Goal: Information Seeking & Learning: Learn about a topic

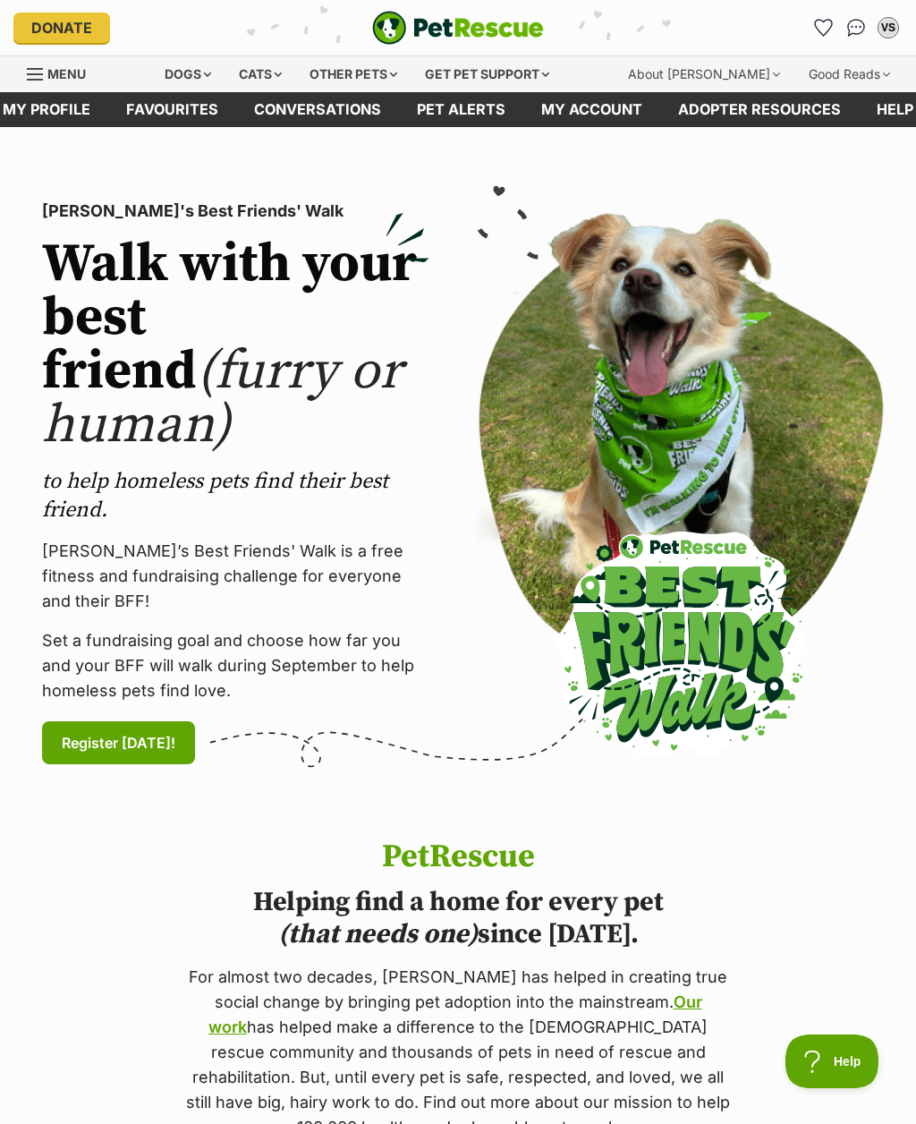
click at [289, 67] on div "Cats" at bounding box center [260, 74] width 68 height 36
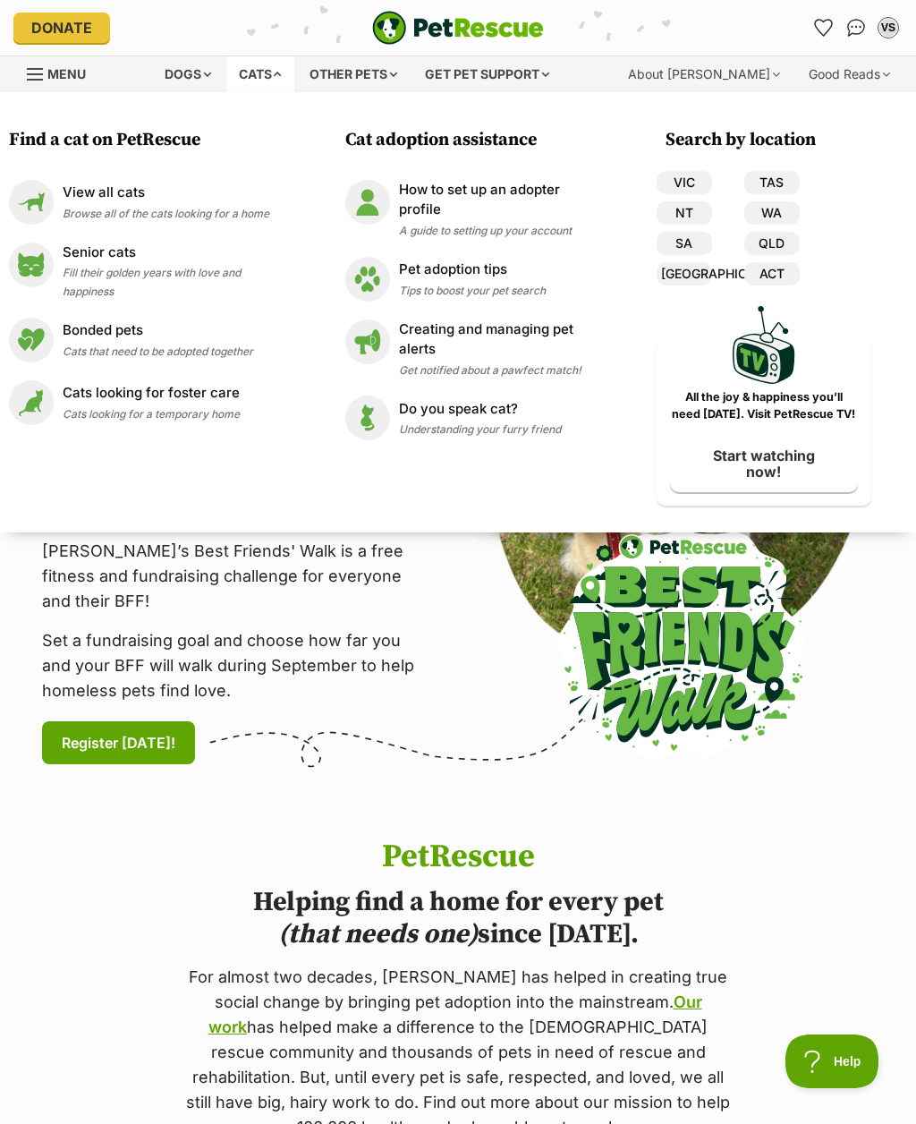
click at [116, 196] on p "View all cats" at bounding box center [166, 193] width 207 height 21
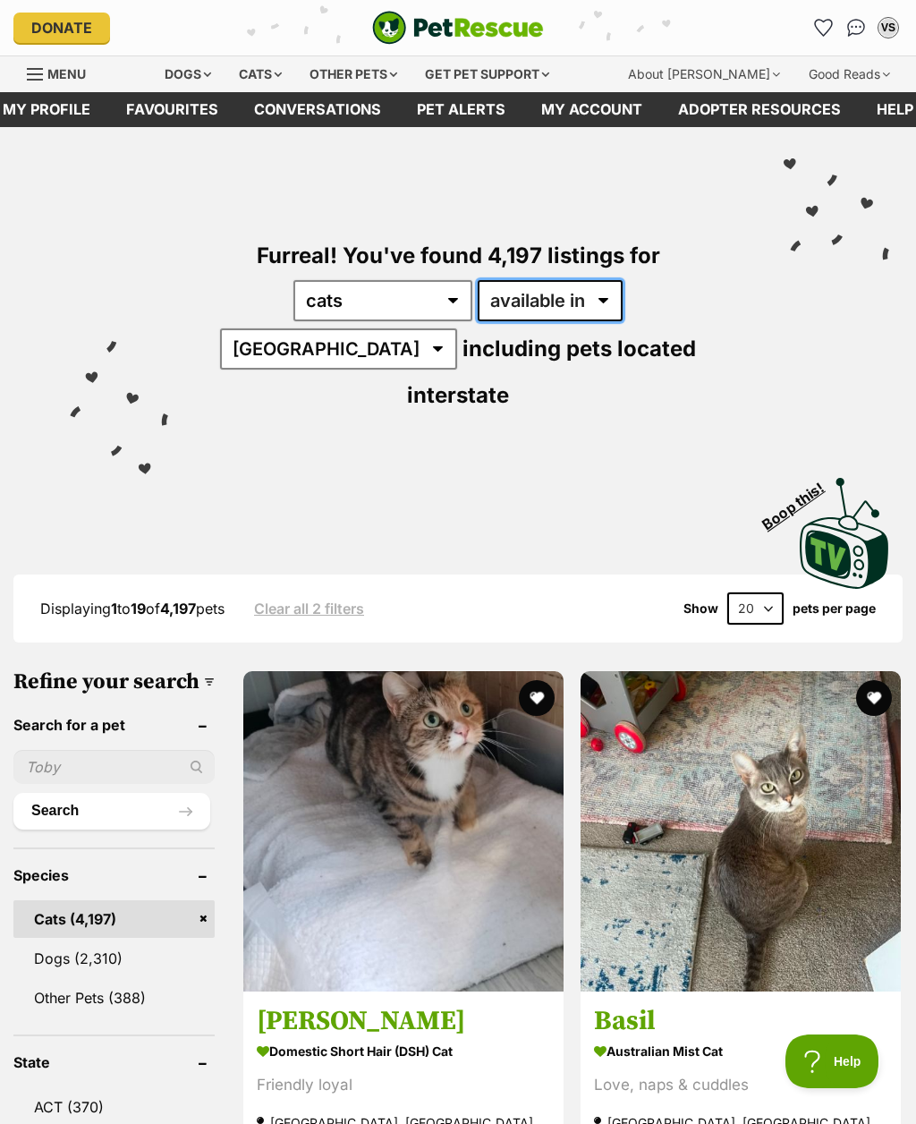
click at [543, 294] on select "available in located in" at bounding box center [550, 300] width 145 height 41
select select "disabled"
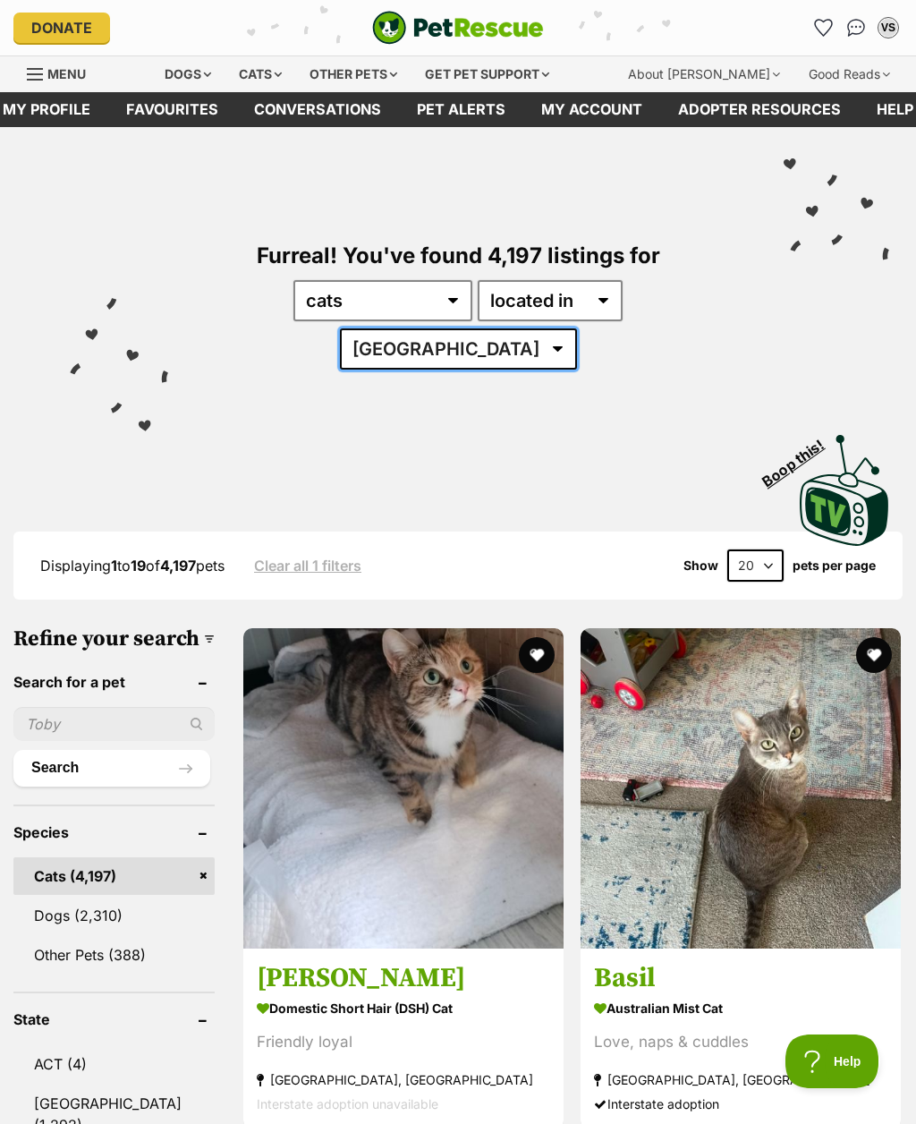
click at [577, 328] on select "Australia ACT NSW NT QLD SA TAS VIC WA" at bounding box center [458, 348] width 237 height 41
select select "[GEOGRAPHIC_DATA]"
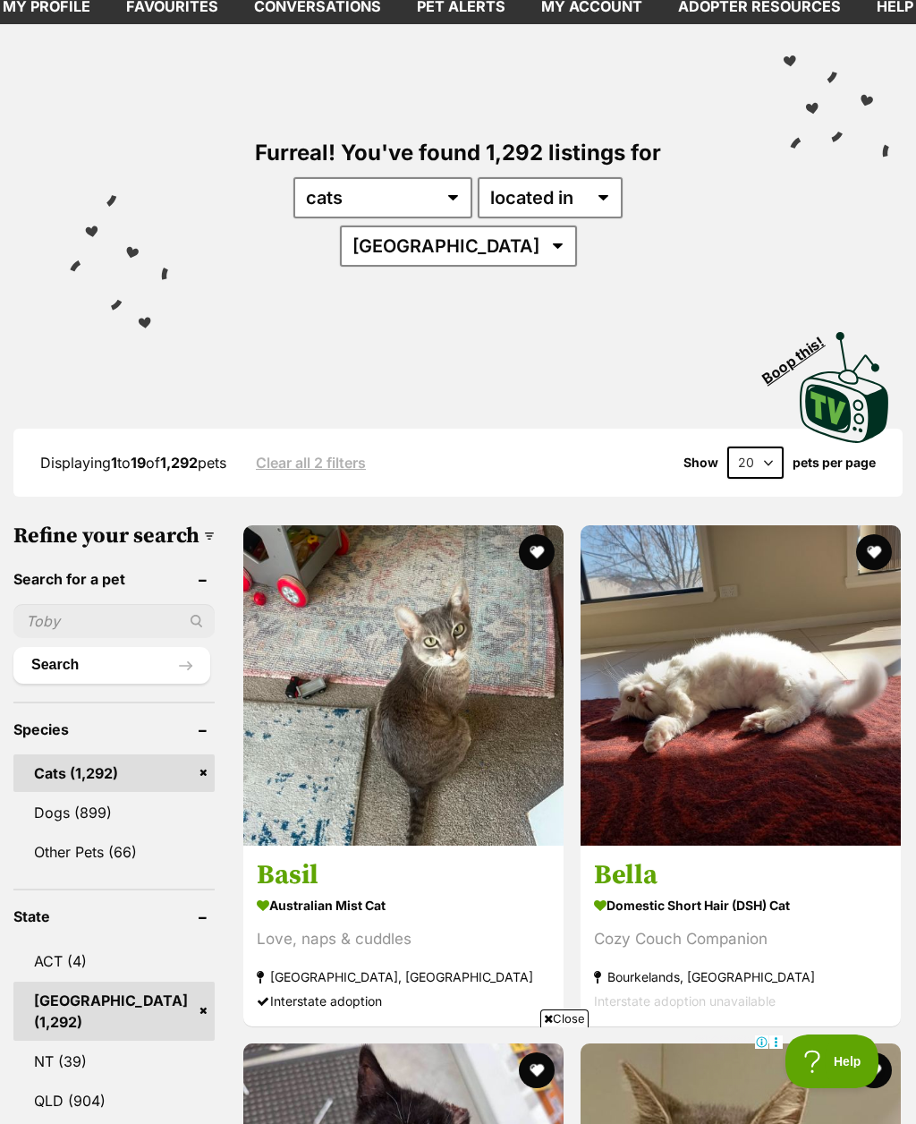
scroll to position [126, 0]
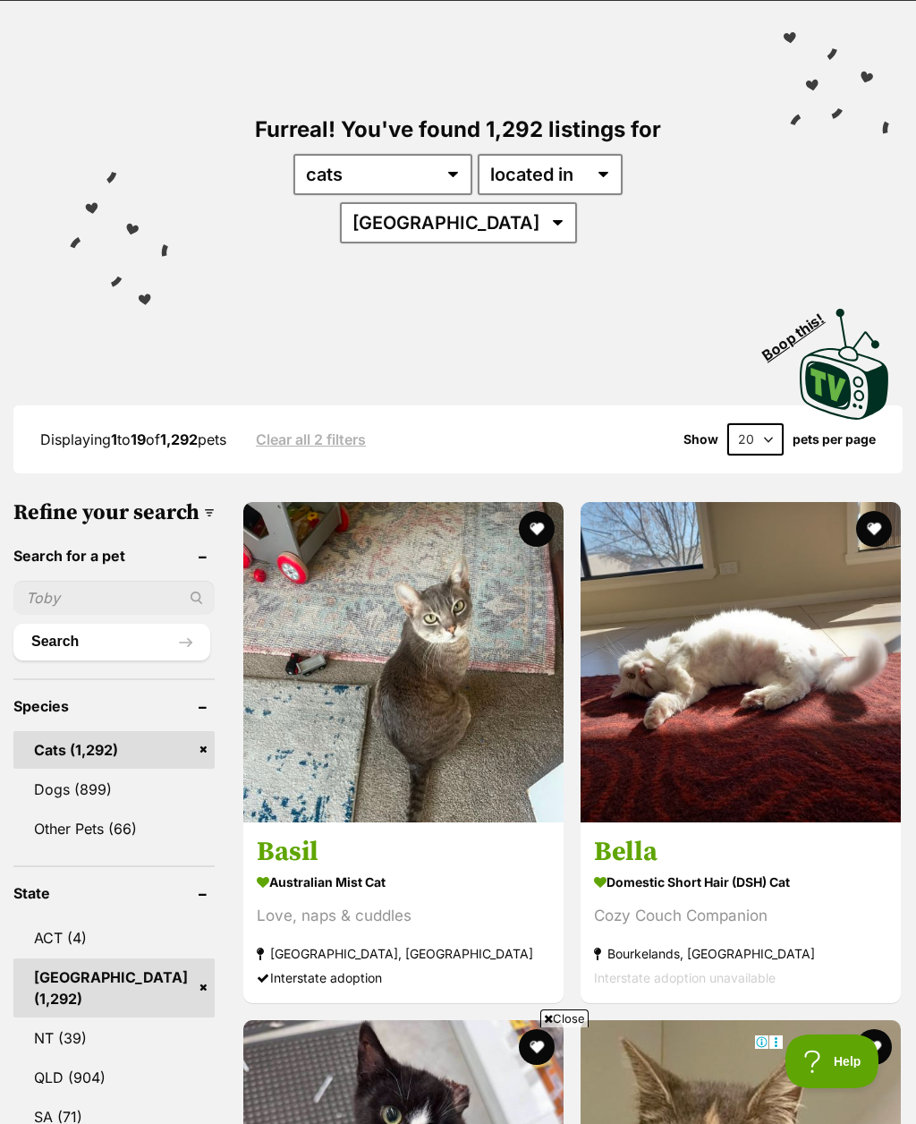
click at [352, 609] on img at bounding box center [403, 662] width 320 height 320
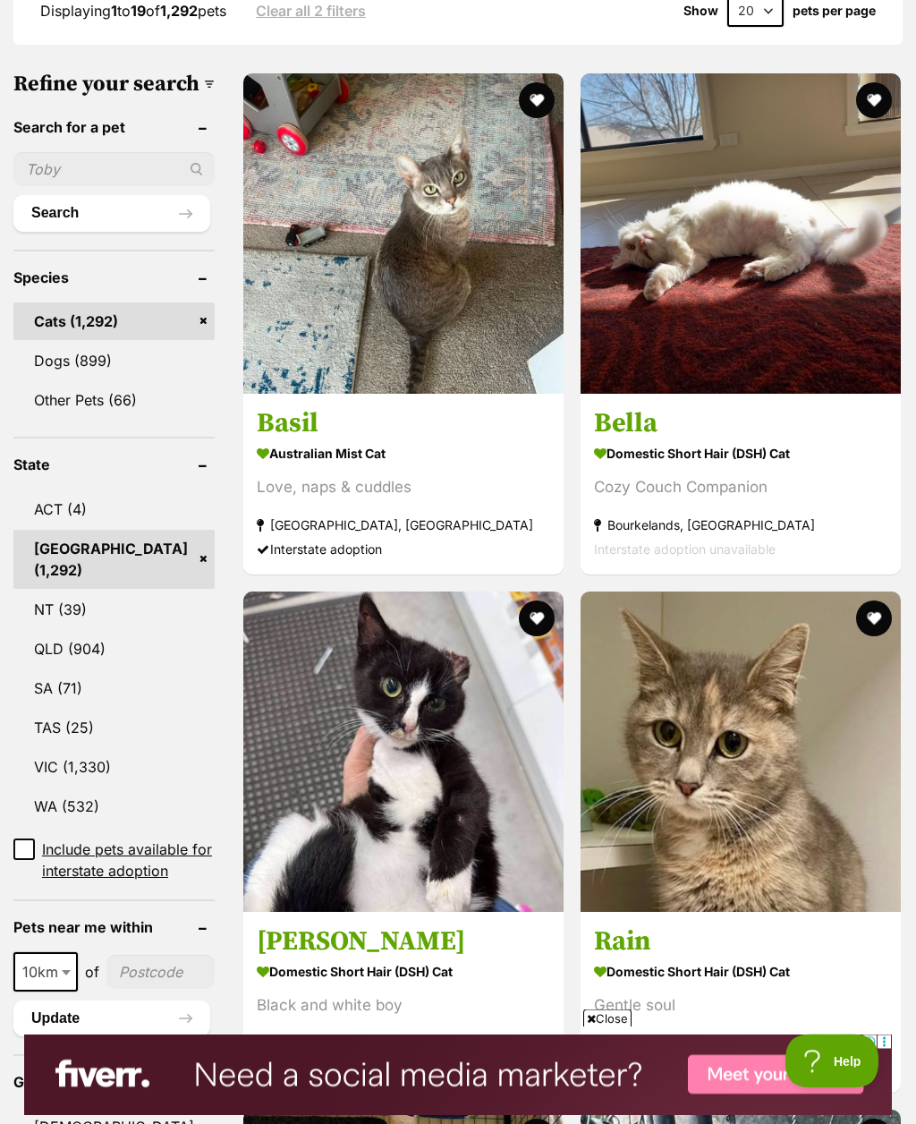
scroll to position [555, 0]
click at [581, 591] on img at bounding box center [741, 751] width 320 height 320
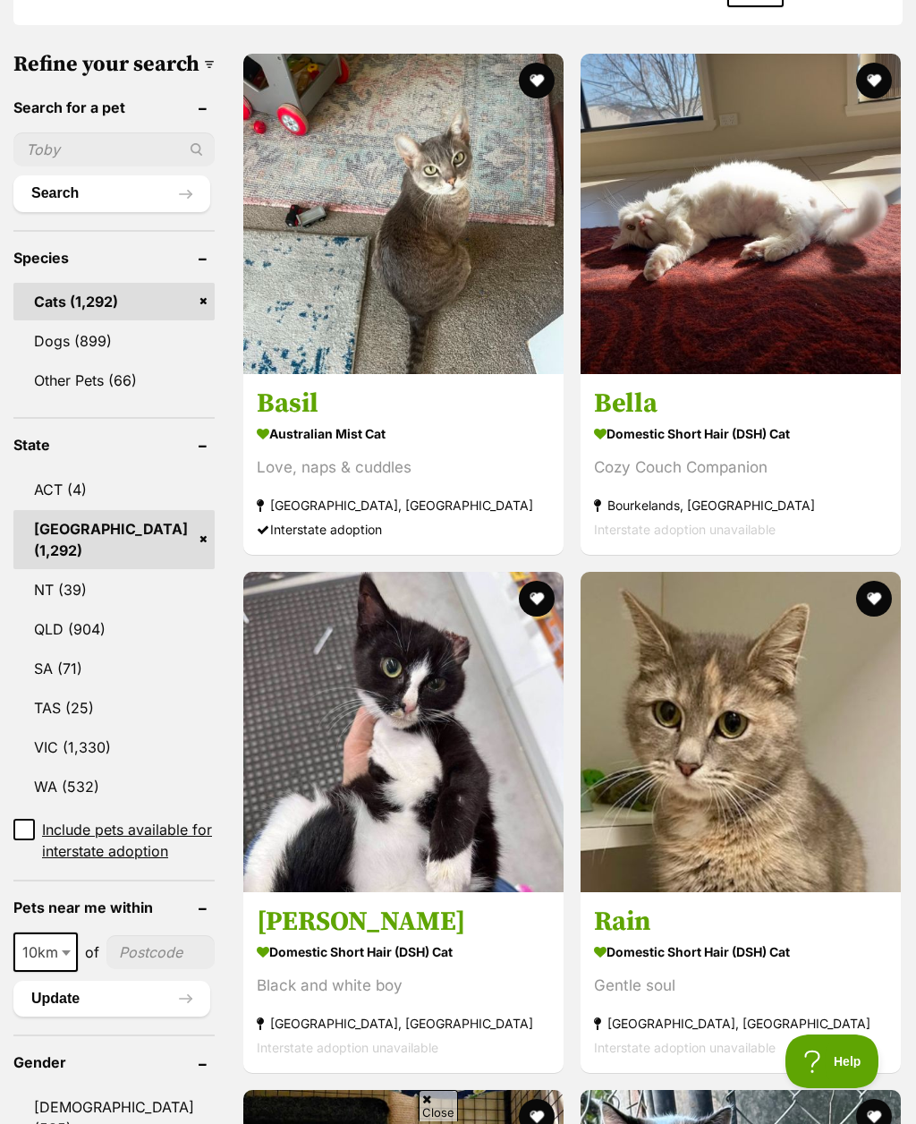
scroll to position [0, 0]
click at [856, 581] on button "favourite" at bounding box center [874, 599] width 36 height 36
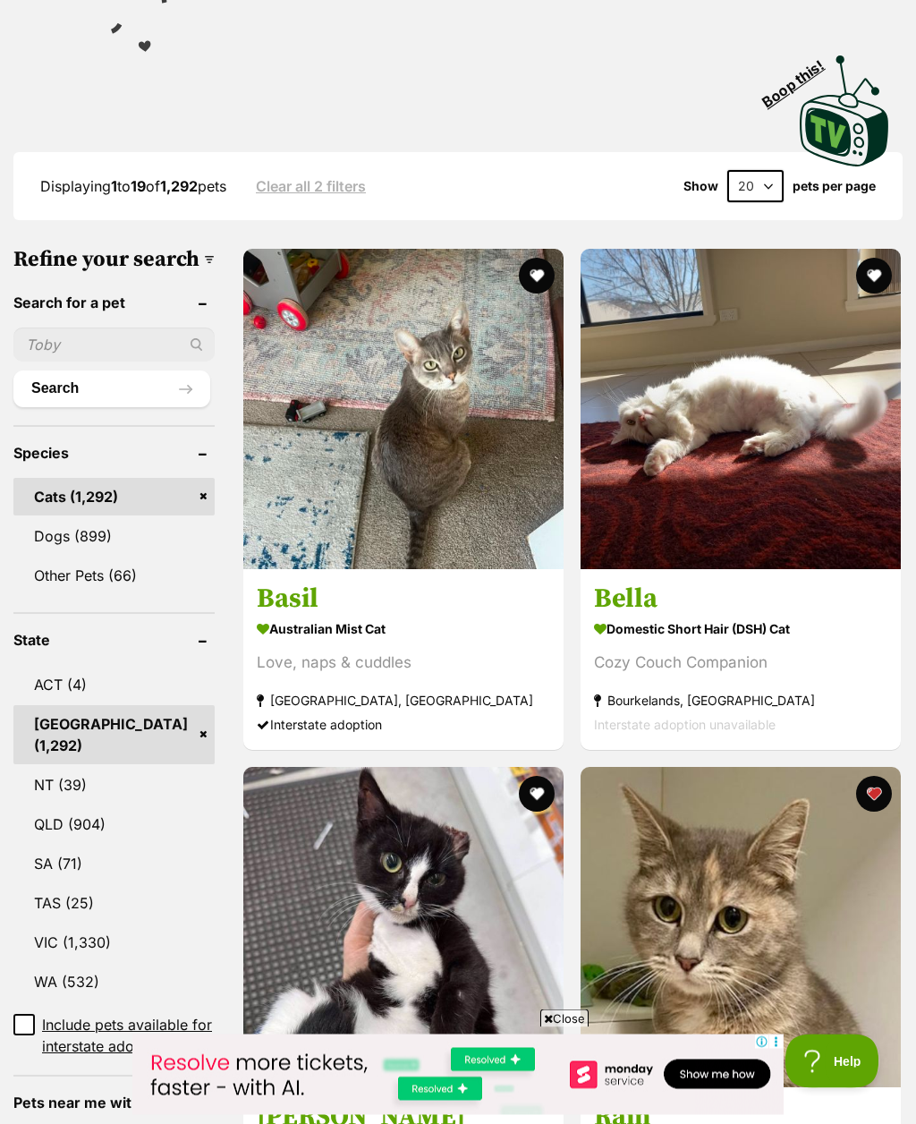
scroll to position [379, 0]
click at [519, 258] on button "favourite" at bounding box center [537, 276] width 36 height 36
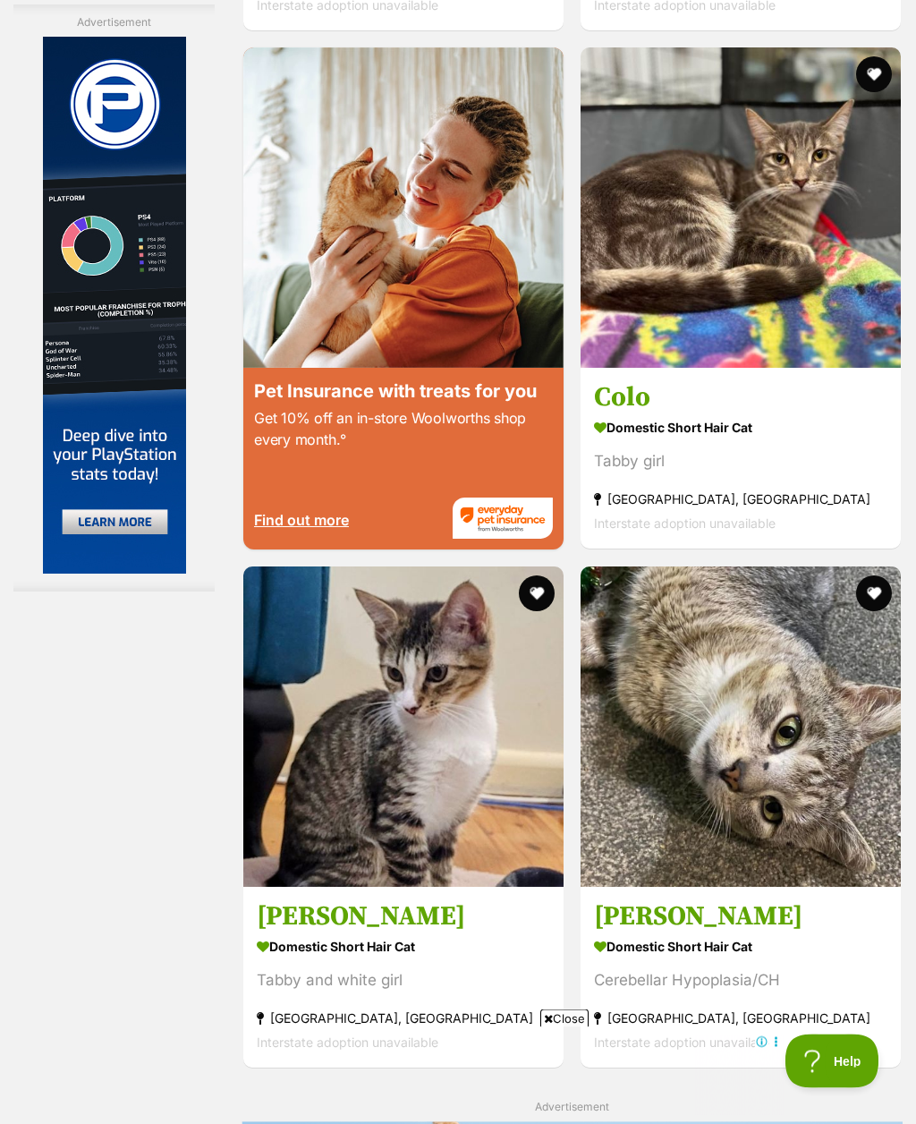
scroll to position [3343, 0]
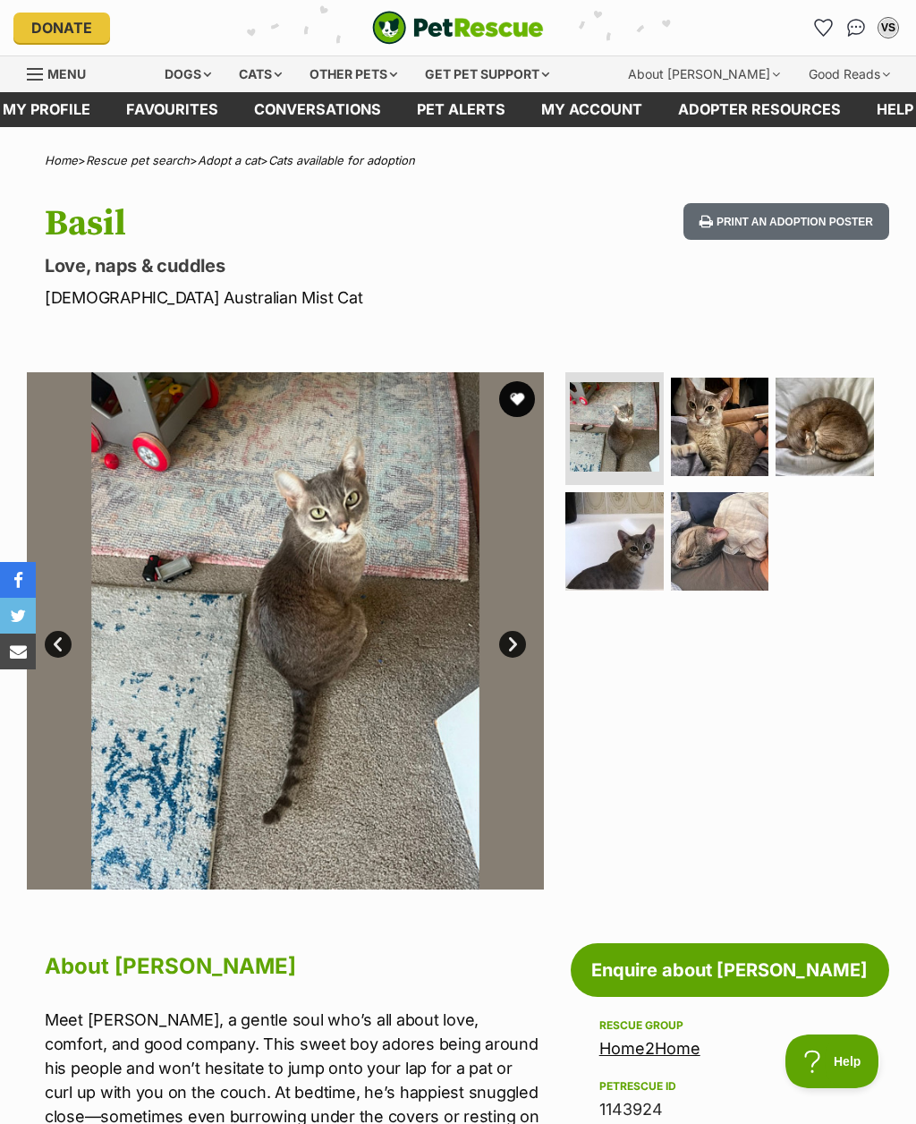
click at [715, 420] on img at bounding box center [720, 427] width 98 height 98
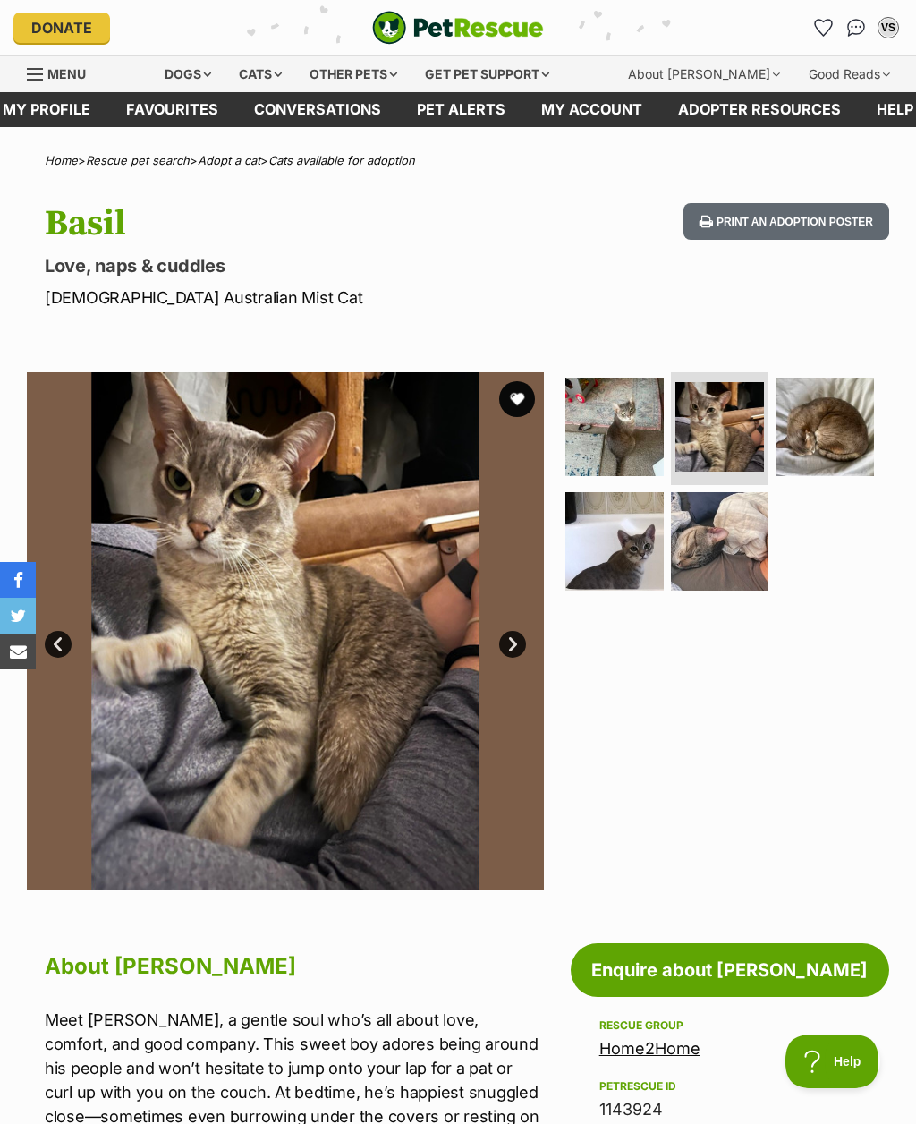
click at [819, 422] on img at bounding box center [825, 427] width 98 height 98
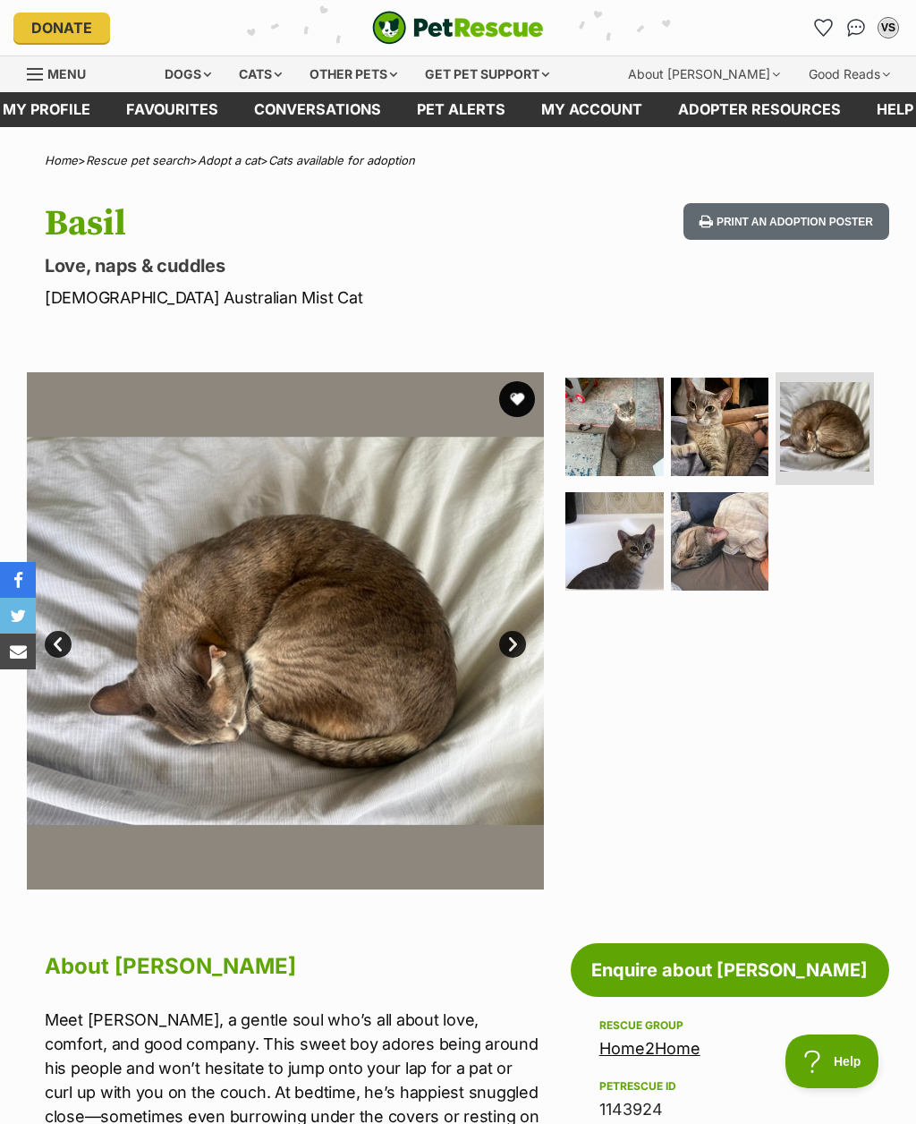
click at [626, 534] on img at bounding box center [614, 541] width 98 height 98
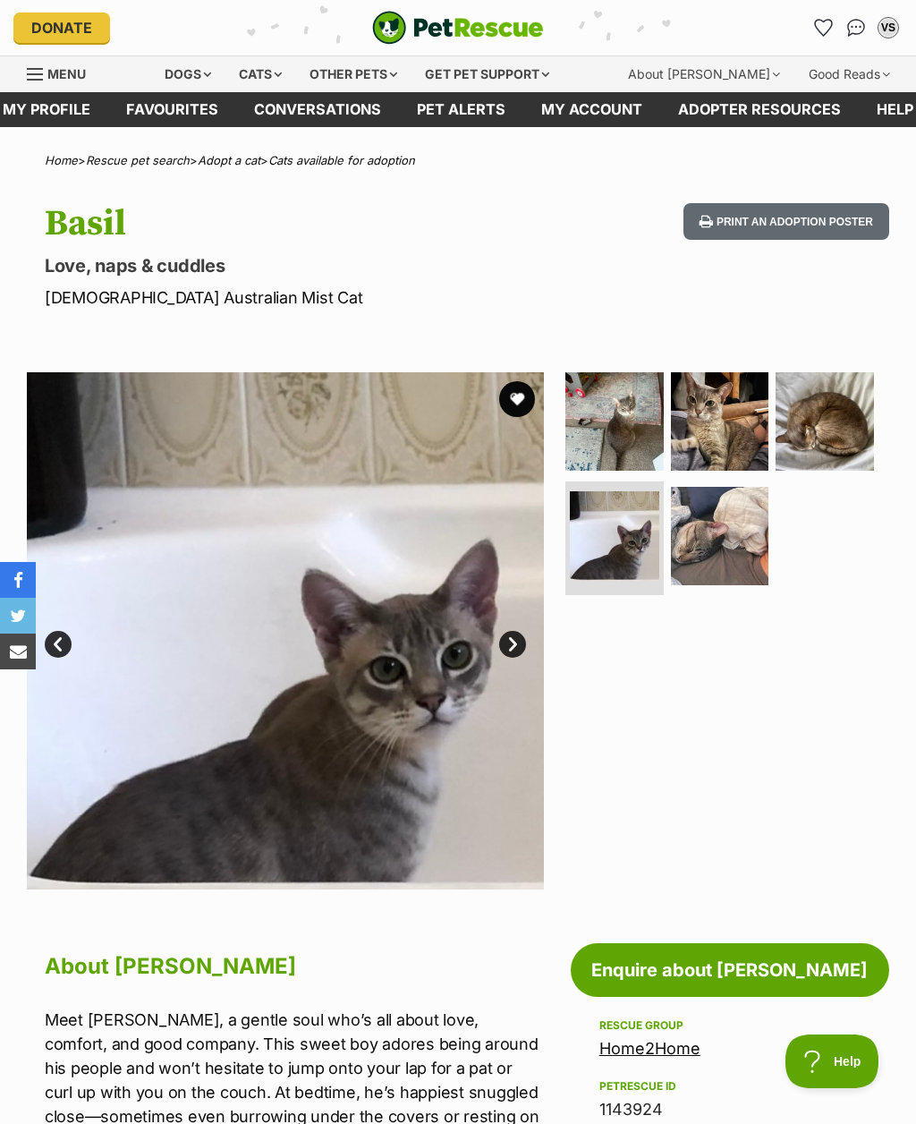
click at [719, 549] on img at bounding box center [720, 536] width 98 height 98
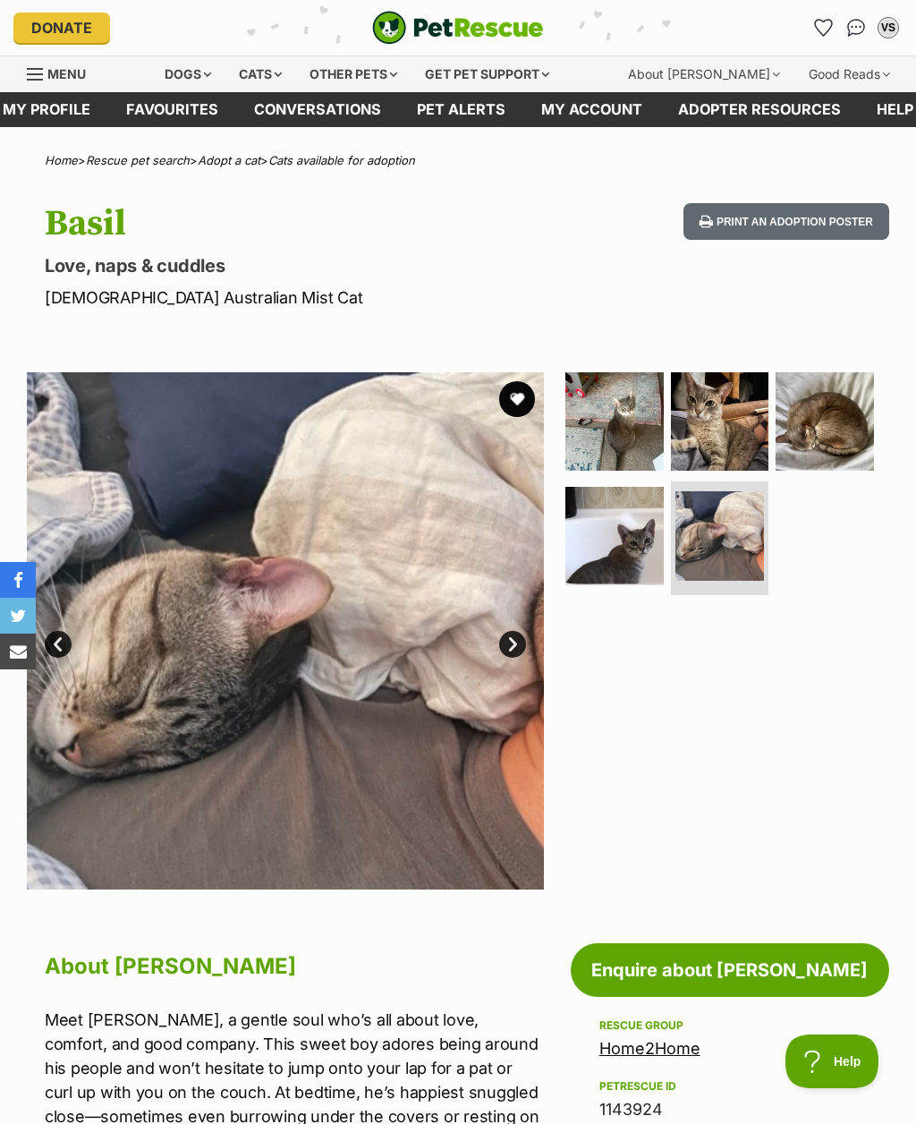
click at [511, 384] on button "favourite" at bounding box center [517, 399] width 36 height 36
click at [513, 651] on link "Next" at bounding box center [512, 644] width 27 height 27
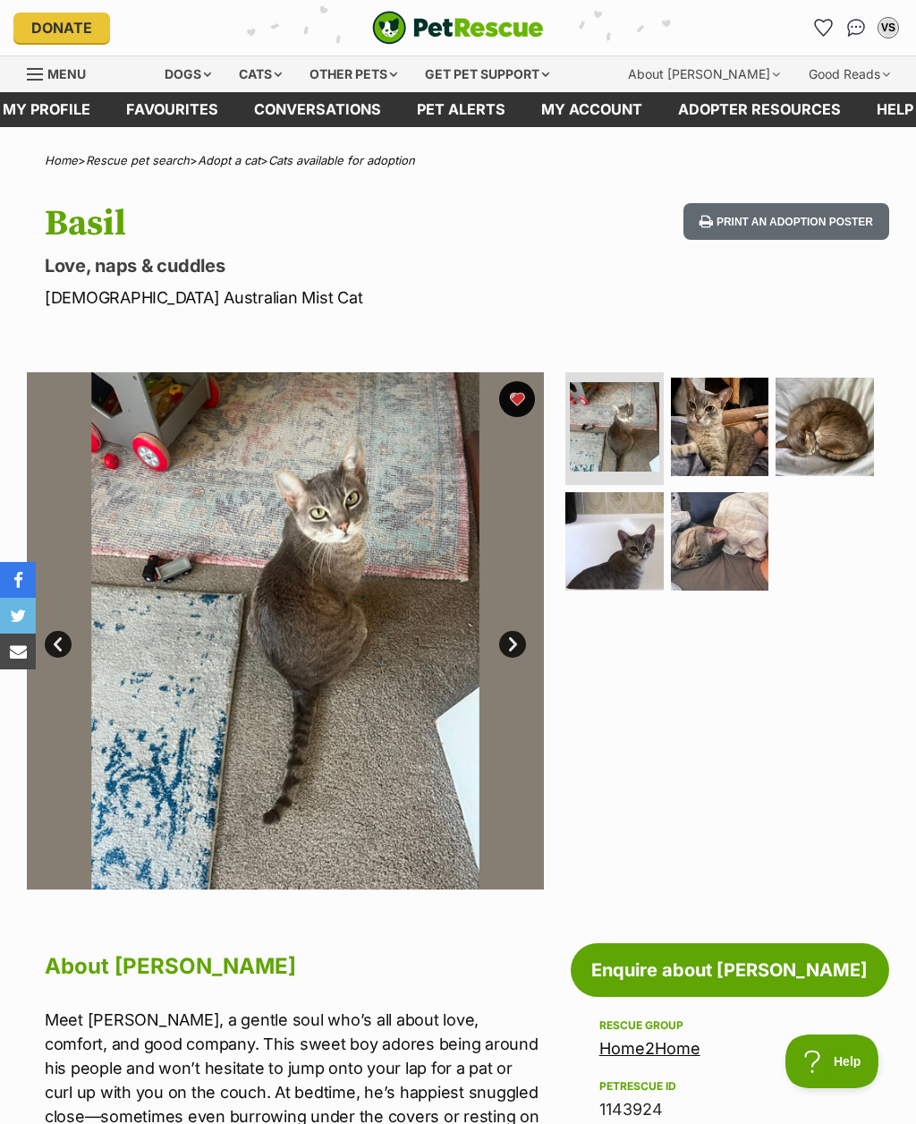
click at [512, 641] on link "Next" at bounding box center [512, 644] width 27 height 27
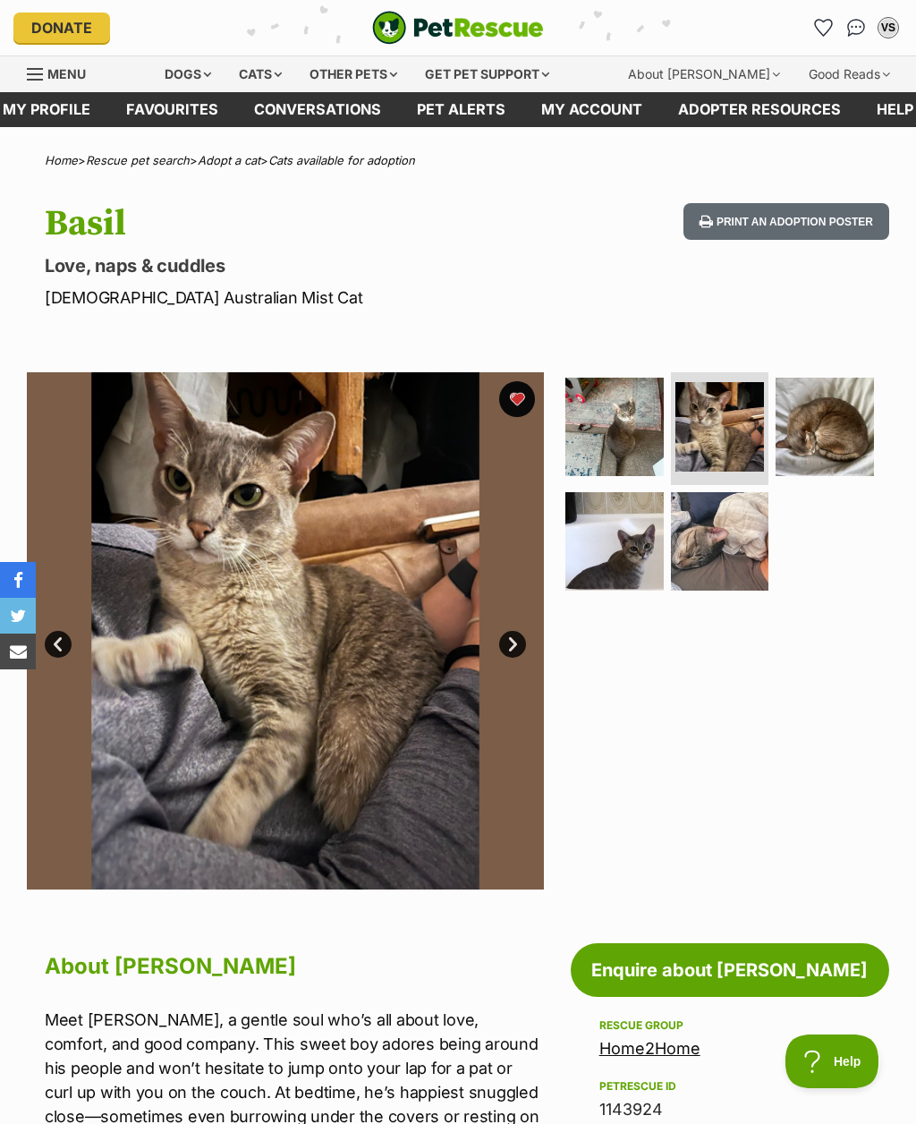
scroll to position [5, 0]
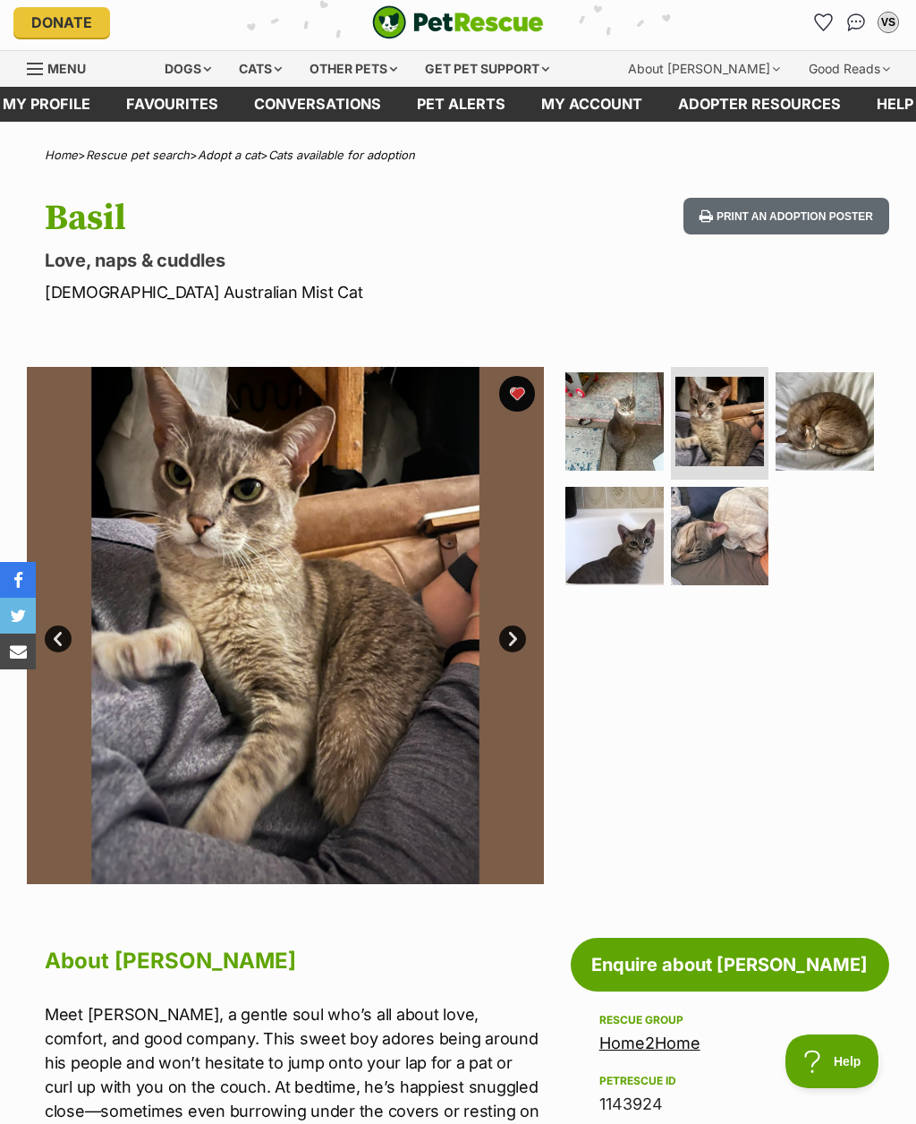
click at [517, 644] on link "Next" at bounding box center [512, 638] width 27 height 27
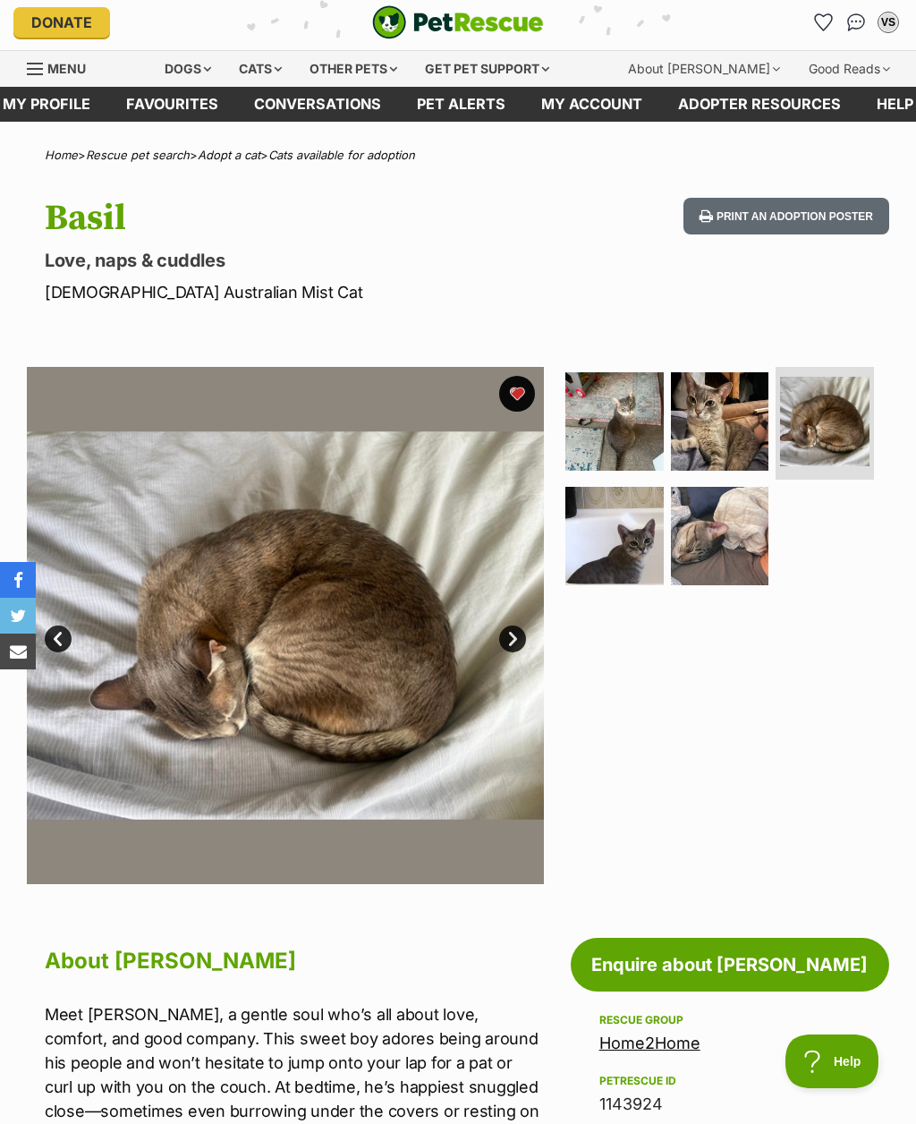
click at [513, 648] on link "Next" at bounding box center [512, 638] width 27 height 27
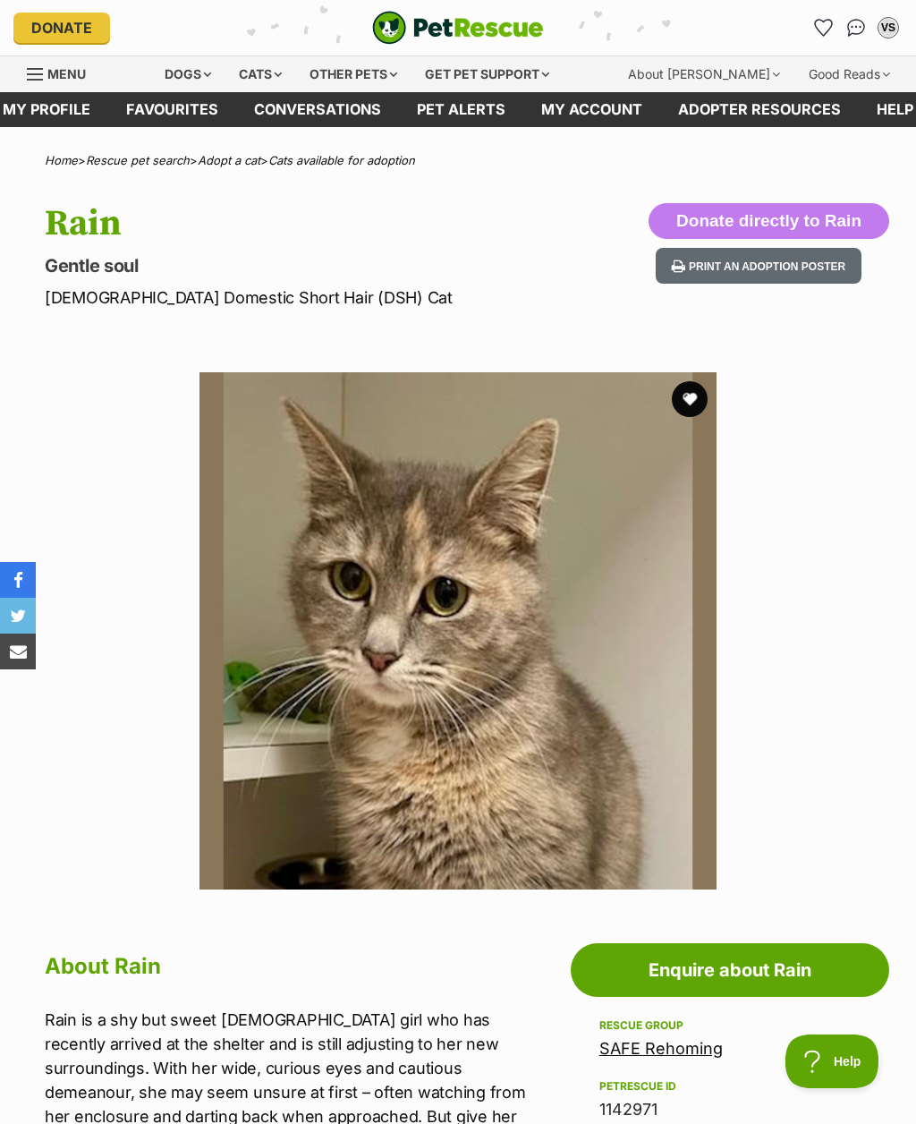
click at [697, 395] on button "favourite" at bounding box center [690, 399] width 36 height 36
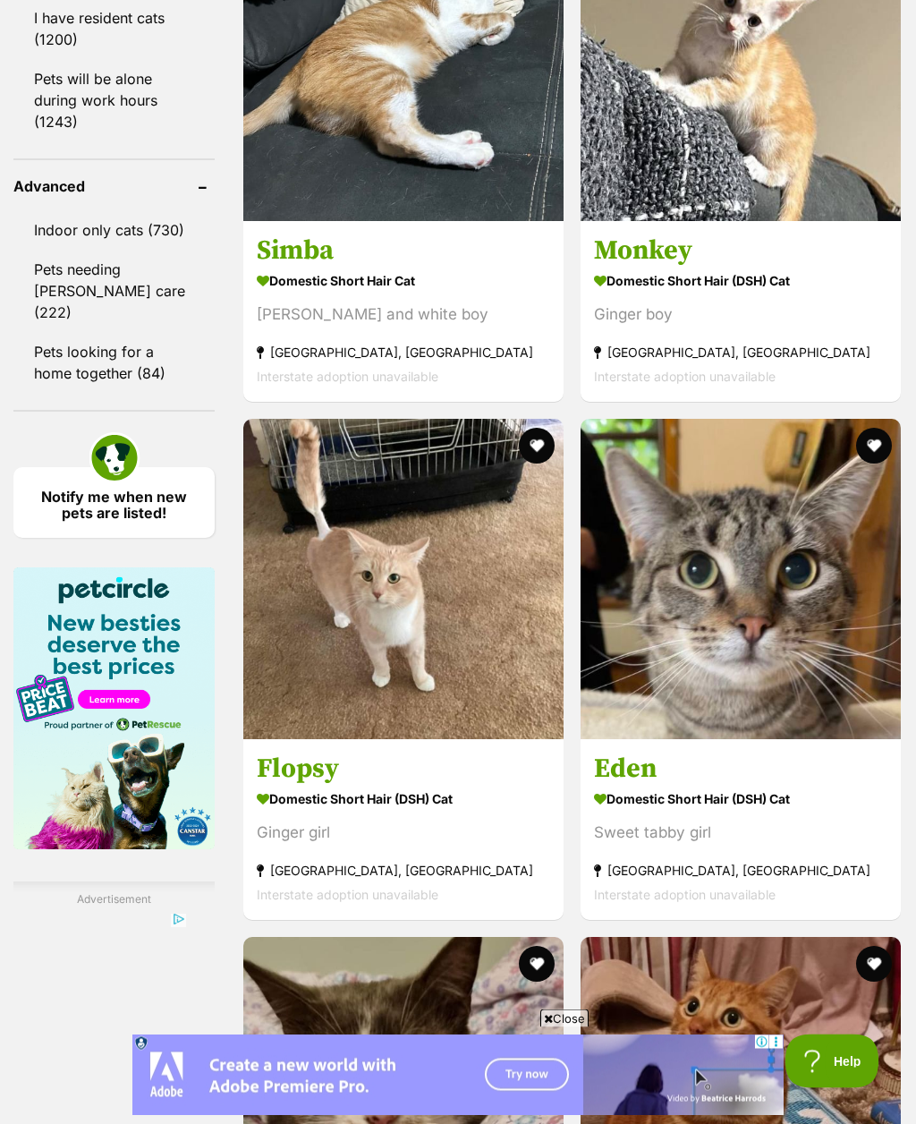
scroll to position [2458, 0]
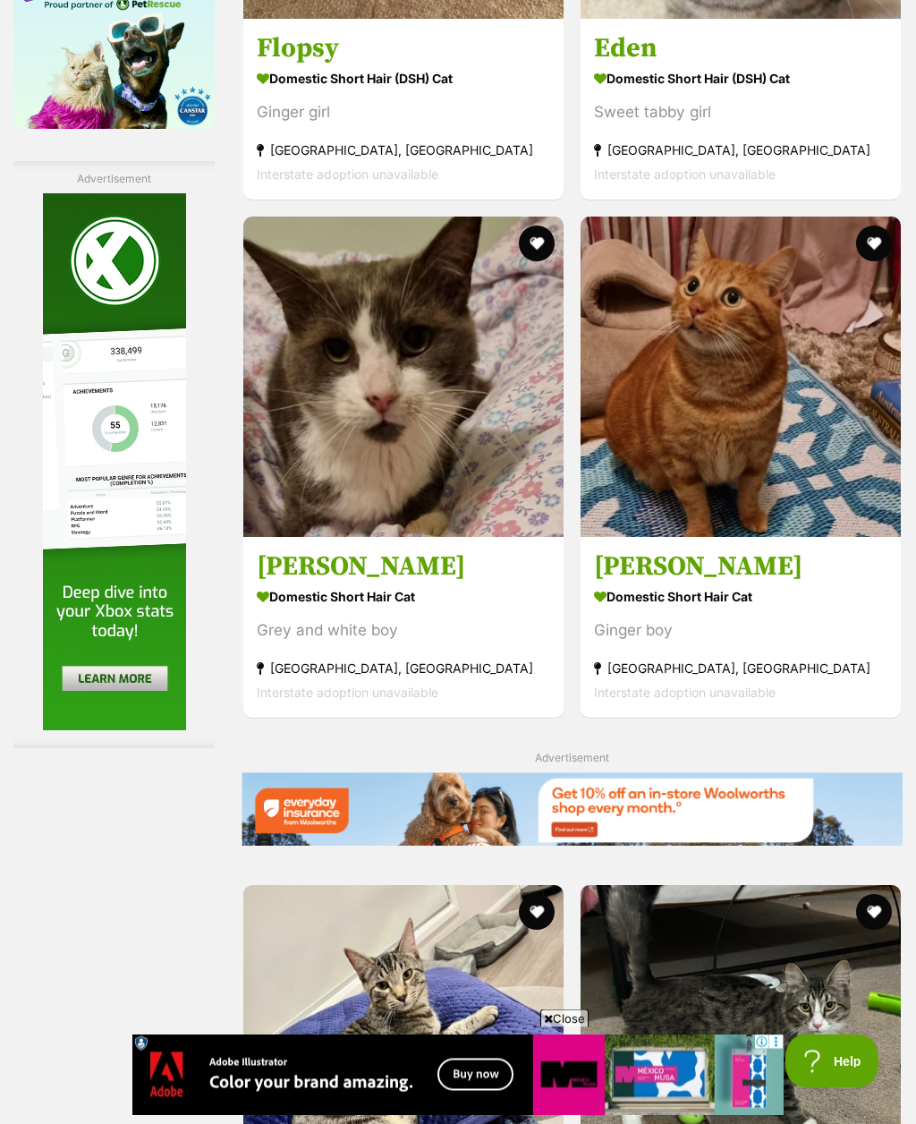
scroll to position [3174, 0]
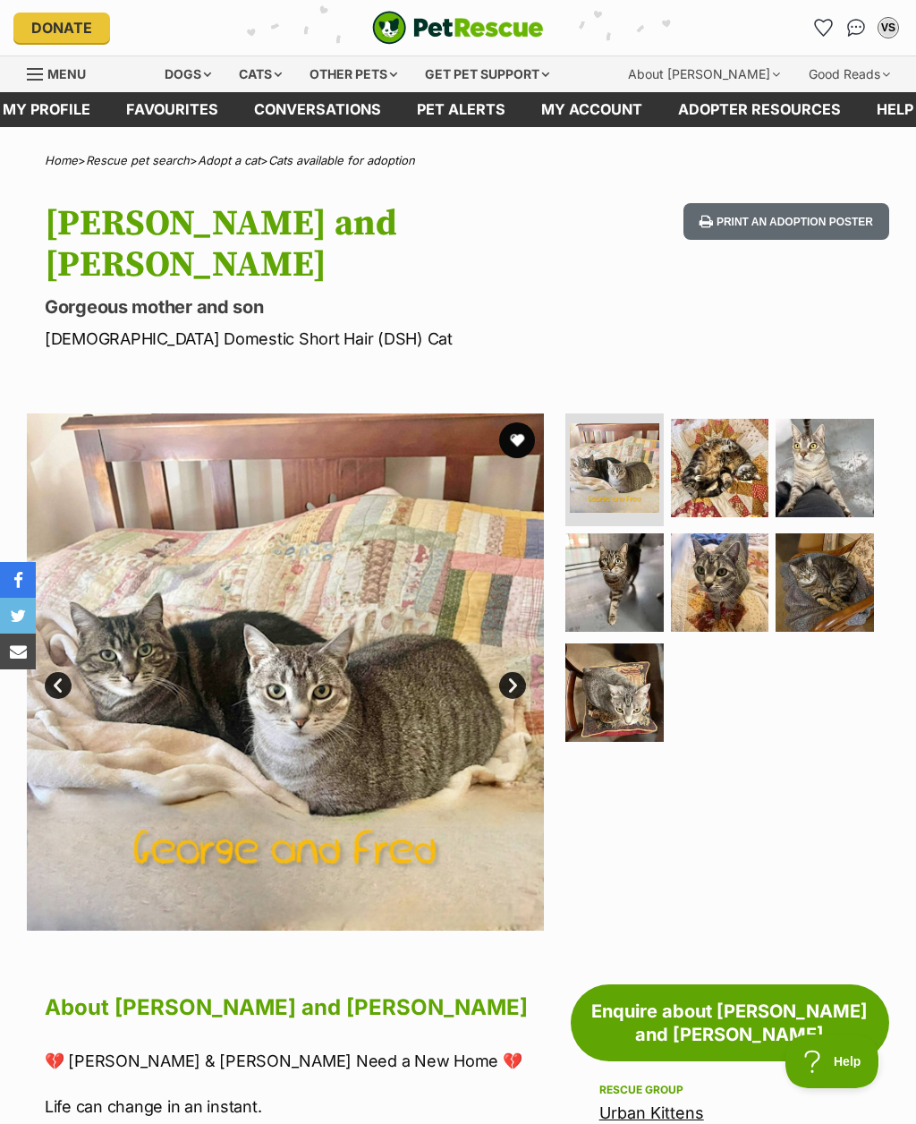
click at [503, 672] on link "Next" at bounding box center [512, 685] width 27 height 27
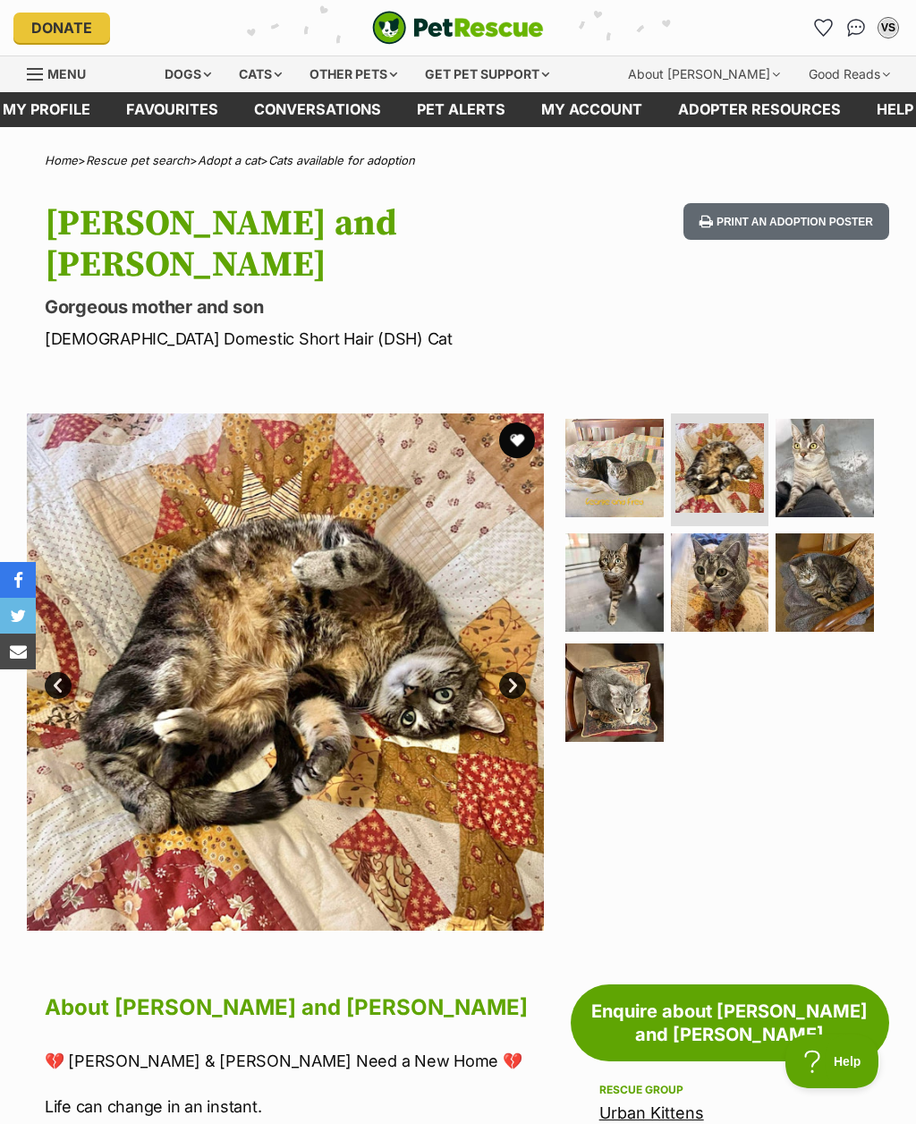
click at [513, 672] on link "Next" at bounding box center [512, 685] width 27 height 27
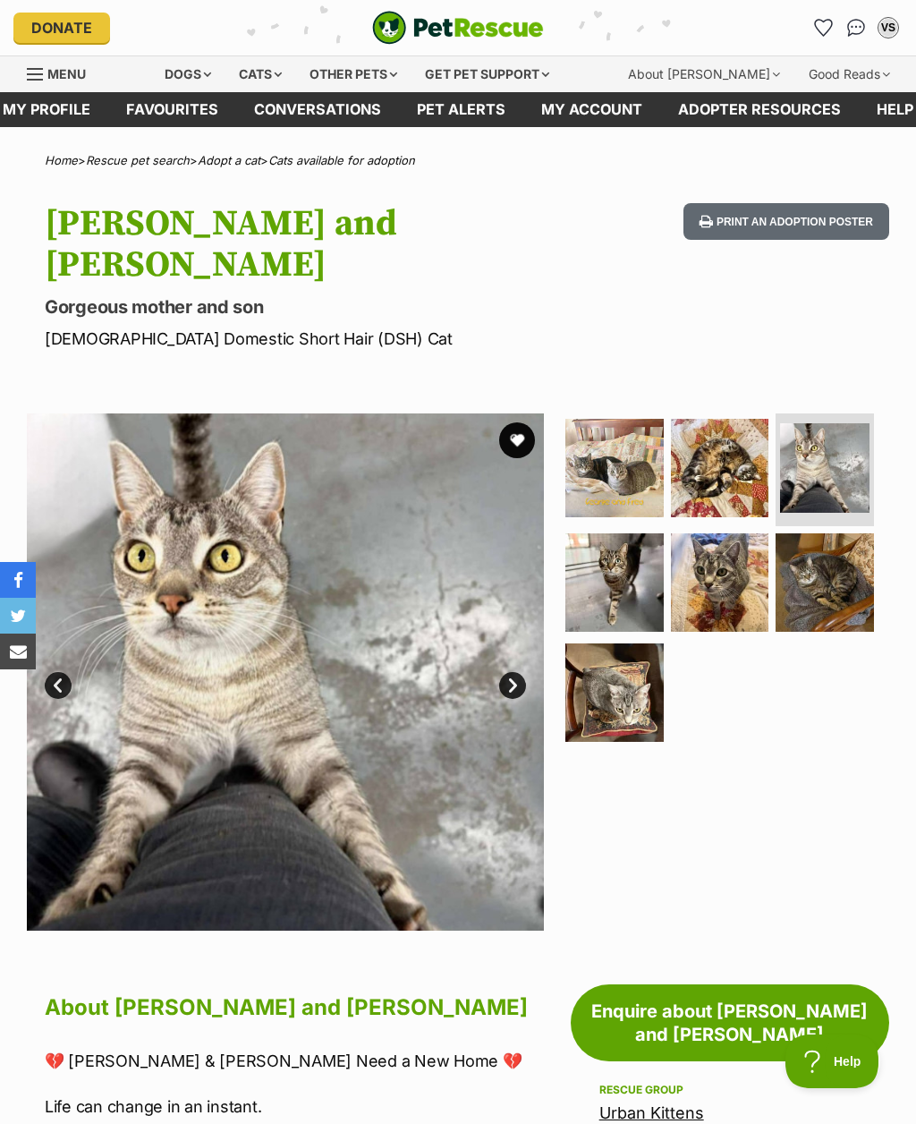
click at [514, 672] on link "Next" at bounding box center [512, 685] width 27 height 27
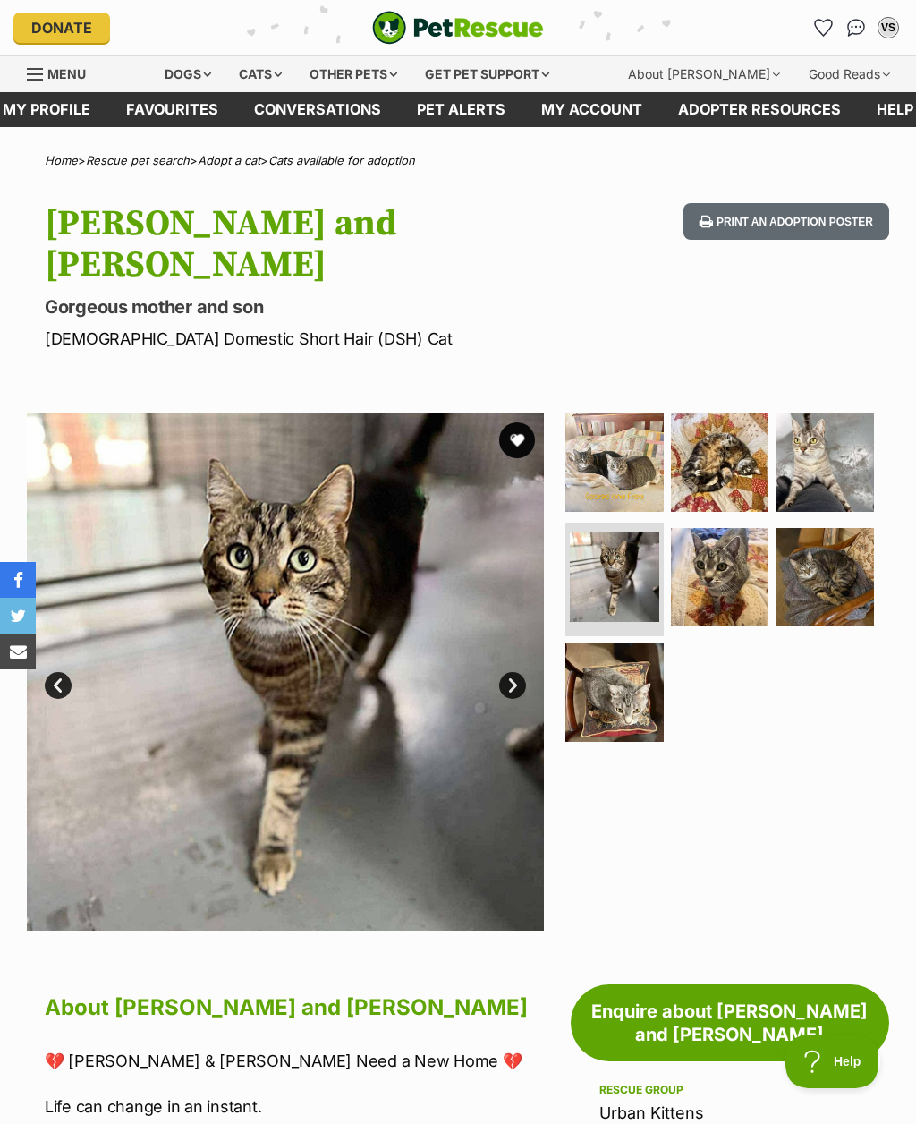
click at [513, 672] on link "Next" at bounding box center [512, 685] width 27 height 27
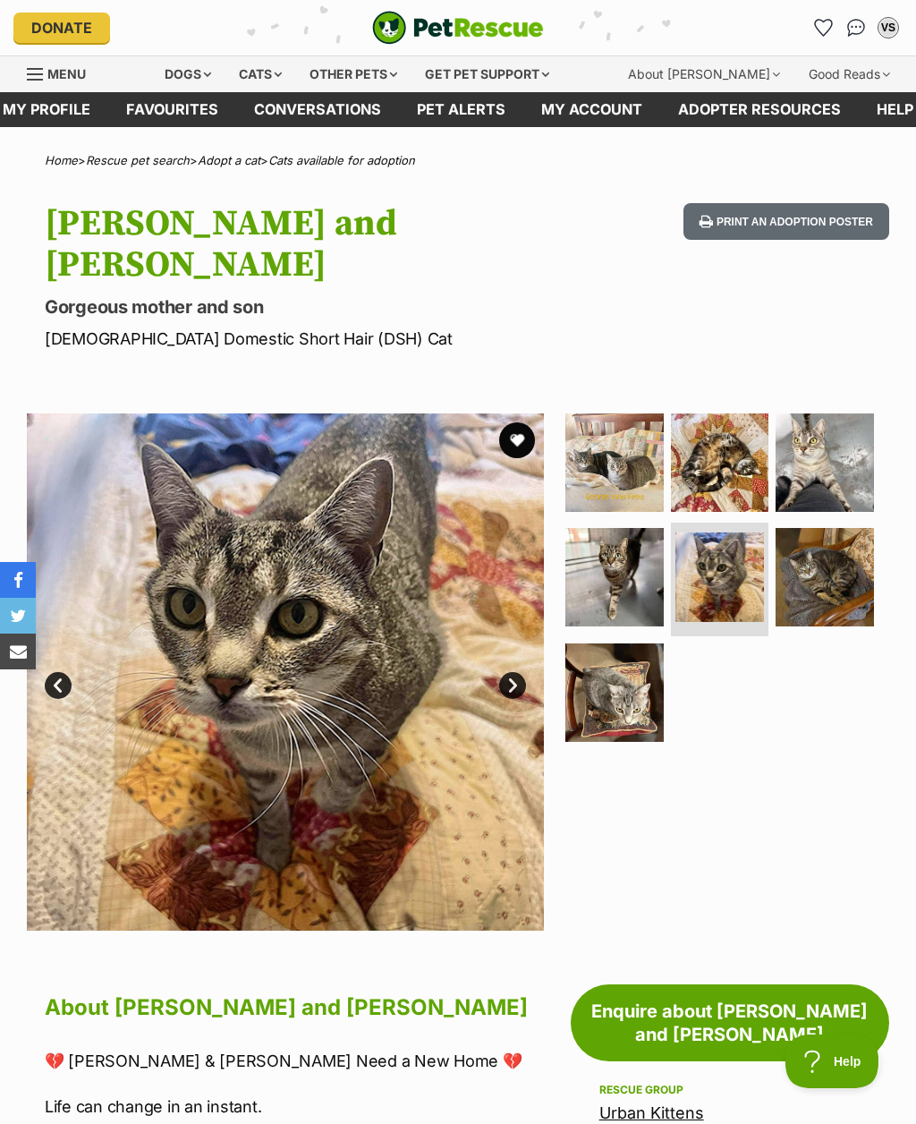
click at [514, 672] on link "Next" at bounding box center [512, 685] width 27 height 27
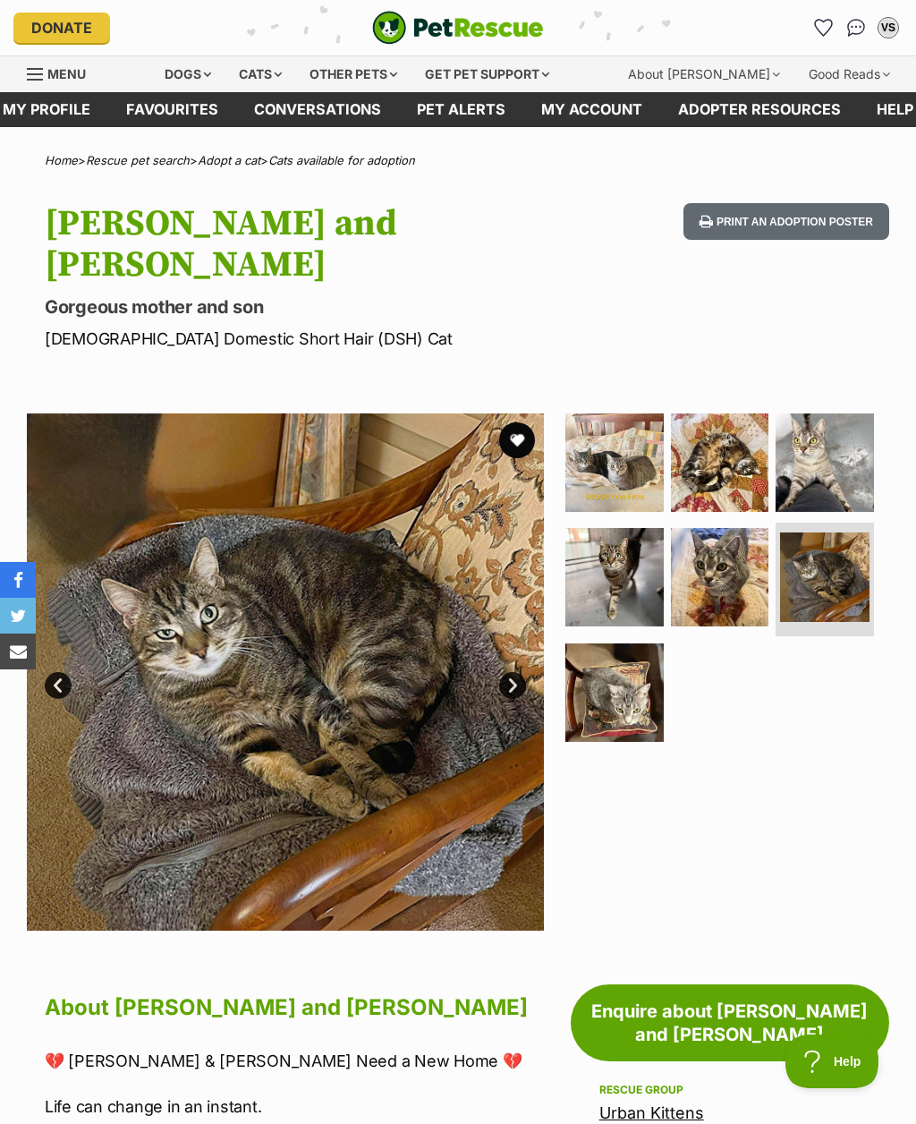
click at [508, 672] on link "Next" at bounding box center [512, 685] width 27 height 27
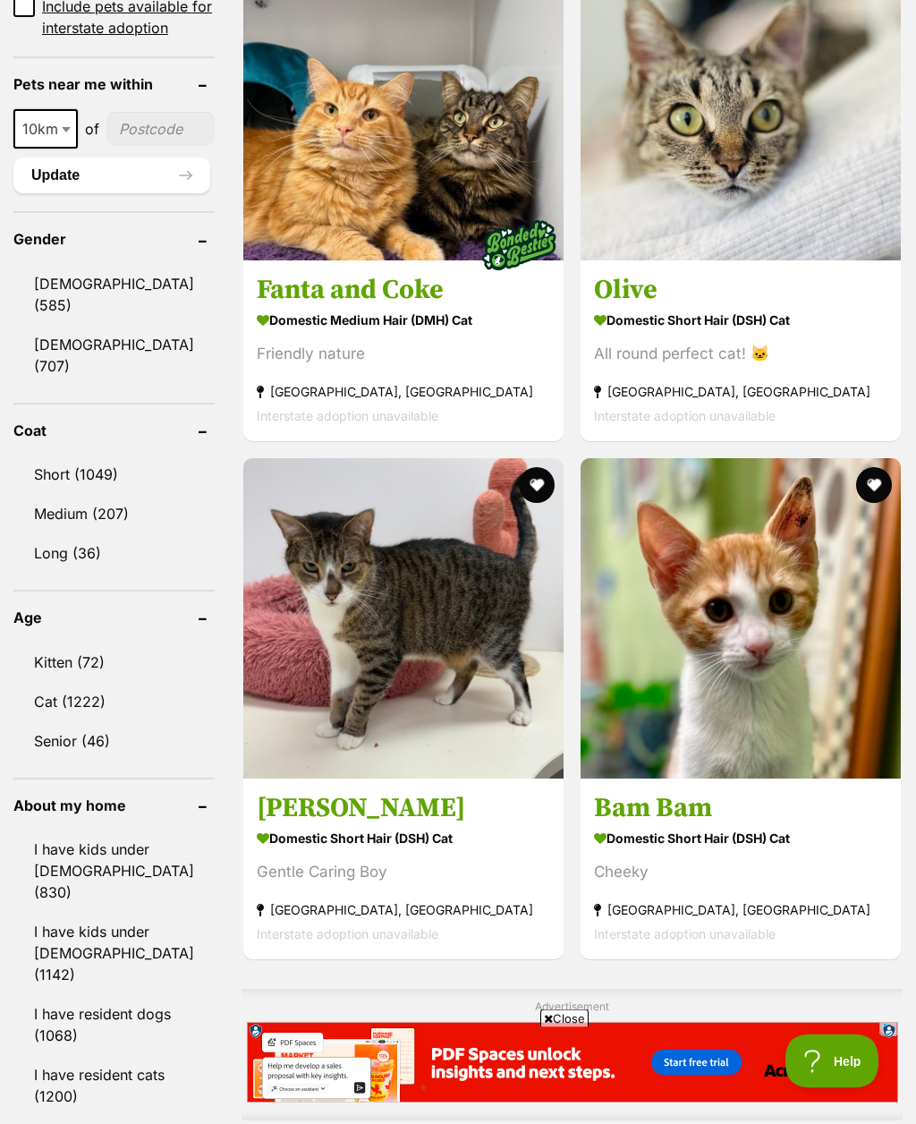
scroll to position [1397, 0]
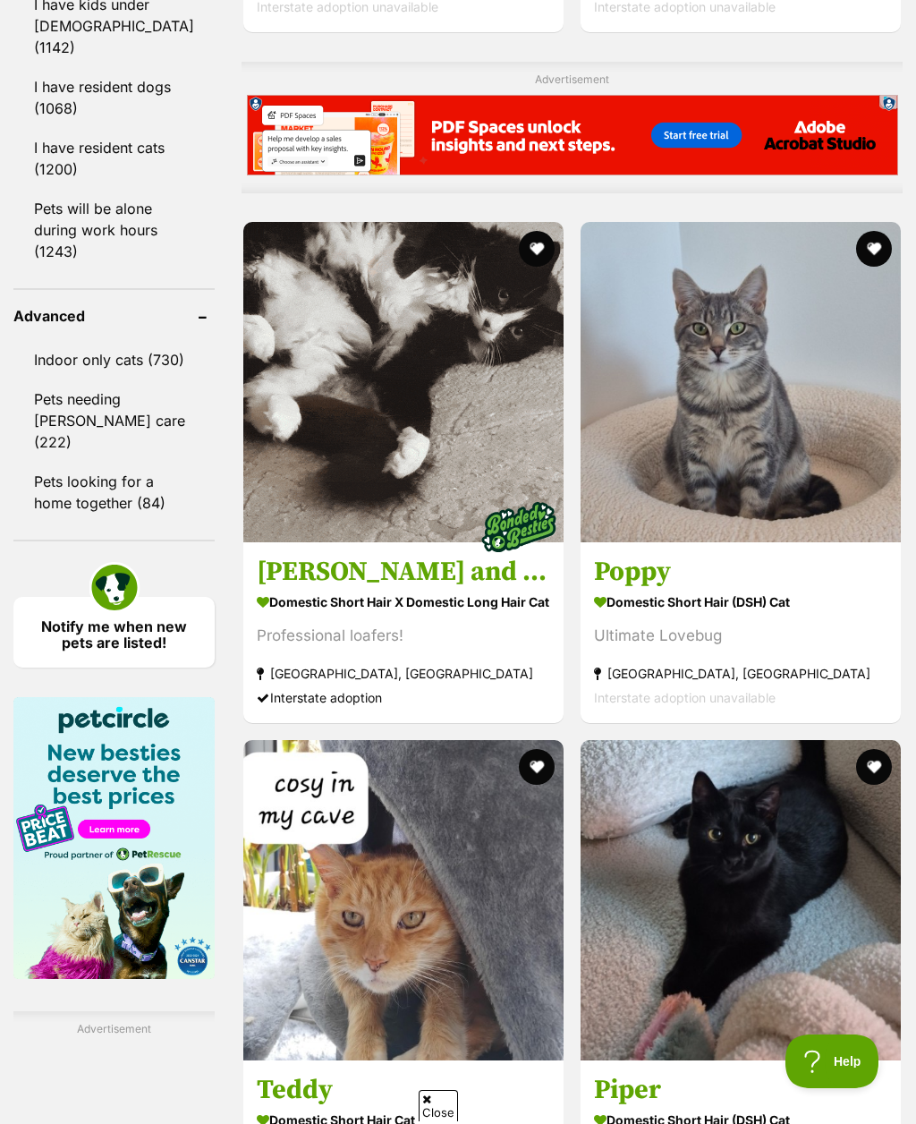
scroll to position [0, 0]
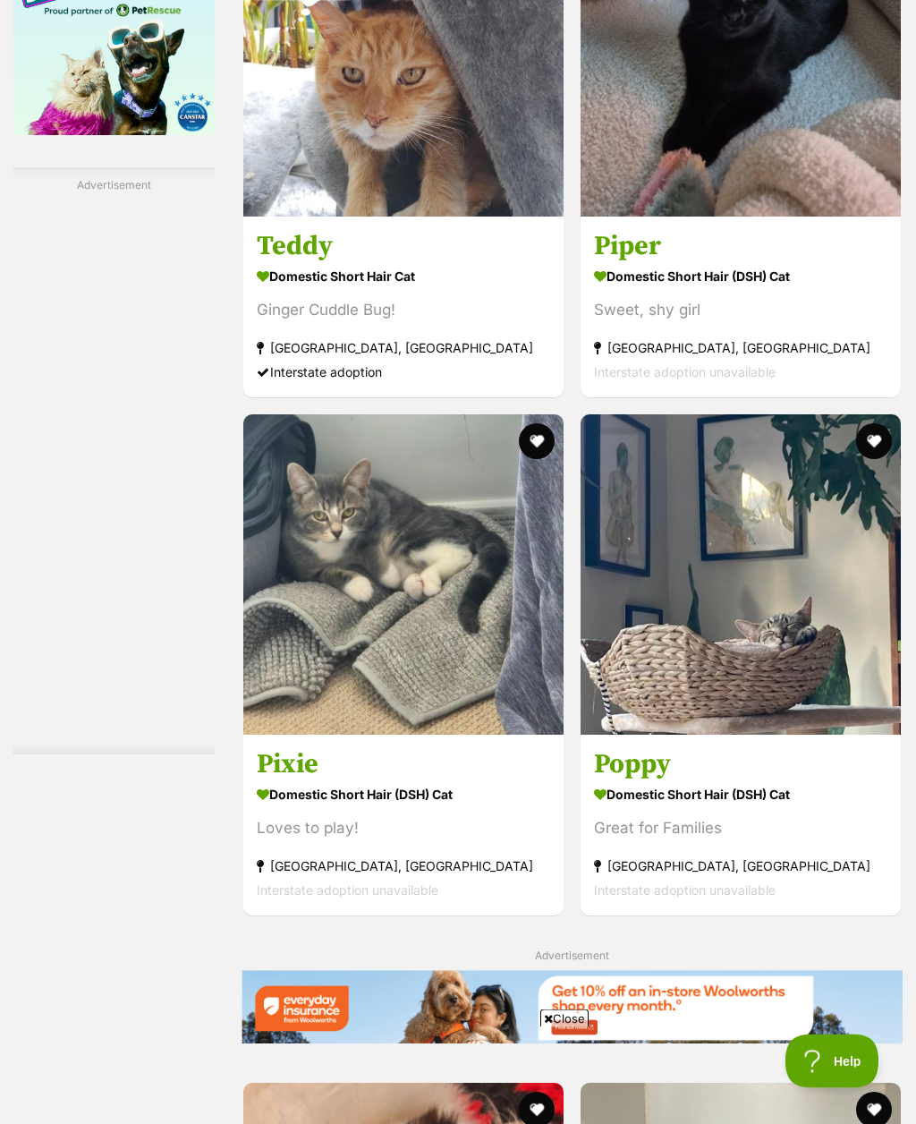
scroll to position [3168, 0]
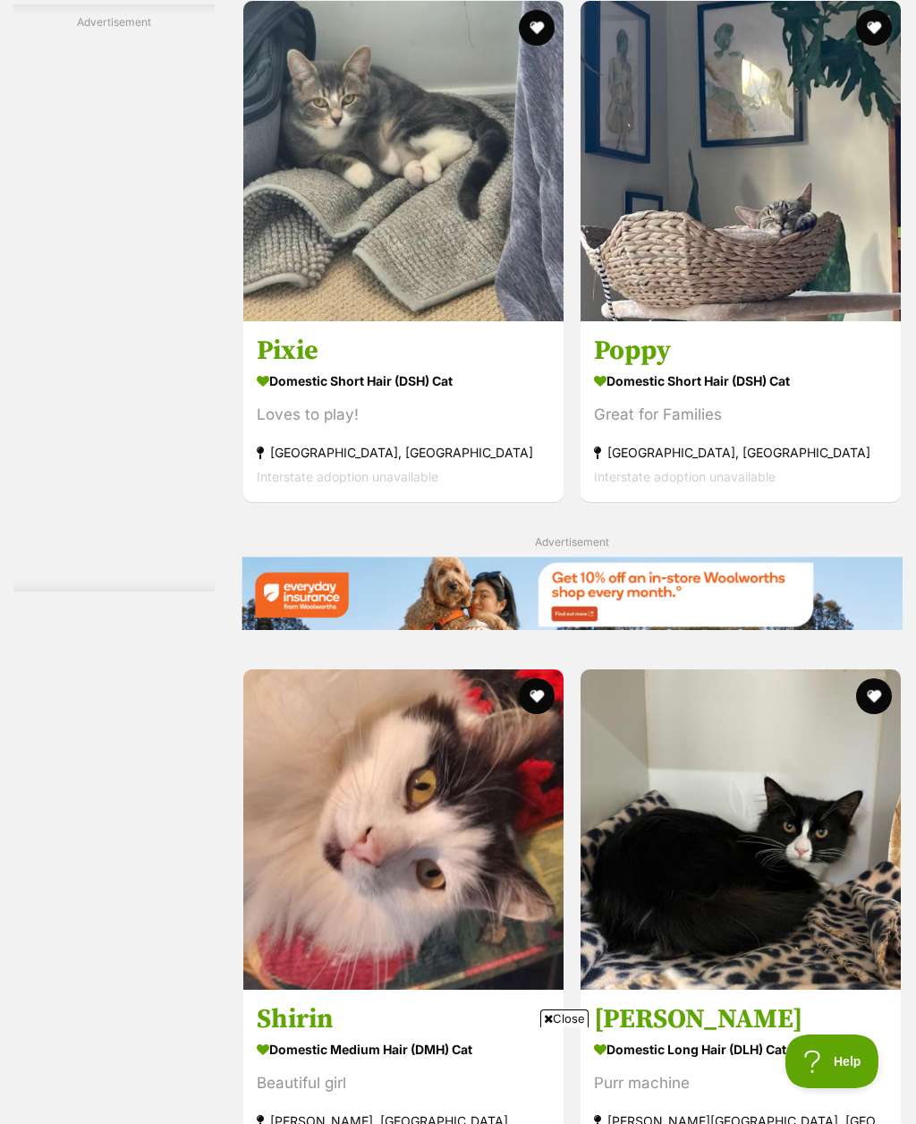
scroll to position [3655, 0]
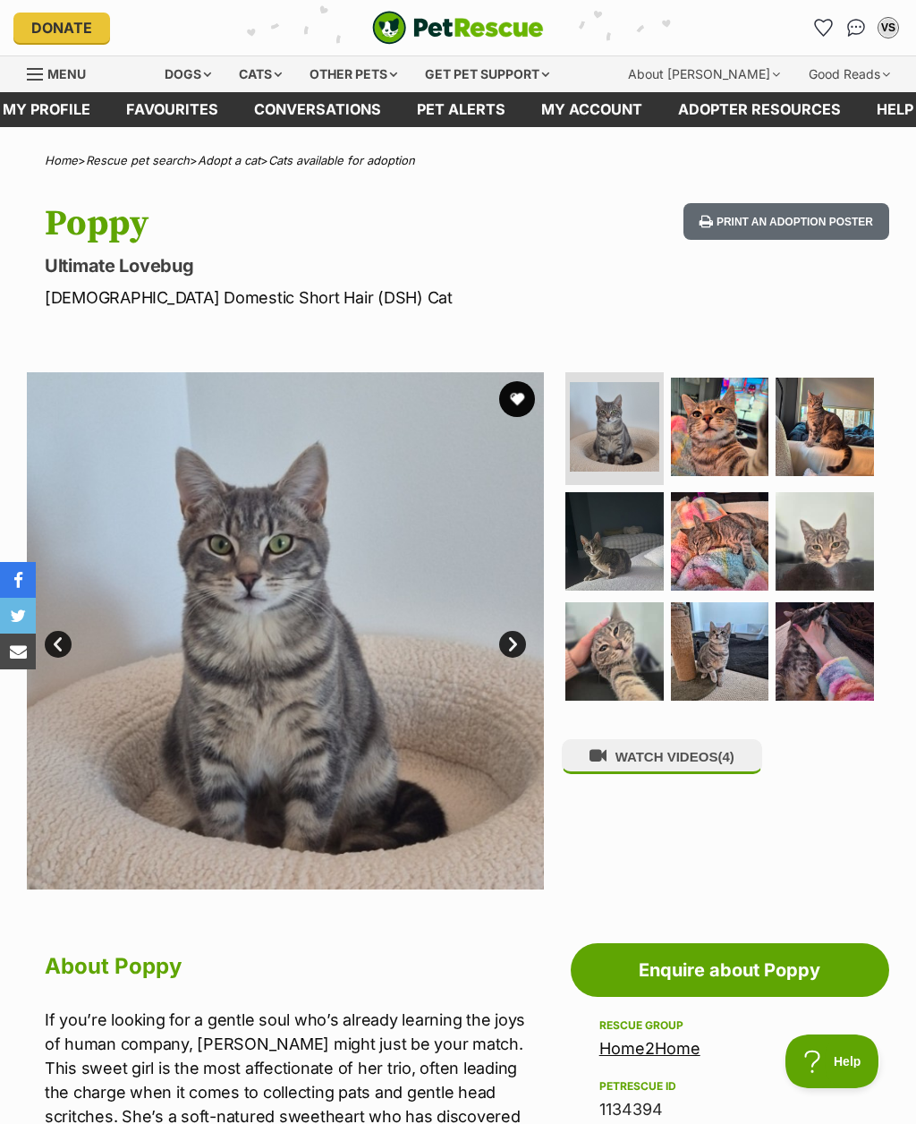
click at [519, 640] on link "Next" at bounding box center [512, 644] width 27 height 27
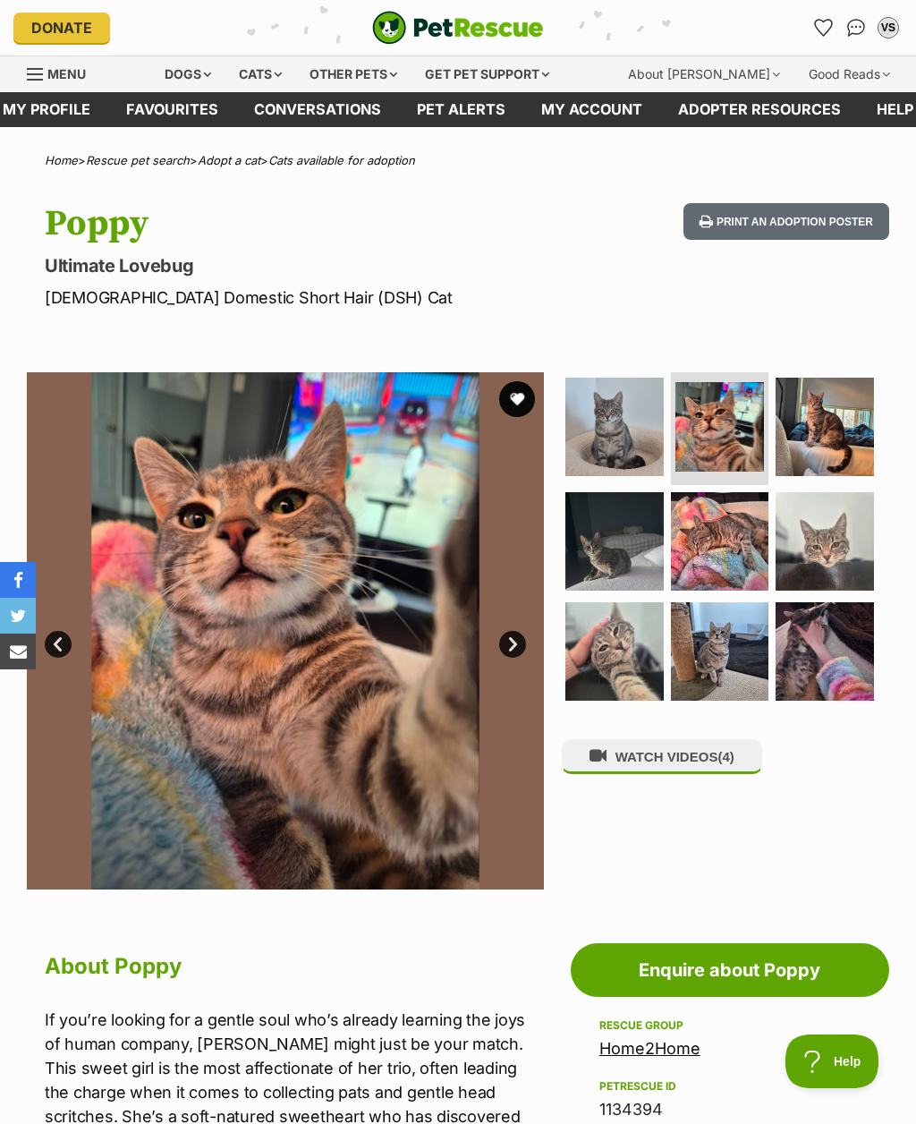
click at [508, 642] on link "Next" at bounding box center [512, 644] width 27 height 27
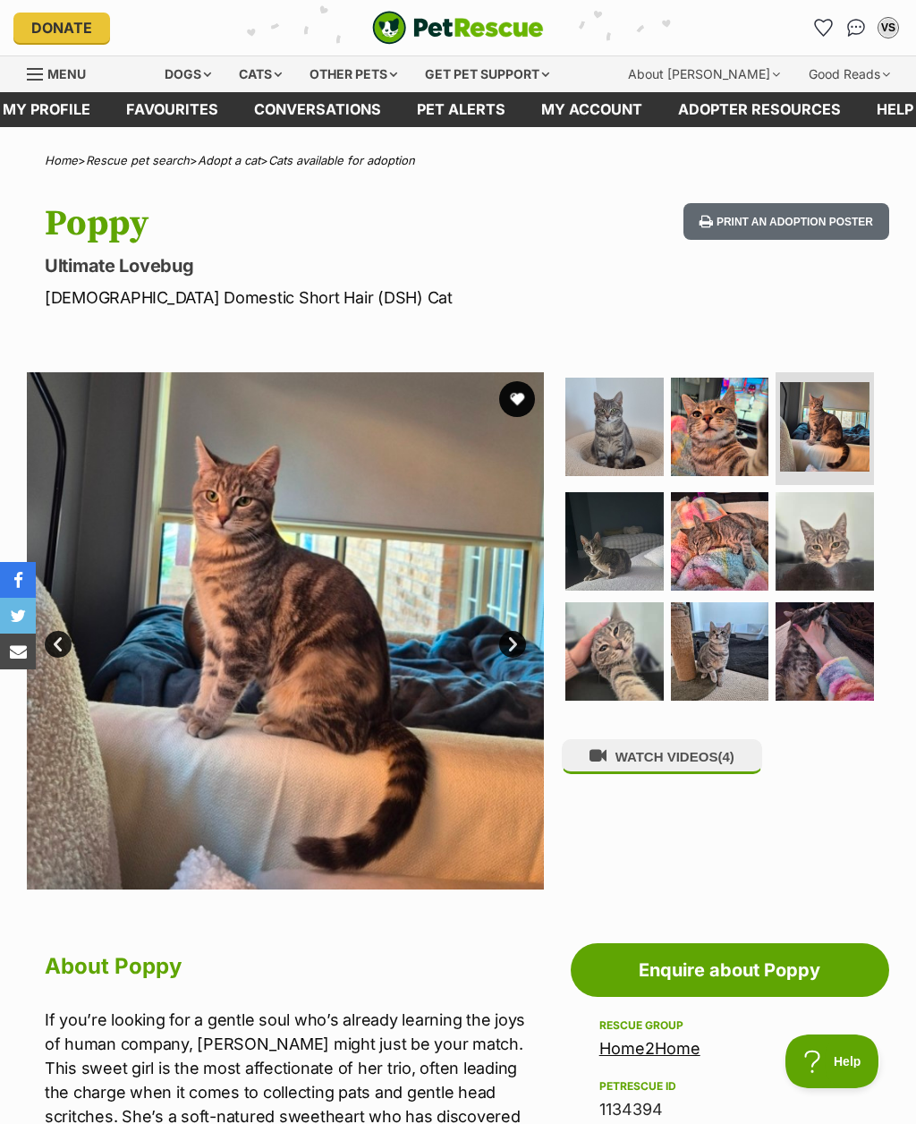
click at [515, 650] on link "Next" at bounding box center [512, 644] width 27 height 27
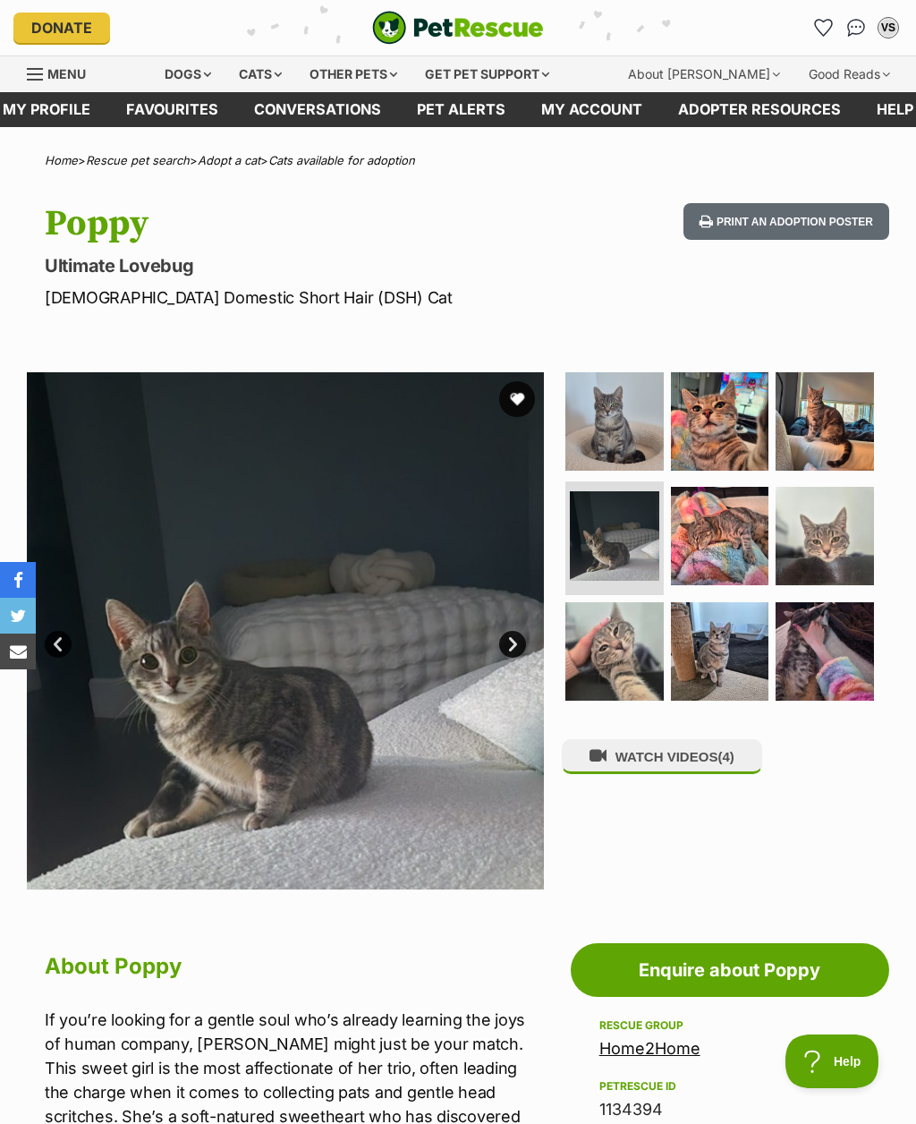
click at [513, 652] on link "Next" at bounding box center [512, 644] width 27 height 27
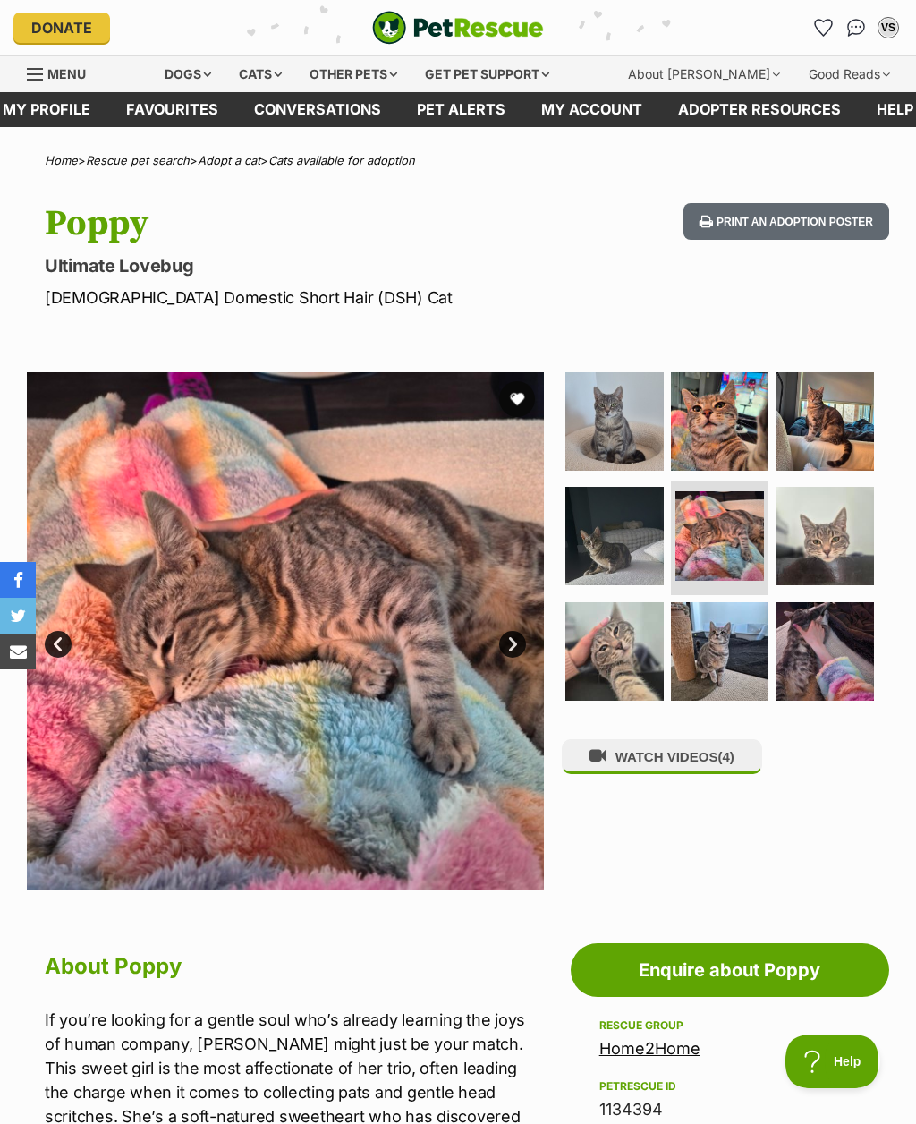
click at [512, 631] on link "Next" at bounding box center [512, 644] width 27 height 27
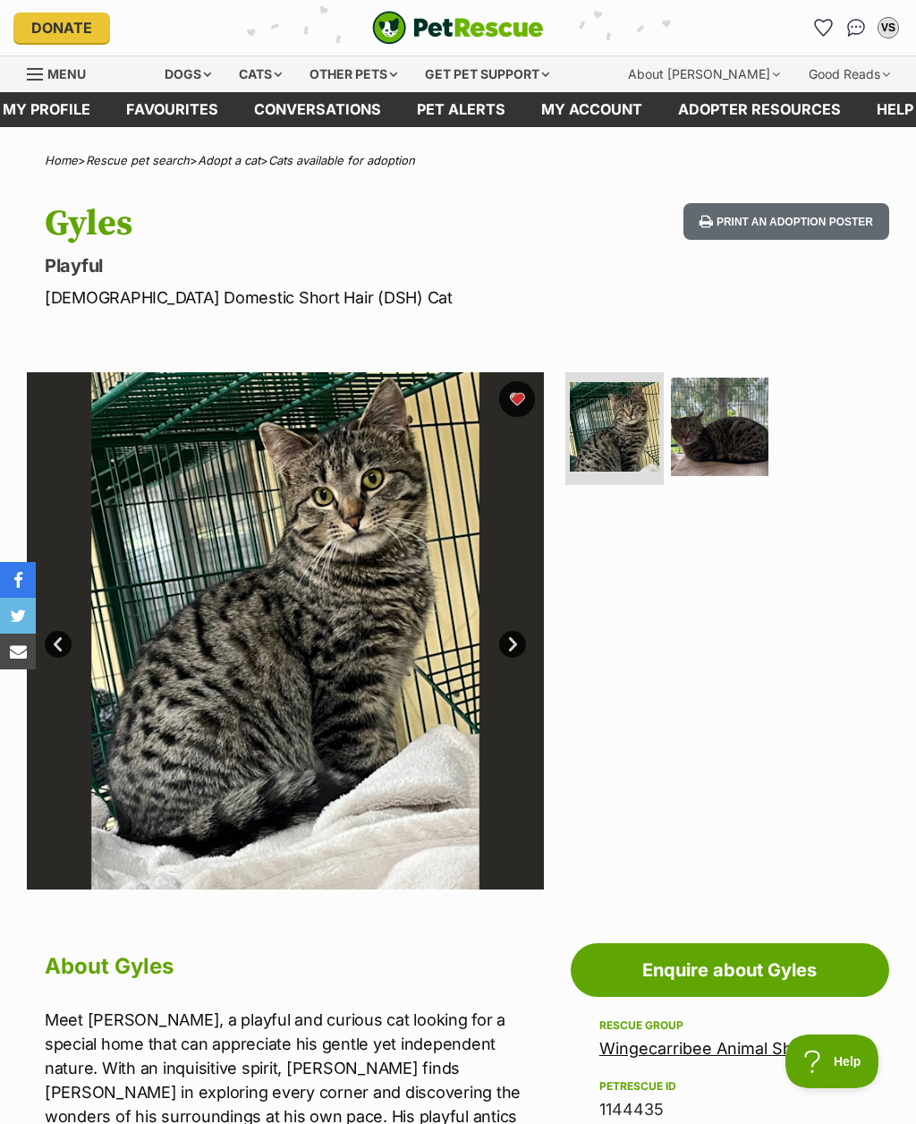
click at [519, 639] on link "Next" at bounding box center [512, 644] width 27 height 27
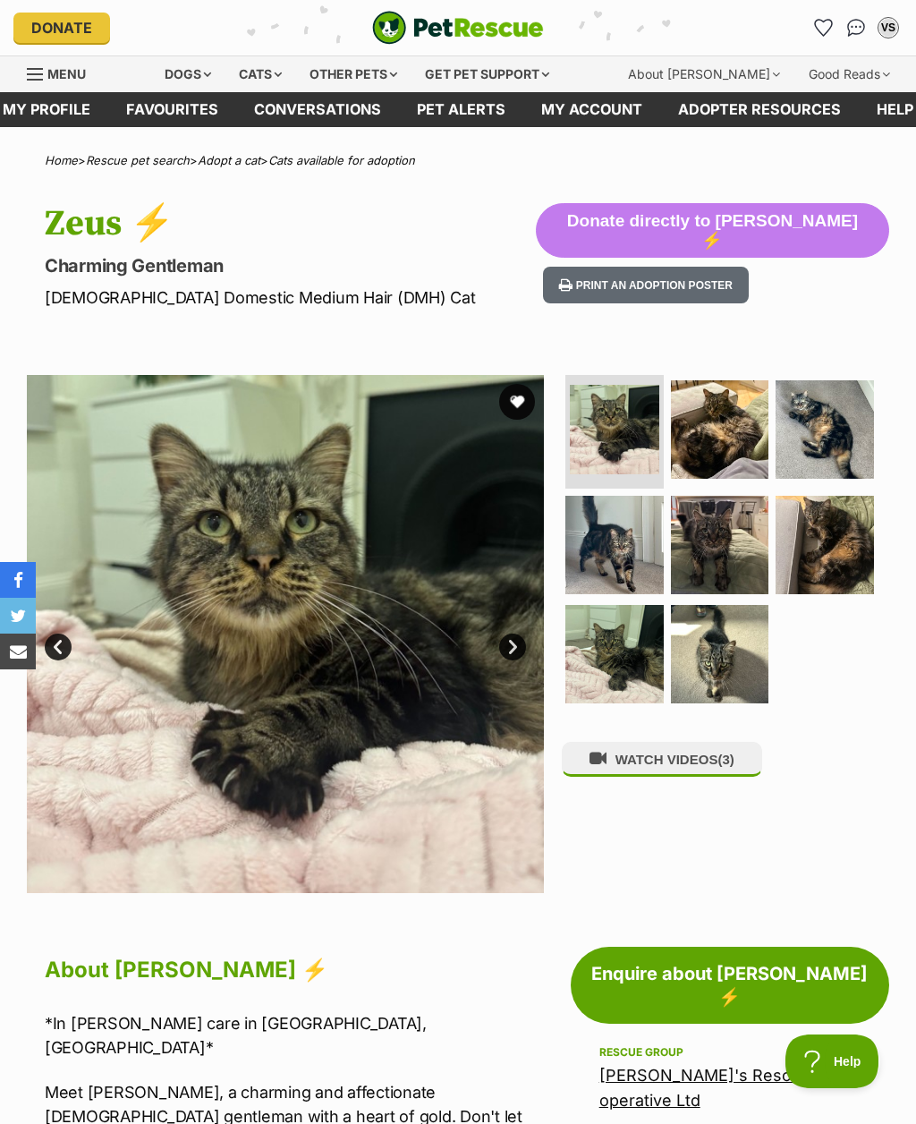
click at [508, 640] on link "Next" at bounding box center [512, 646] width 27 height 27
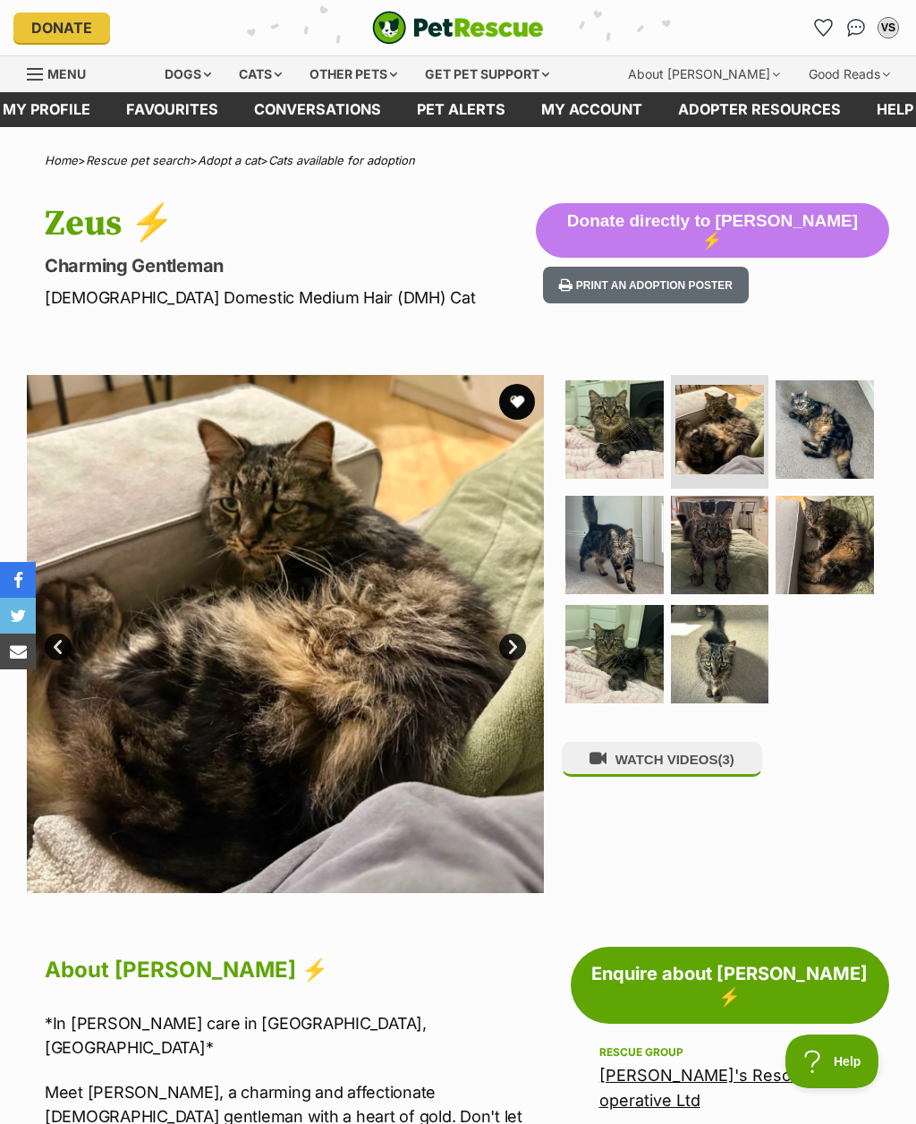
click at [511, 641] on link "Next" at bounding box center [512, 646] width 27 height 27
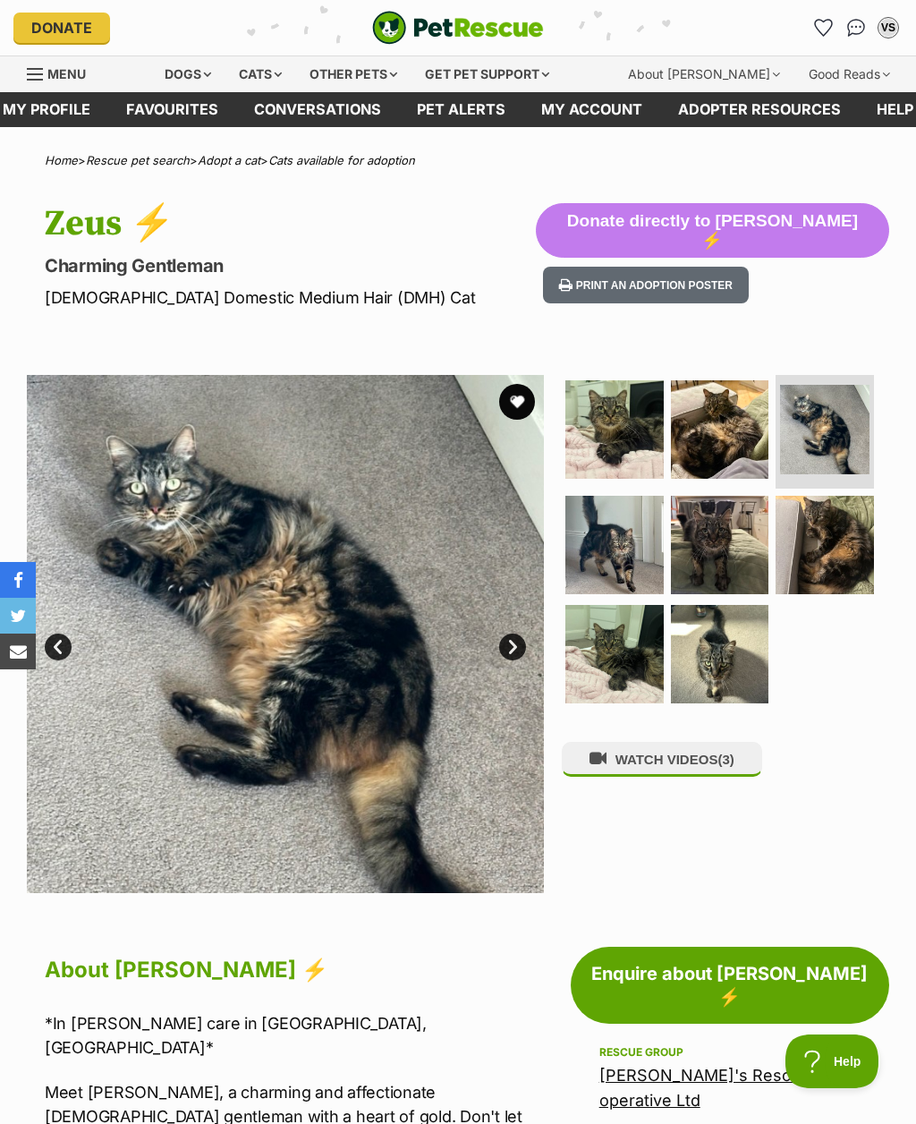
click at [519, 636] on link "Next" at bounding box center [512, 646] width 27 height 27
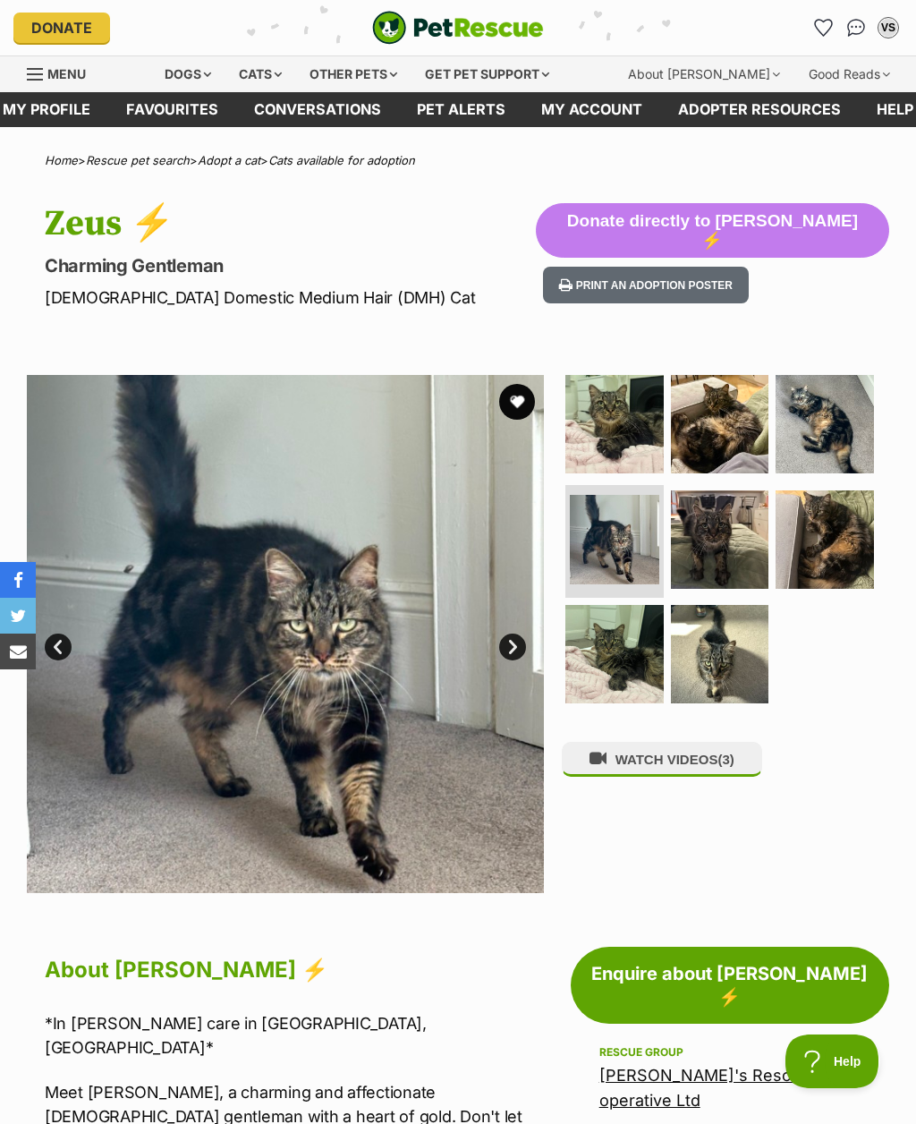
click at [512, 640] on link "Next" at bounding box center [512, 646] width 27 height 27
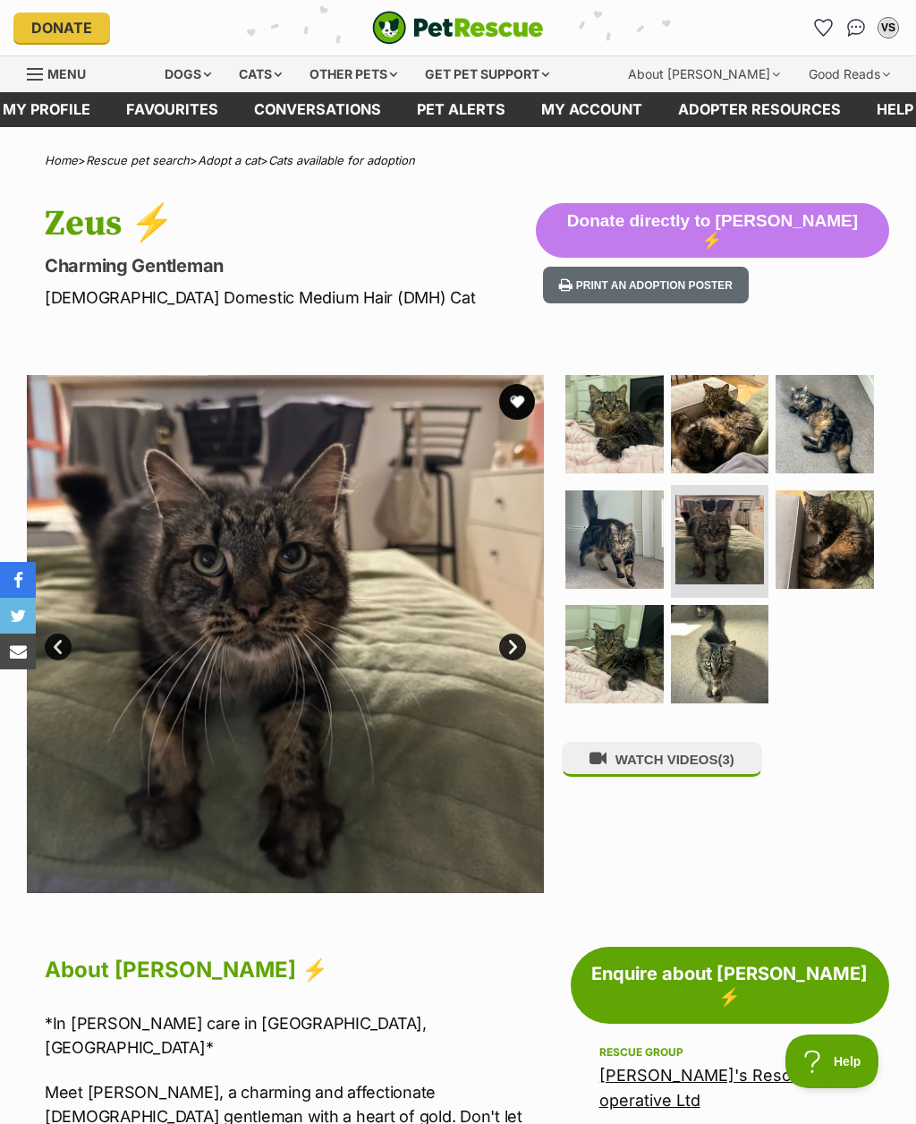
click at [520, 645] on link "Next" at bounding box center [512, 646] width 27 height 27
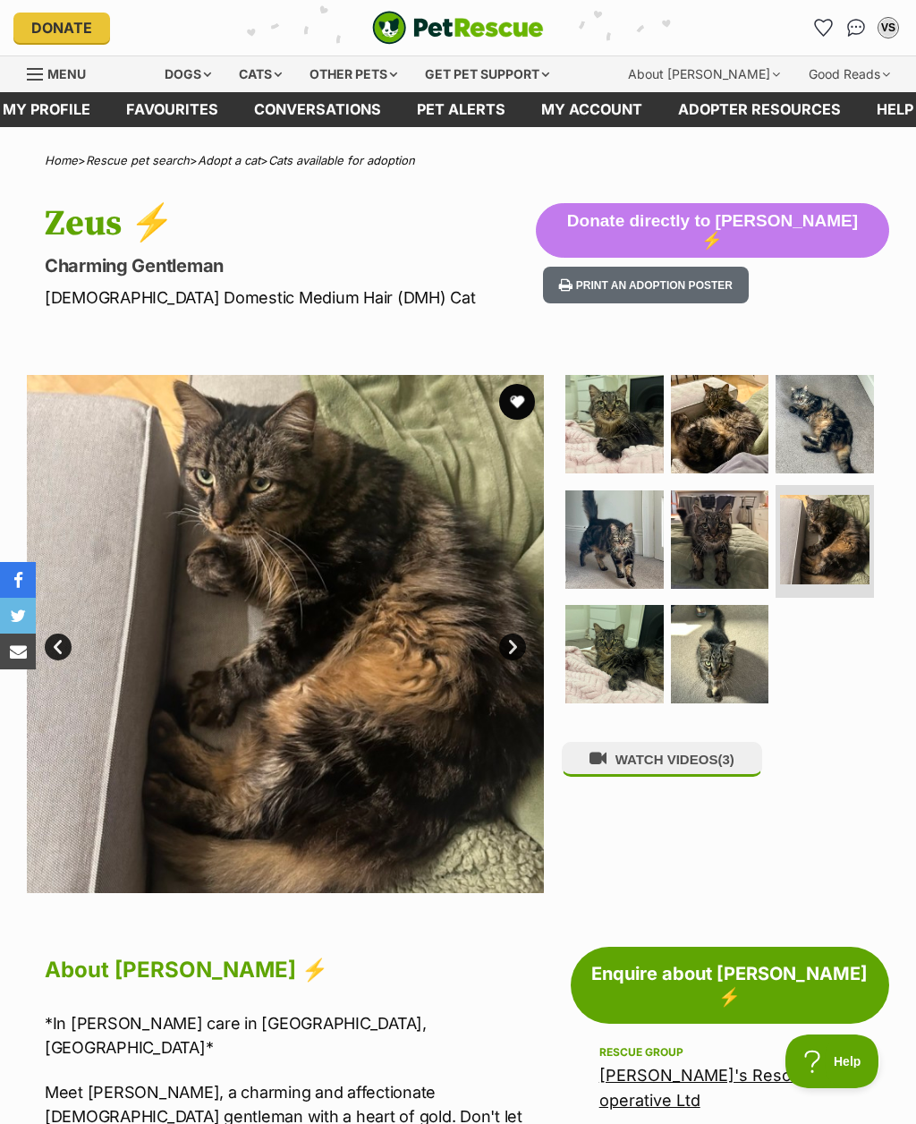
click at [505, 641] on link "Next" at bounding box center [512, 646] width 27 height 27
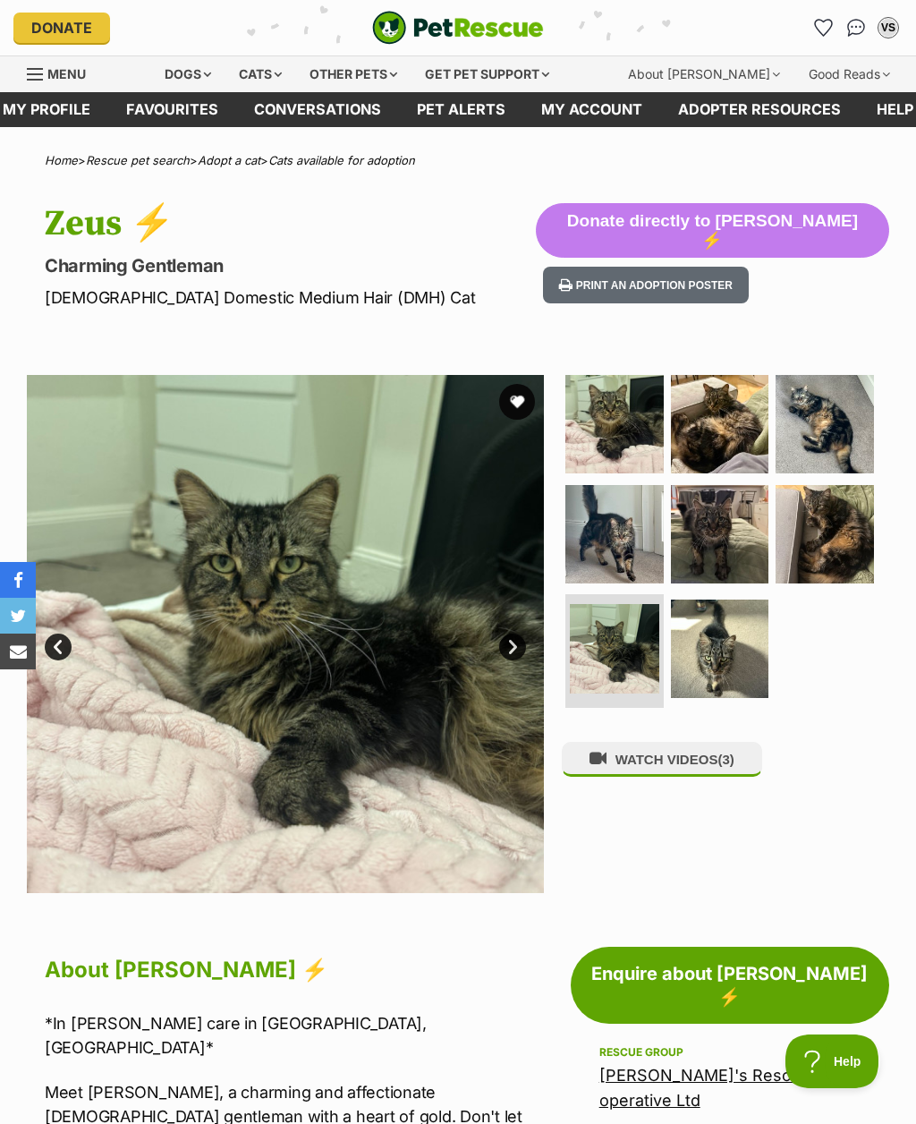
click at [512, 638] on link "Next" at bounding box center [512, 646] width 27 height 27
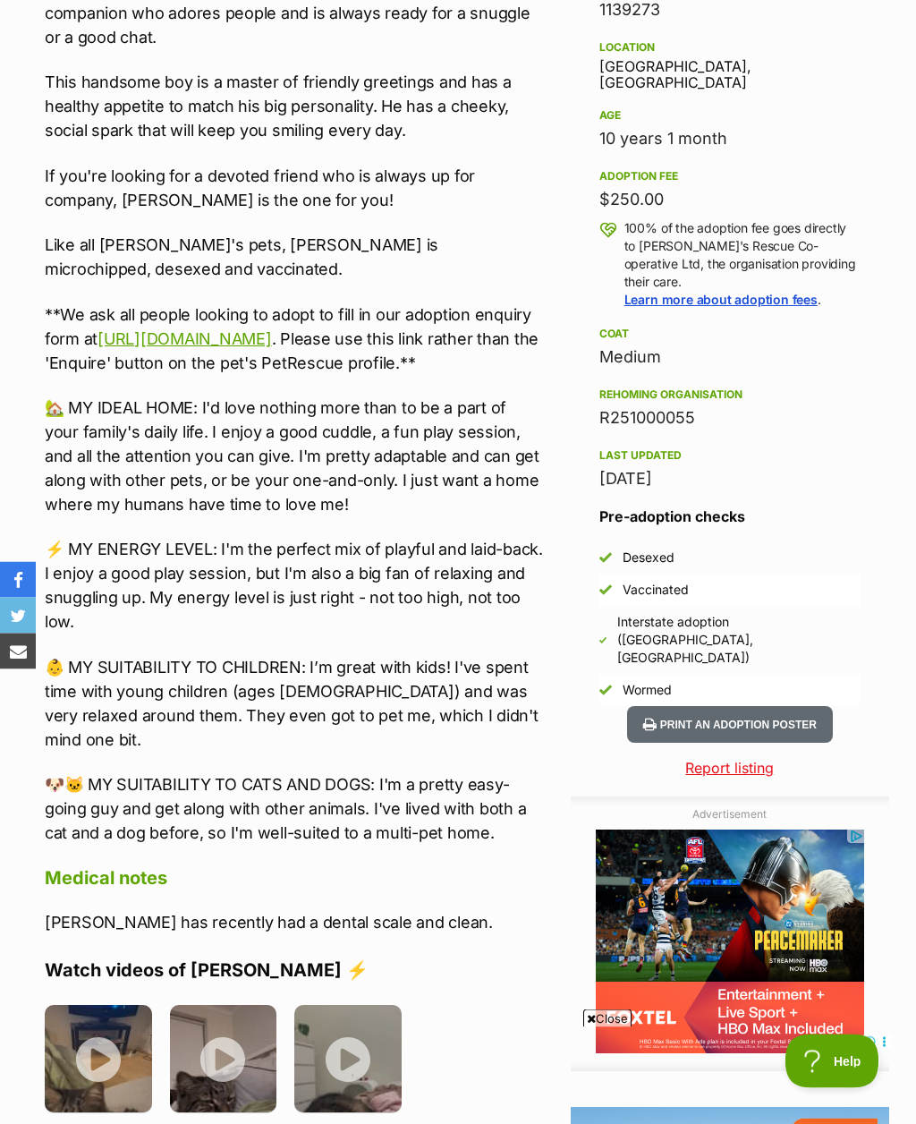
scroll to position [1151, 0]
click at [244, 1017] on img at bounding box center [223, 1058] width 107 height 107
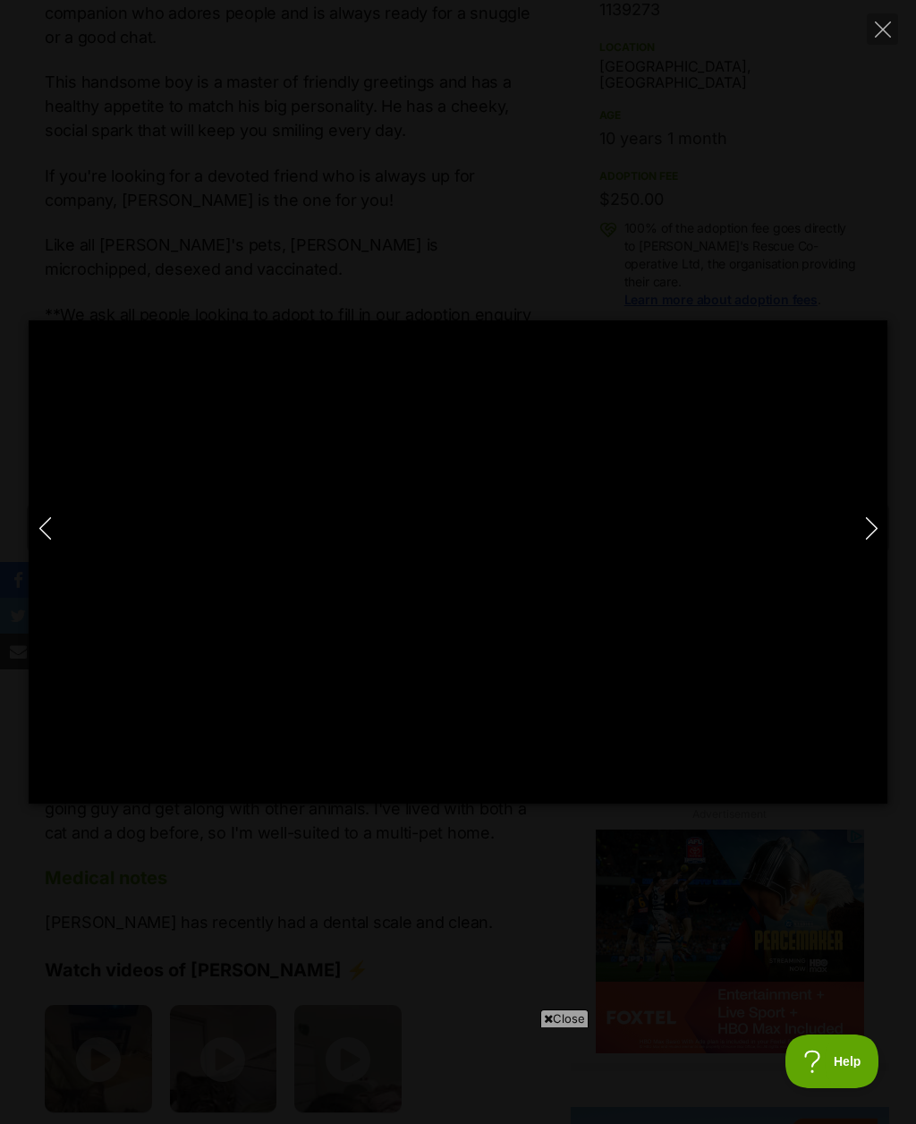
scroll to position [0, 0]
click at [879, 539] on icon "Next" at bounding box center [872, 528] width 22 height 22
type input "4.07"
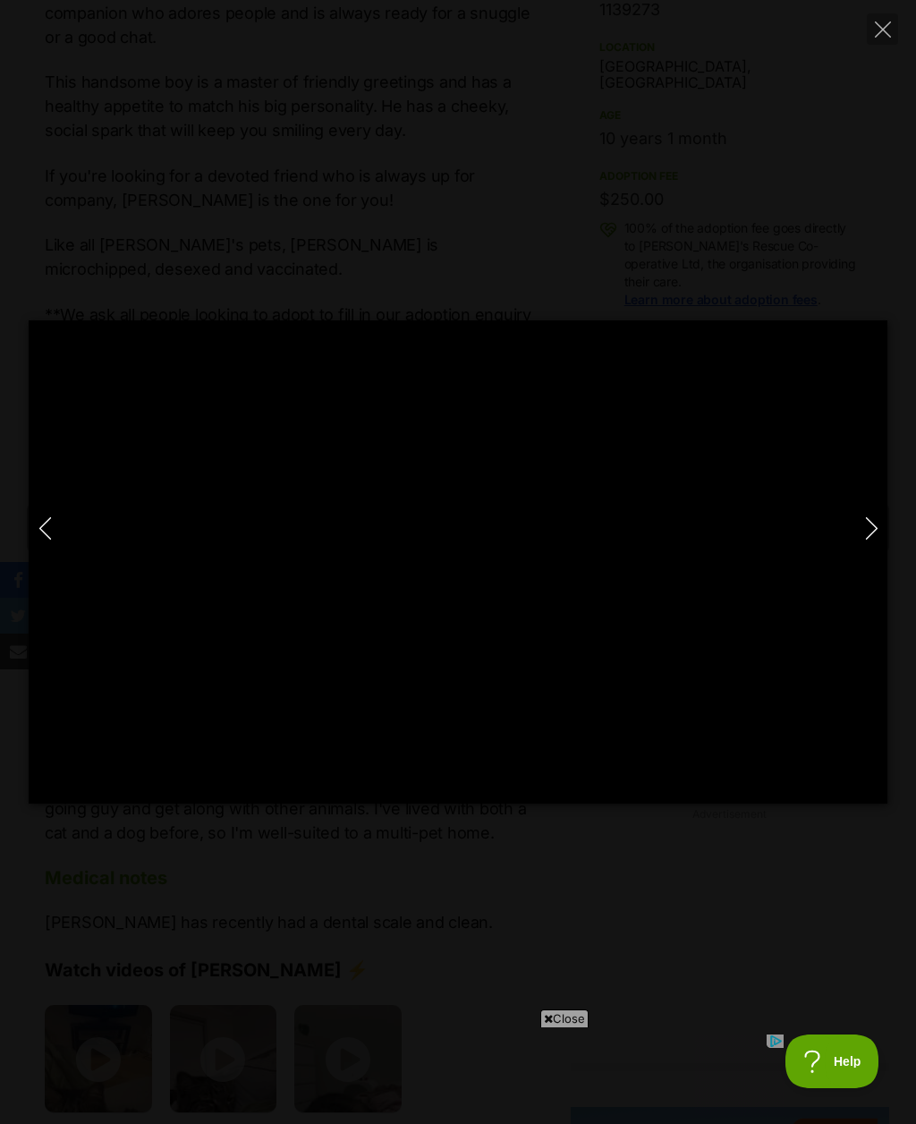
type input "100"
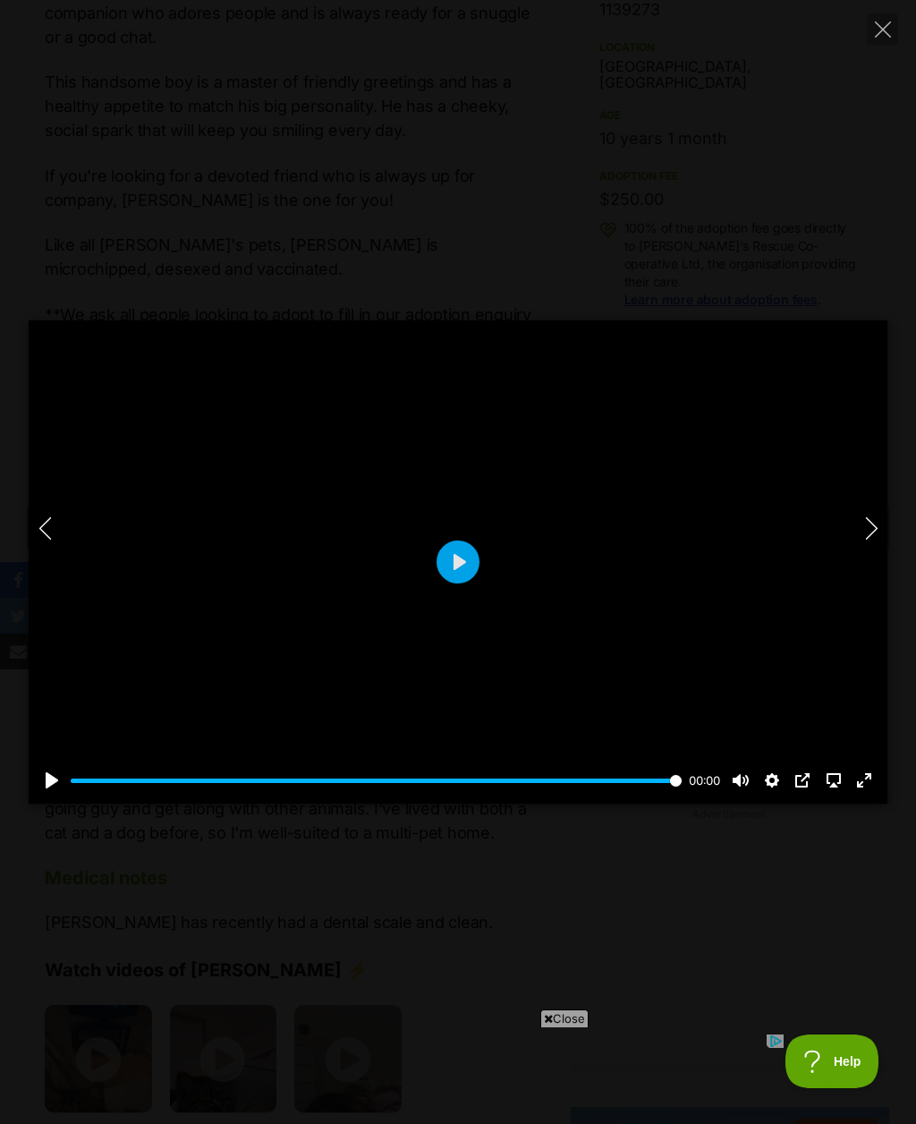
click at [885, 550] on button "Next" at bounding box center [871, 527] width 36 height 45
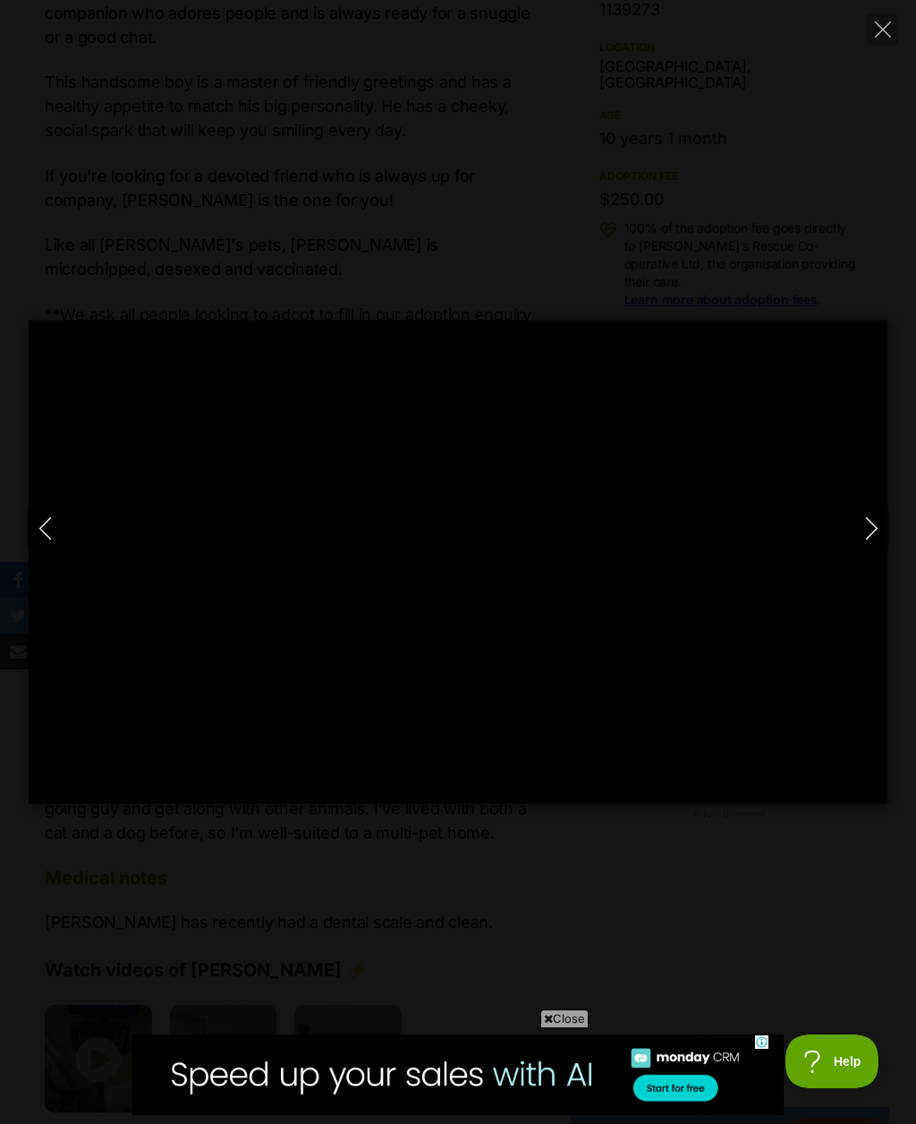
type input "100"
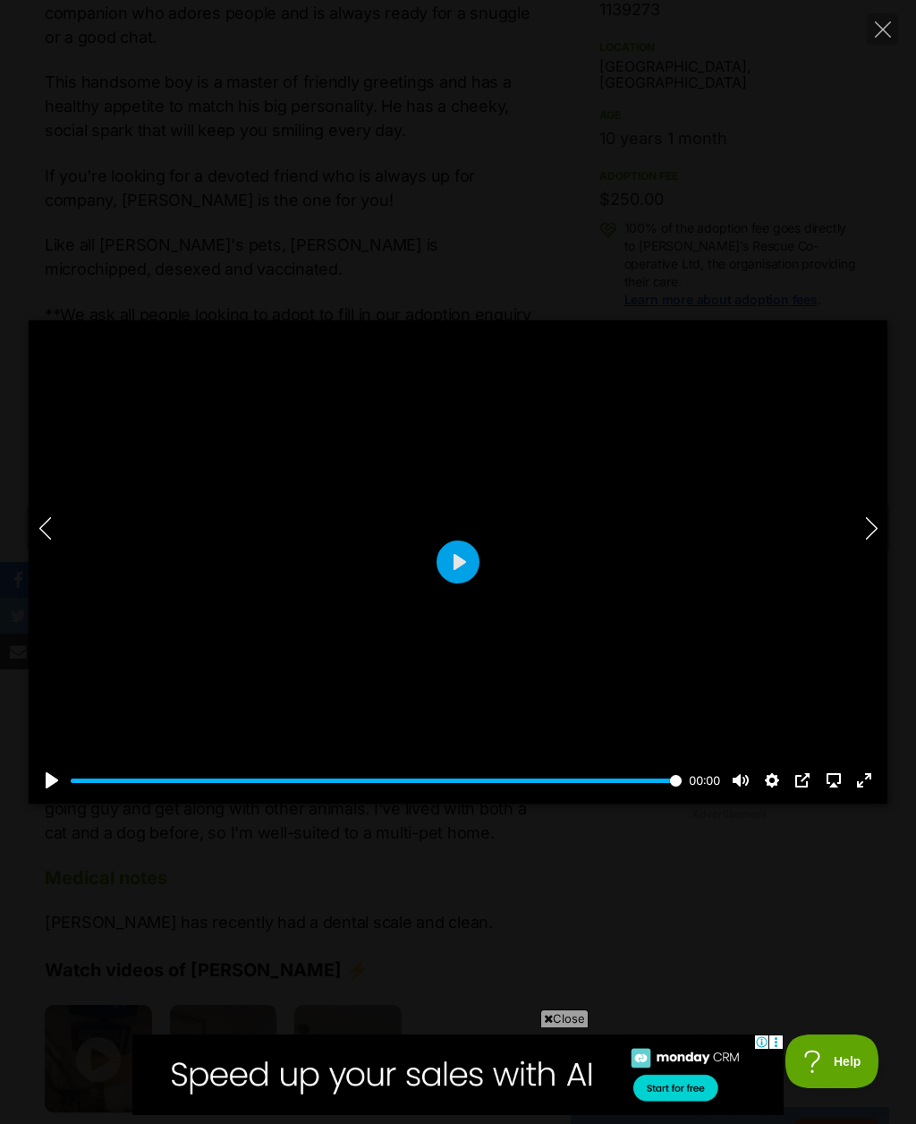
click at [876, 539] on icon "Next" at bounding box center [871, 528] width 12 height 22
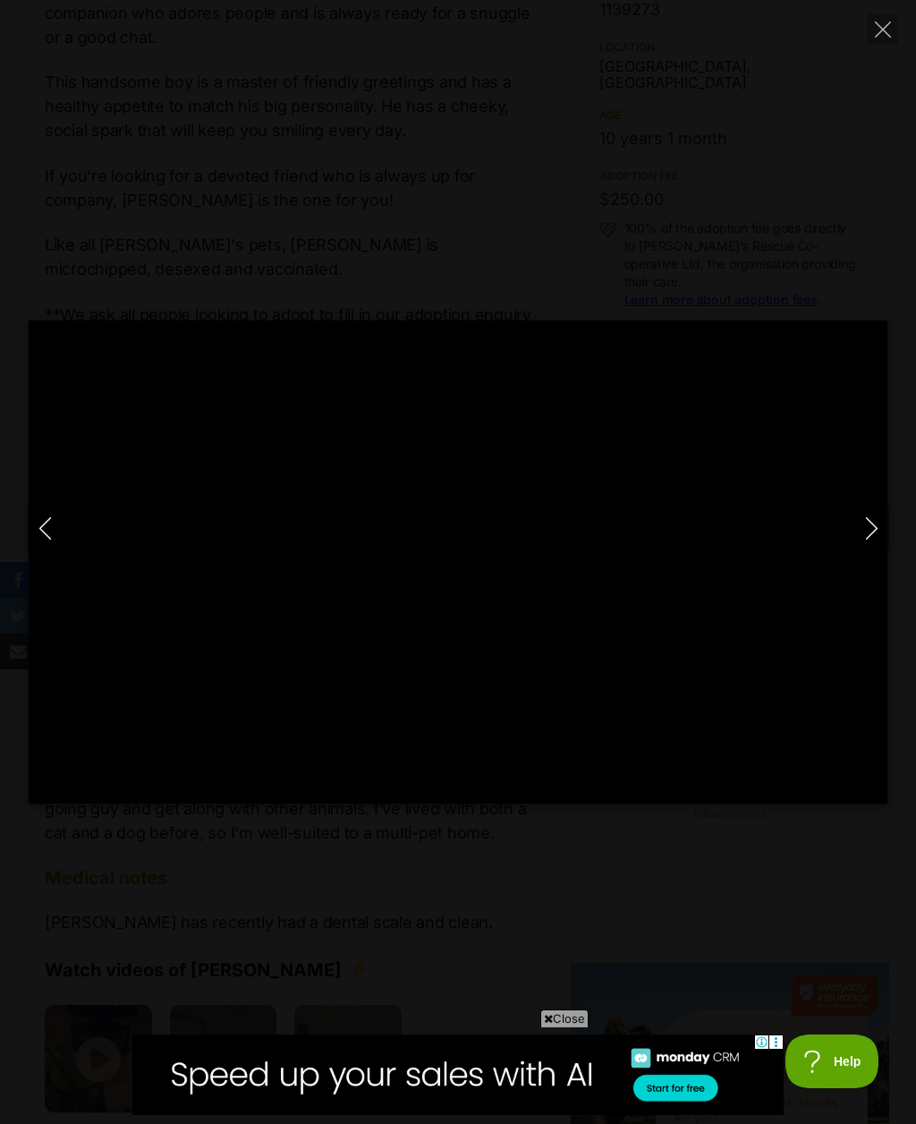
click at [885, 29] on icon "Close" at bounding box center [883, 29] width 16 height 16
type input "53.62"
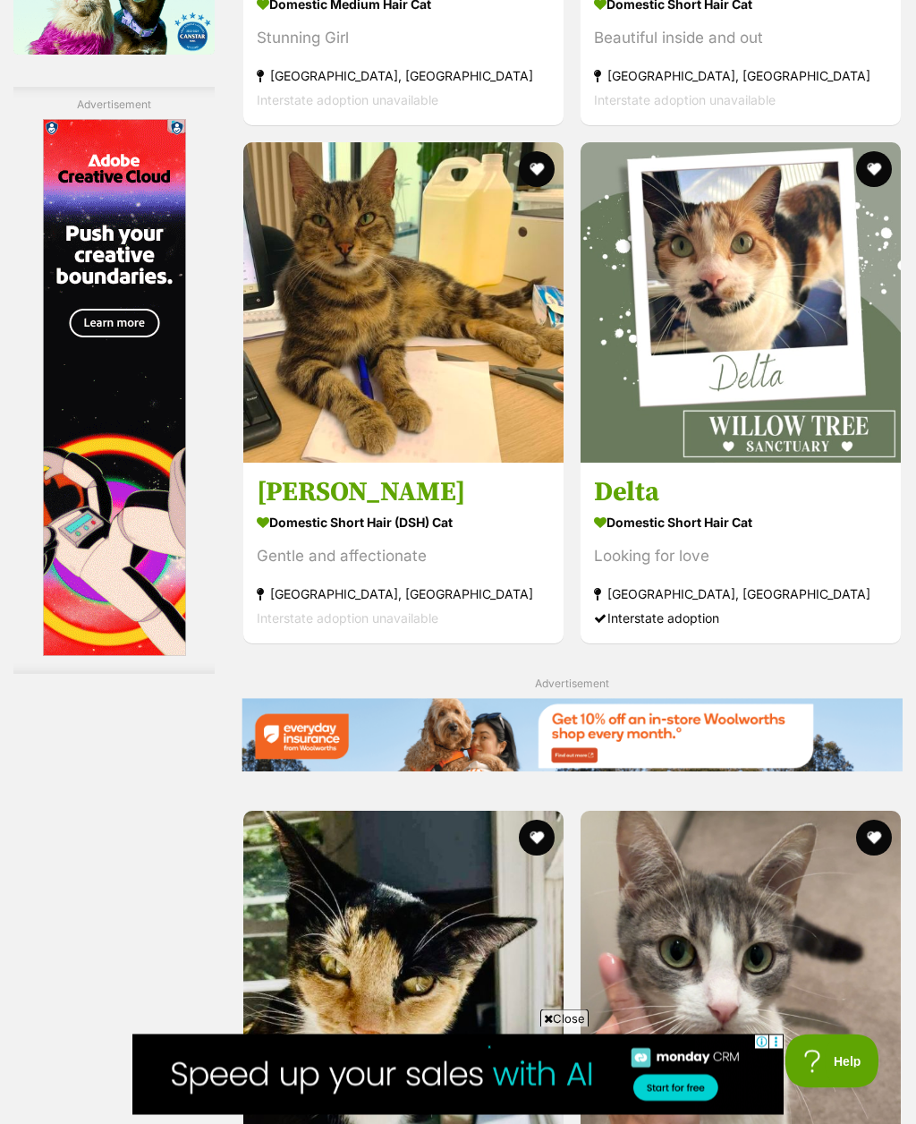
scroll to position [3249, 0]
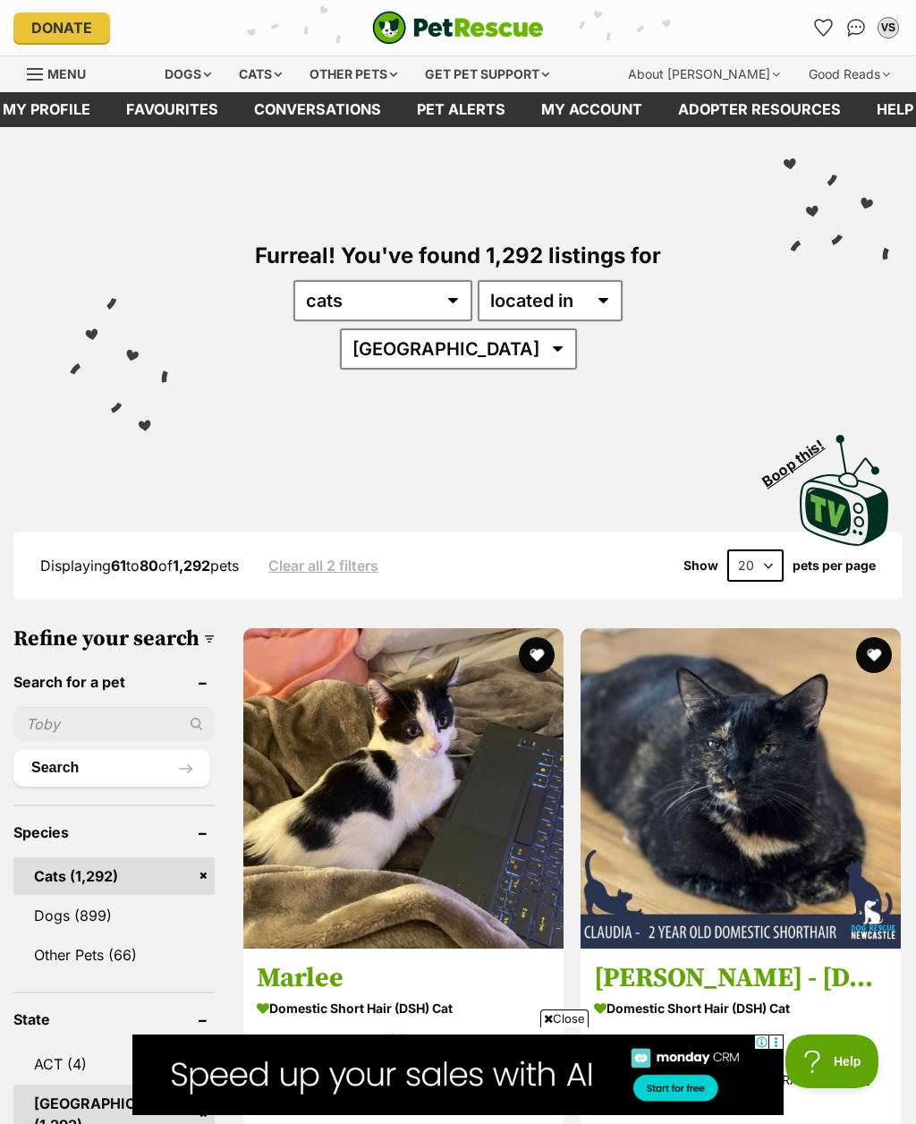
scroll to position [3308, 0]
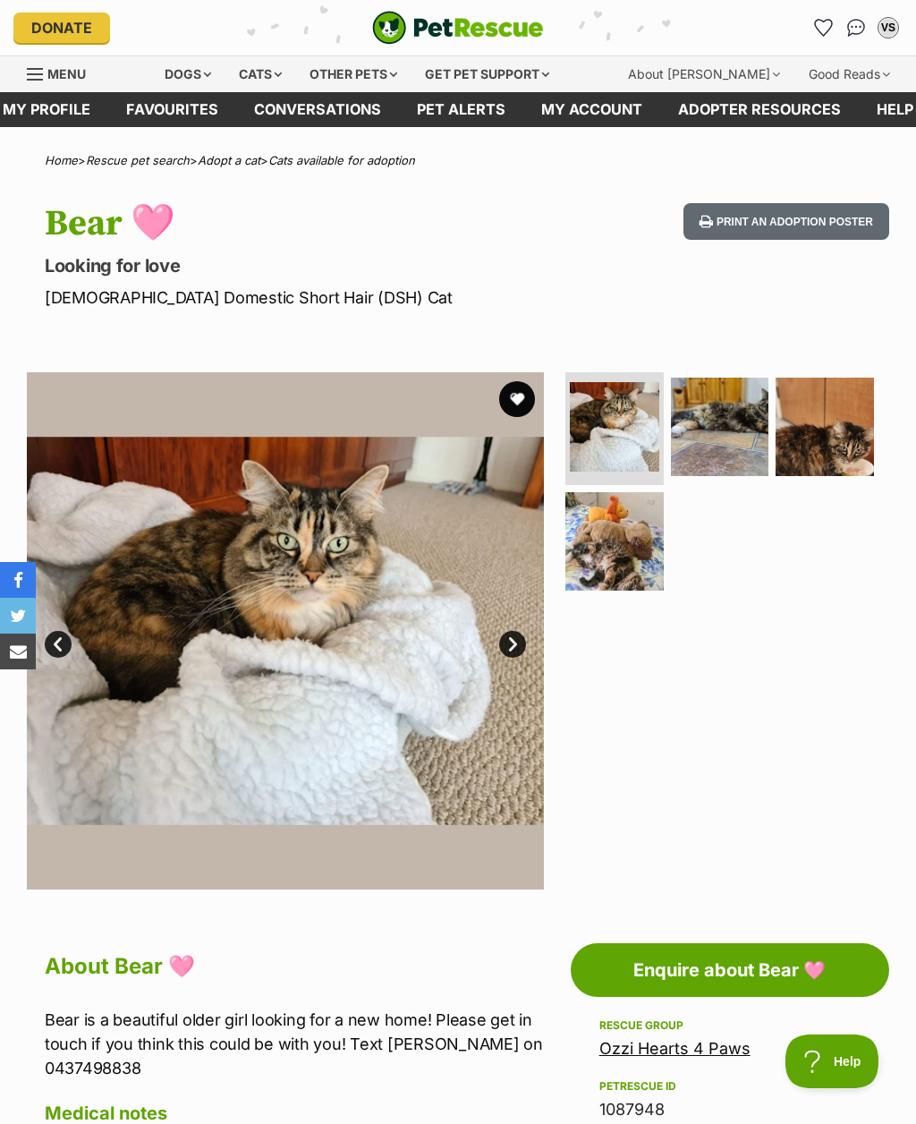
click at [528, 636] on img at bounding box center [285, 630] width 517 height 517
click at [518, 648] on link "Next" at bounding box center [512, 644] width 27 height 27
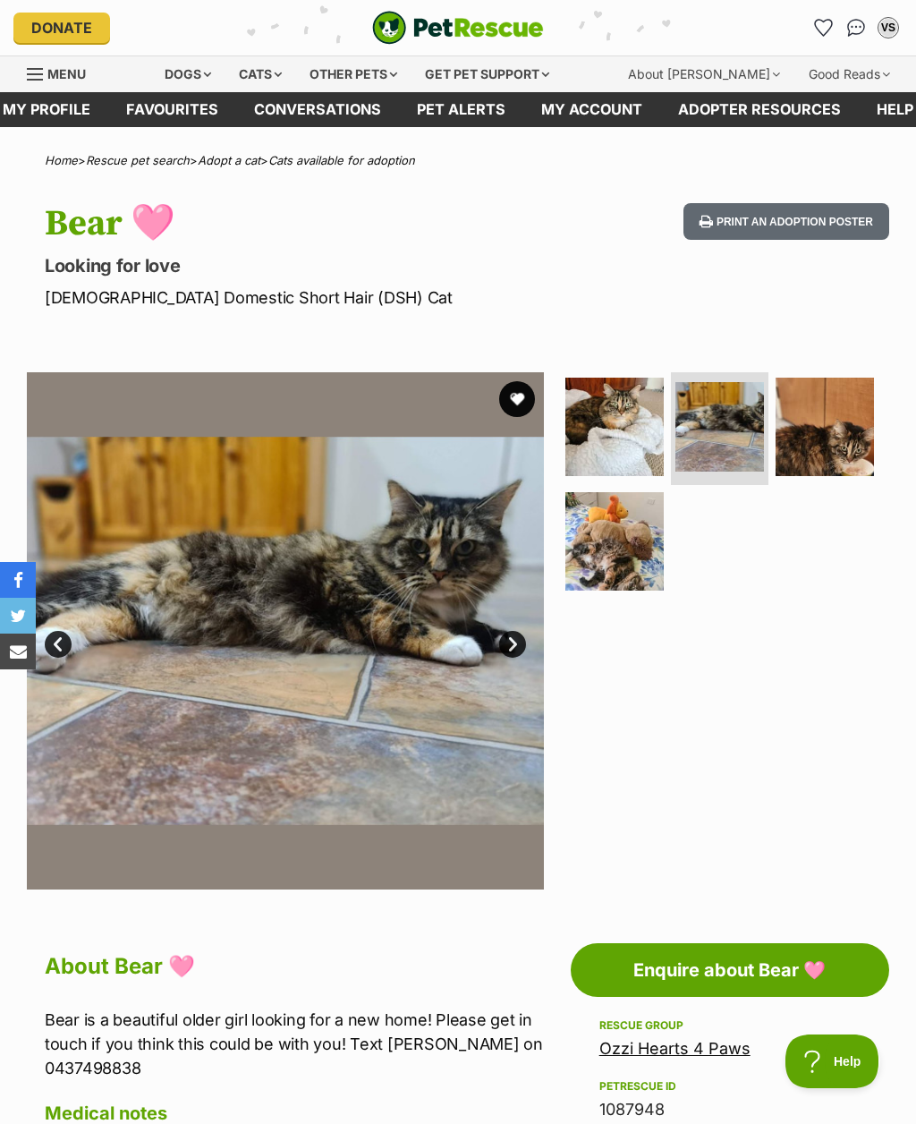
click at [522, 644] on link "Next" at bounding box center [512, 644] width 27 height 27
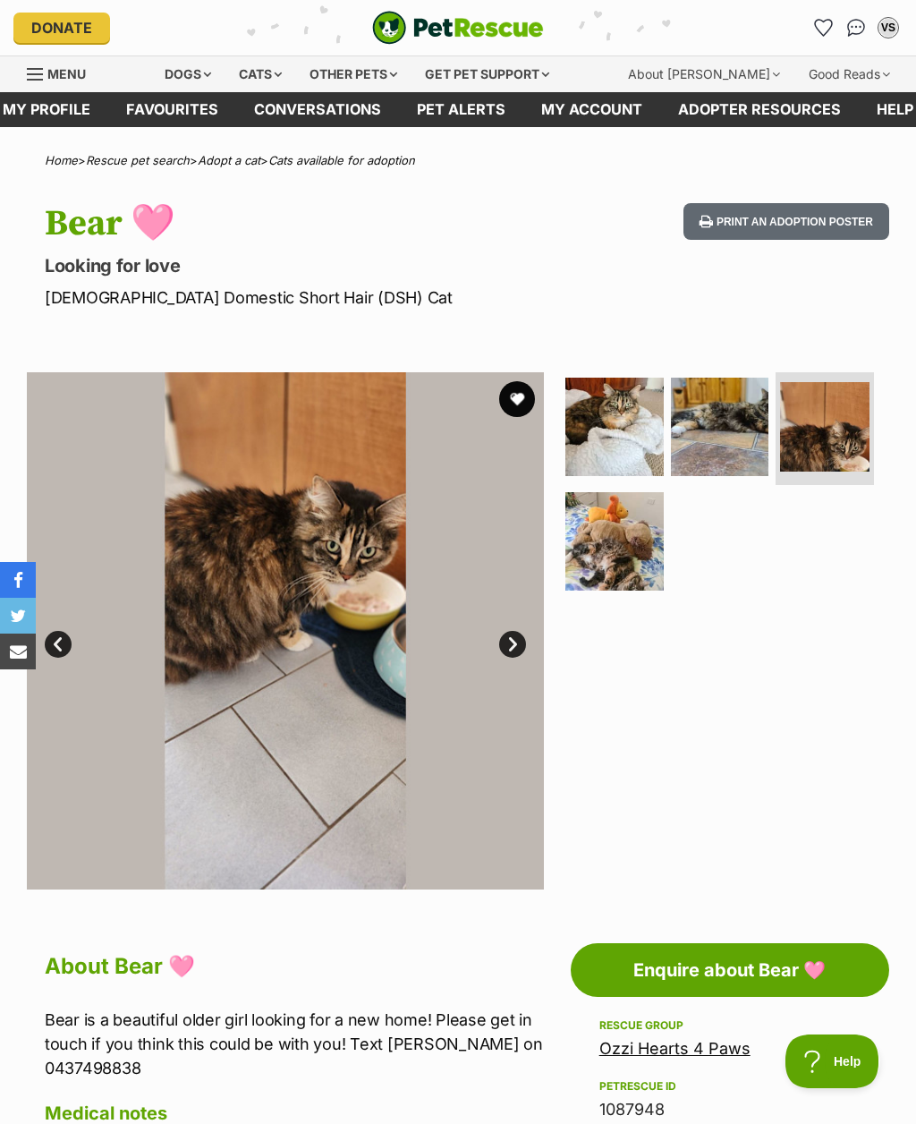
click at [518, 650] on link "Next" at bounding box center [512, 644] width 27 height 27
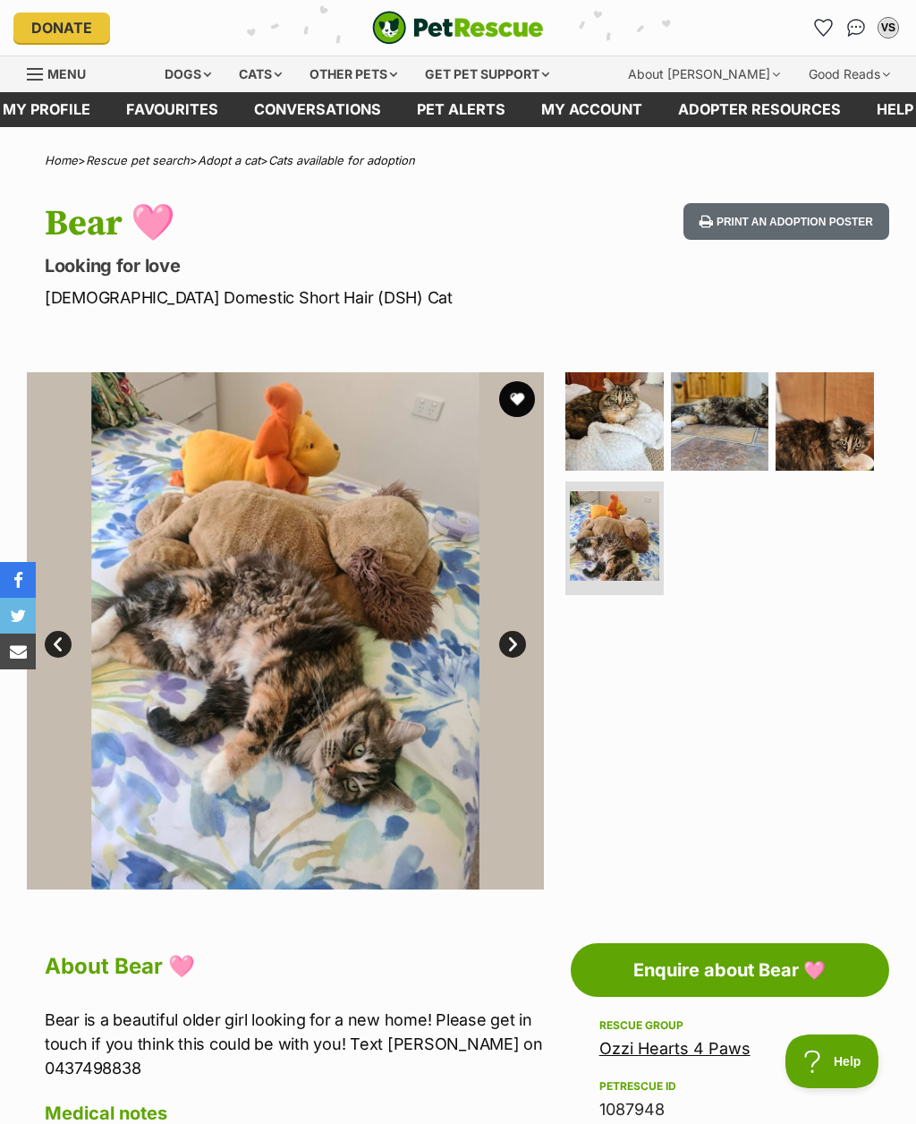
click at [528, 632] on img at bounding box center [285, 630] width 517 height 517
click at [531, 633] on img at bounding box center [285, 630] width 517 height 517
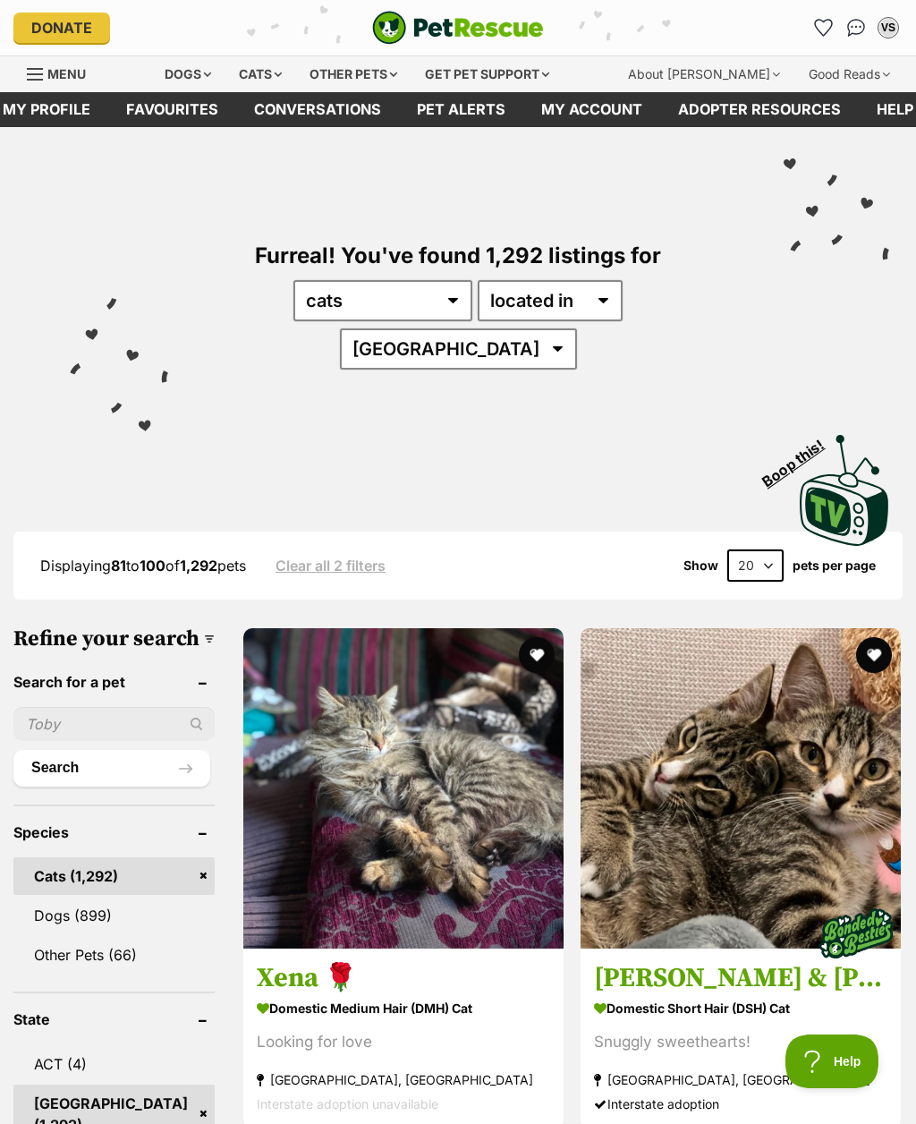
click at [354, 703] on img at bounding box center [403, 788] width 320 height 320
click at [519, 637] on button "favourite" at bounding box center [537, 655] width 36 height 36
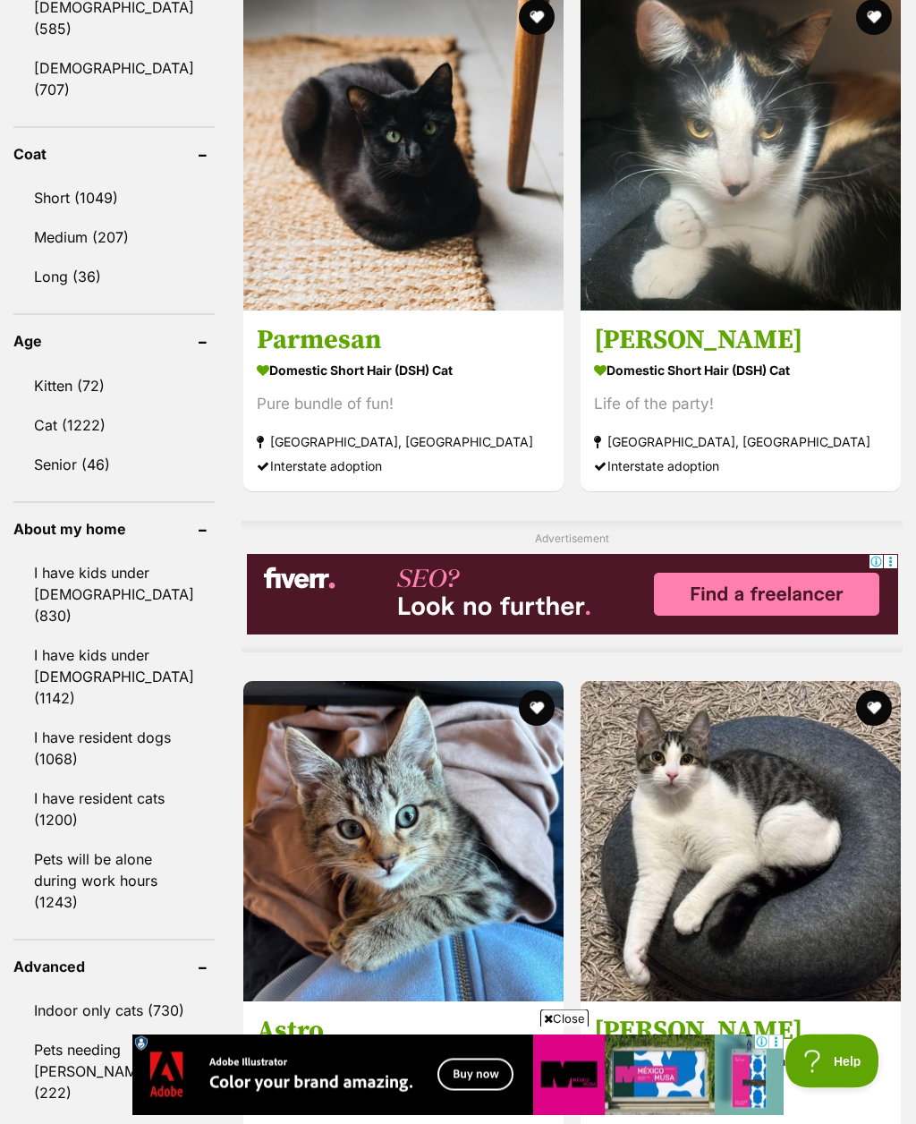
scroll to position [1674, 0]
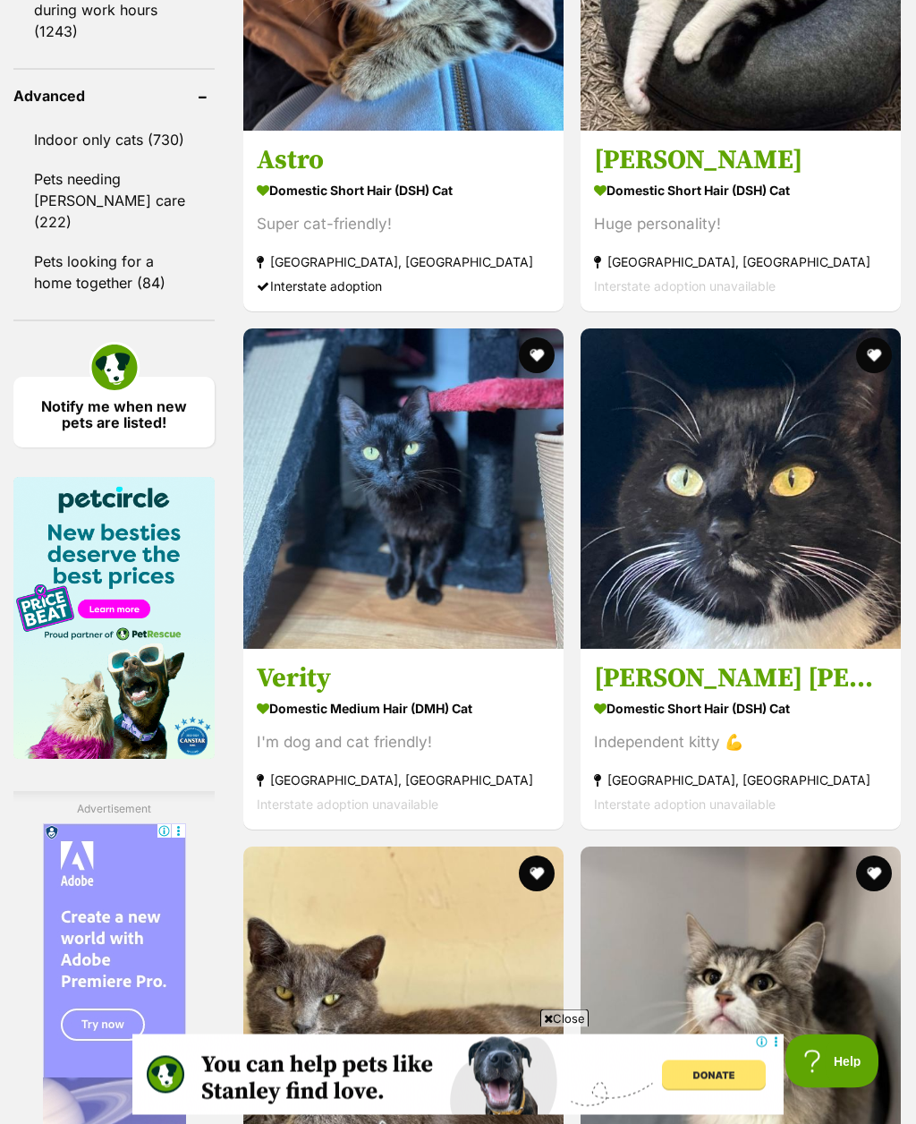
scroll to position [2546, 0]
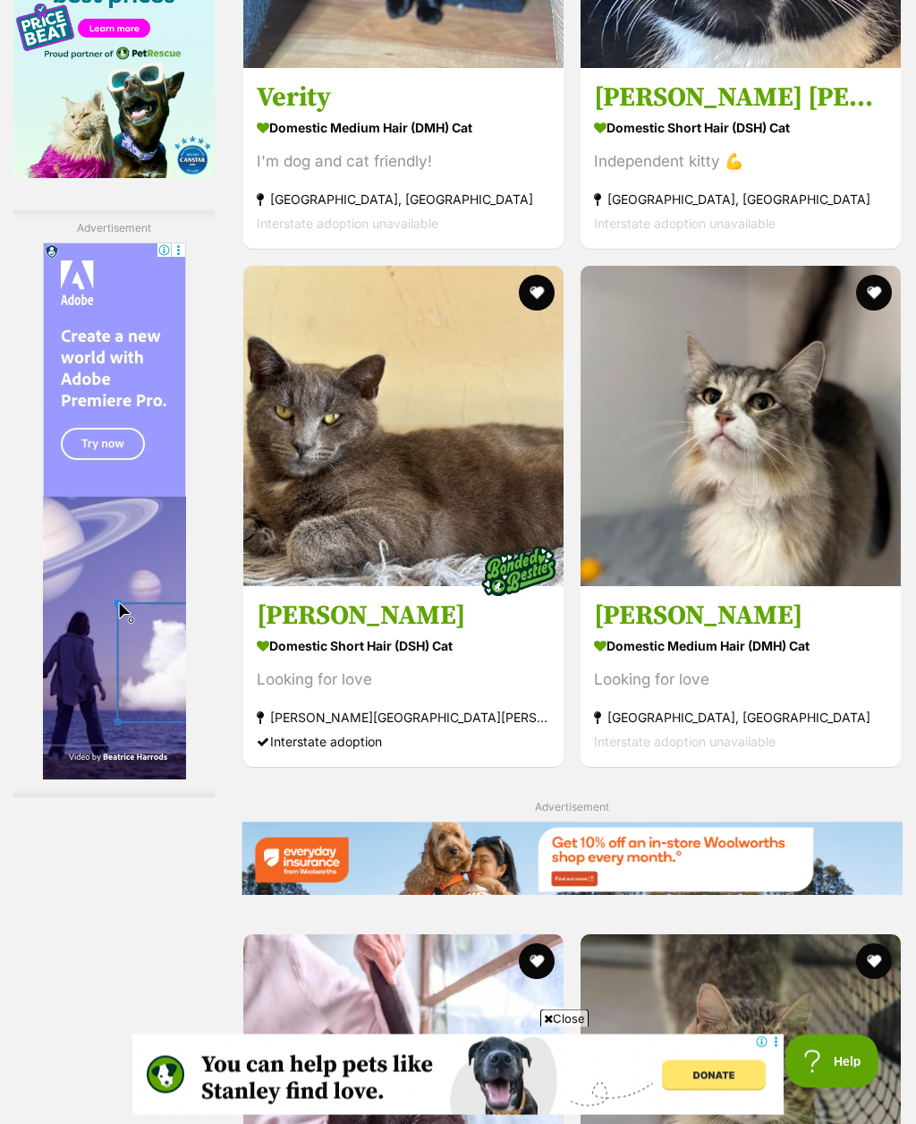
scroll to position [3125, 0]
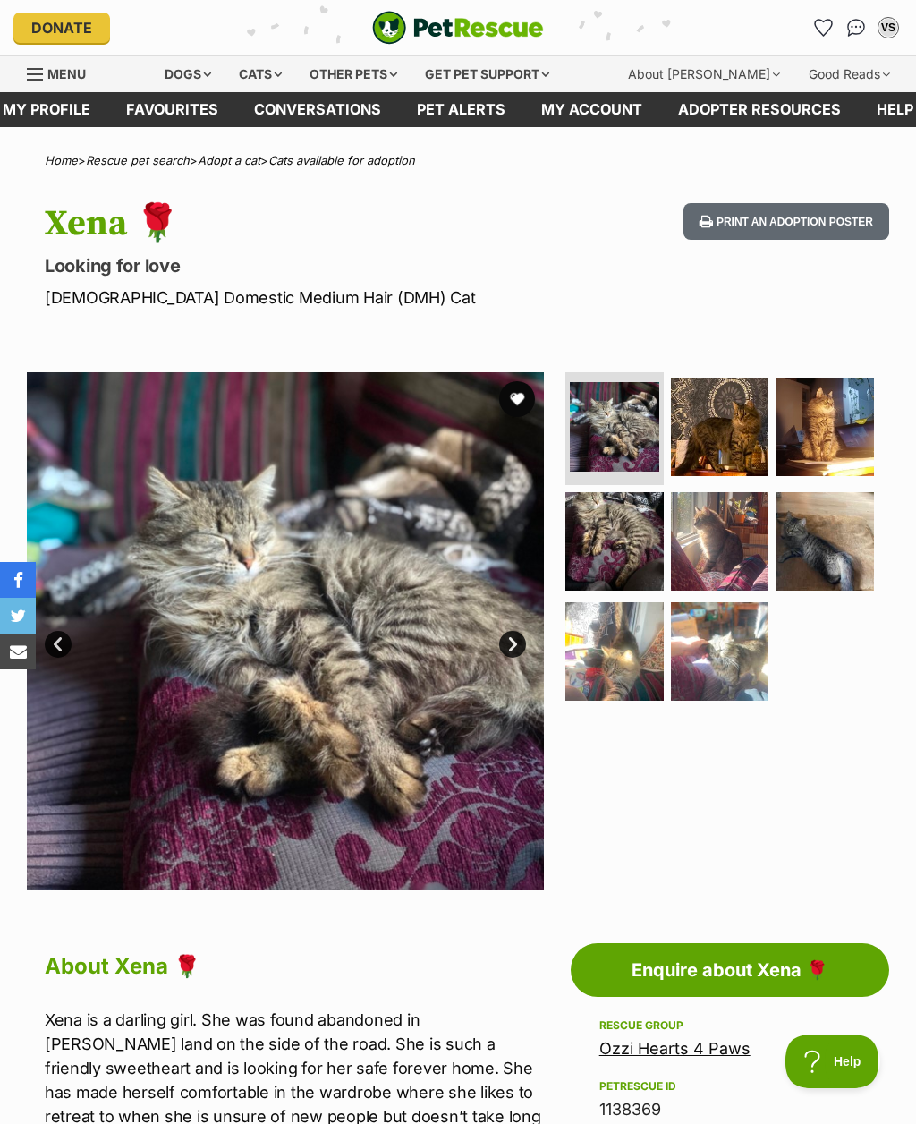
click at [513, 641] on link "Next" at bounding box center [512, 644] width 27 height 27
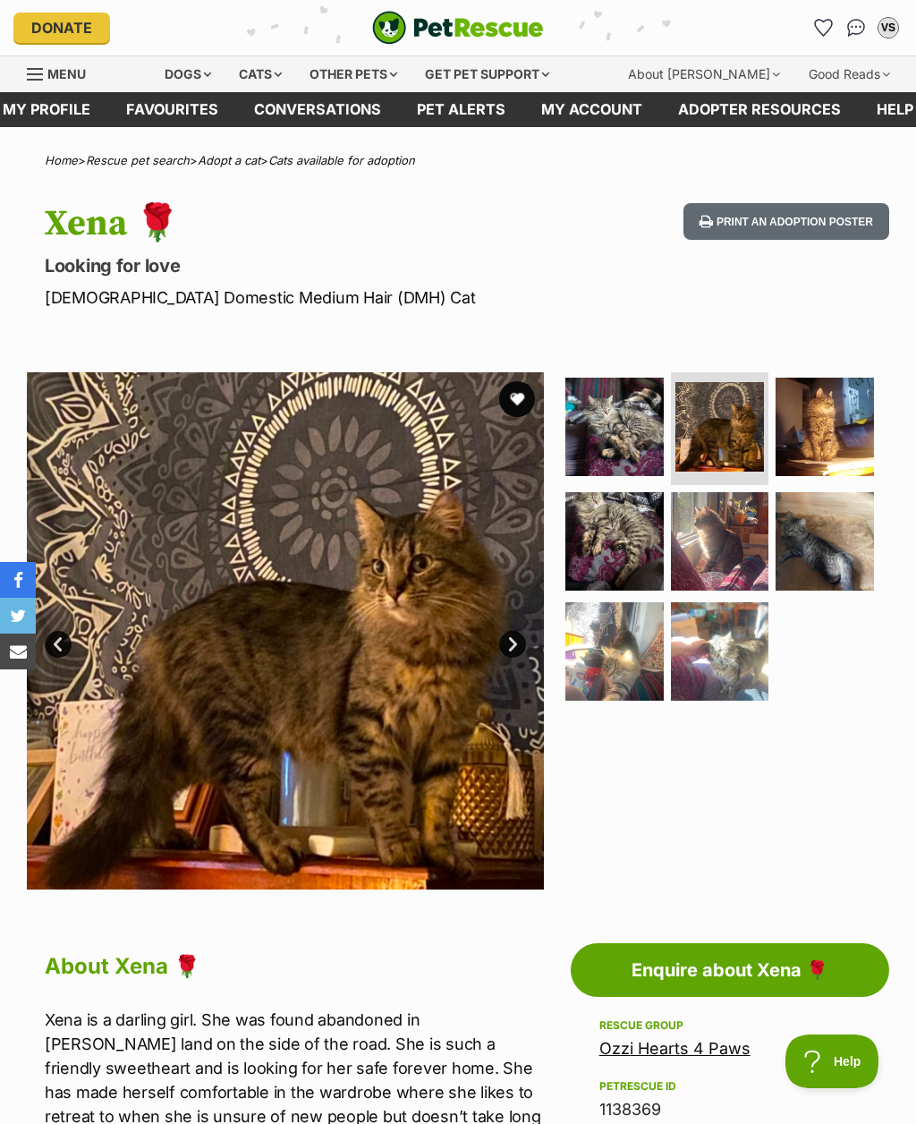
click at [521, 645] on link "Next" at bounding box center [512, 644] width 27 height 27
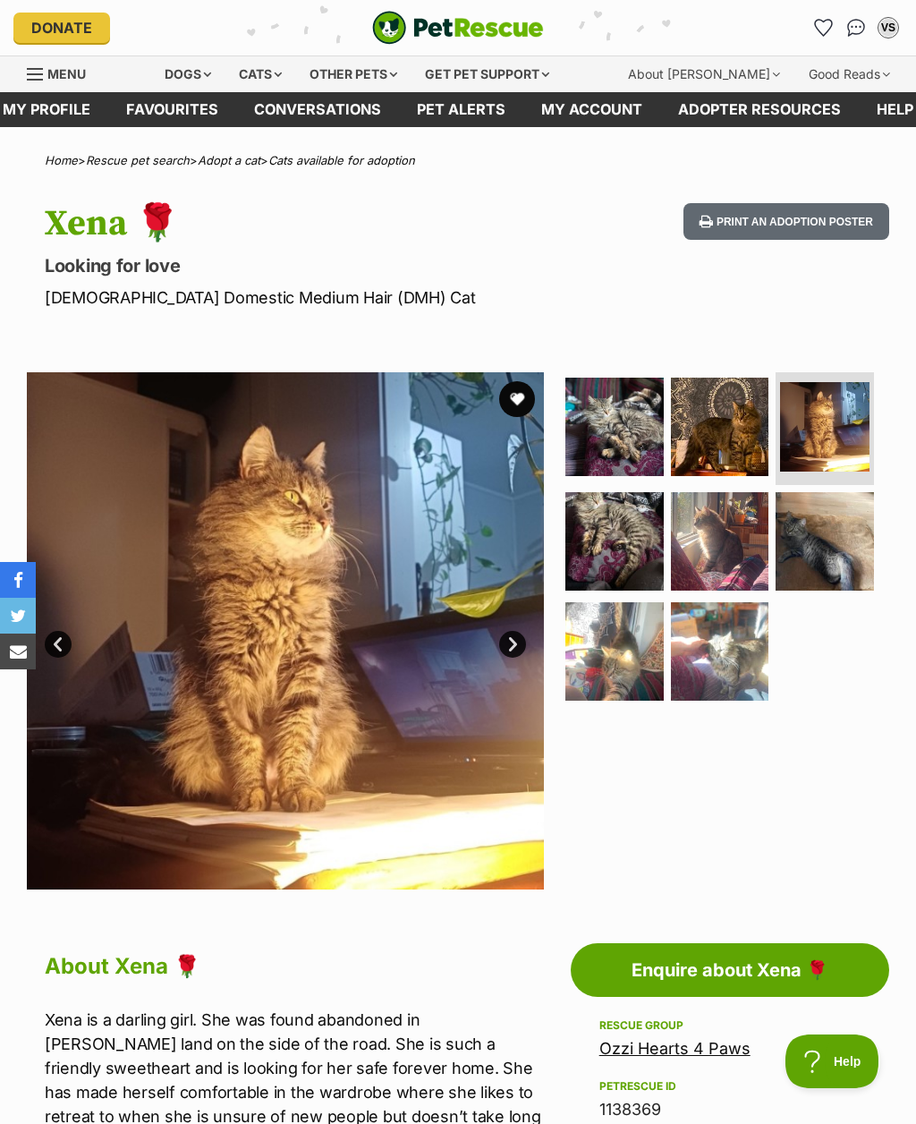
click at [511, 649] on link "Next" at bounding box center [512, 644] width 27 height 27
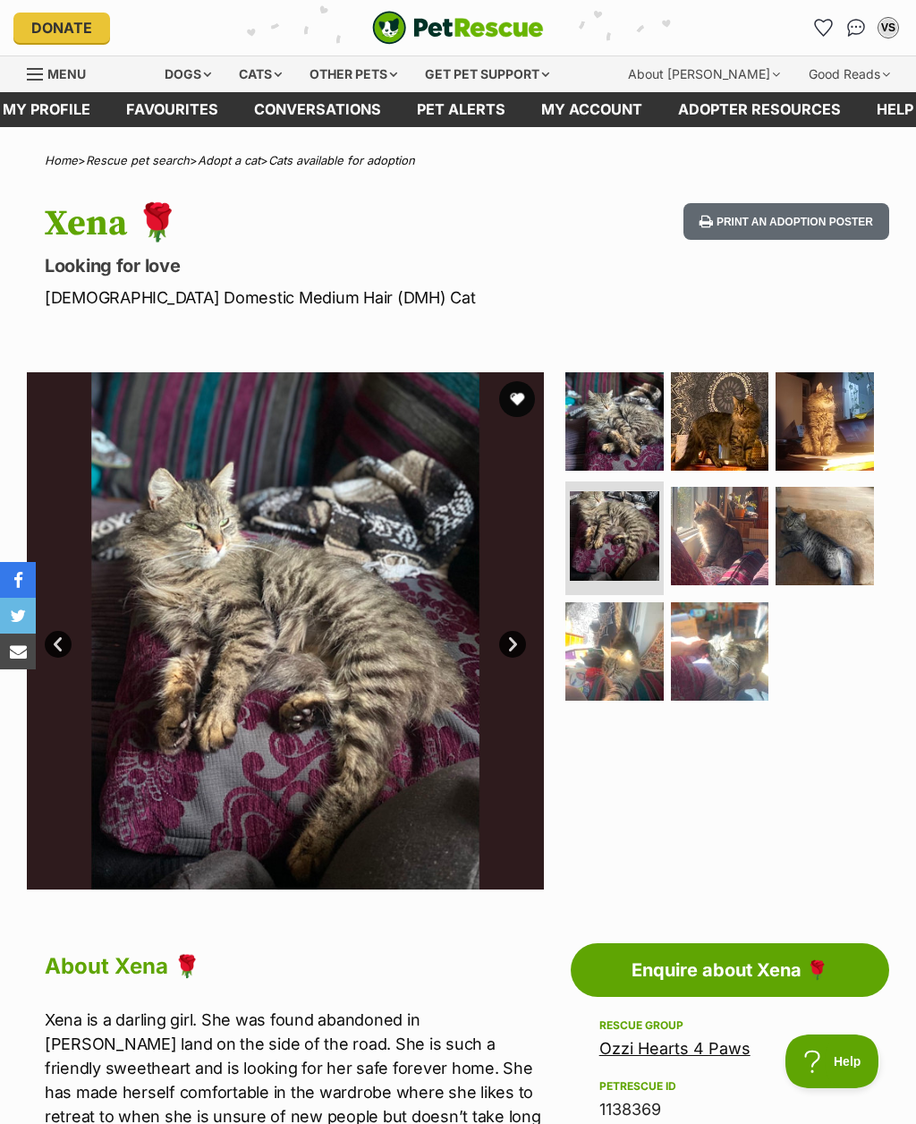
click at [512, 641] on link "Next" at bounding box center [512, 644] width 27 height 27
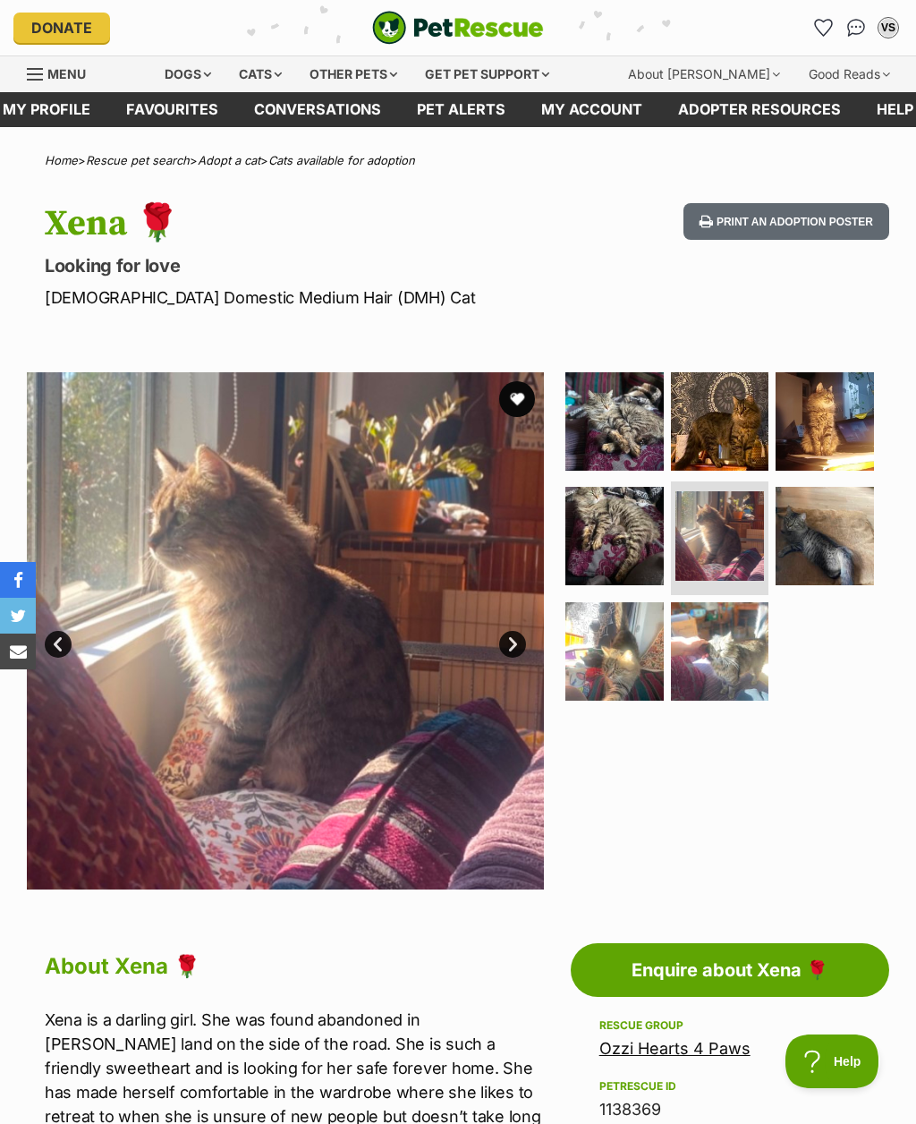
click at [514, 650] on link "Next" at bounding box center [512, 644] width 27 height 27
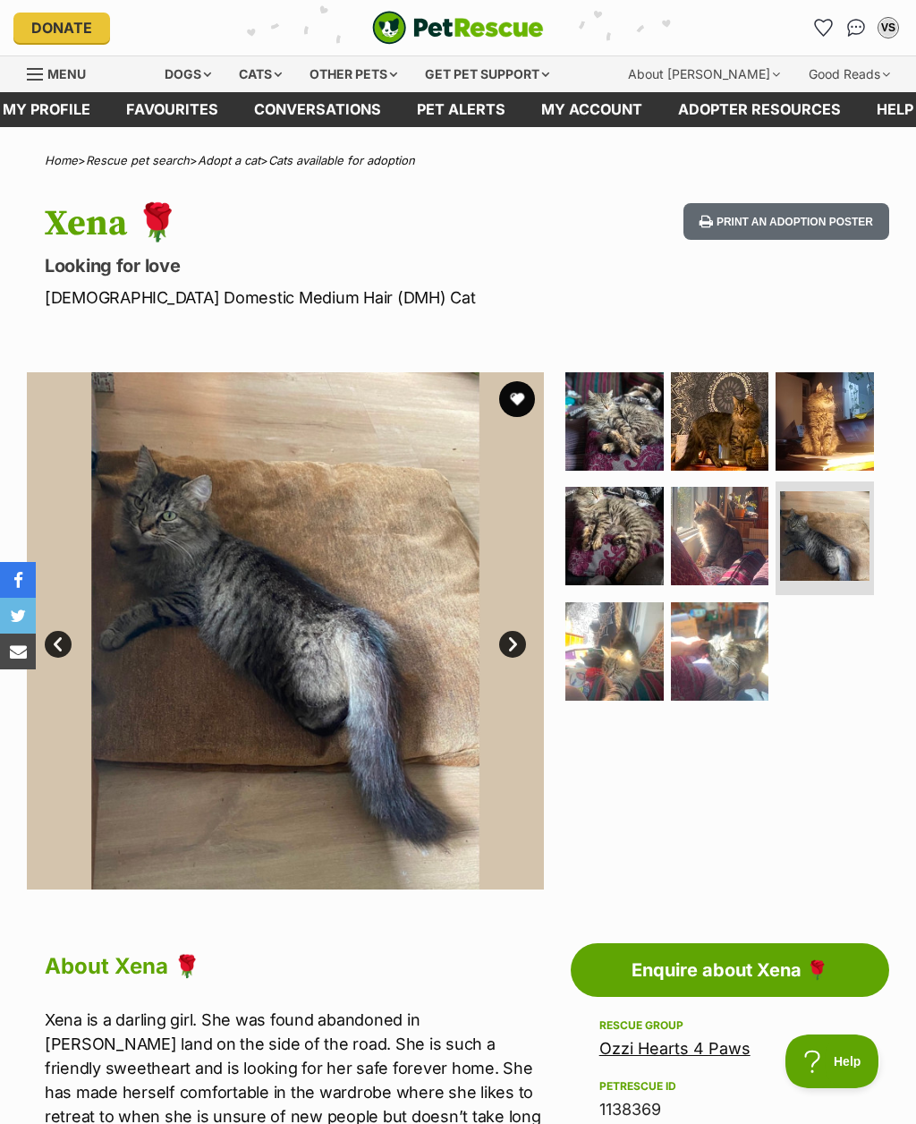
click at [514, 642] on link "Next" at bounding box center [512, 644] width 27 height 27
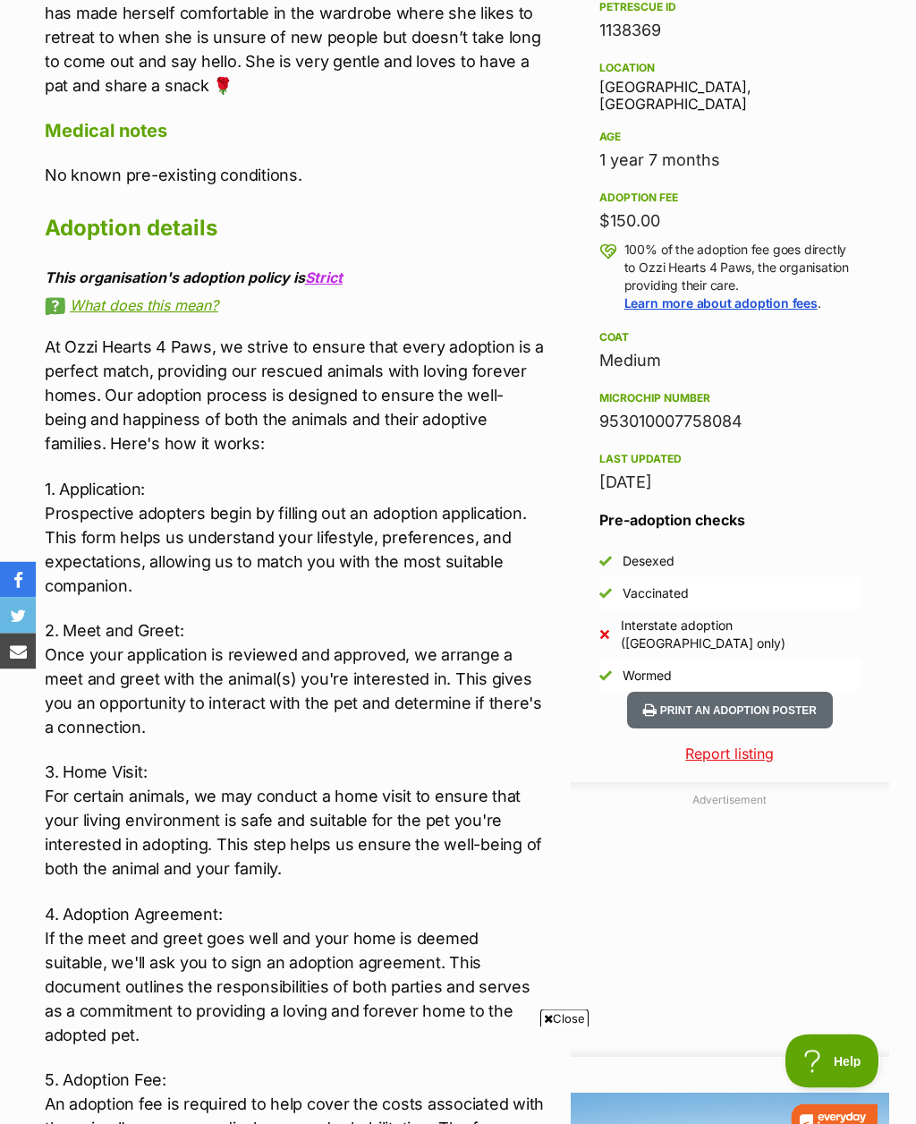
scroll to position [1067, 0]
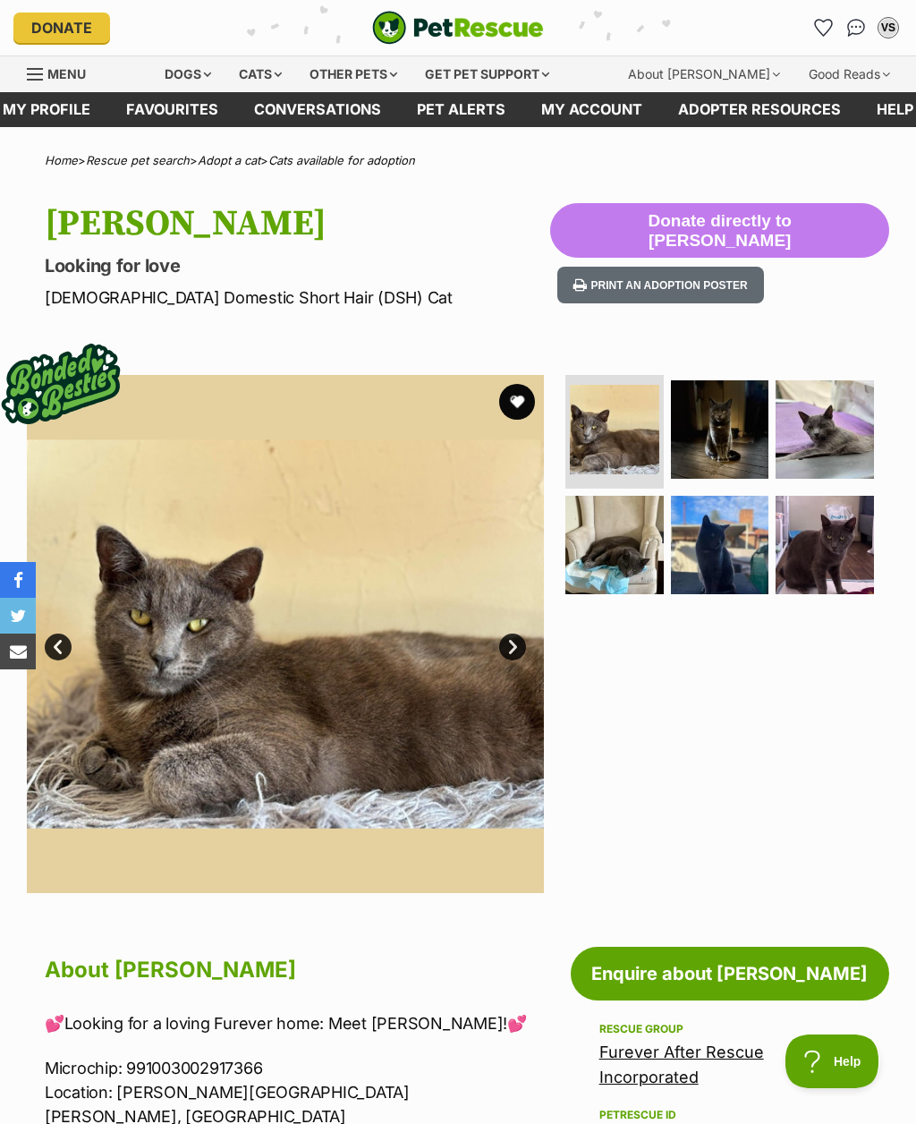
click at [510, 652] on link "Next" at bounding box center [512, 646] width 27 height 27
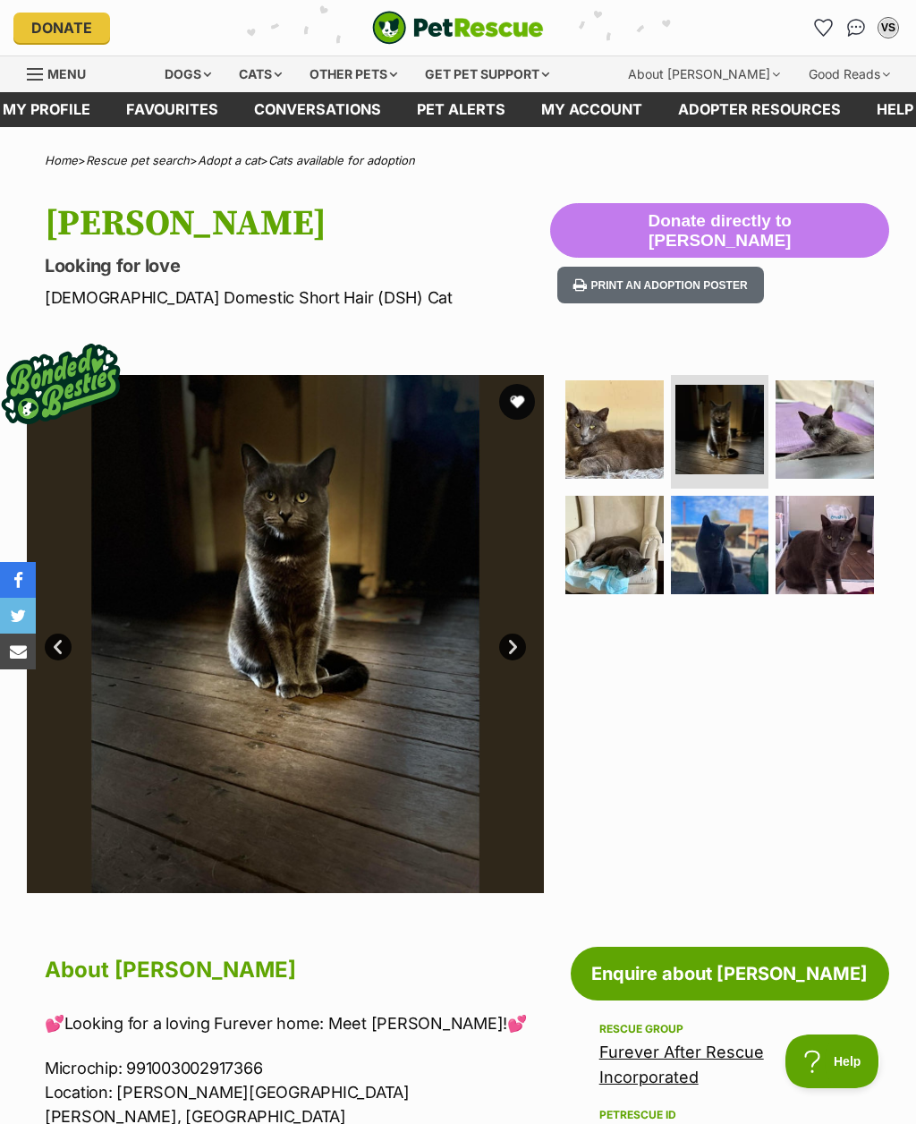
click at [513, 633] on link "Next" at bounding box center [512, 646] width 27 height 27
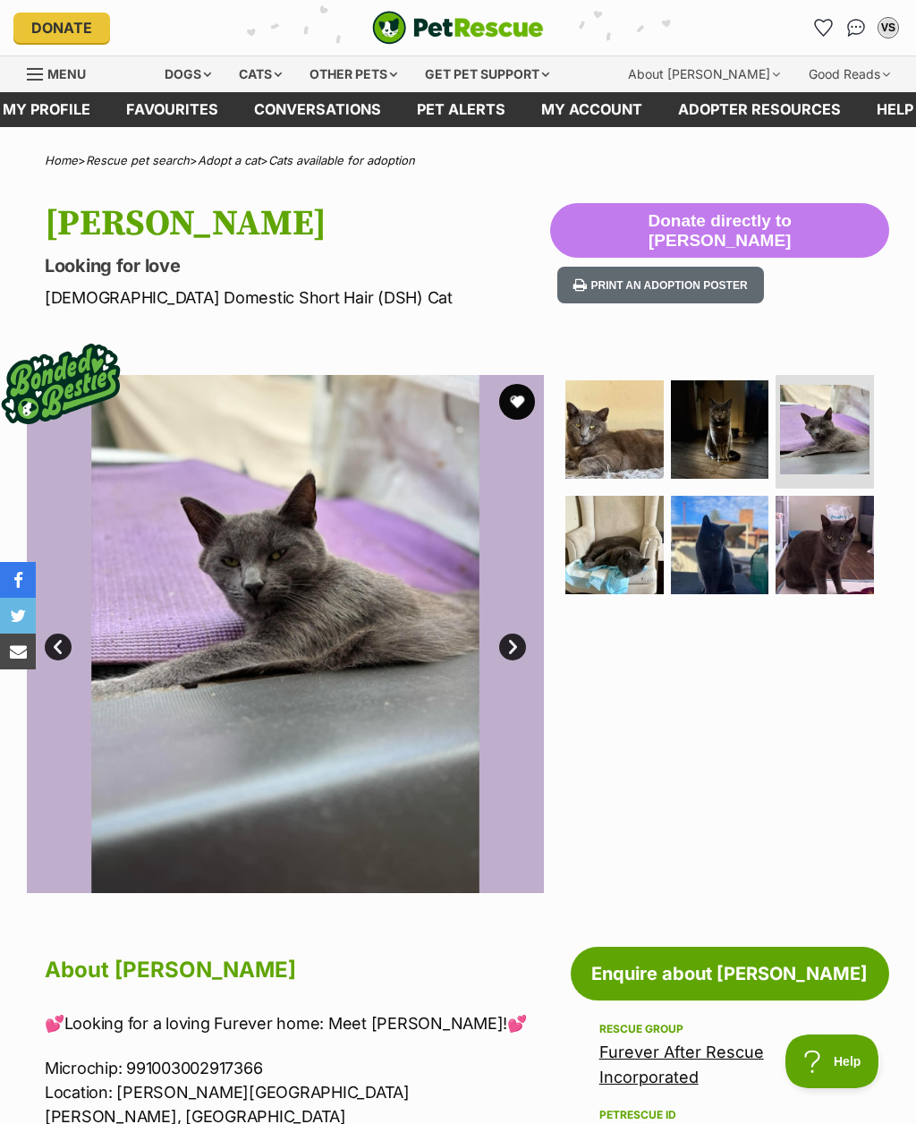
click at [512, 633] on link "Next" at bounding box center [512, 646] width 27 height 27
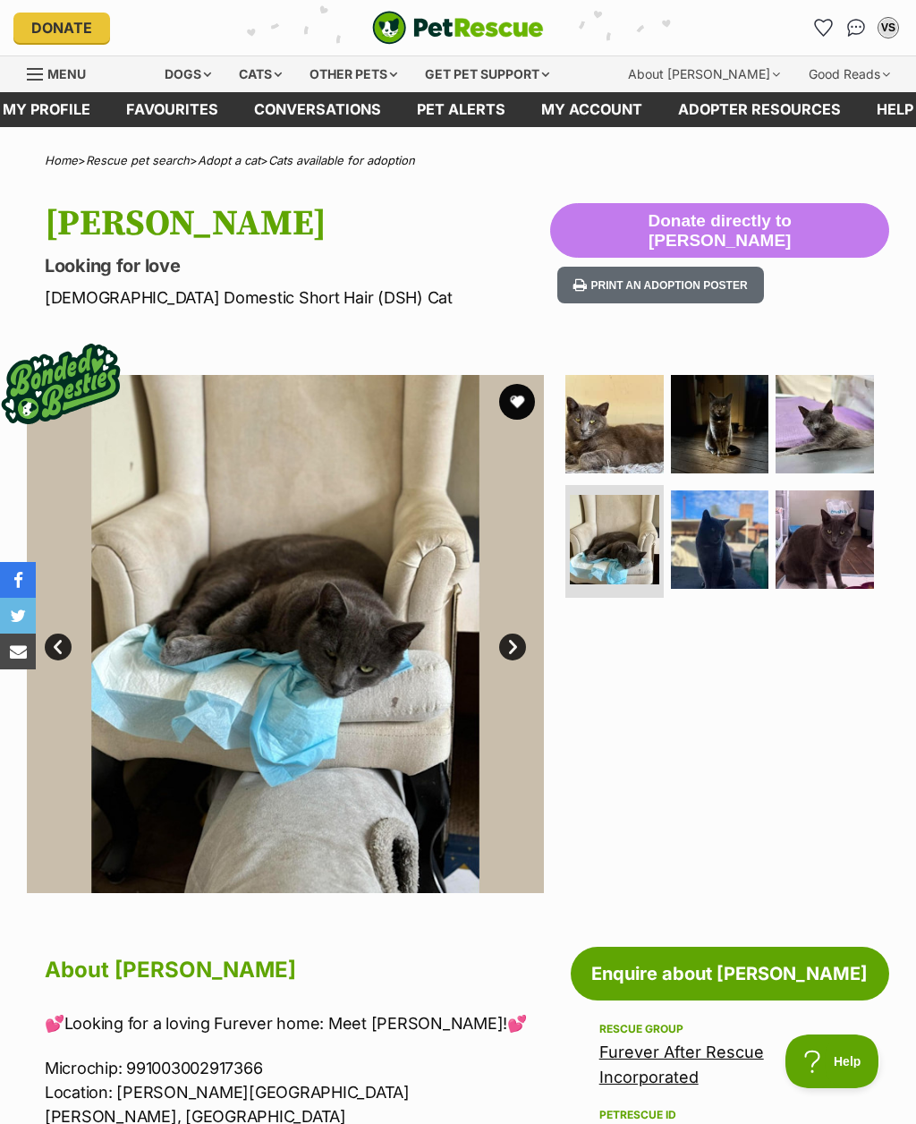
click at [505, 633] on link "Next" at bounding box center [512, 646] width 27 height 27
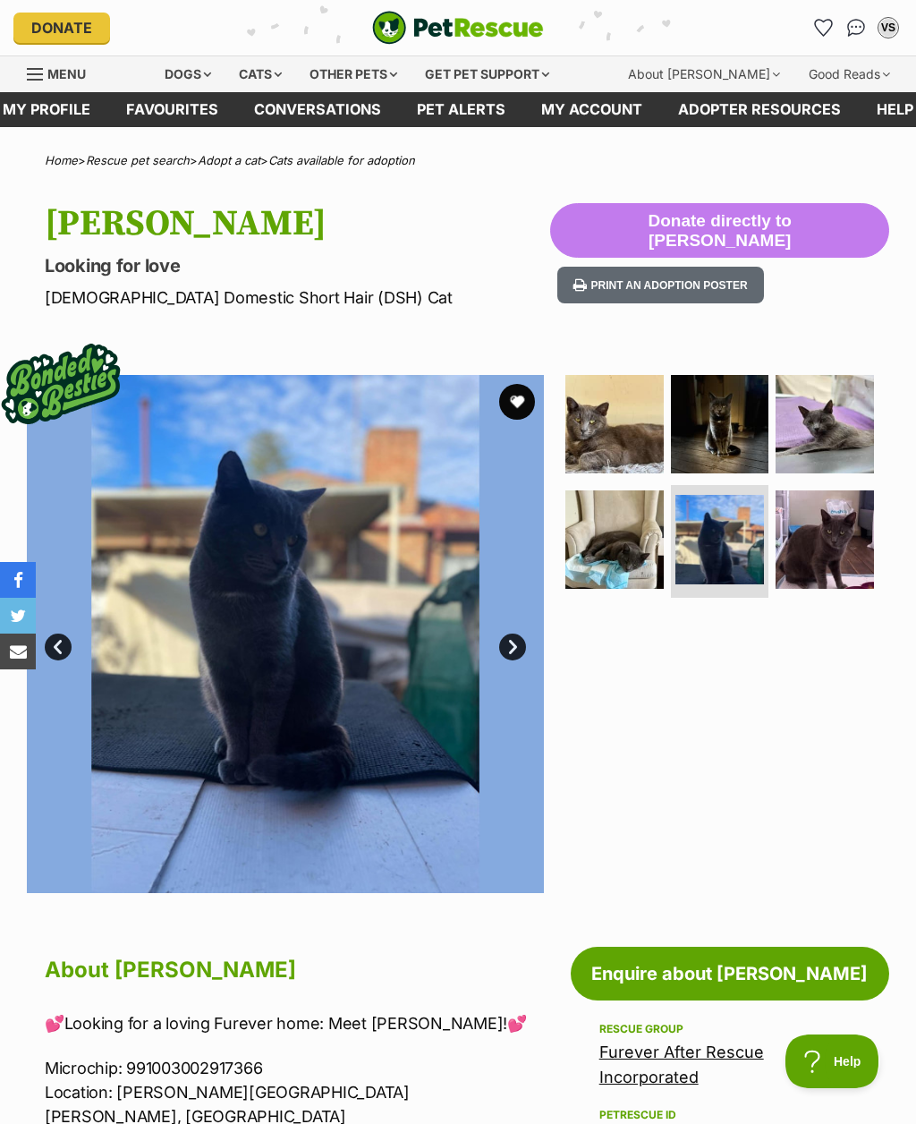
click at [504, 638] on link "Next" at bounding box center [512, 646] width 27 height 27
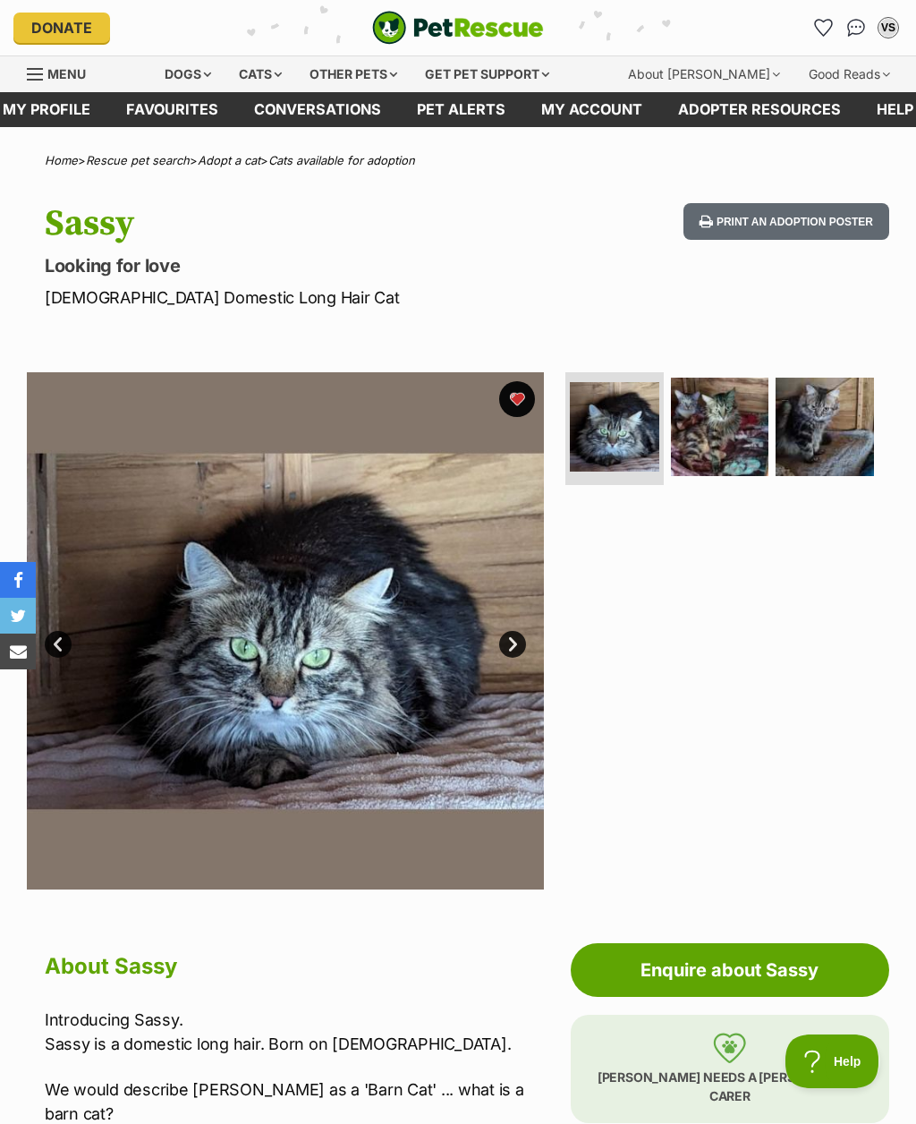
click at [508, 648] on link "Next" at bounding box center [512, 644] width 27 height 27
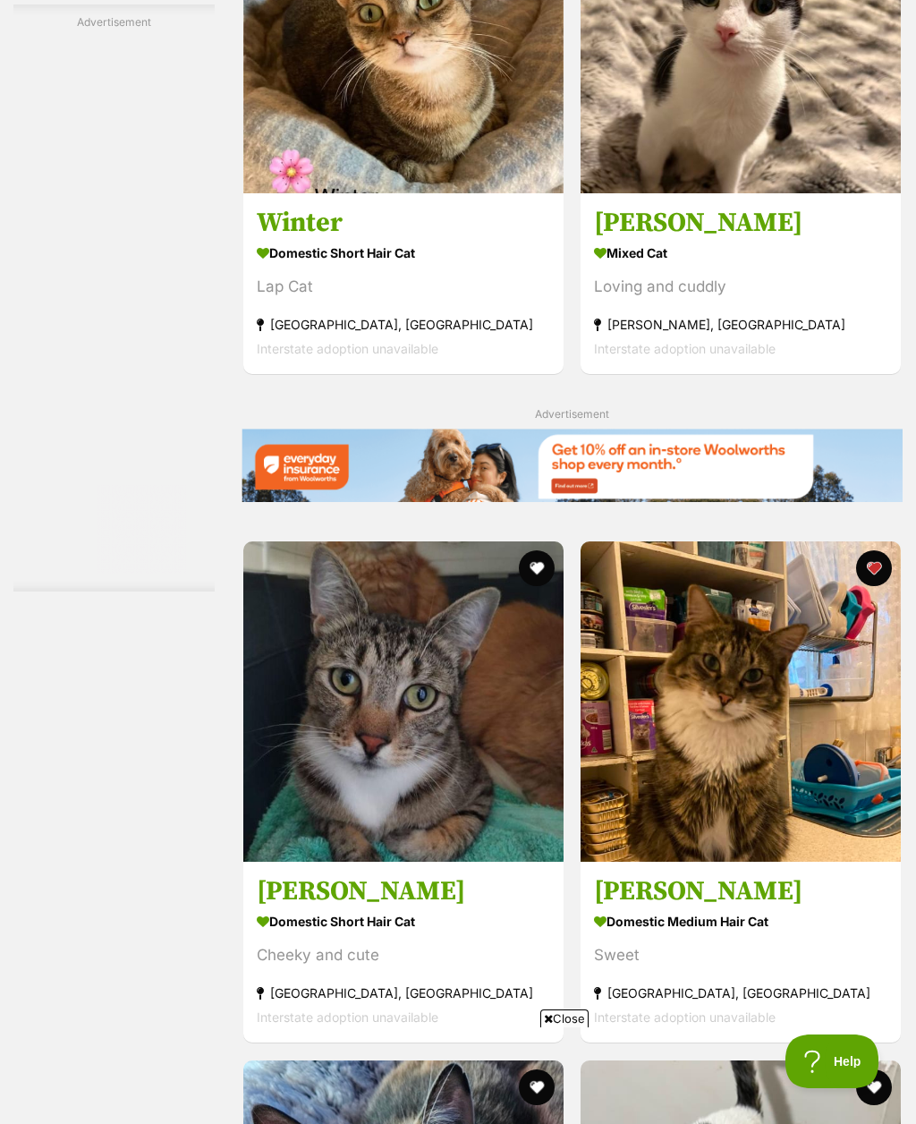
scroll to position [3718, 0]
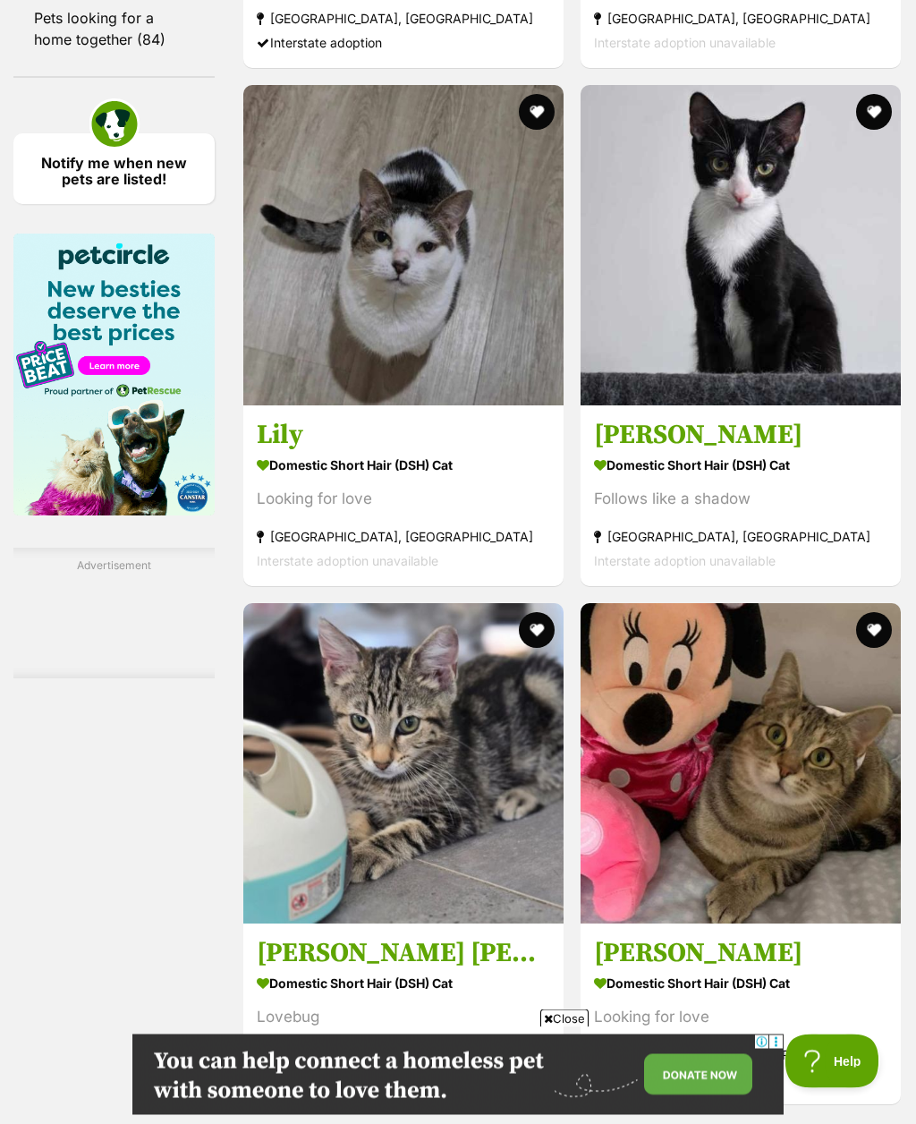
scroll to position [2788, 0]
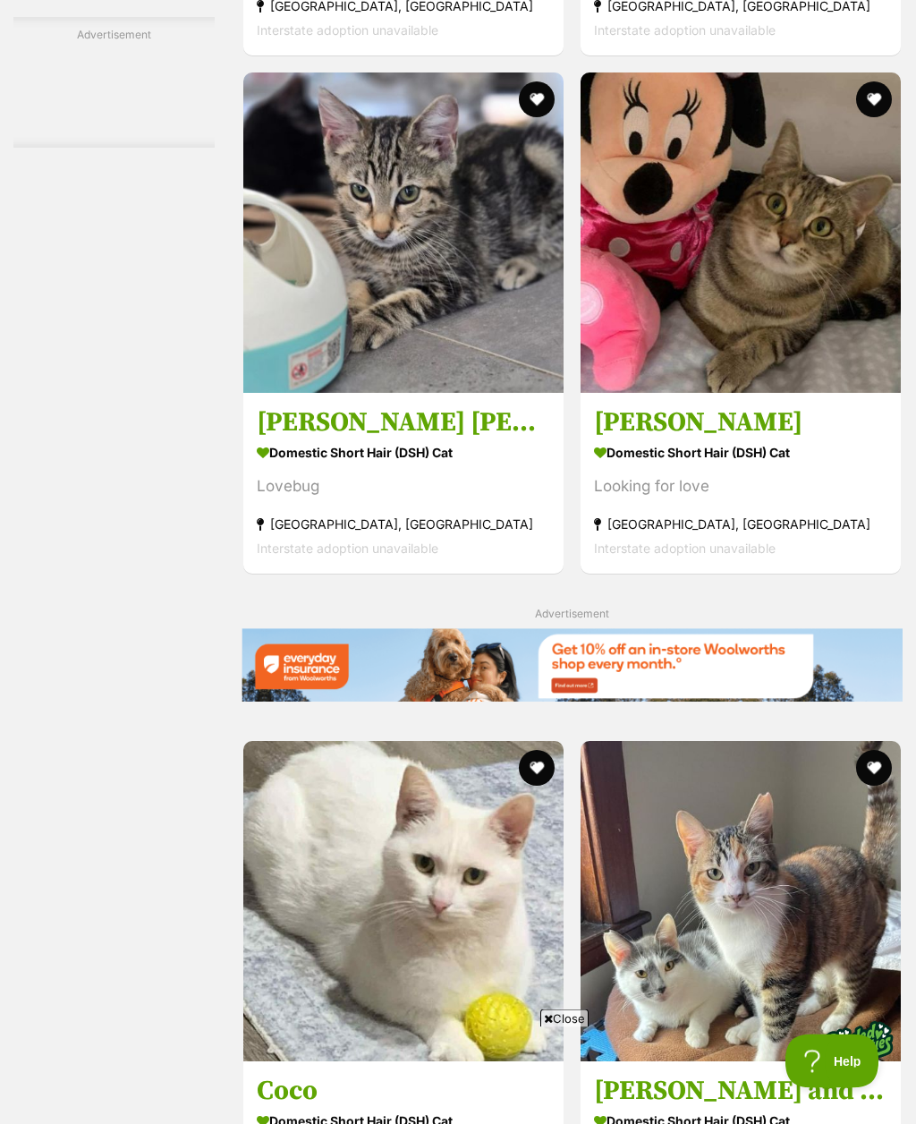
scroll to position [3318, 0]
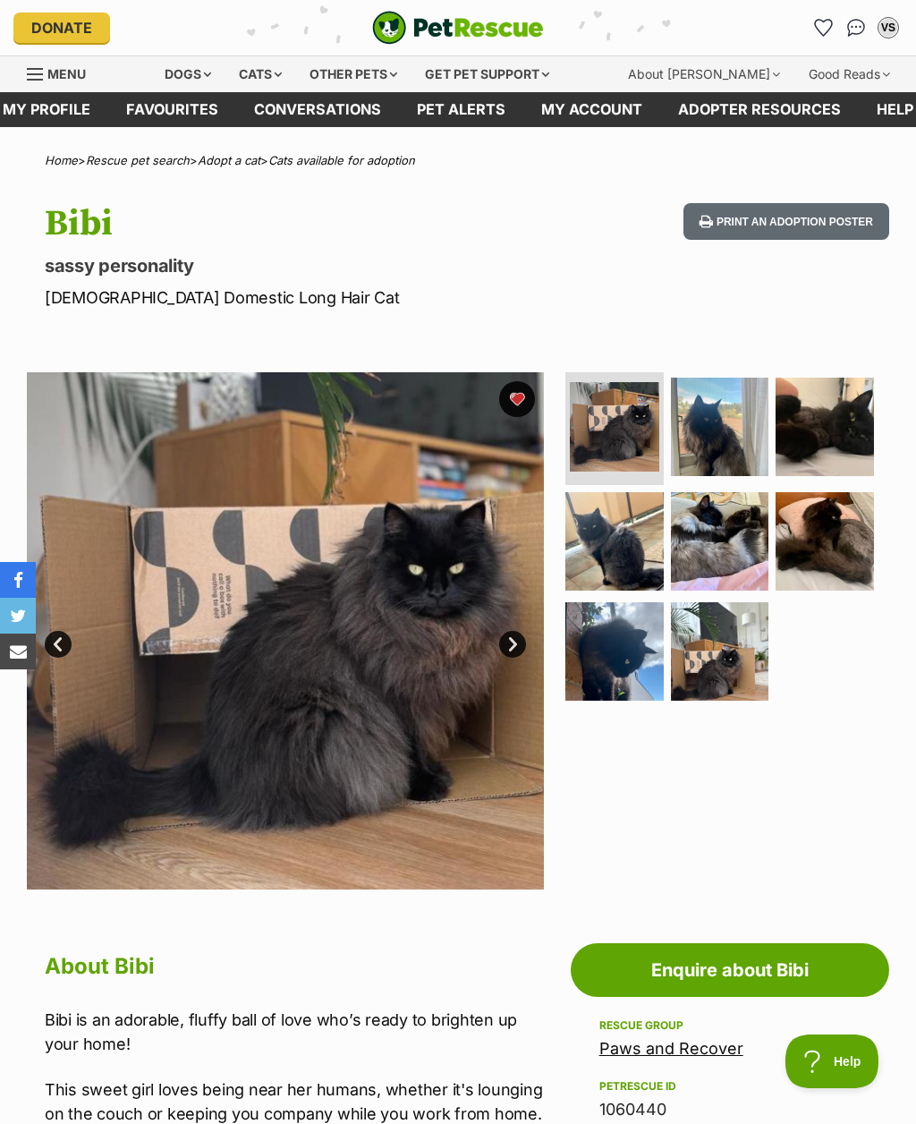
click at [514, 646] on link "Next" at bounding box center [512, 644] width 27 height 27
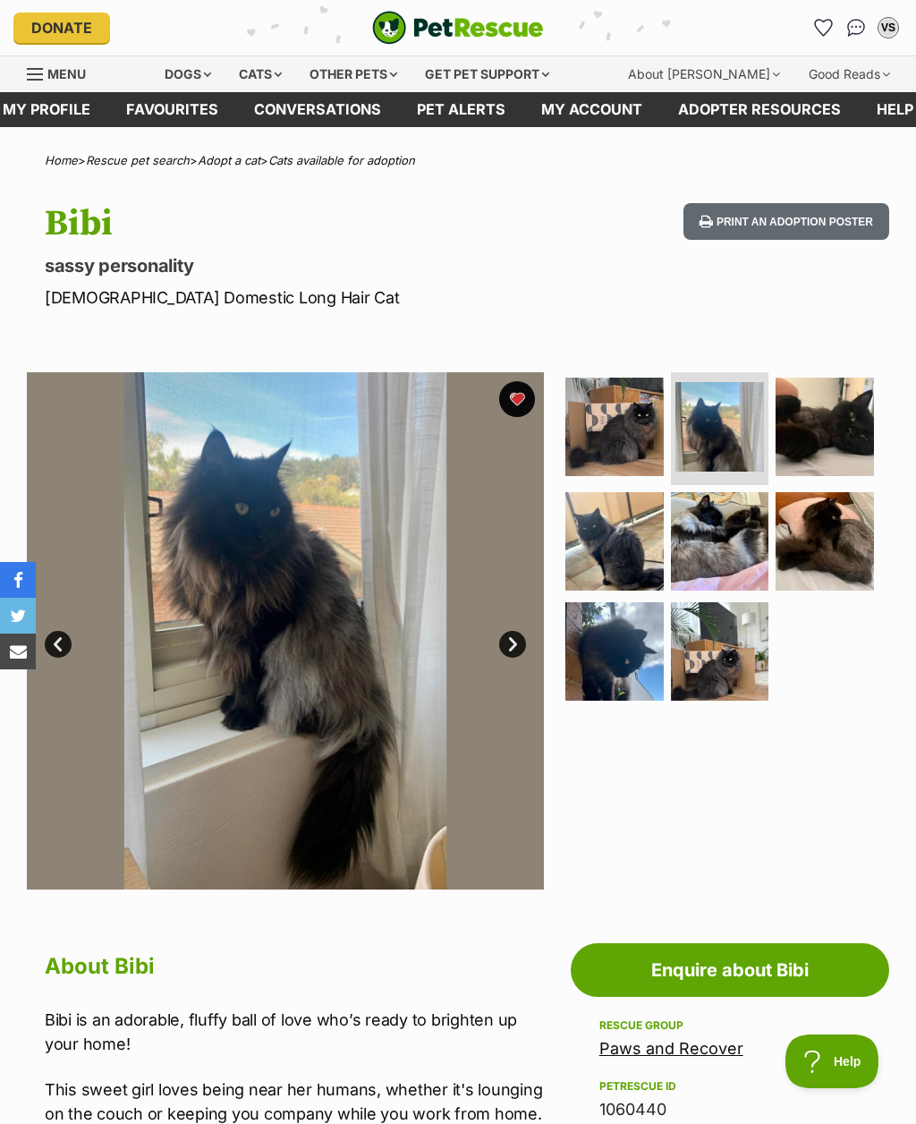
click at [514, 642] on link "Next" at bounding box center [512, 644] width 27 height 27
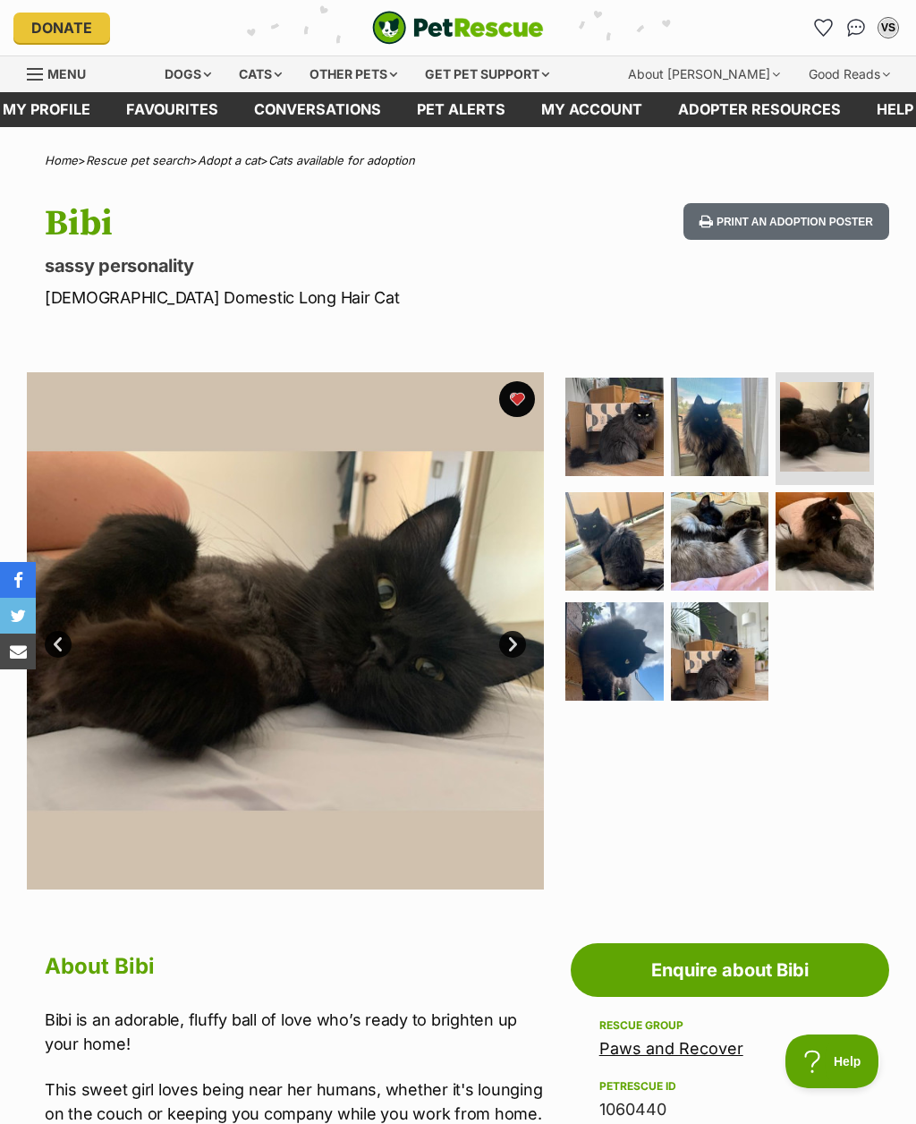
click at [524, 650] on link "Next" at bounding box center [512, 644] width 27 height 27
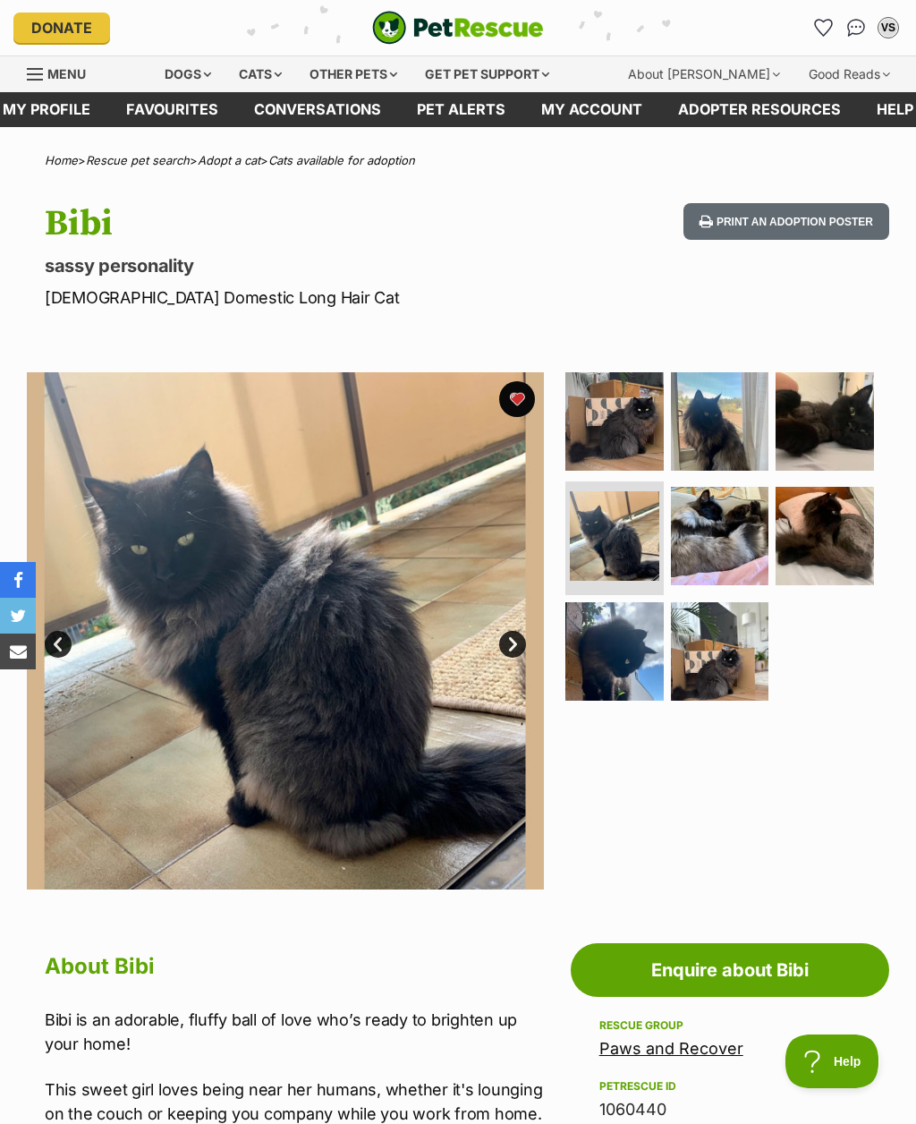
click at [520, 639] on link "Next" at bounding box center [512, 644] width 27 height 27
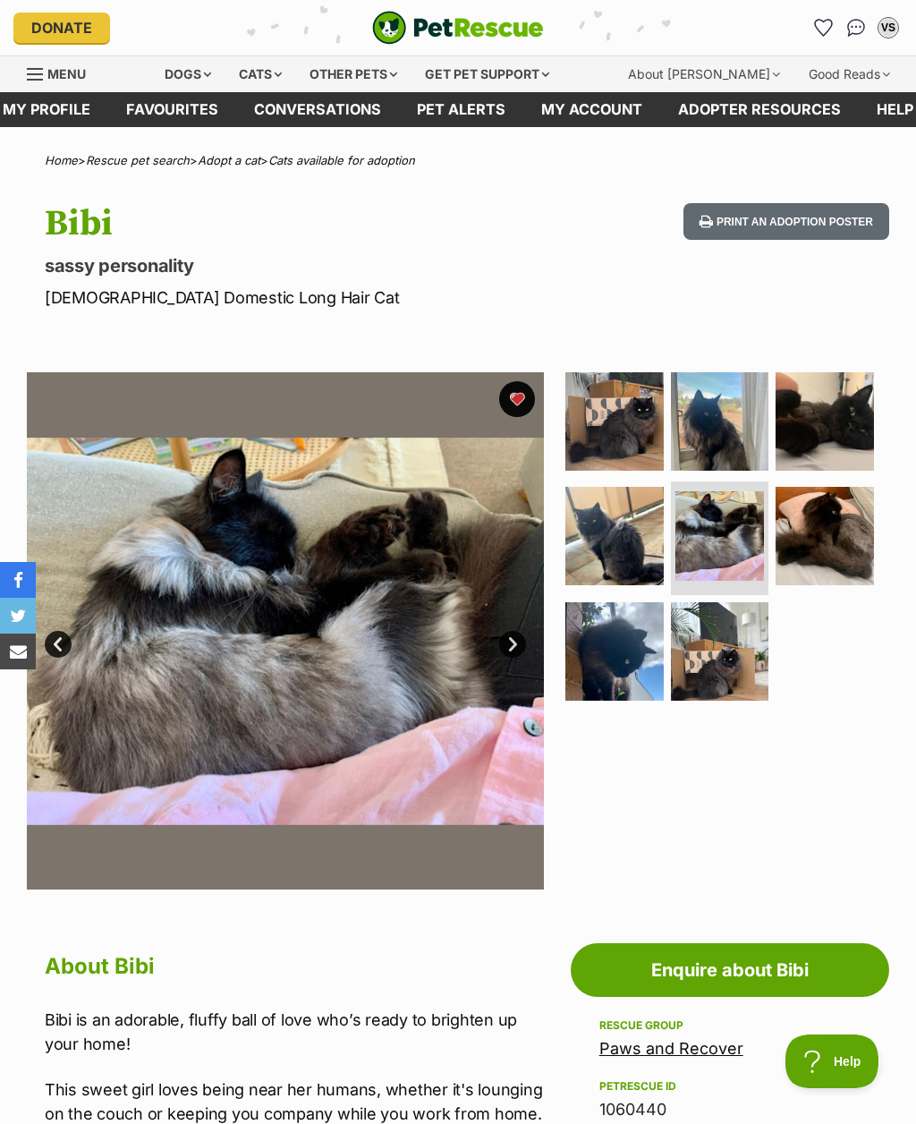
click at [516, 642] on link "Next" at bounding box center [512, 644] width 27 height 27
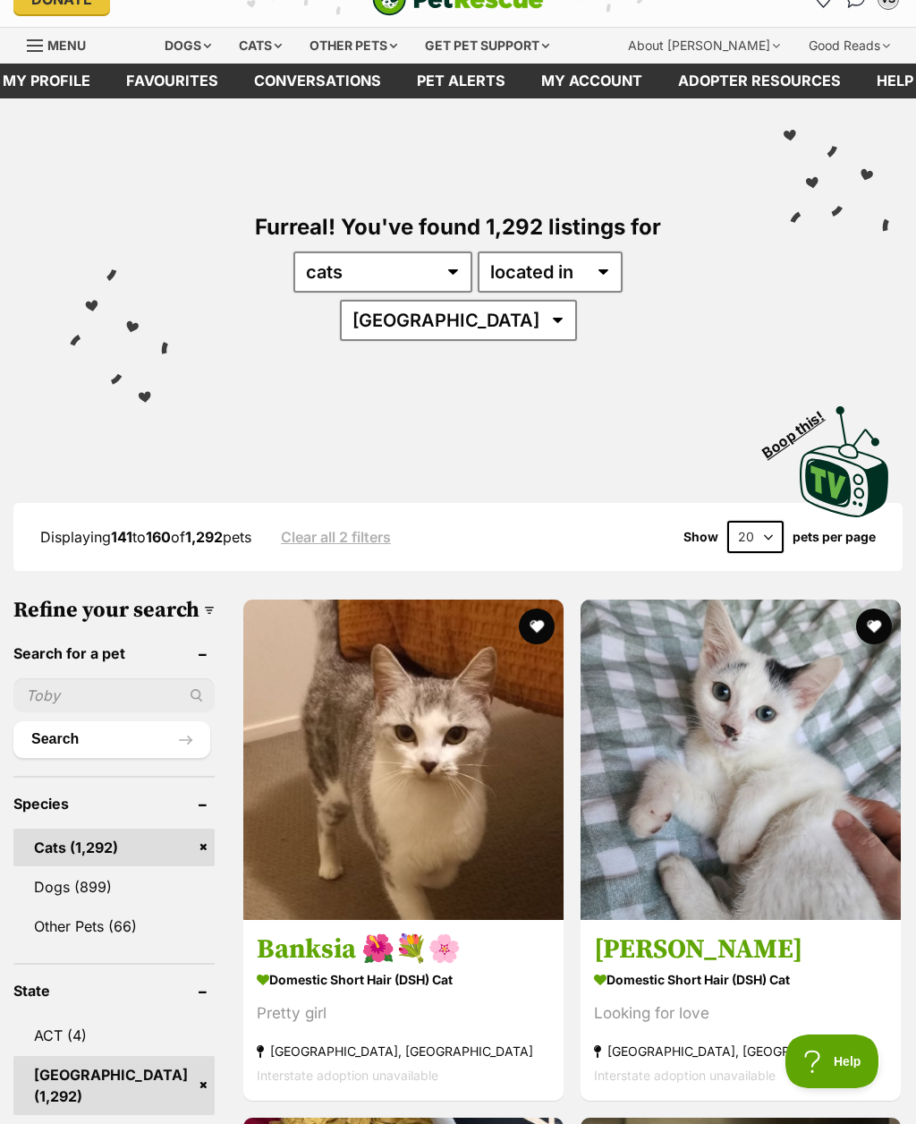
scroll to position [38, 0]
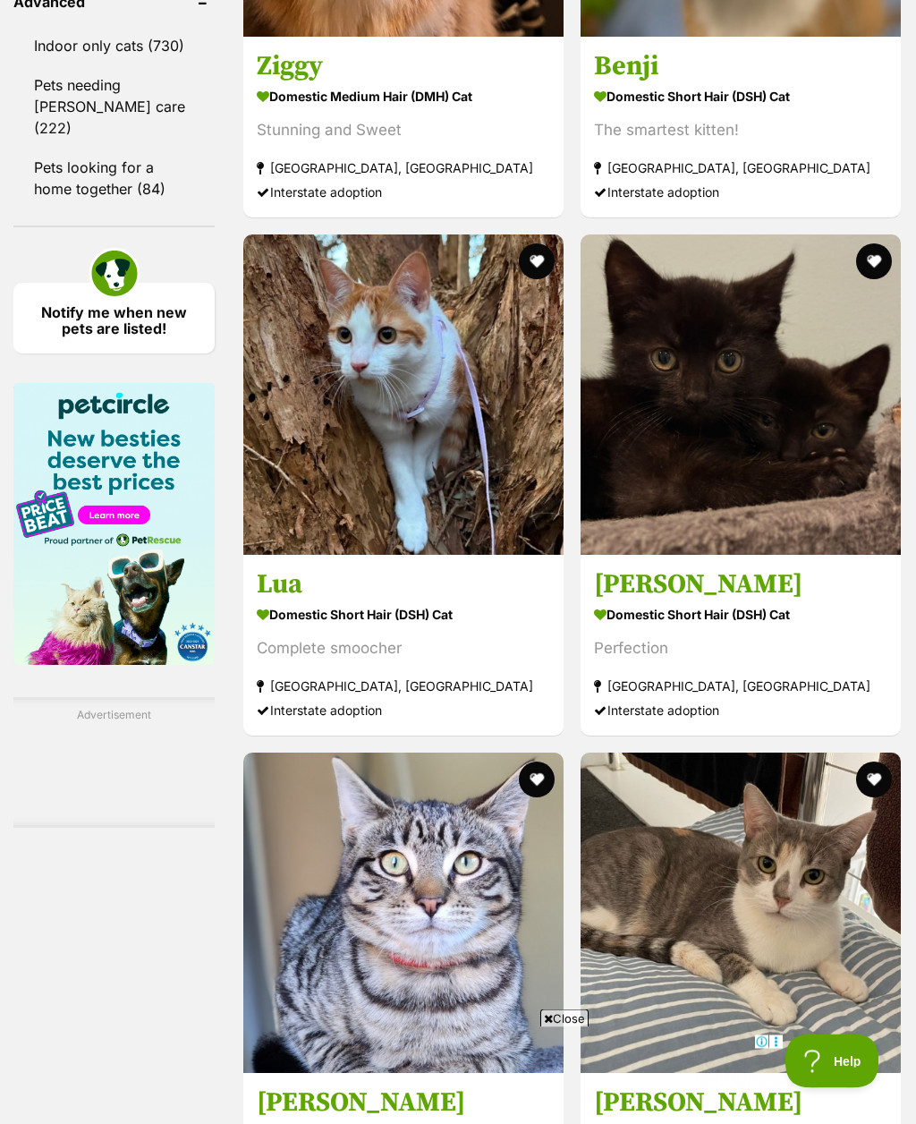
scroll to position [2638, 0]
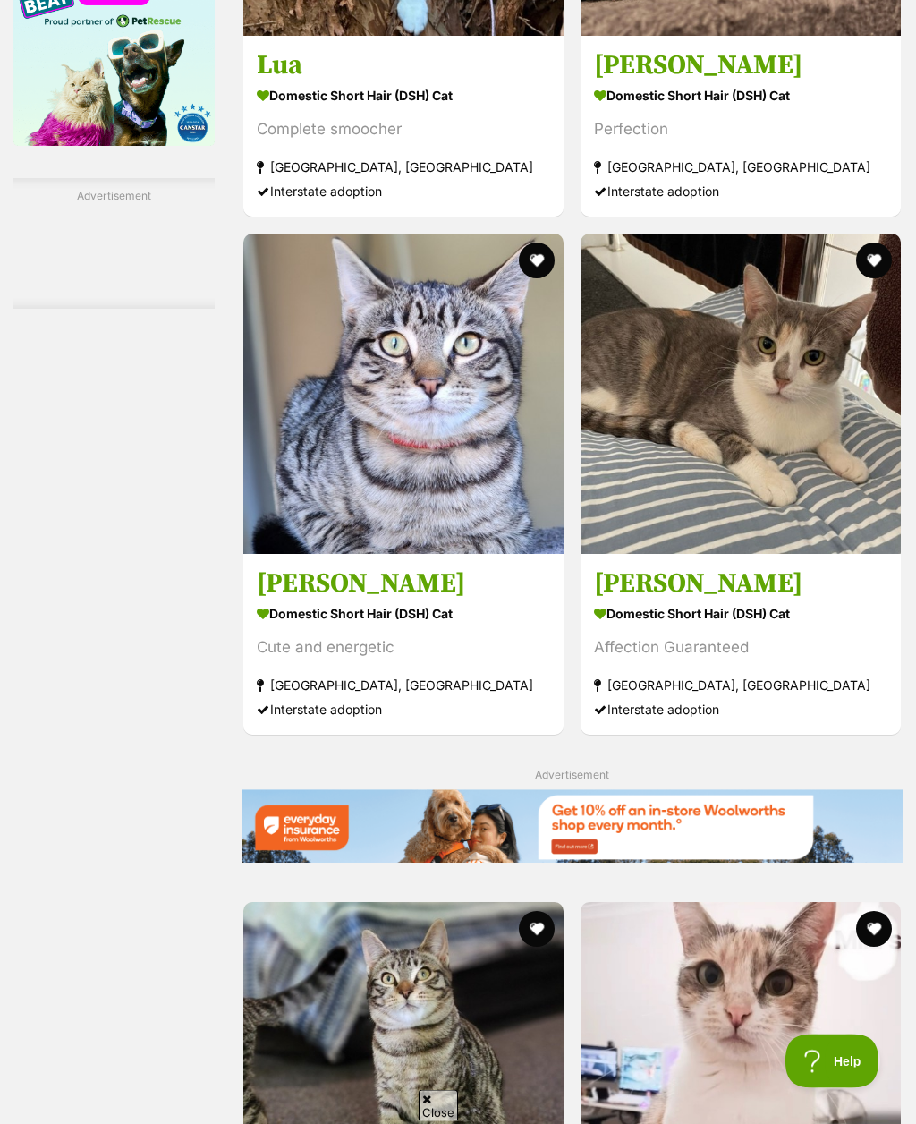
scroll to position [3157, 0]
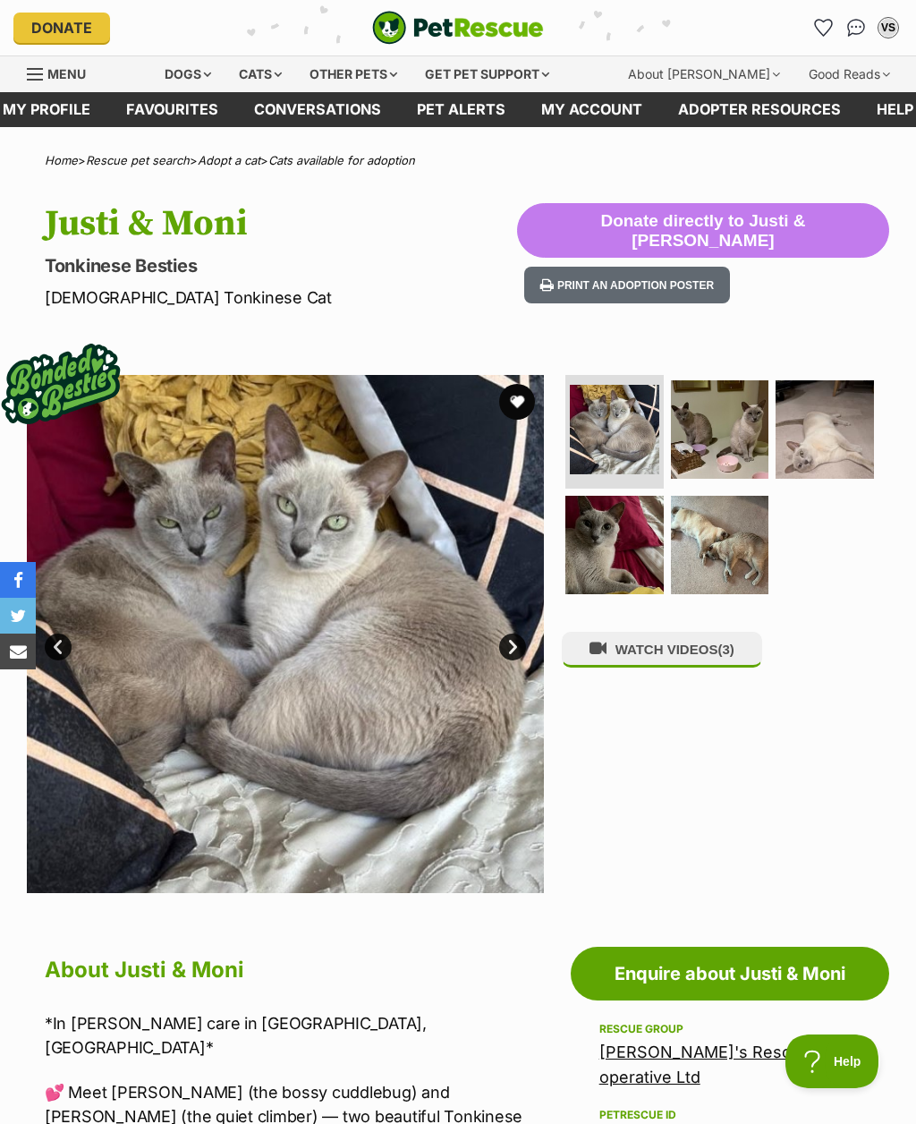
click at [511, 633] on link "Next" at bounding box center [512, 646] width 27 height 27
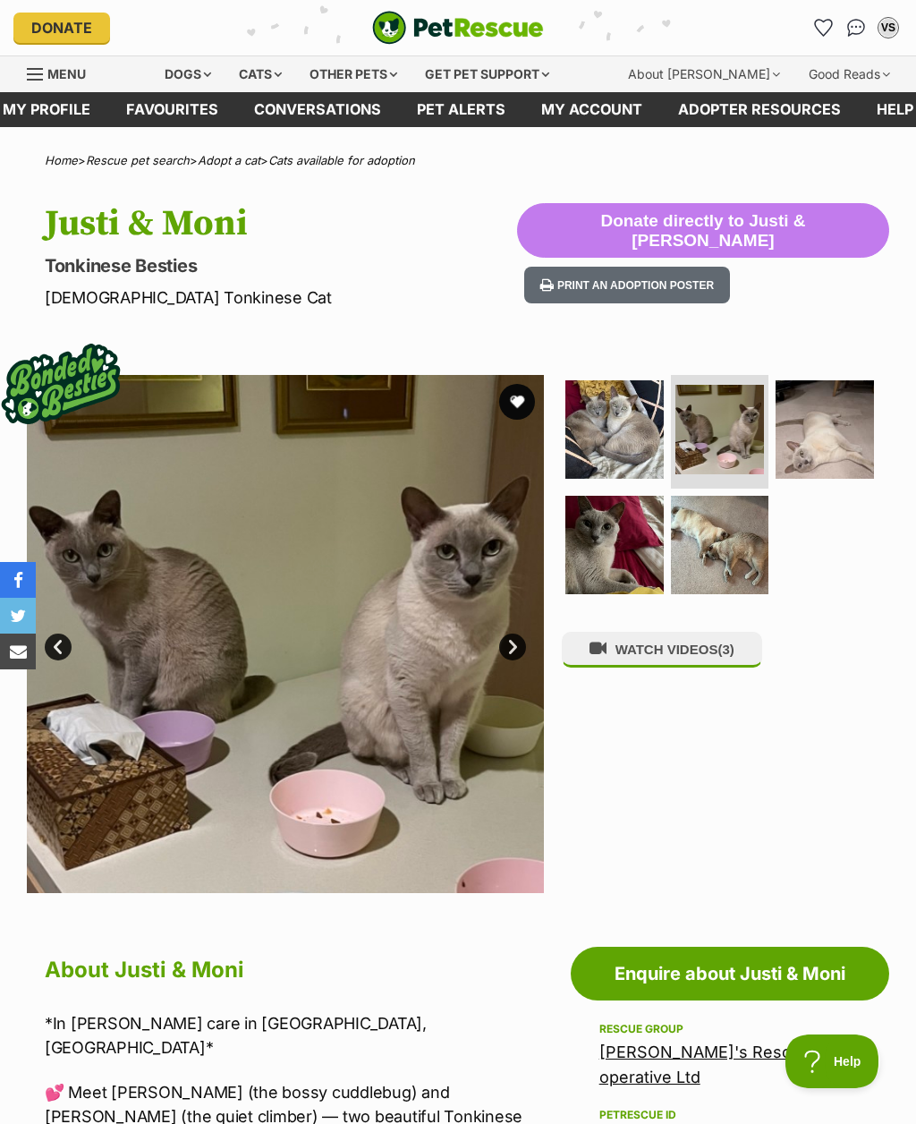
click at [511, 645] on link "Next" at bounding box center [512, 646] width 27 height 27
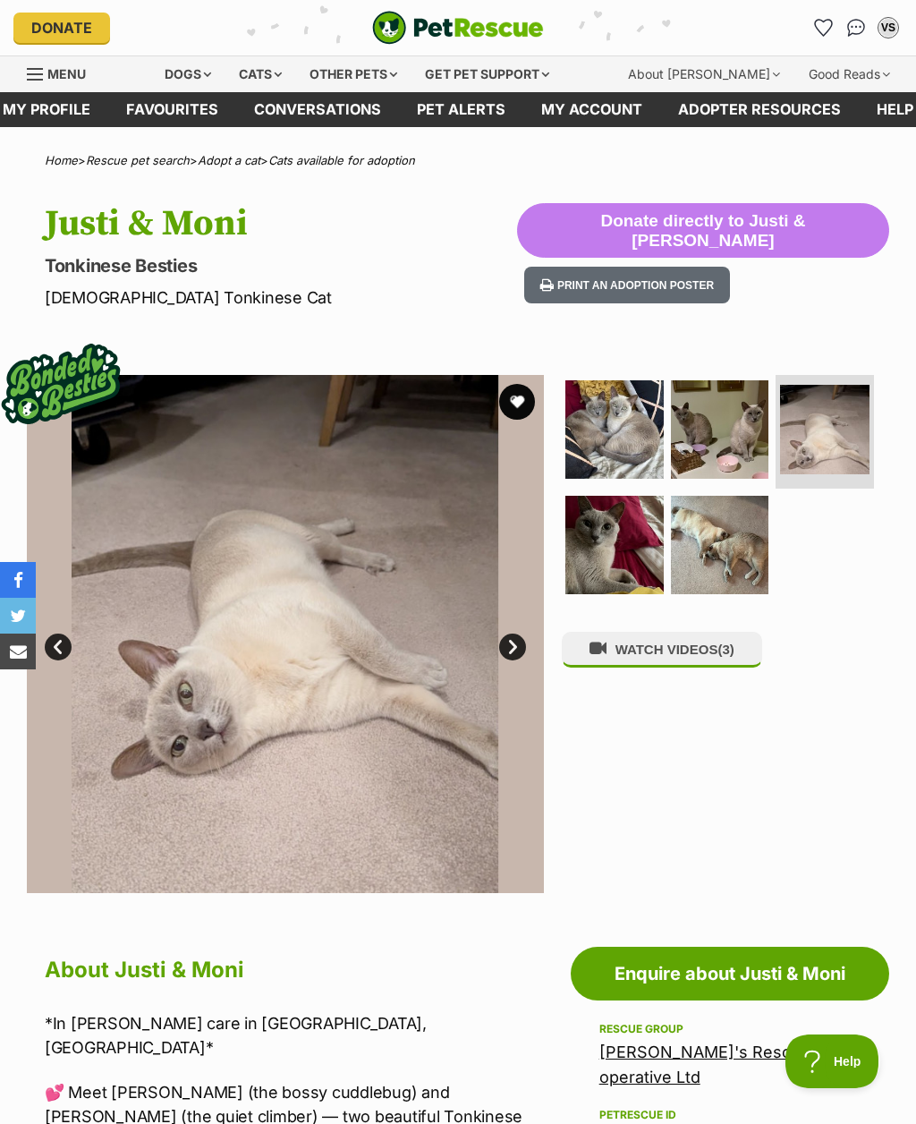
click at [513, 647] on link "Next" at bounding box center [512, 646] width 27 height 27
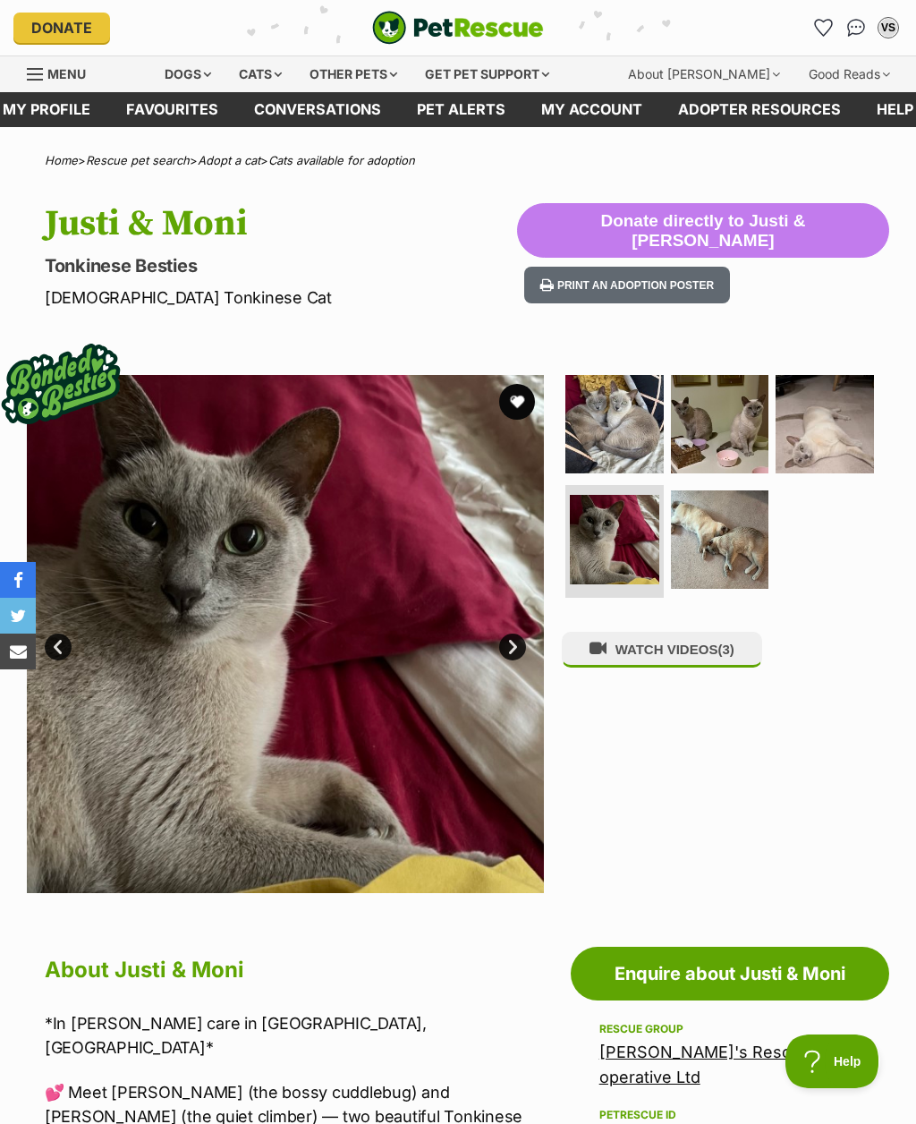
click at [510, 643] on link "Next" at bounding box center [512, 646] width 27 height 27
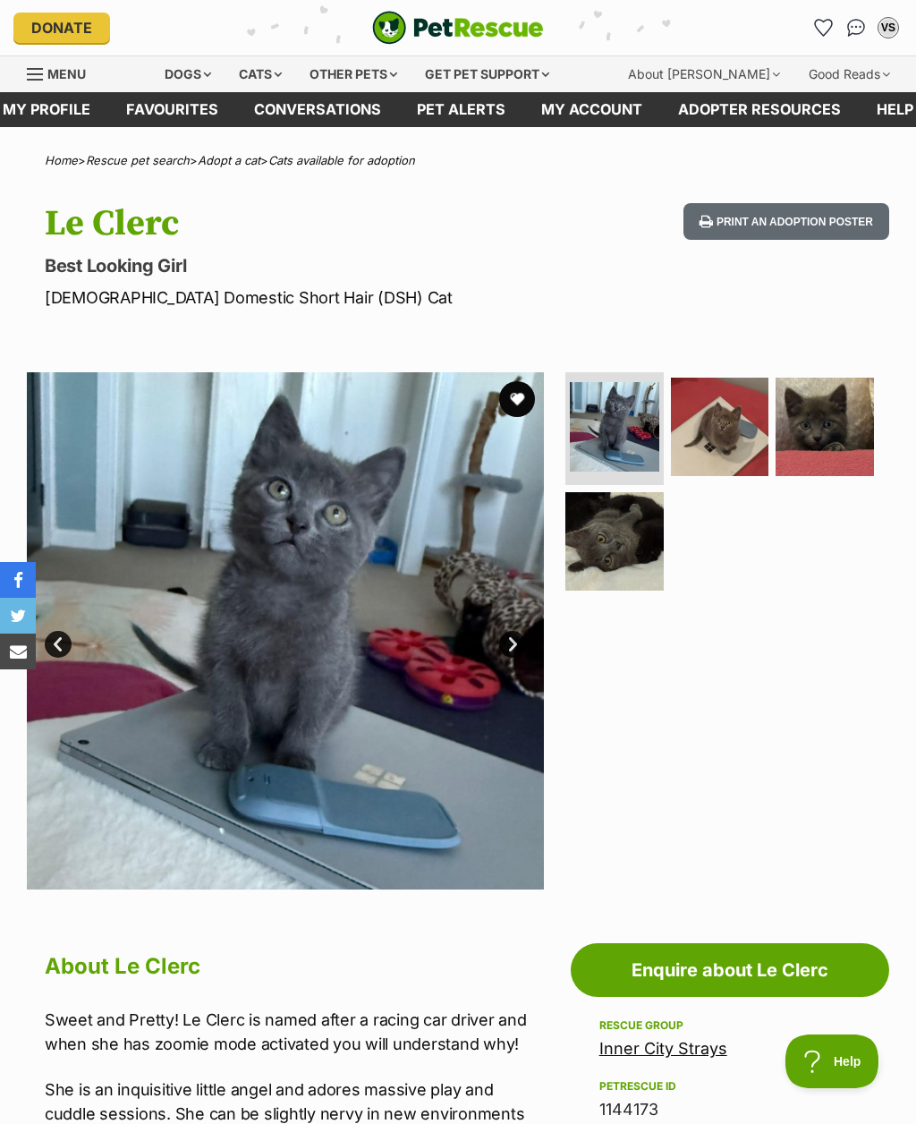
click at [509, 643] on link "Next" at bounding box center [512, 644] width 27 height 27
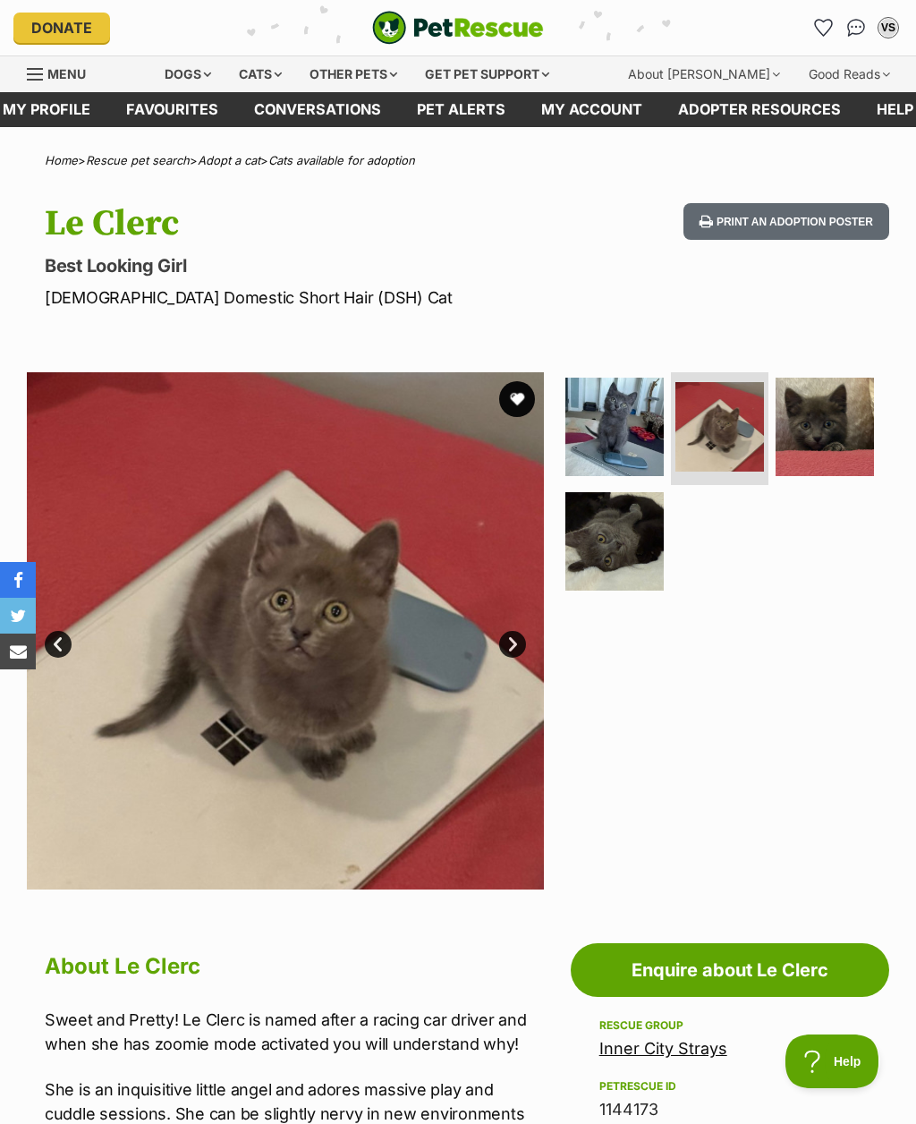
click at [509, 641] on link "Next" at bounding box center [512, 644] width 27 height 27
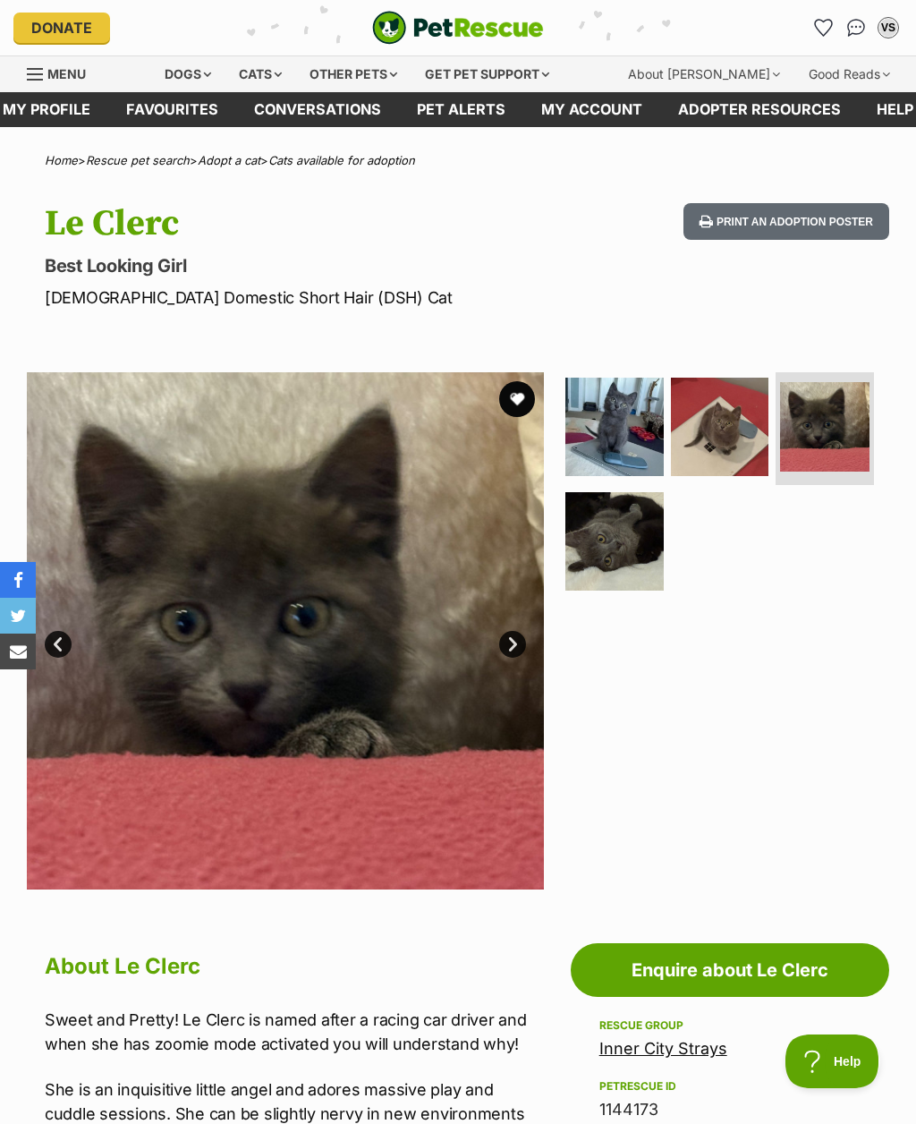
click at [508, 646] on link "Next" at bounding box center [512, 644] width 27 height 27
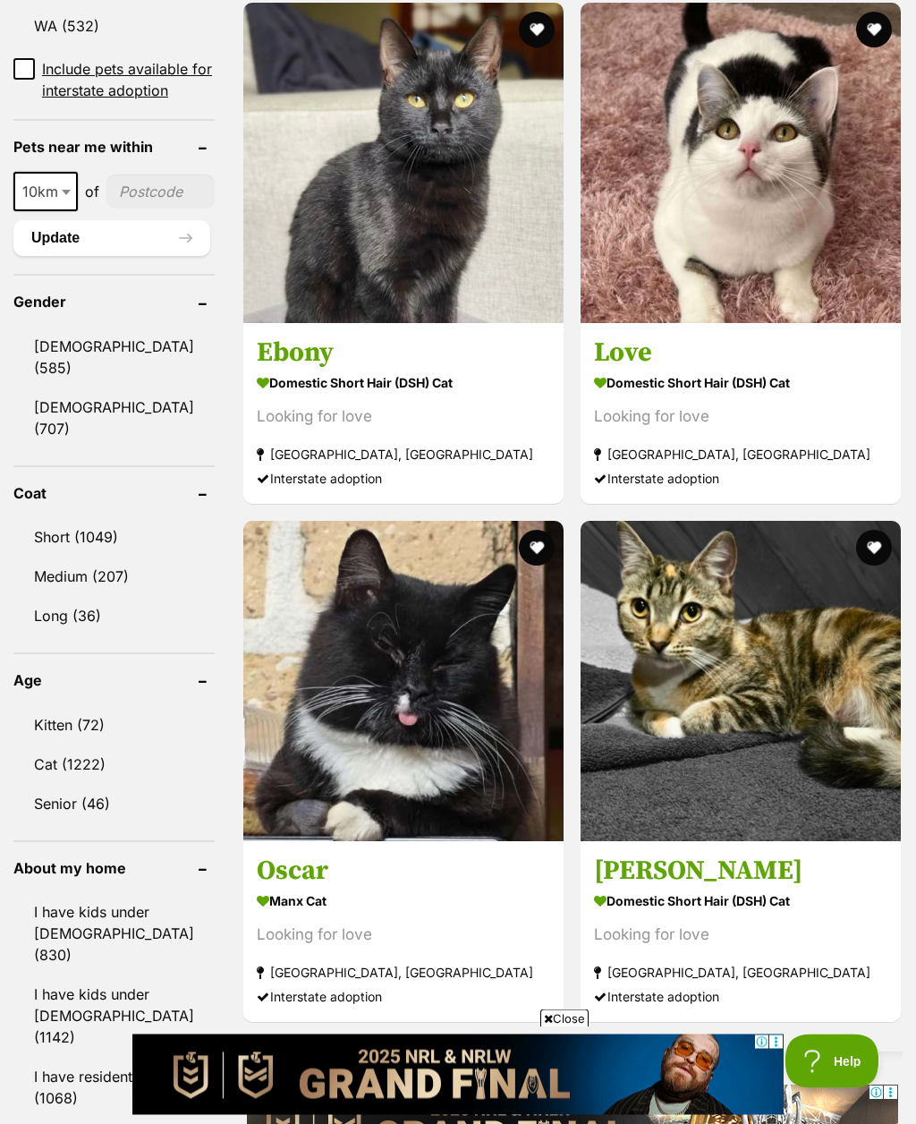
scroll to position [1326, 0]
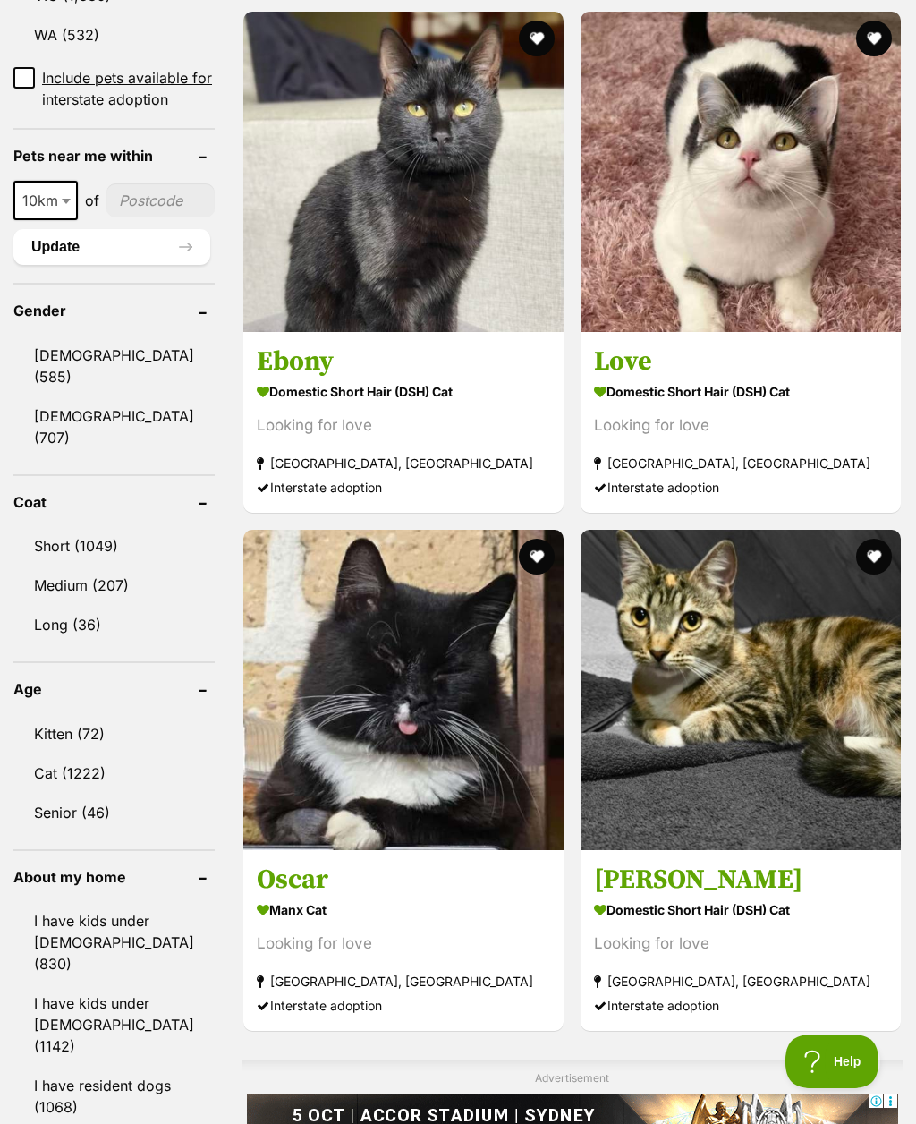
scroll to position [1385, 0]
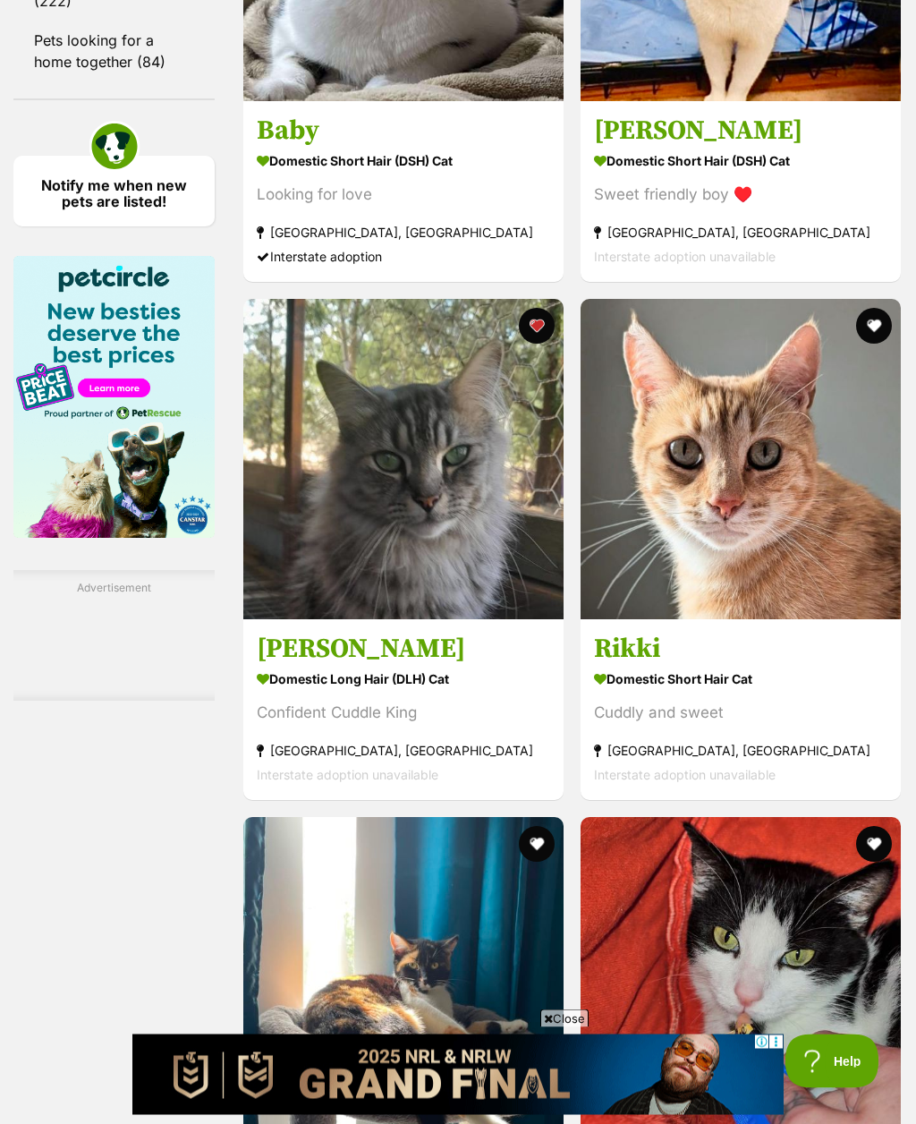
scroll to position [2765, 0]
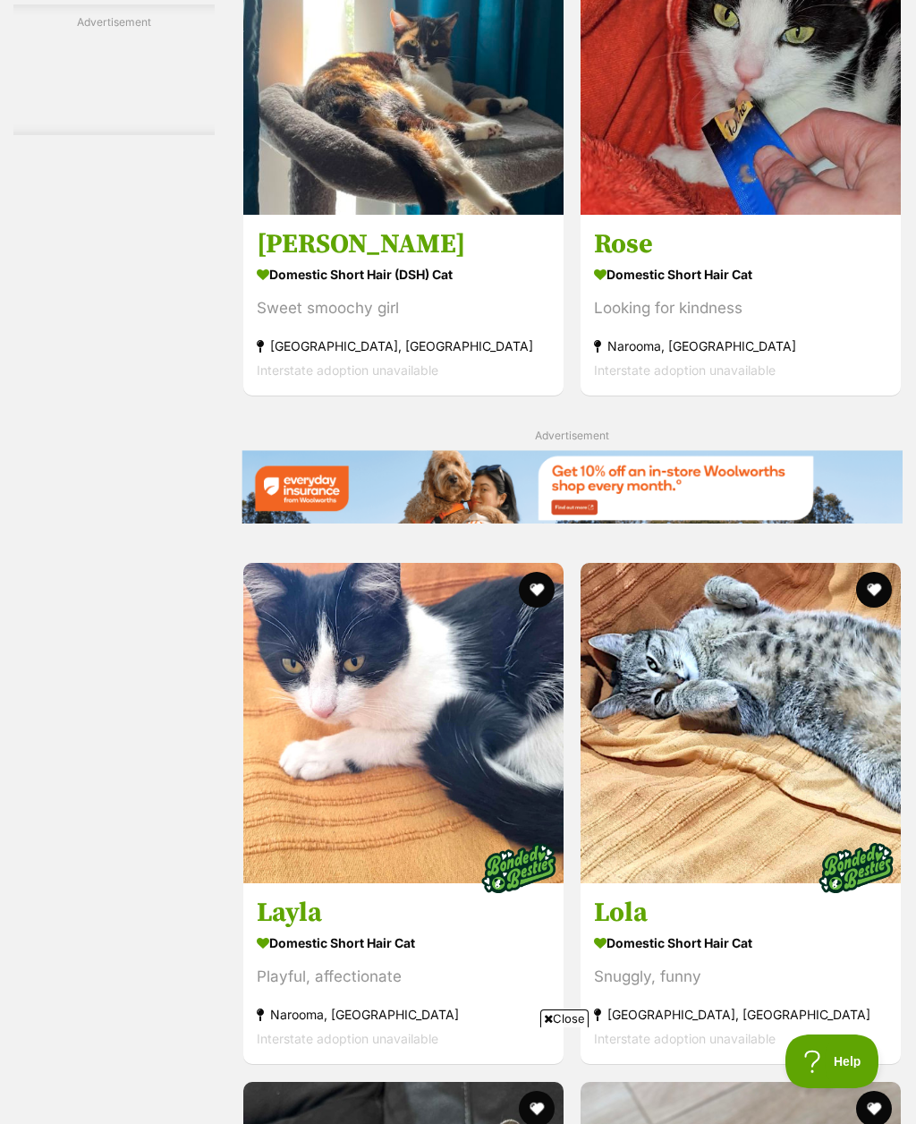
scroll to position [0, 0]
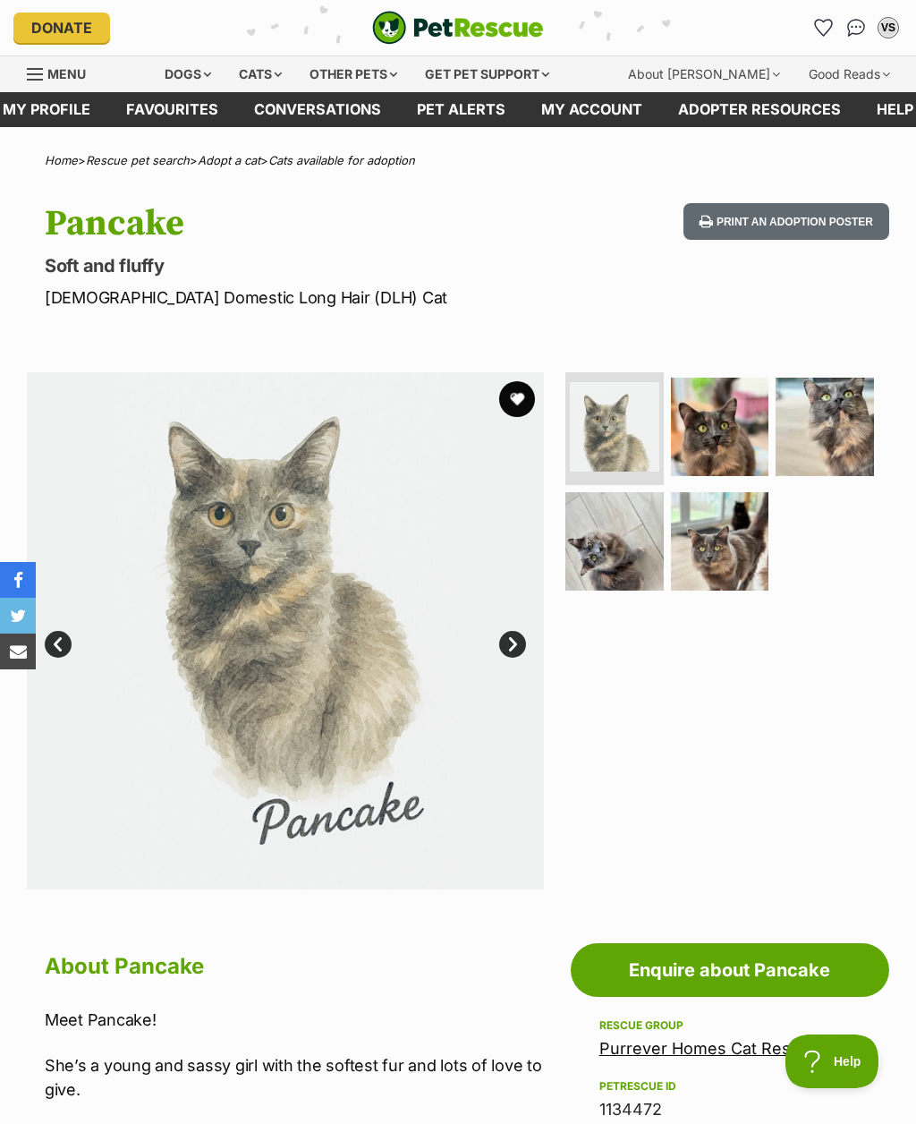
click at [604, 443] on img at bounding box center [614, 426] width 89 height 89
click at [712, 433] on img at bounding box center [720, 427] width 98 height 98
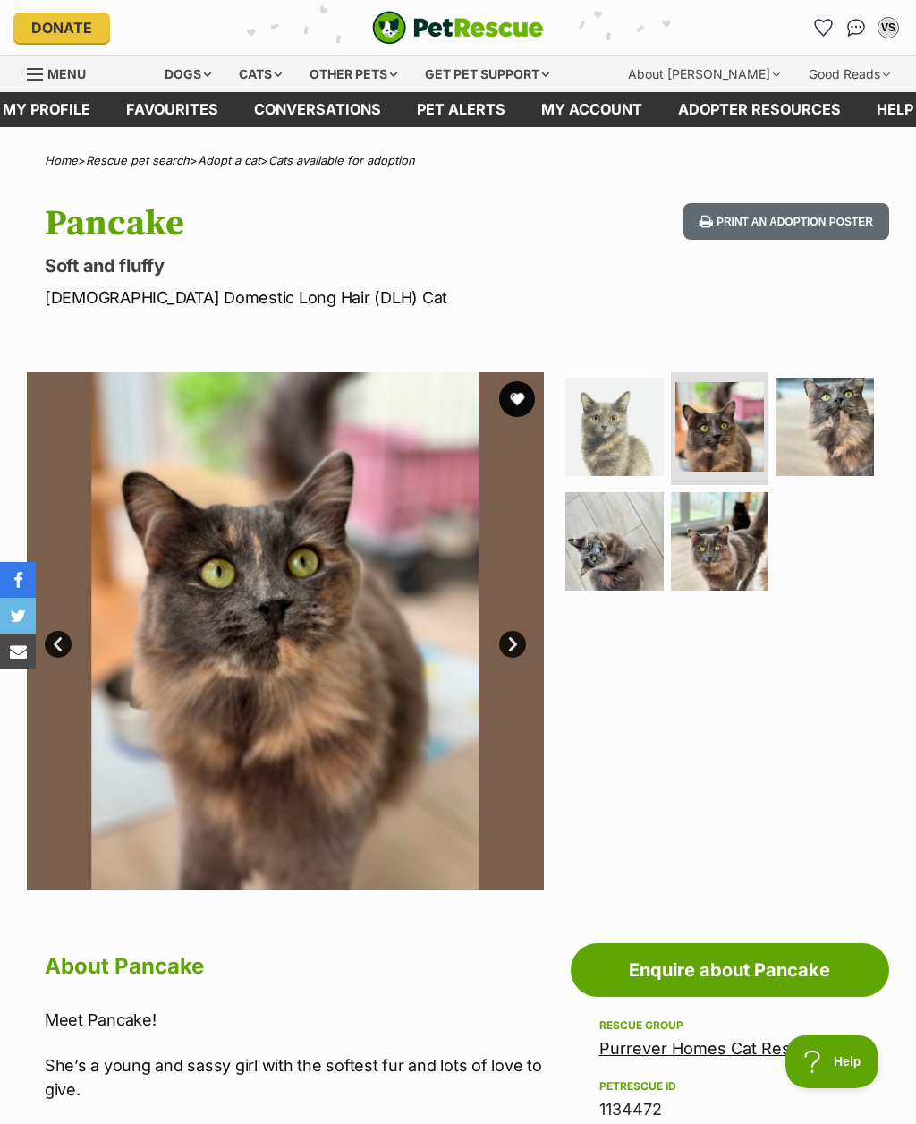
click at [813, 438] on img at bounding box center [825, 427] width 98 height 98
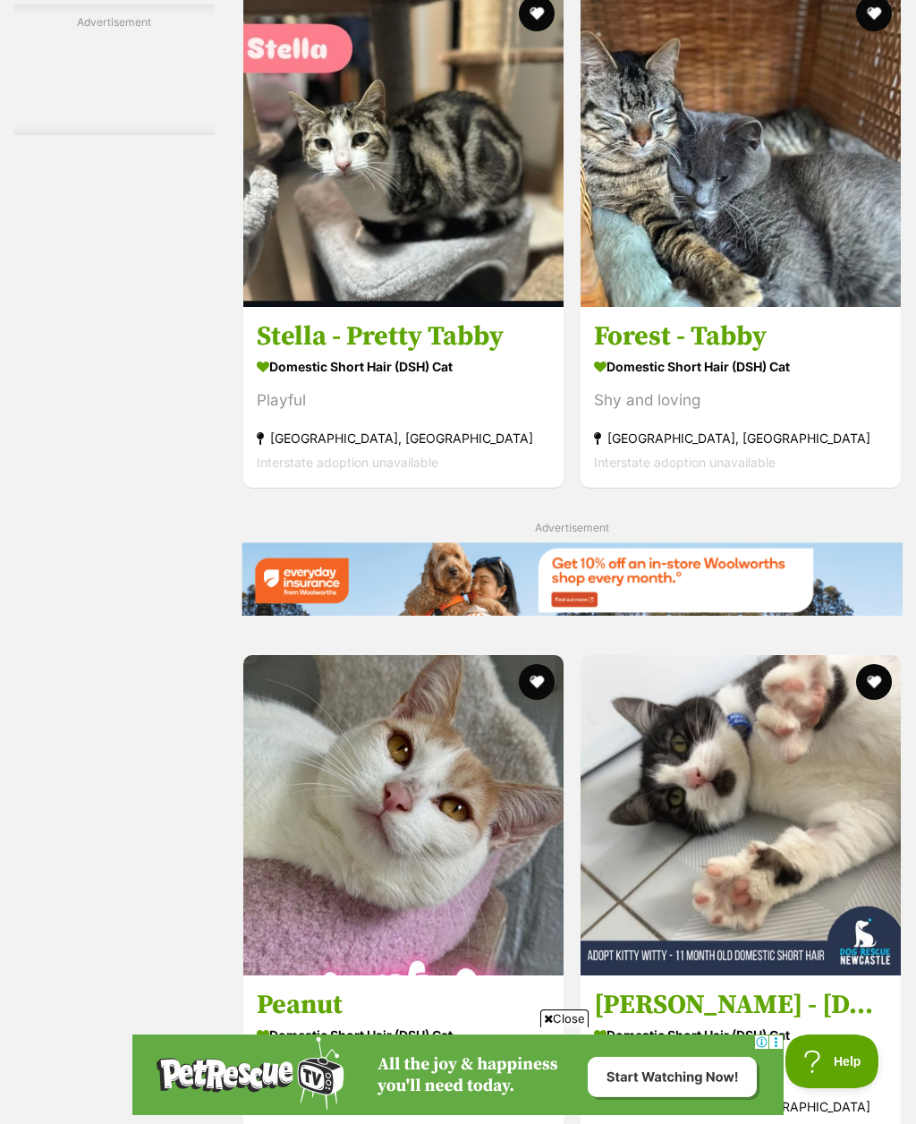
scroll to position [3394, 0]
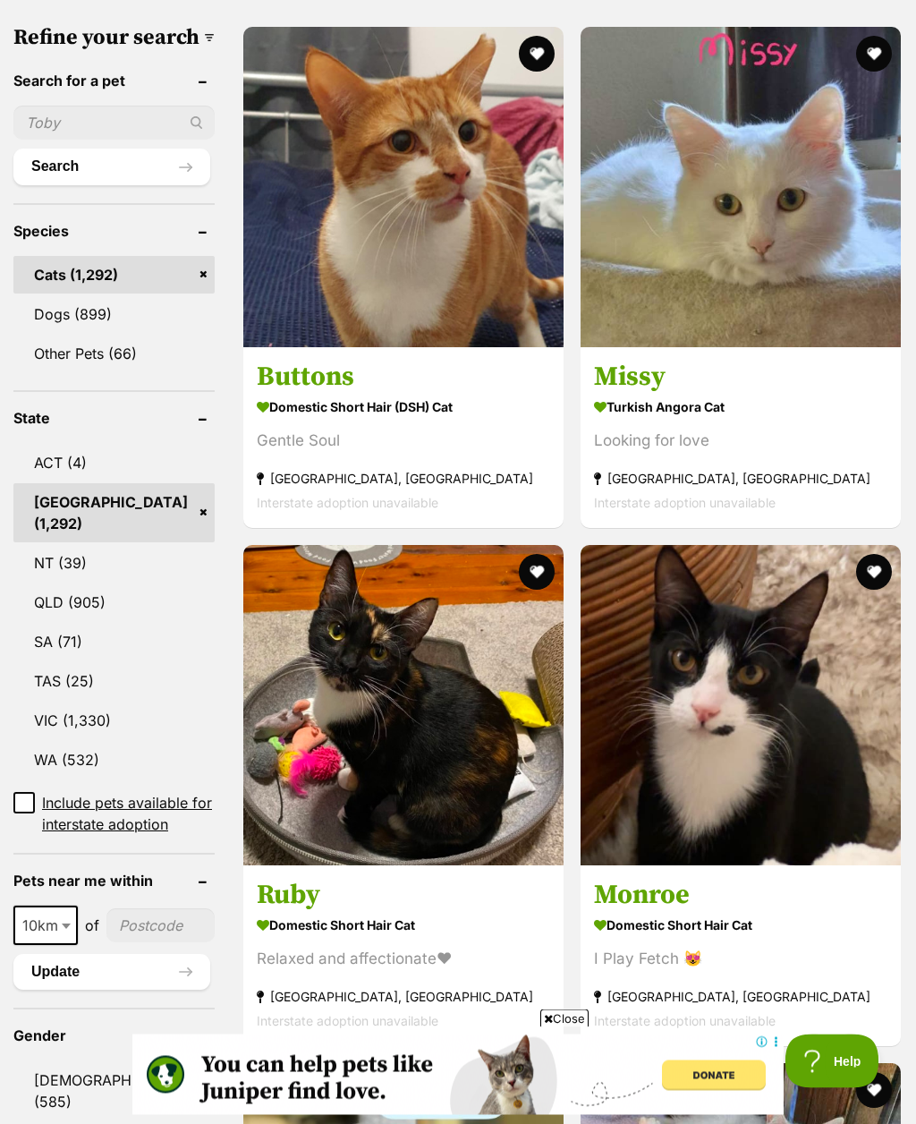
scroll to position [601, 0]
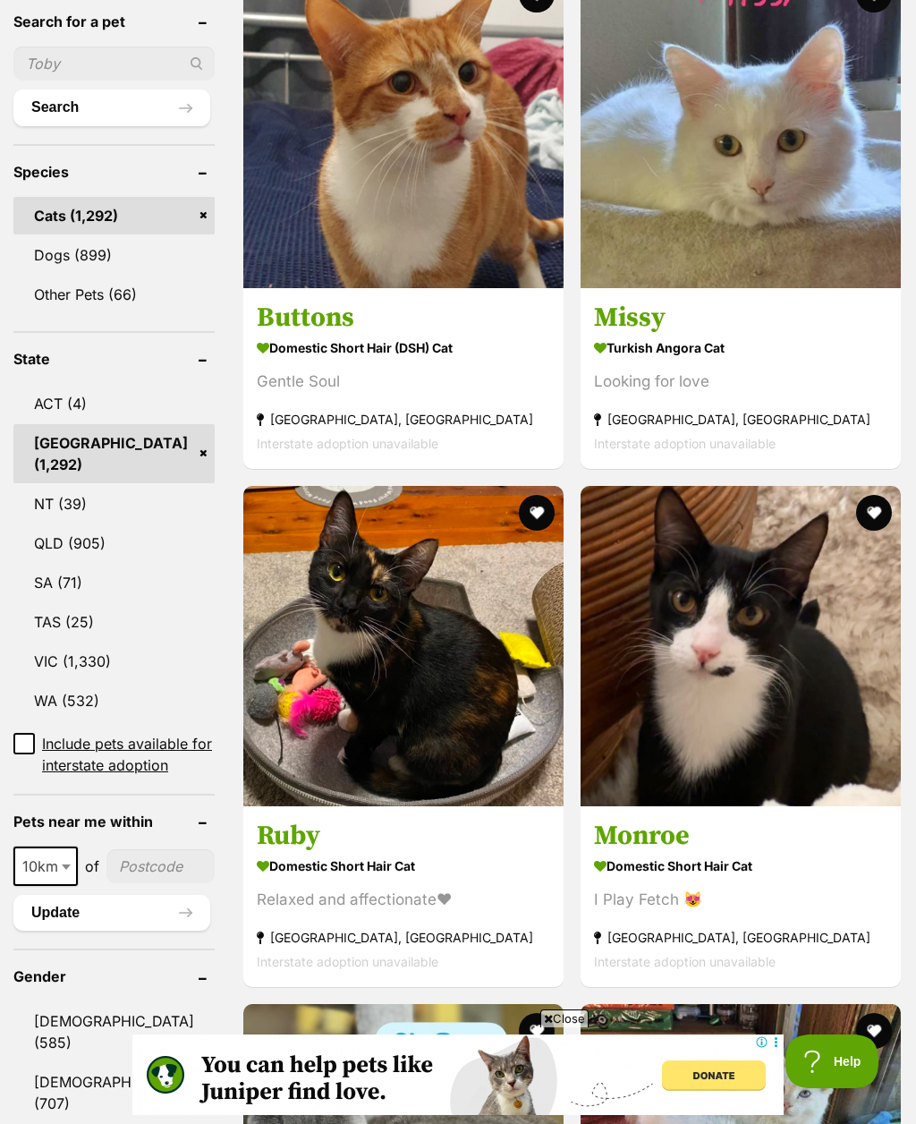
click at [555, 1013] on button "favourite" at bounding box center [537, 1031] width 36 height 36
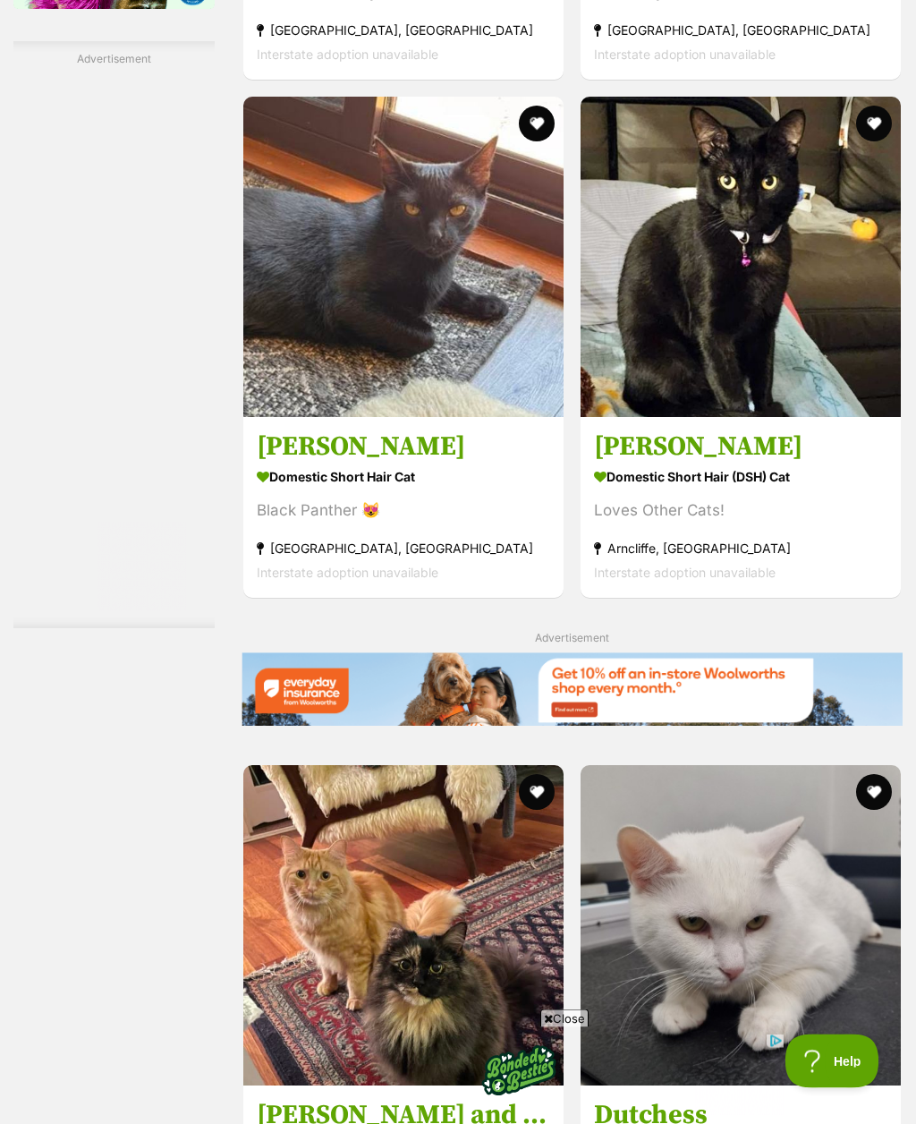
scroll to position [3294, 0]
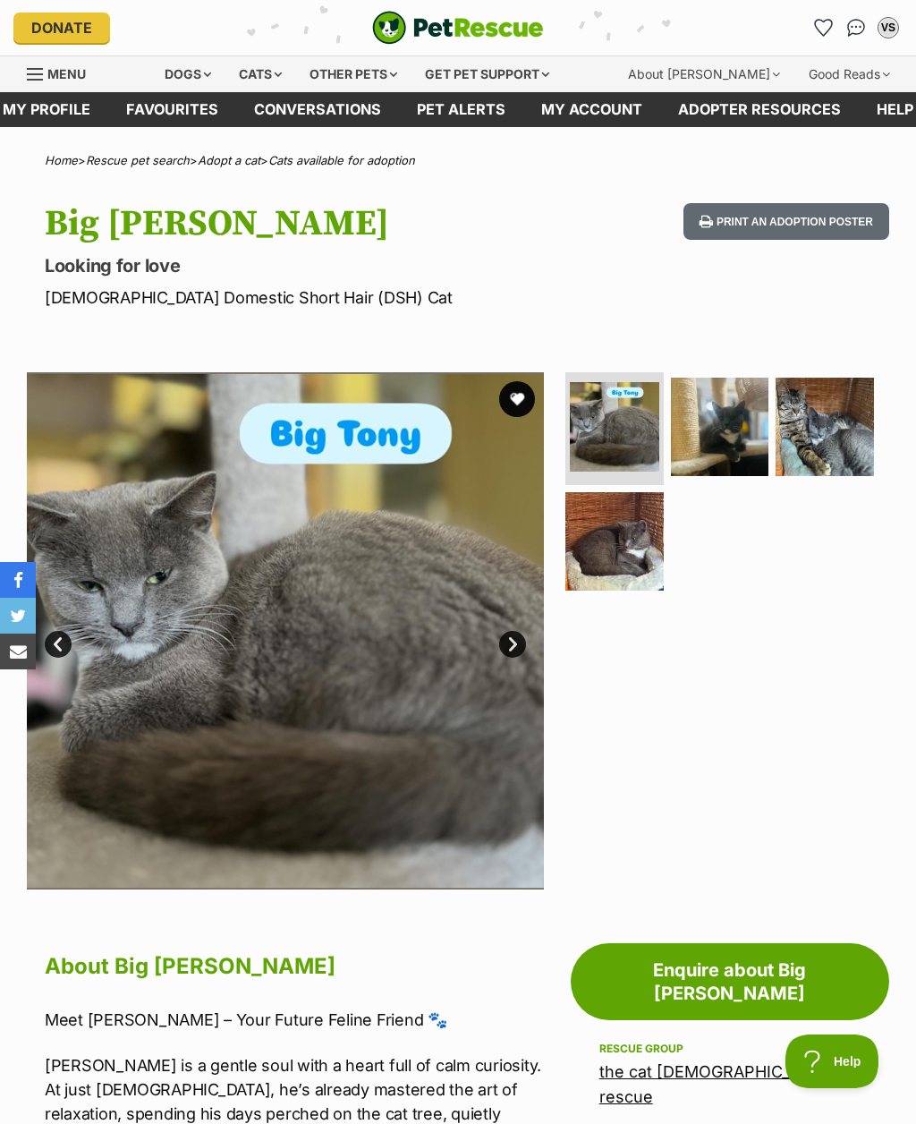
click at [508, 638] on link "Next" at bounding box center [512, 644] width 27 height 27
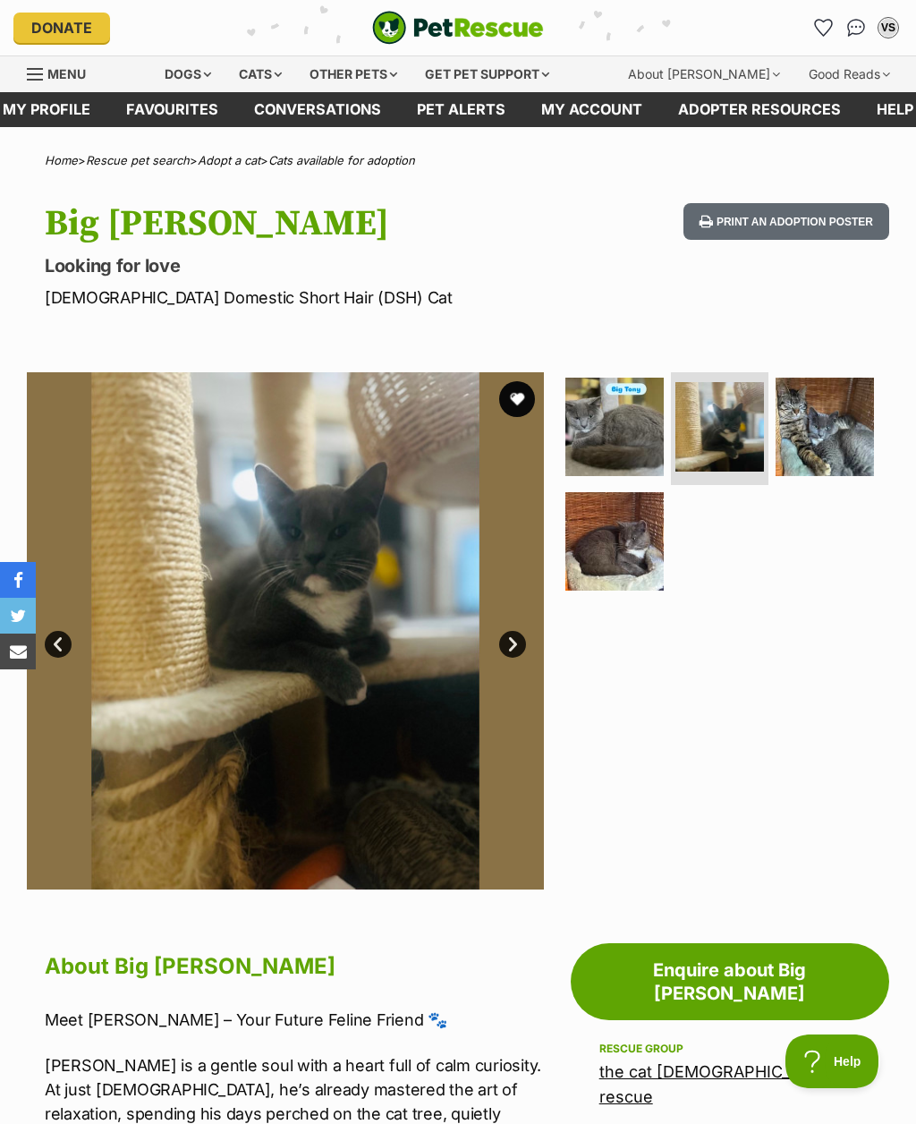
click at [519, 628] on img at bounding box center [285, 630] width 517 height 517
click at [517, 642] on link "Next" at bounding box center [512, 644] width 27 height 27
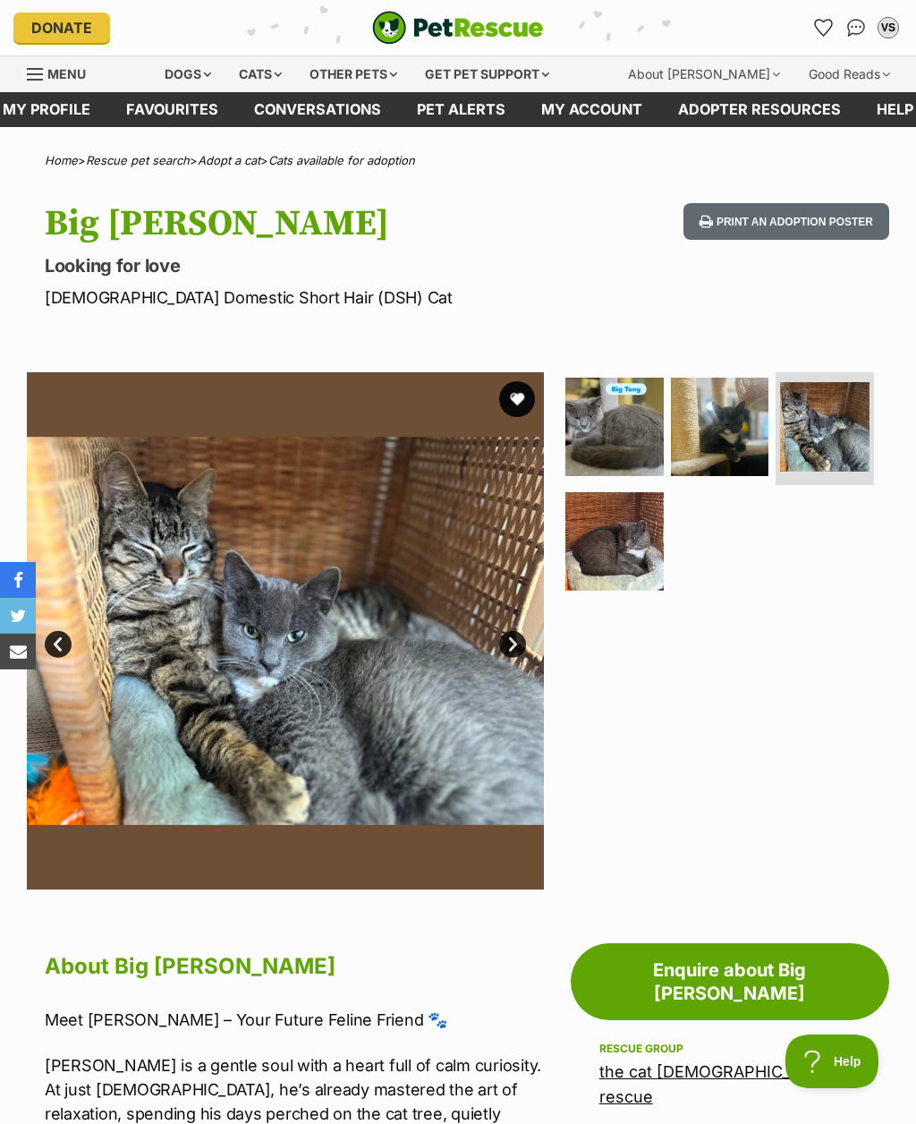
click at [508, 640] on link "Next" at bounding box center [512, 644] width 27 height 27
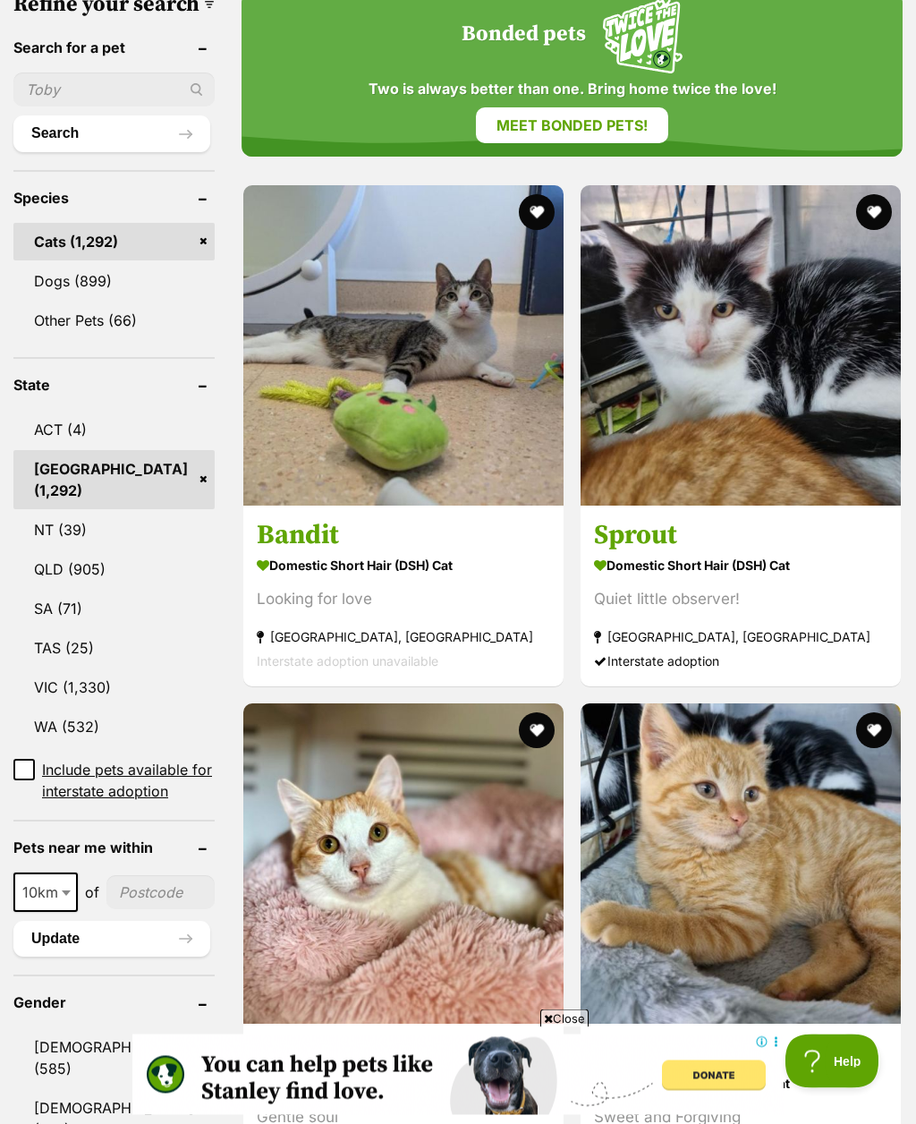
scroll to position [635, 0]
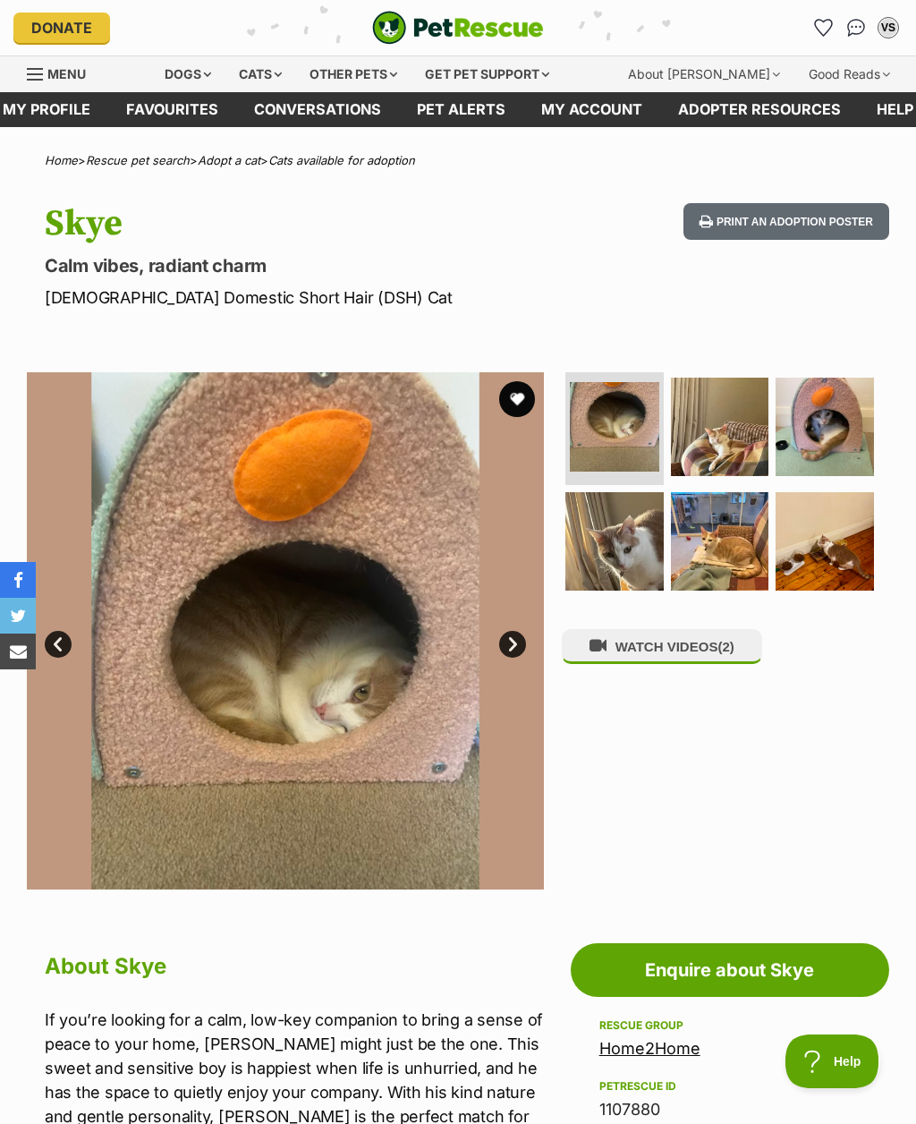
click at [513, 636] on link "Next" at bounding box center [512, 644] width 27 height 27
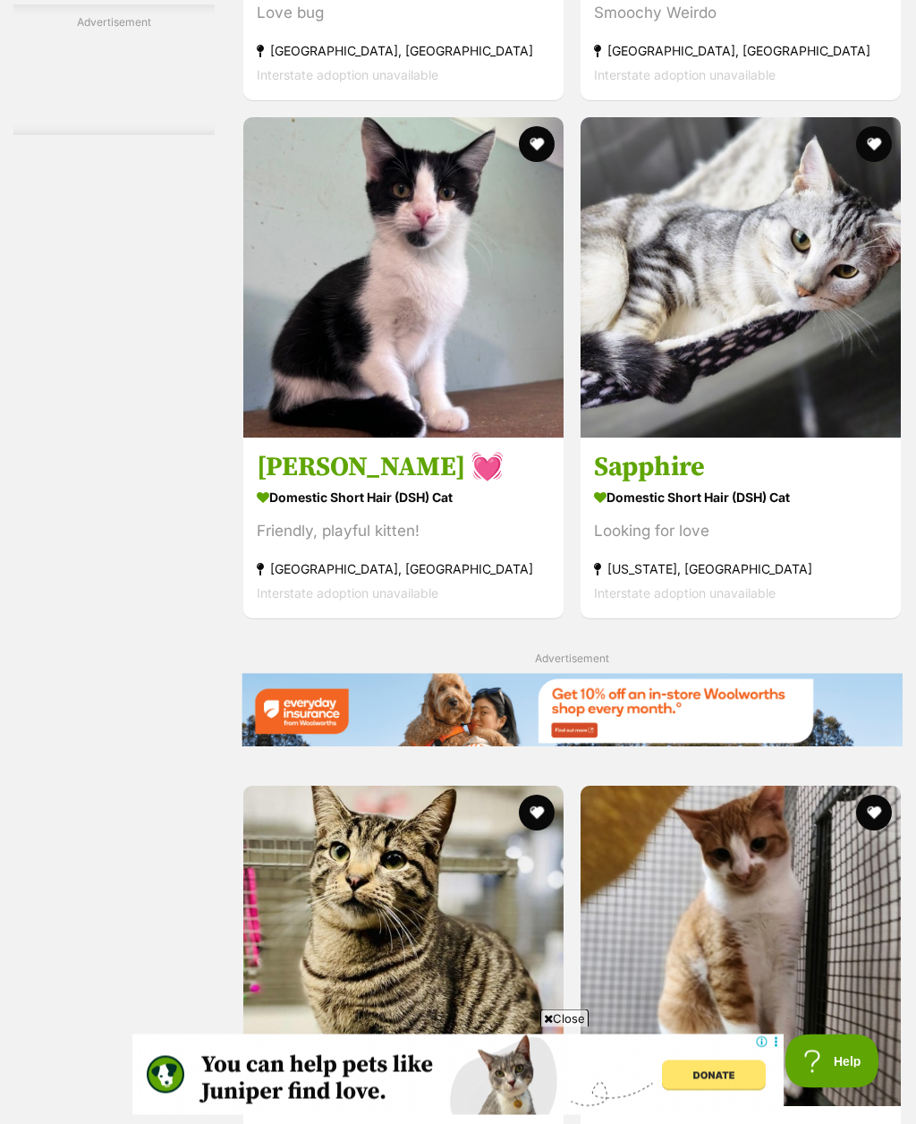
scroll to position [3465, 0]
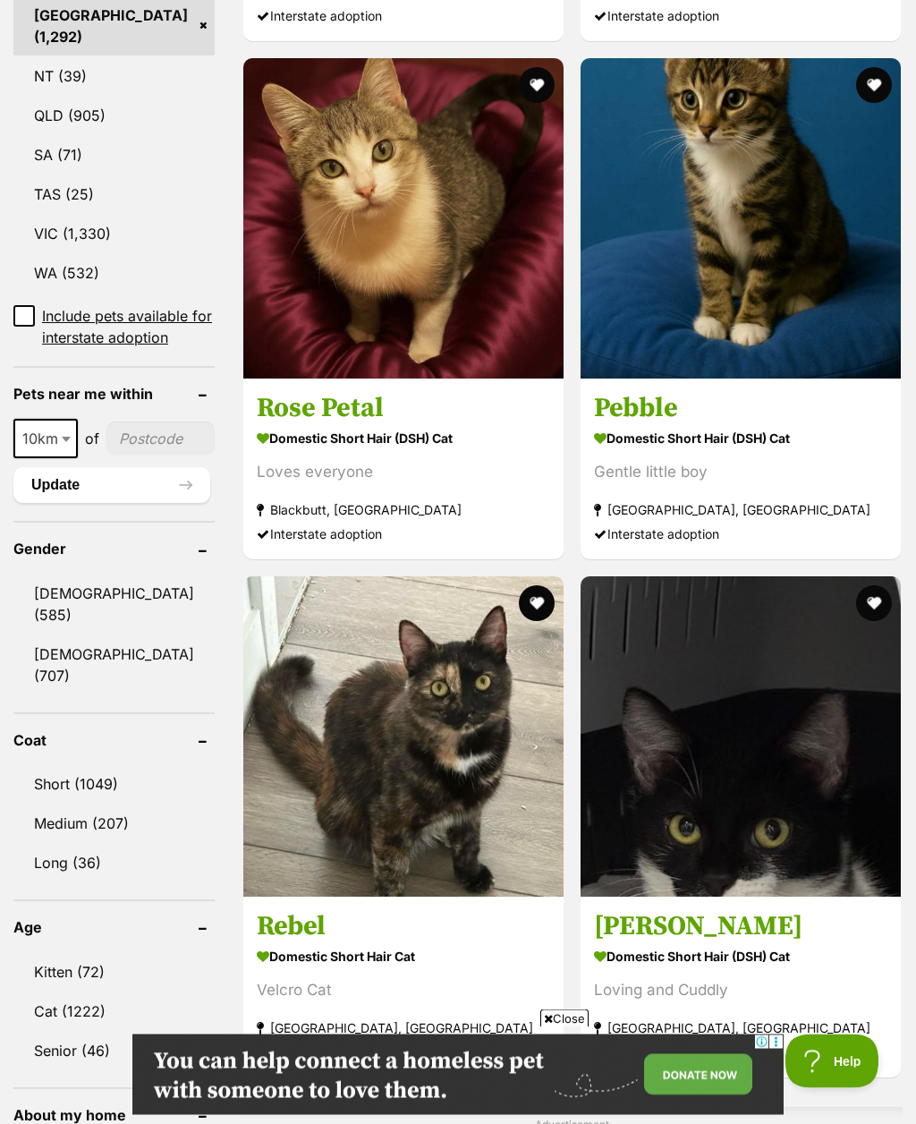
scroll to position [1088, 0]
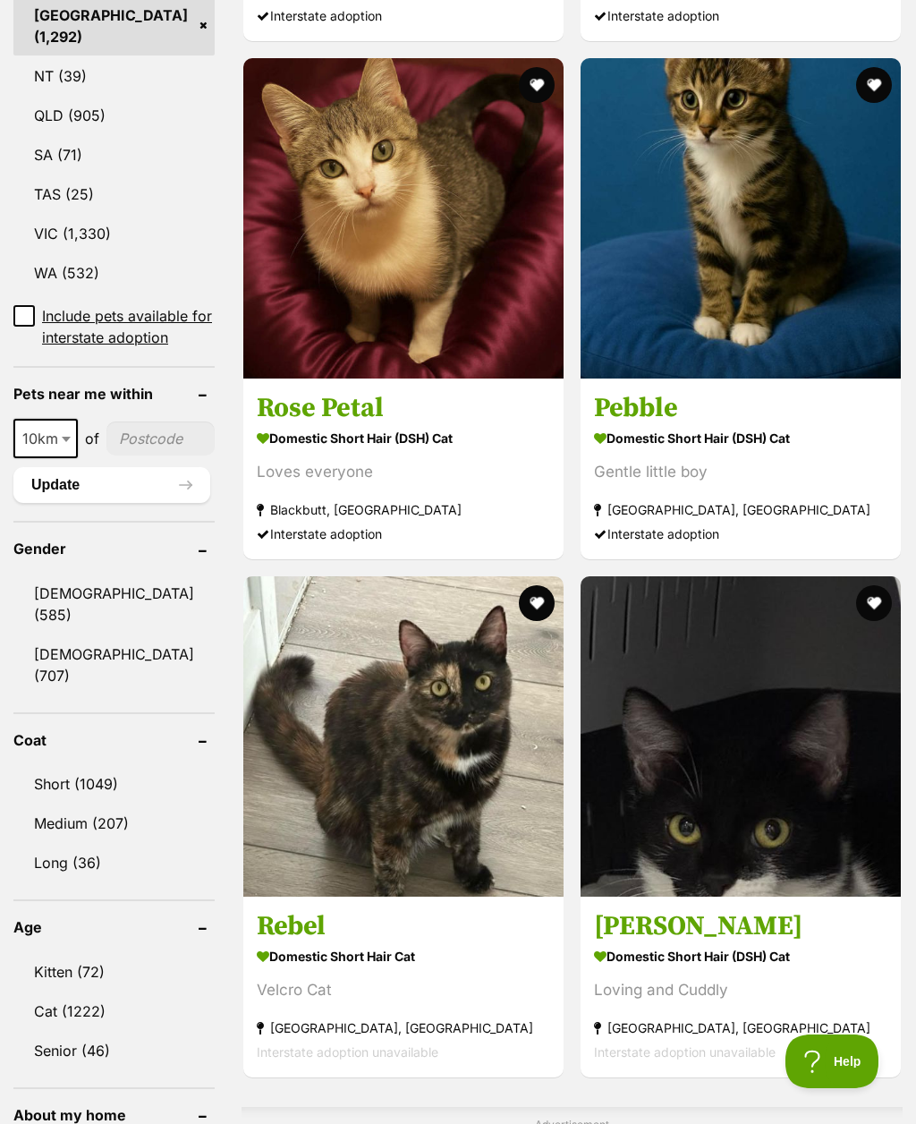
scroll to position [1147, 0]
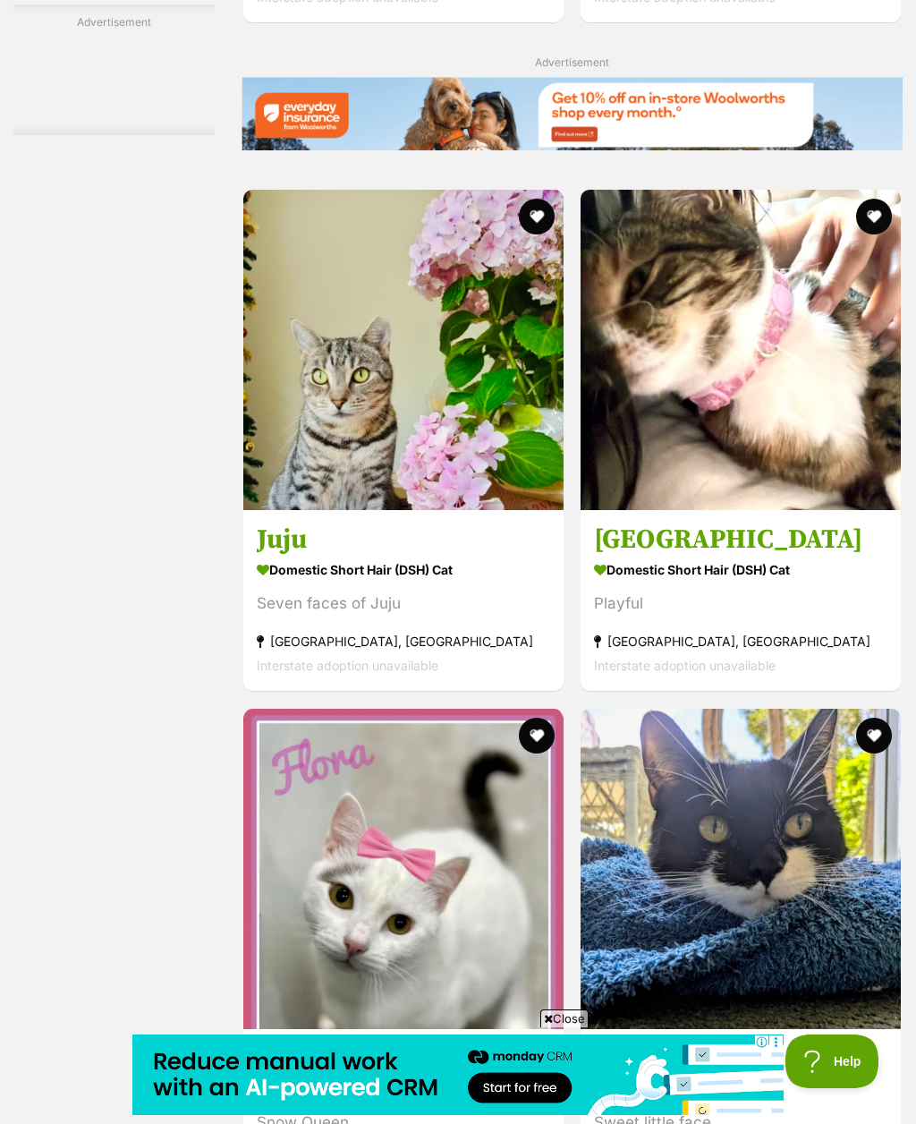
scroll to position [3880, 0]
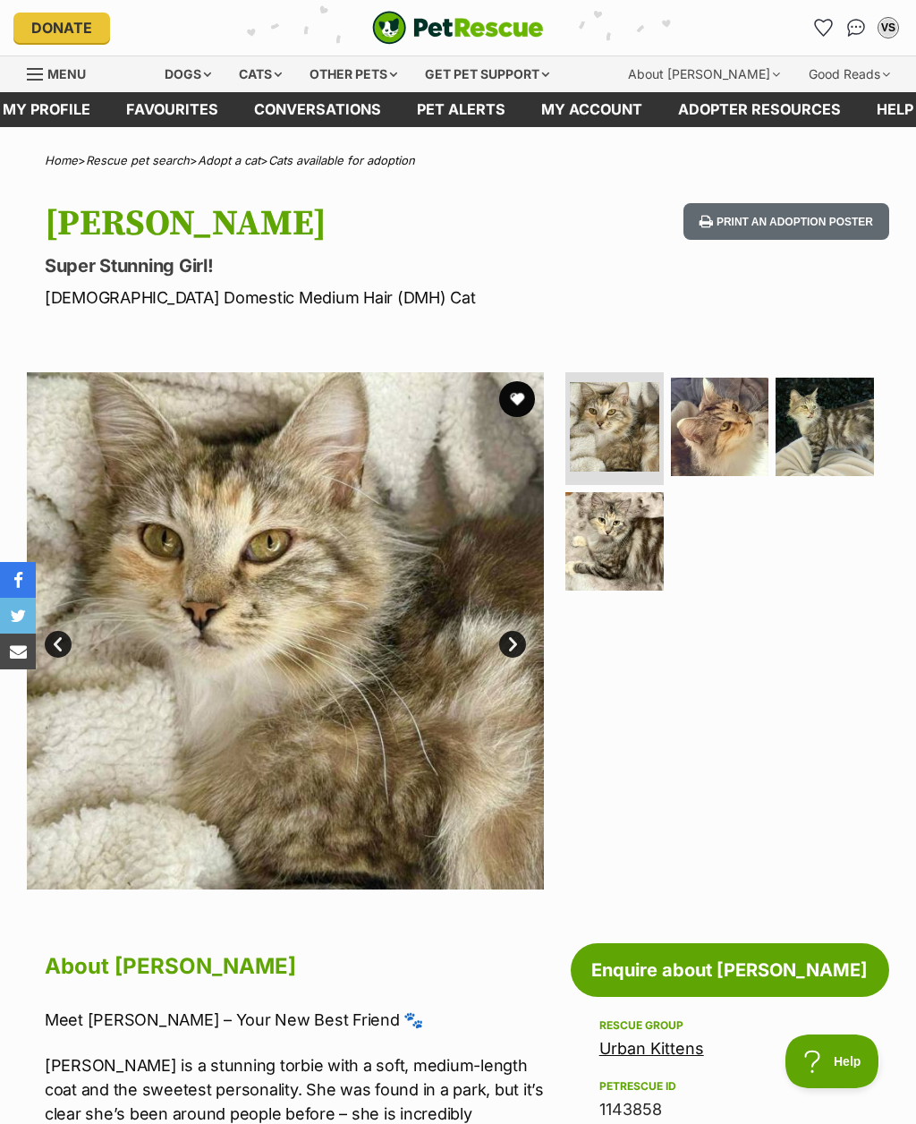
click at [525, 619] on img at bounding box center [285, 630] width 517 height 517
click at [521, 650] on link "Next" at bounding box center [512, 644] width 27 height 27
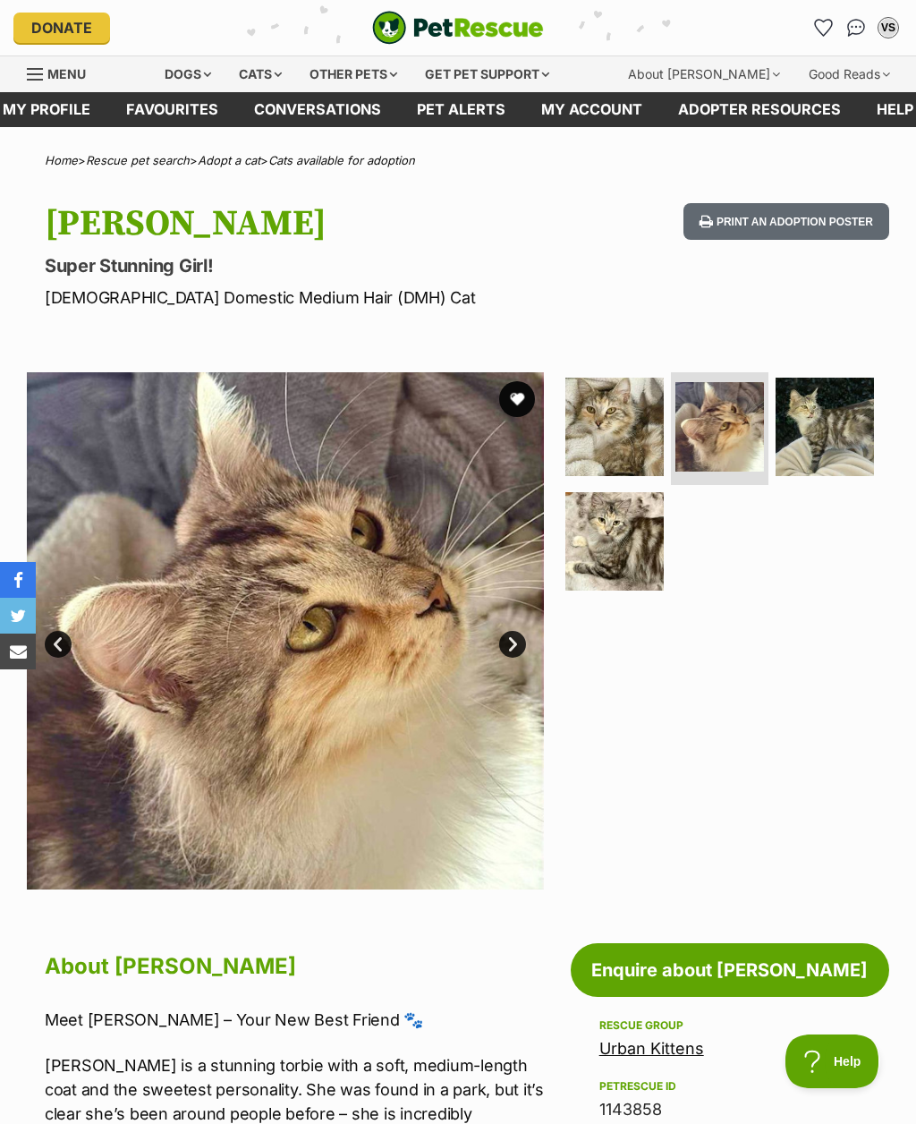
click at [521, 633] on link "Next" at bounding box center [512, 644] width 27 height 27
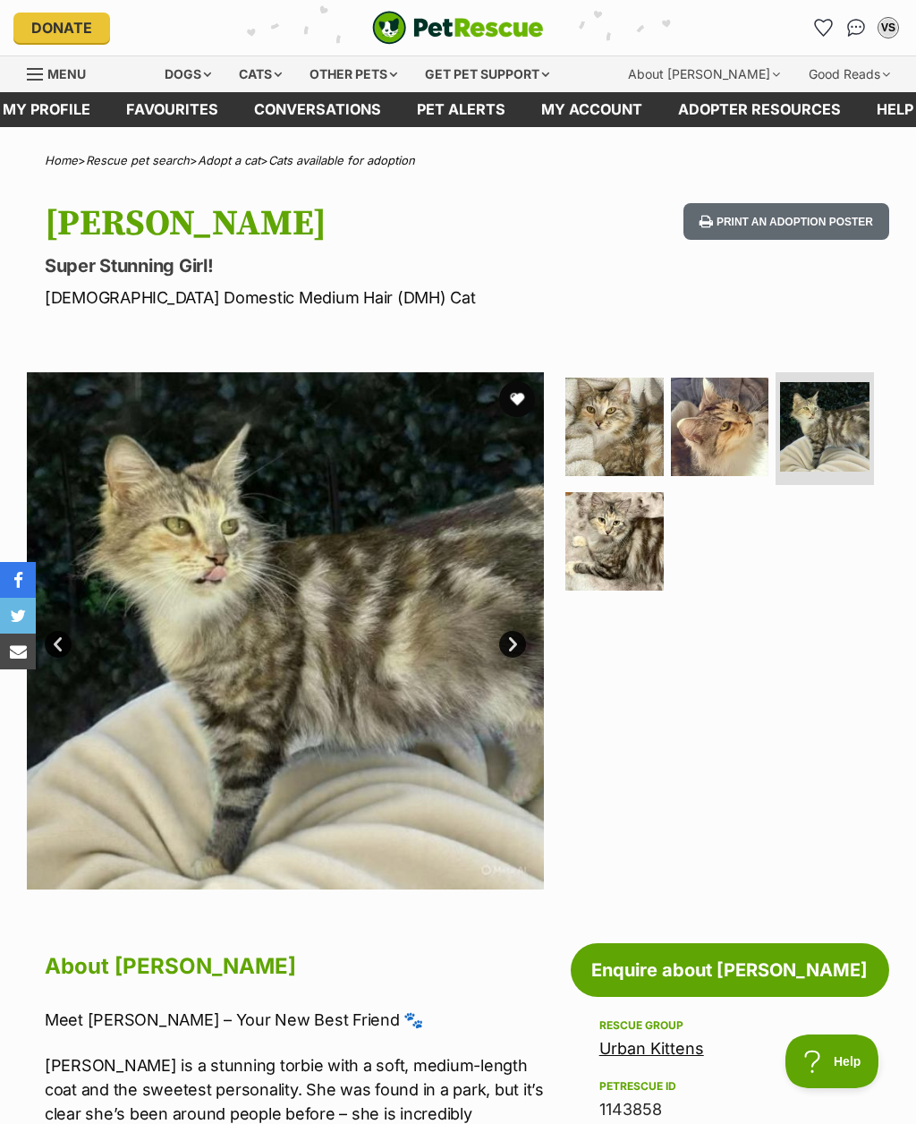
click at [510, 636] on link "Next" at bounding box center [512, 644] width 27 height 27
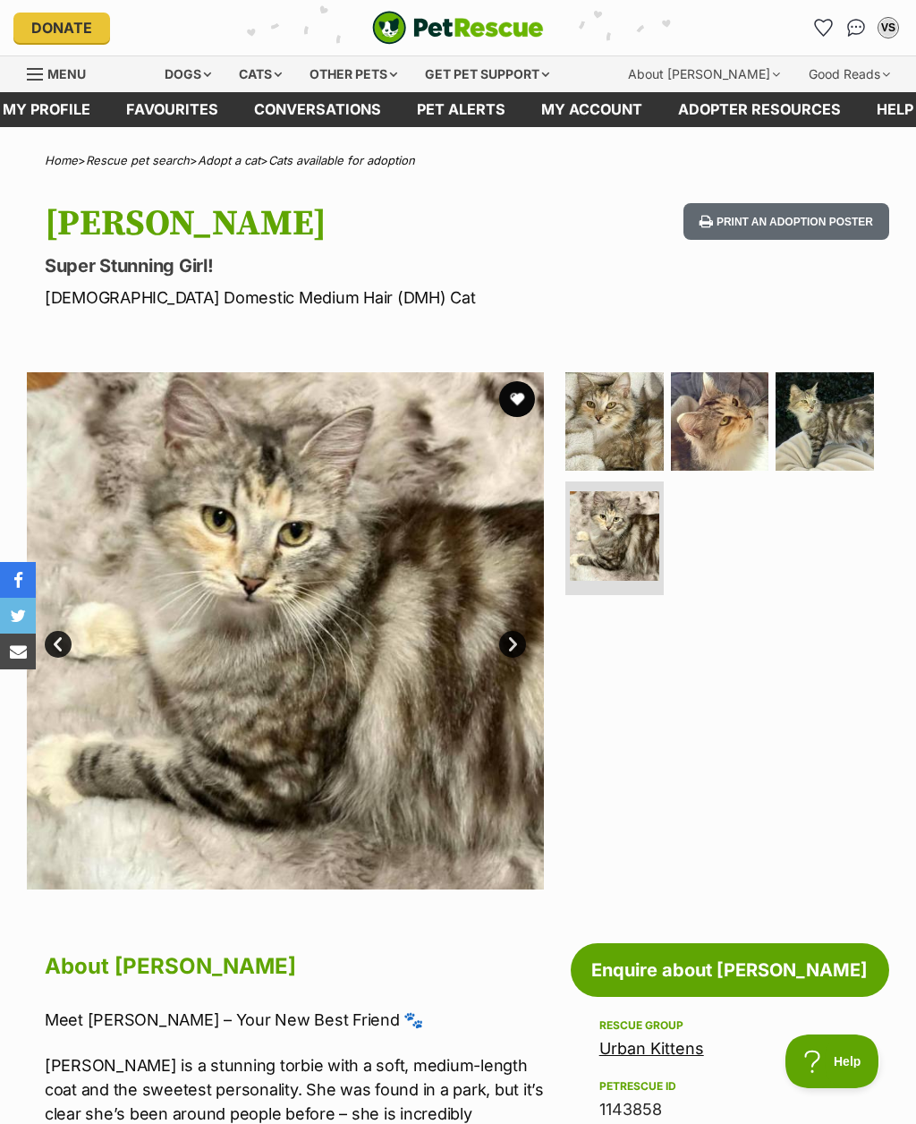
click at [512, 638] on link "Next" at bounding box center [512, 644] width 27 height 27
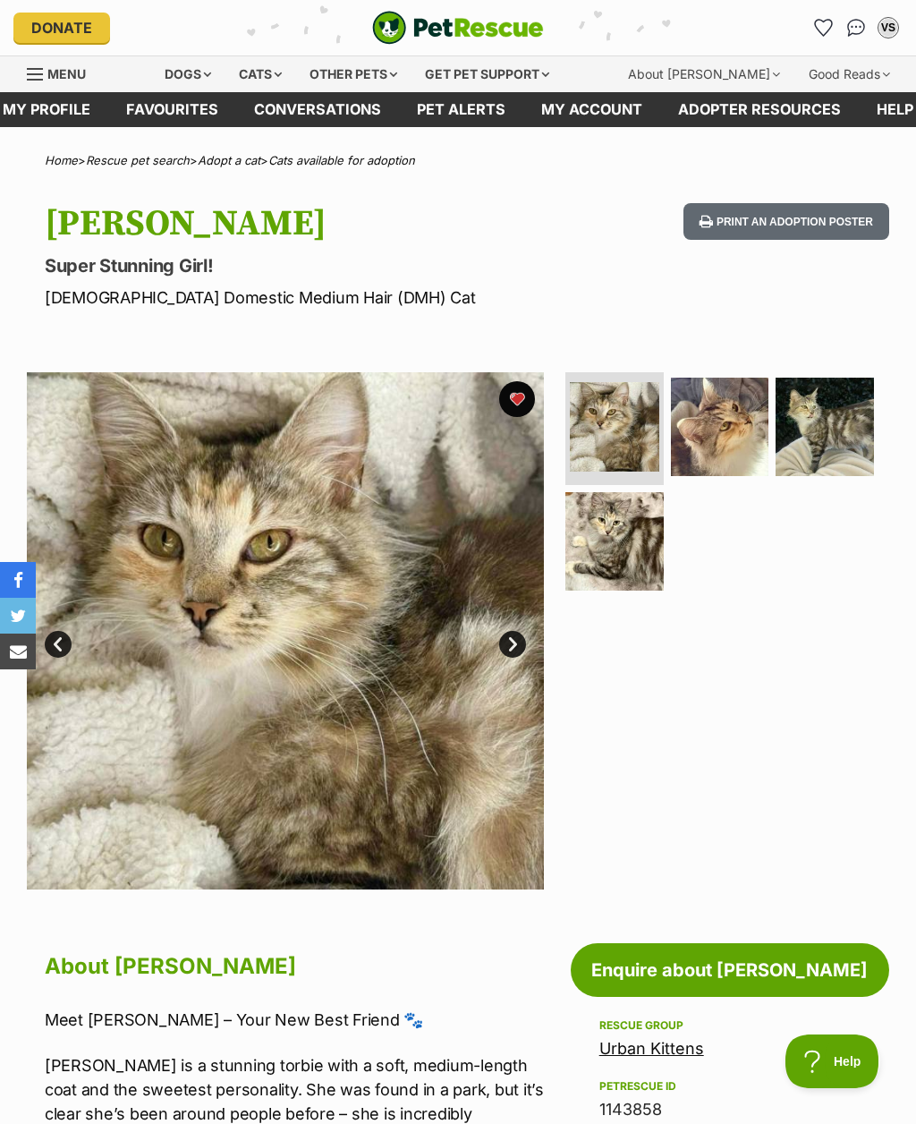
click at [516, 638] on link "Next" at bounding box center [512, 644] width 27 height 27
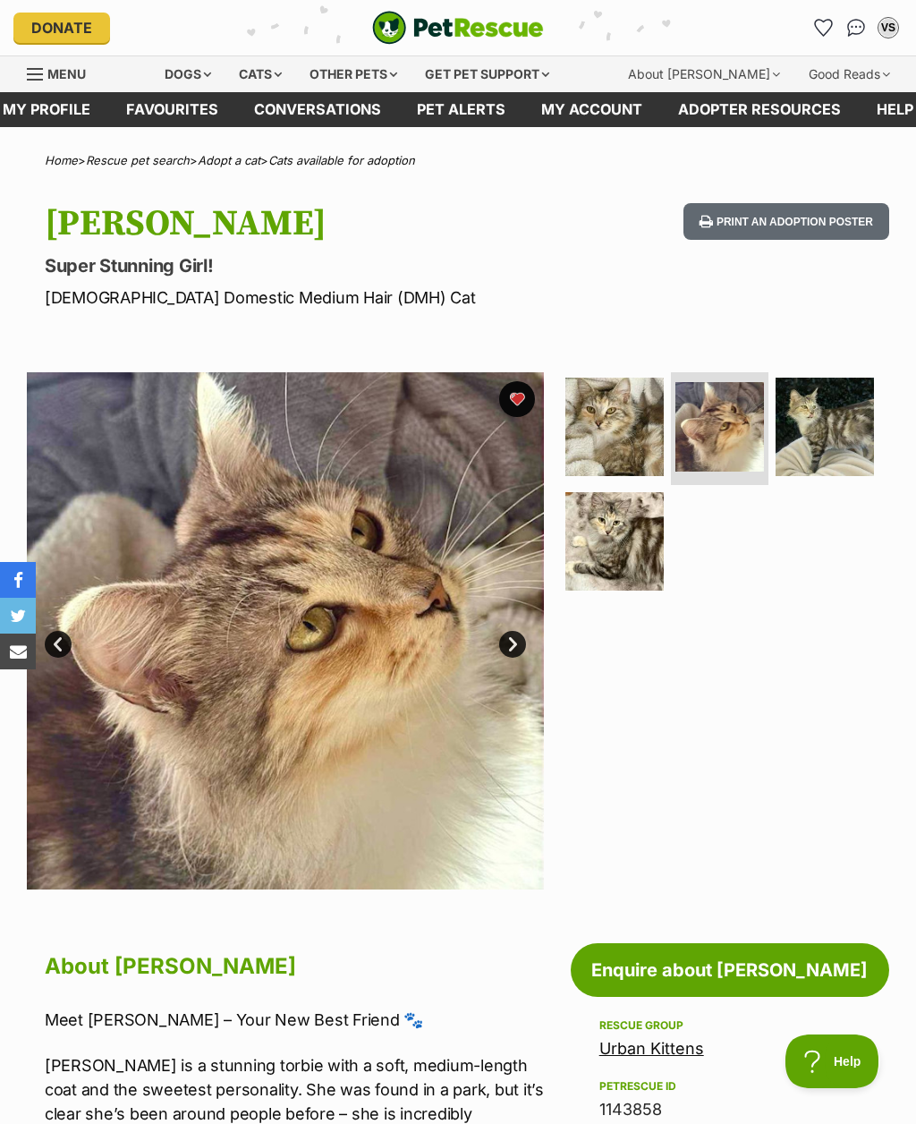
click at [520, 645] on link "Next" at bounding box center [512, 644] width 27 height 27
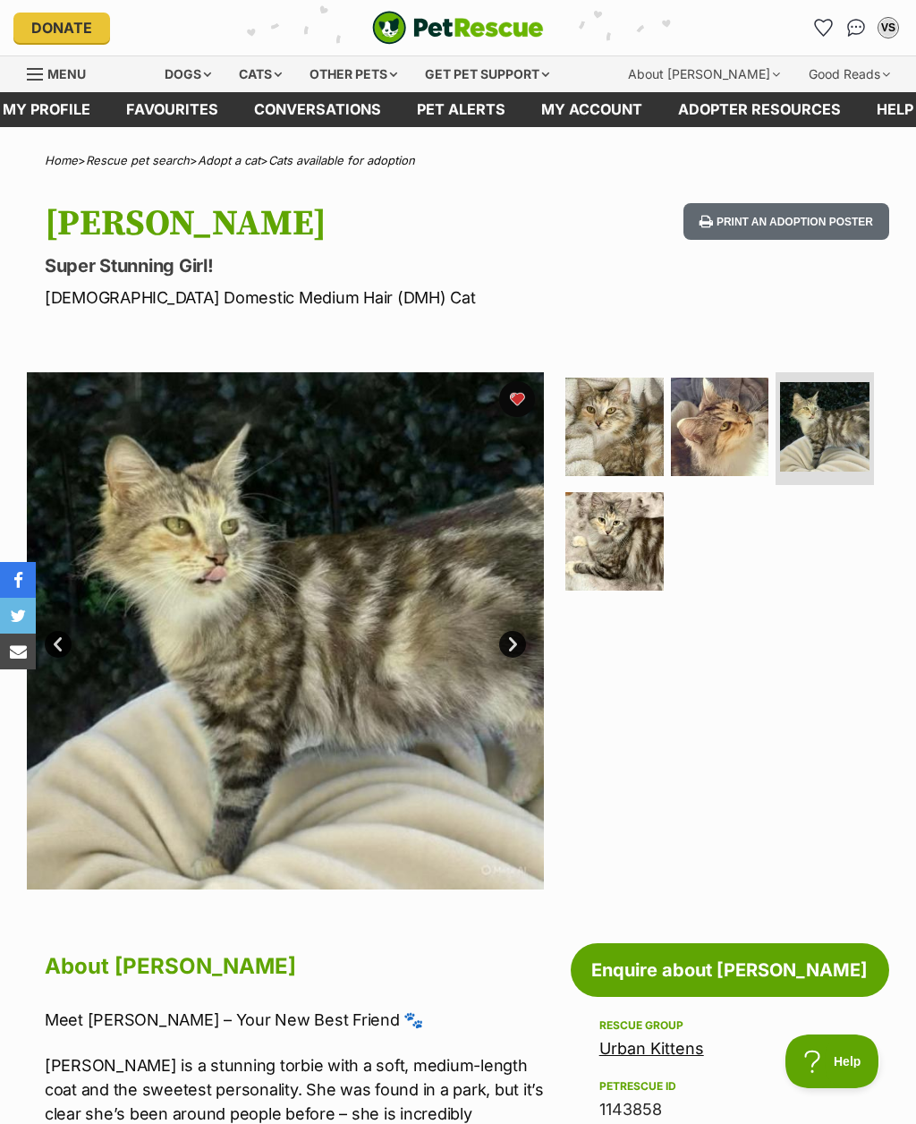
click at [510, 645] on link "Next" at bounding box center [512, 644] width 27 height 27
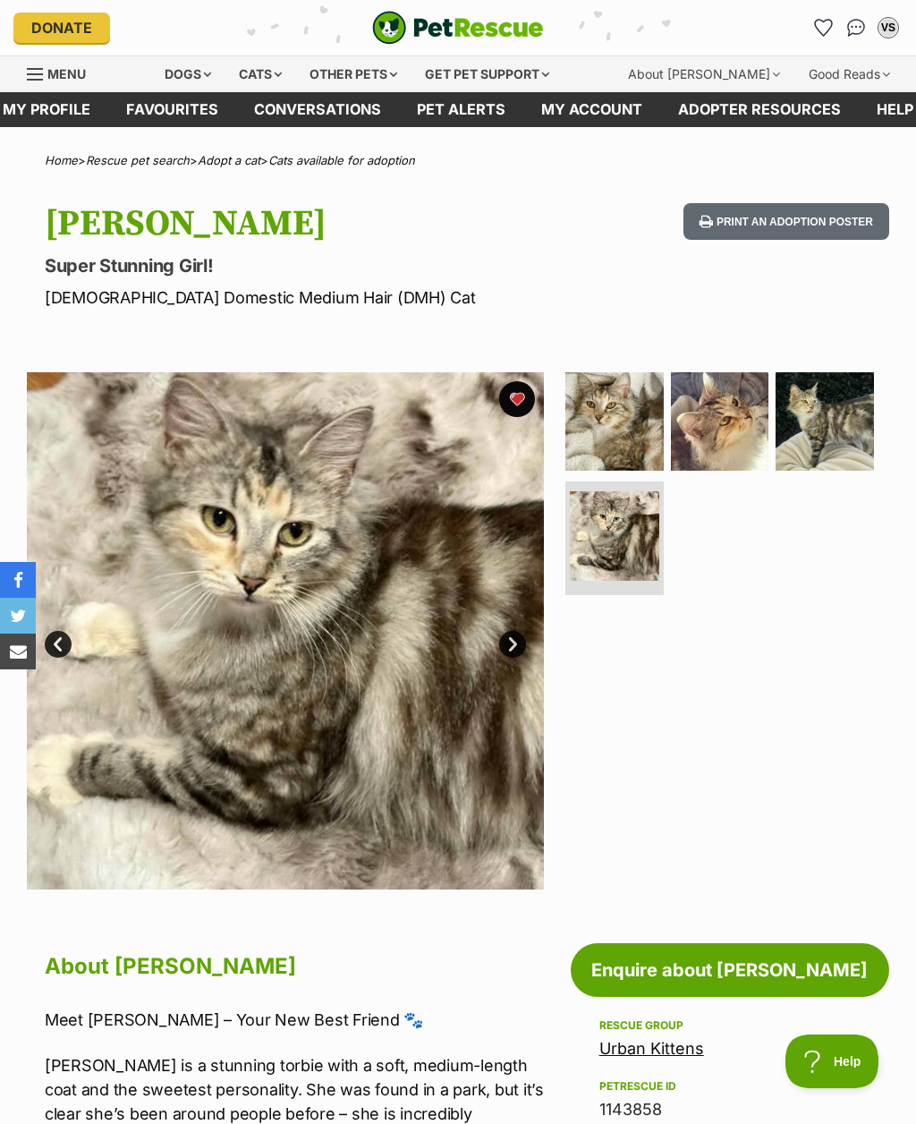
click at [514, 649] on link "Next" at bounding box center [512, 644] width 27 height 27
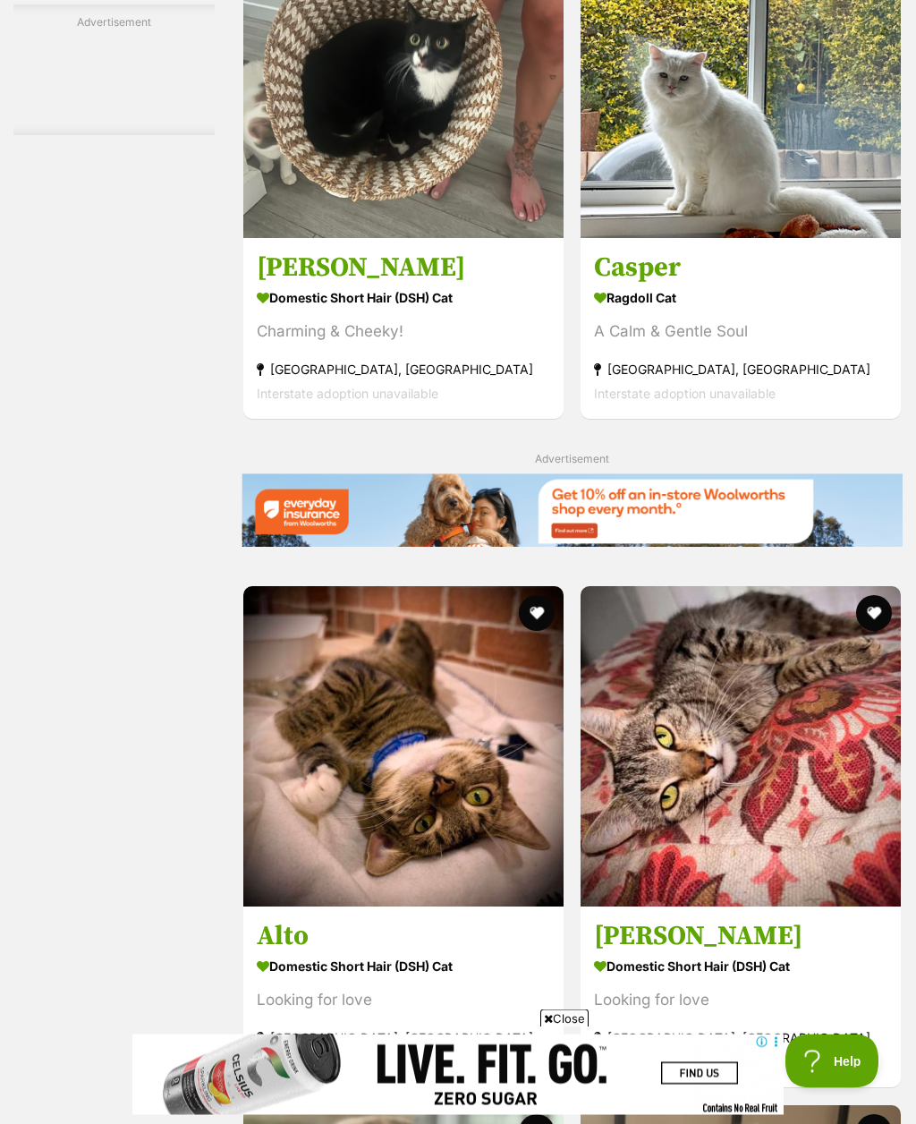
scroll to position [3470, 0]
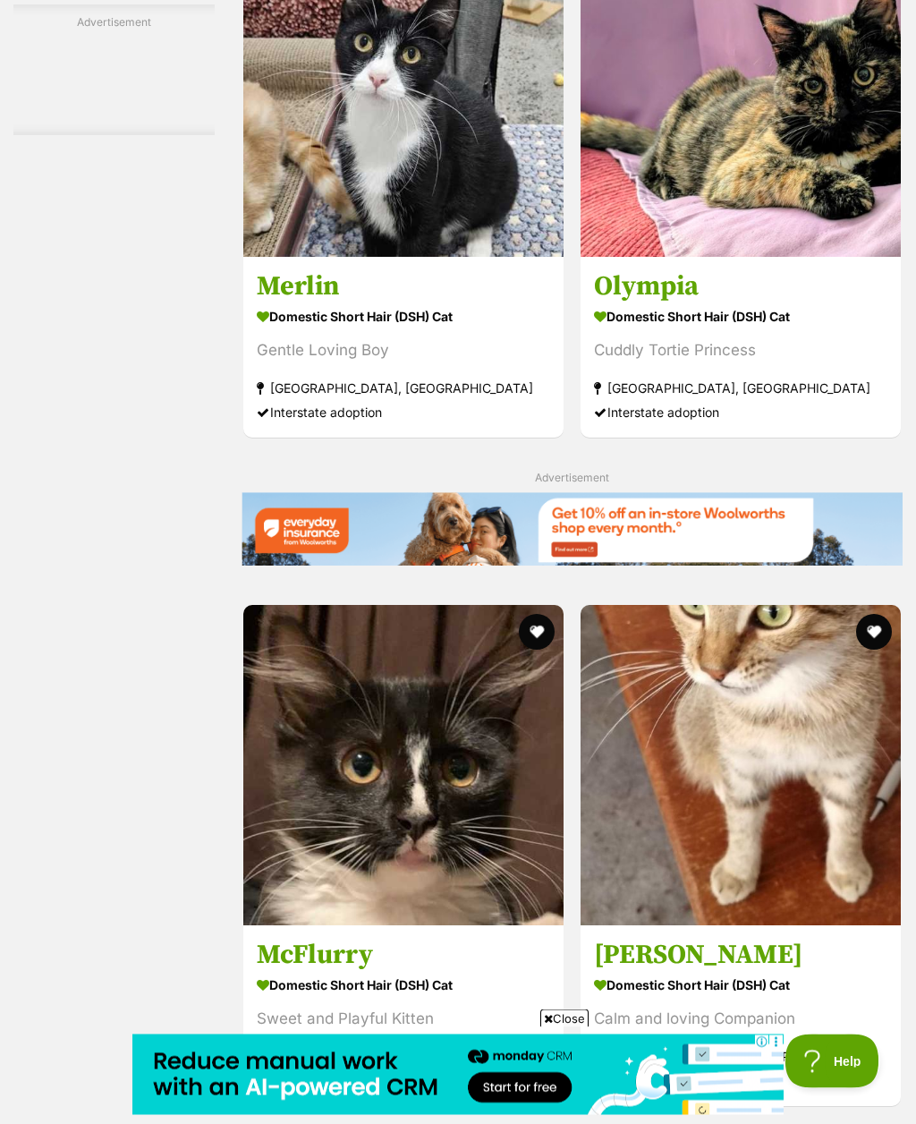
scroll to position [3646, 0]
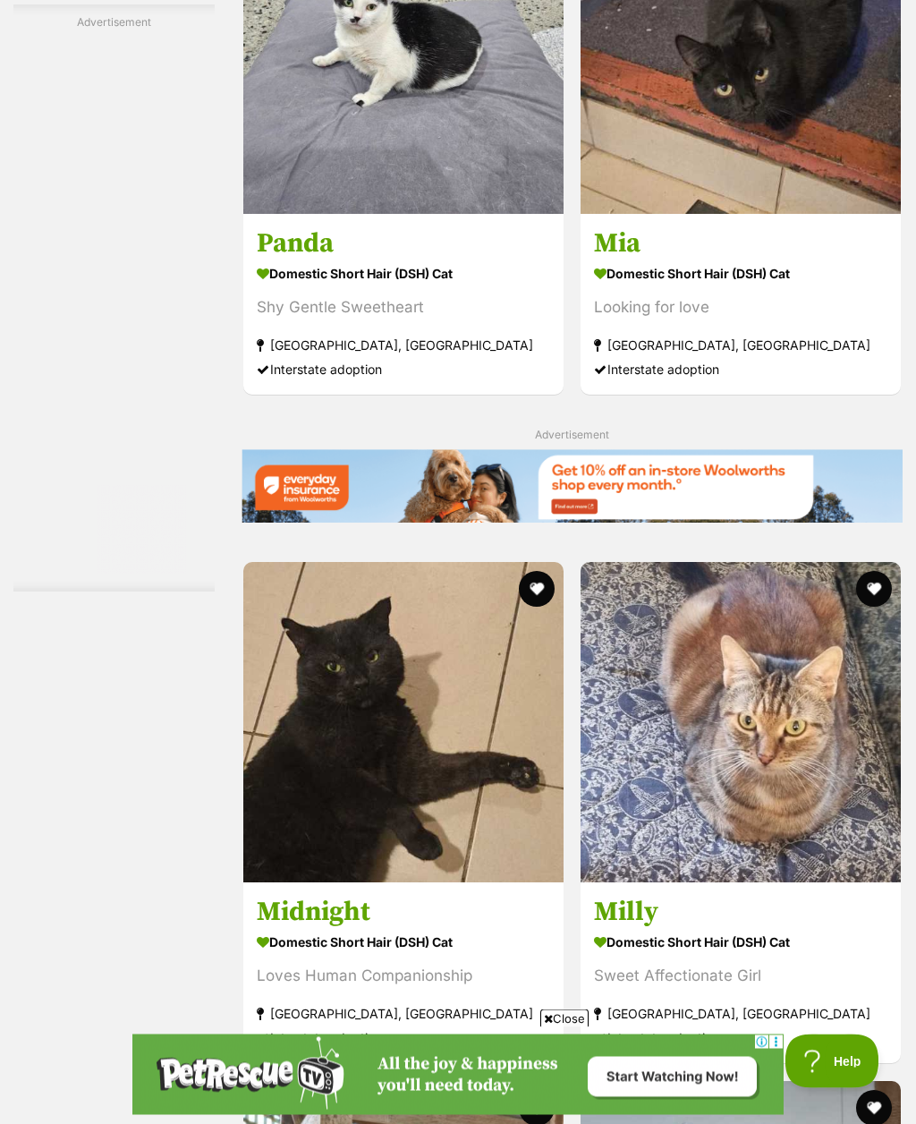
scroll to position [3497, 0]
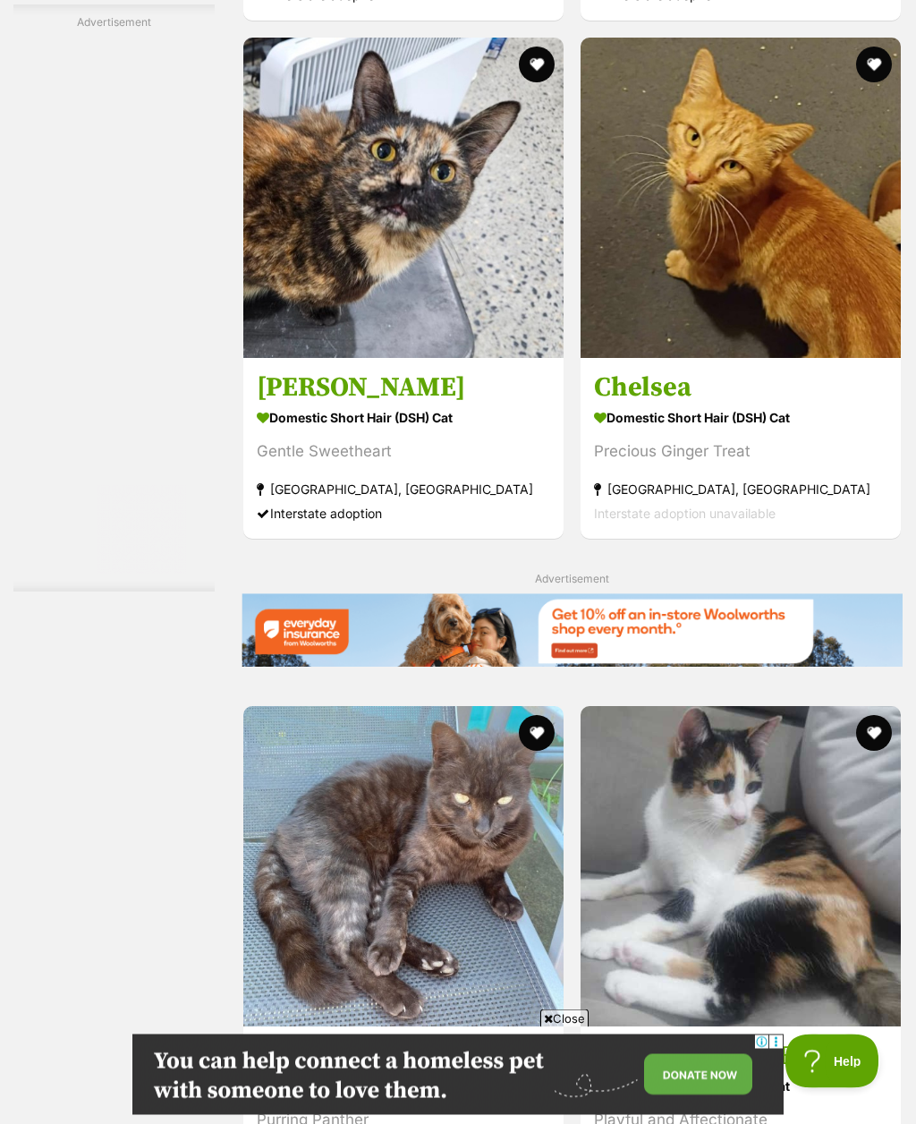
scroll to position [3353, 0]
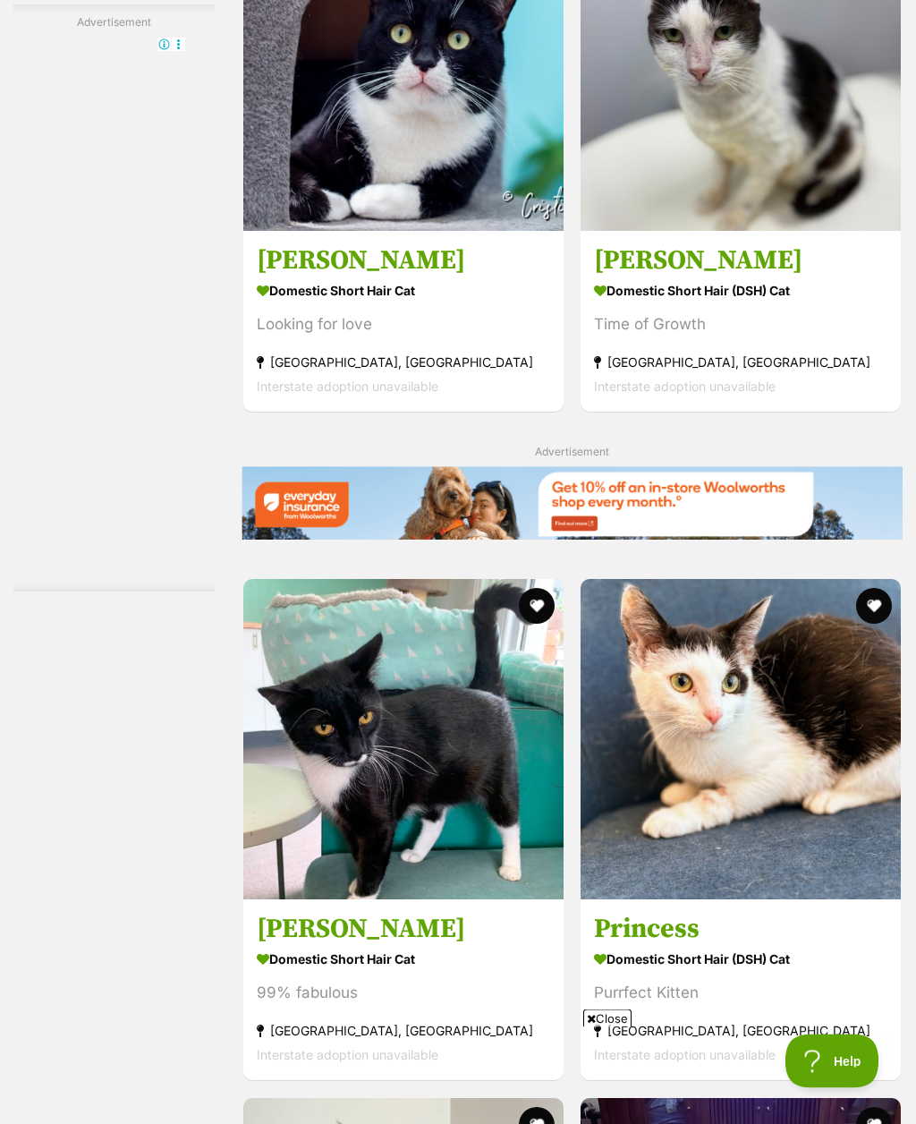
scroll to position [3673, 0]
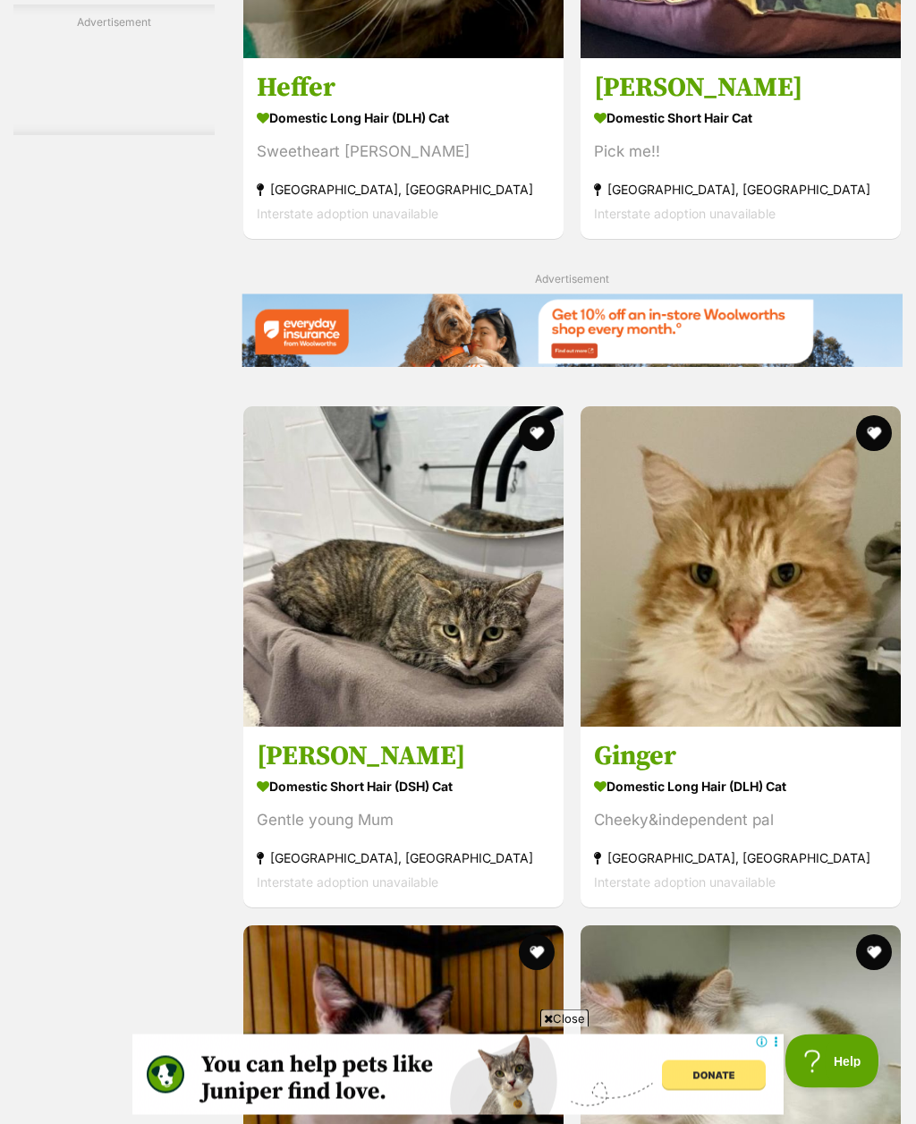
scroll to position [3653, 0]
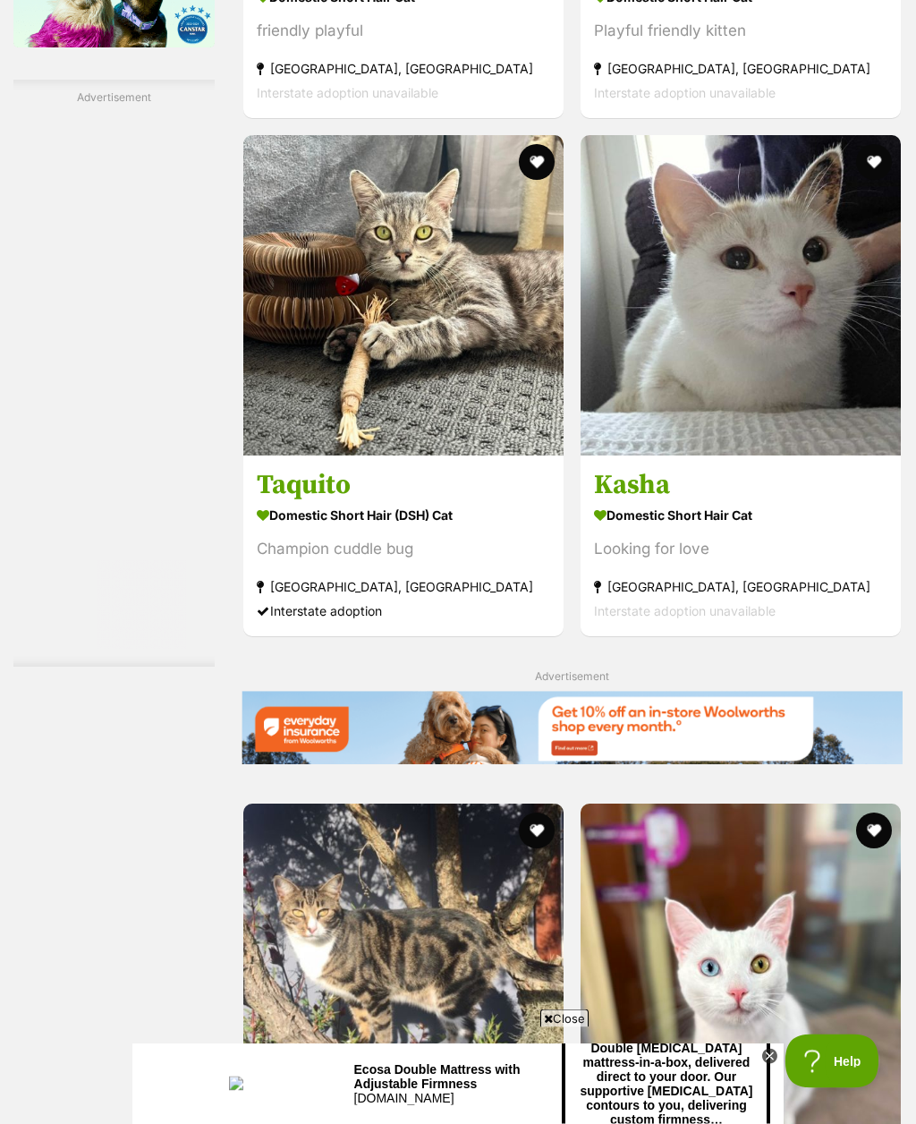
scroll to position [3256, 0]
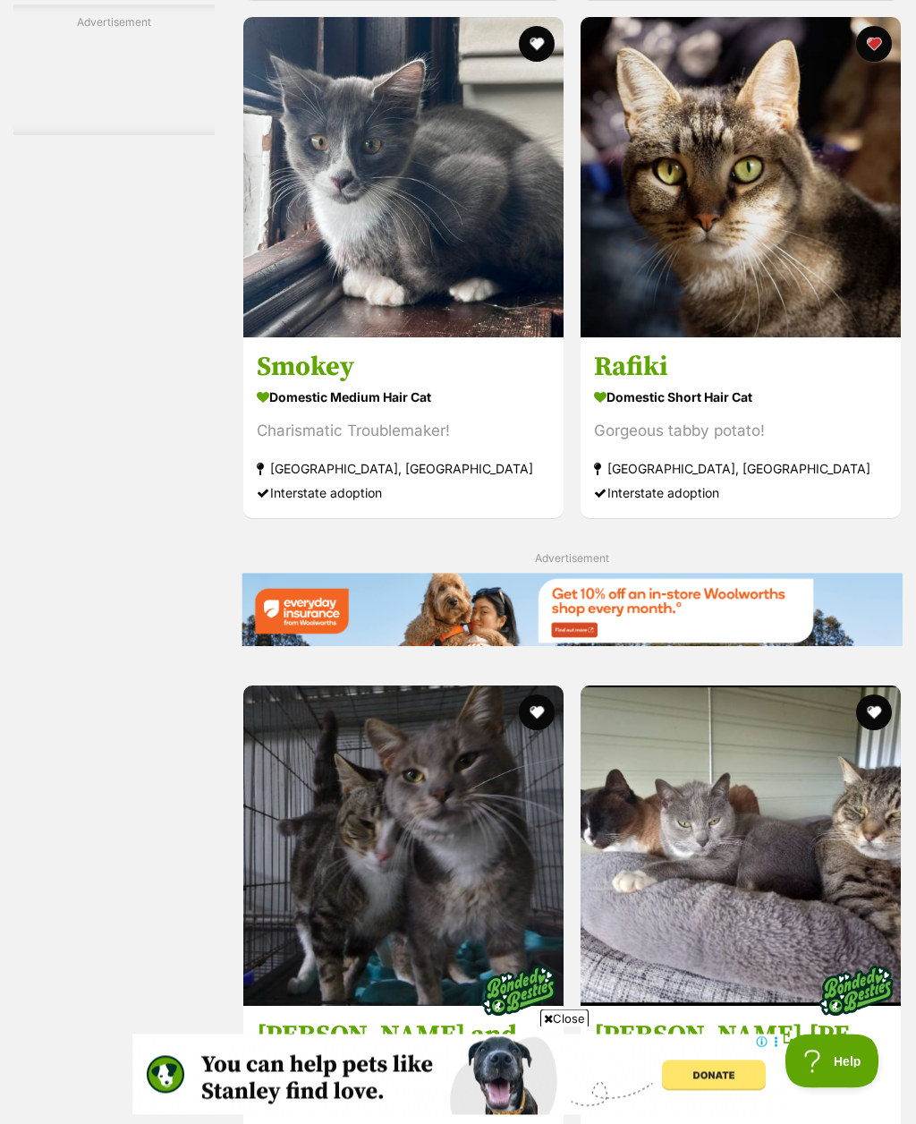
scroll to position [3565, 0]
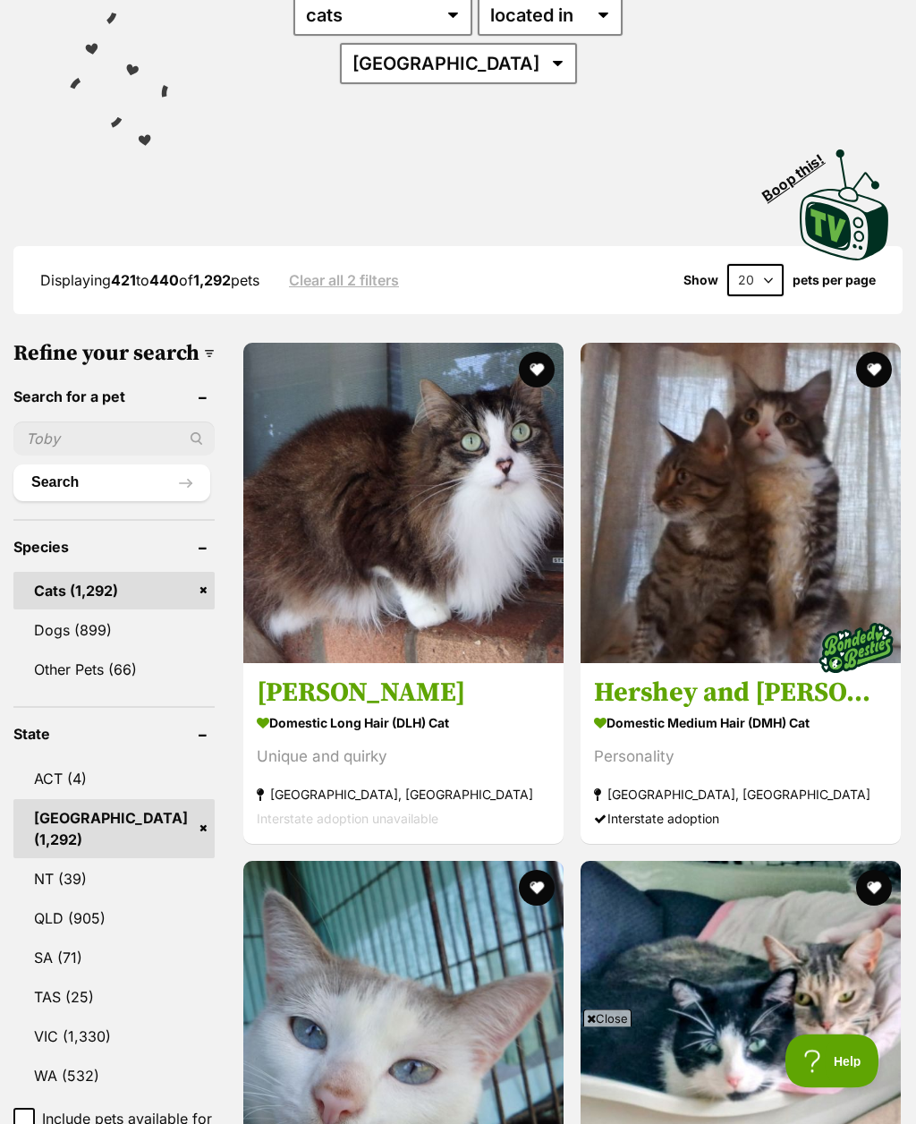
scroll to position [285, 0]
click at [355, 455] on img at bounding box center [403, 503] width 320 height 320
click at [519, 352] on button "favourite" at bounding box center [537, 370] width 36 height 36
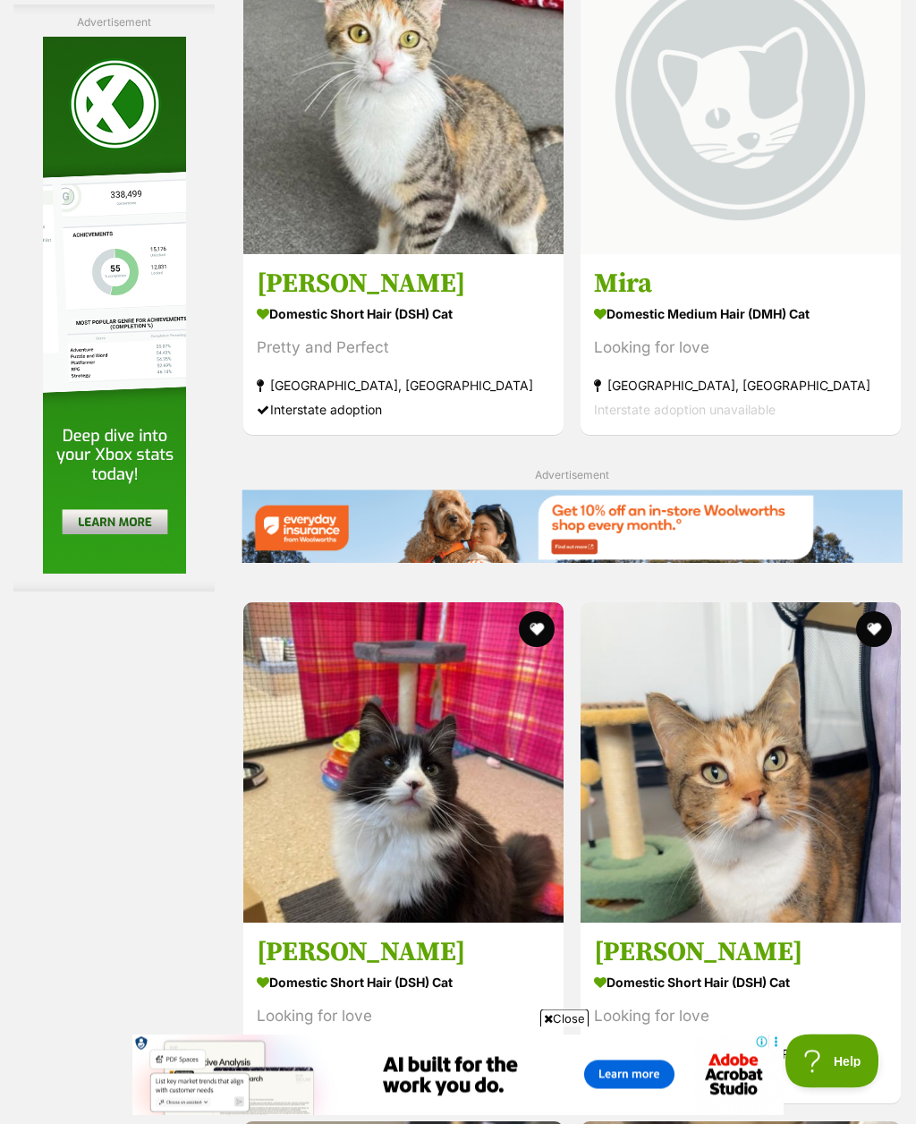
scroll to position [3460, 0]
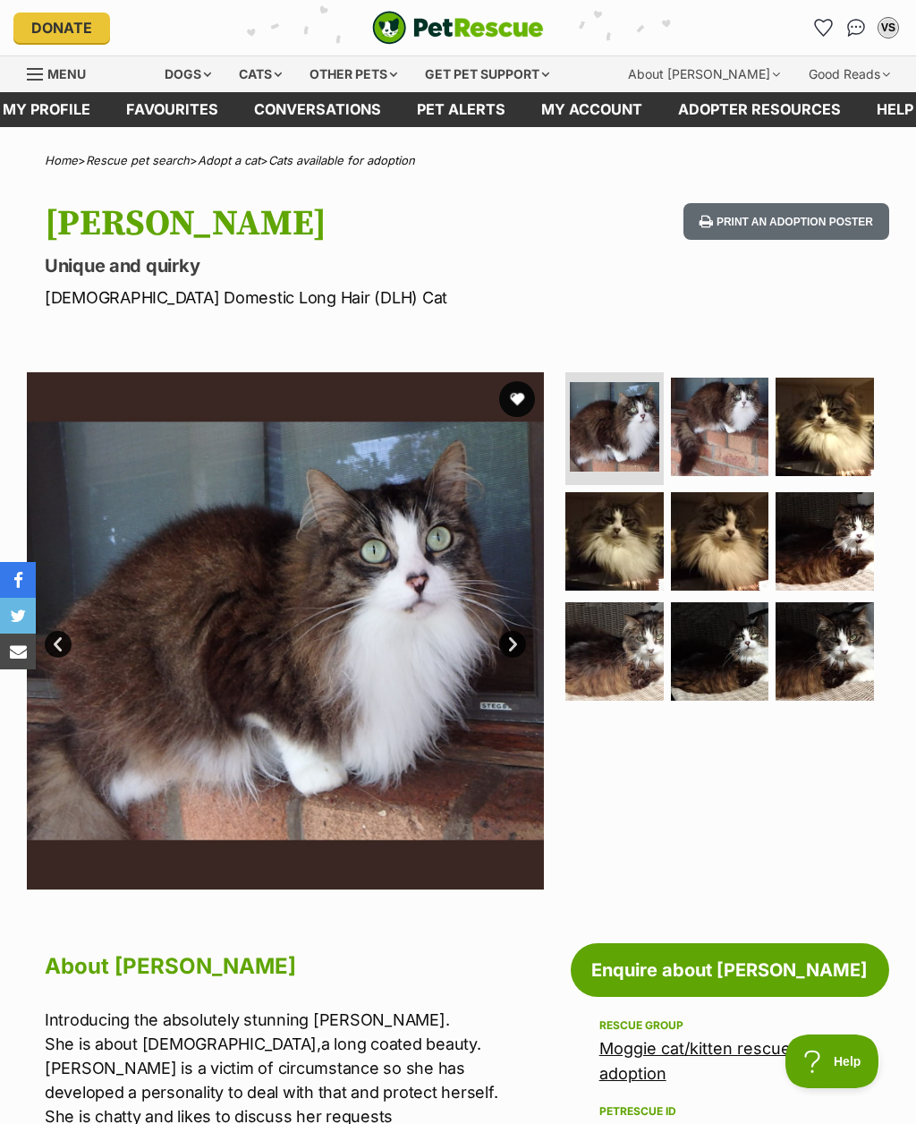
click at [518, 642] on link "Next" at bounding box center [512, 644] width 27 height 27
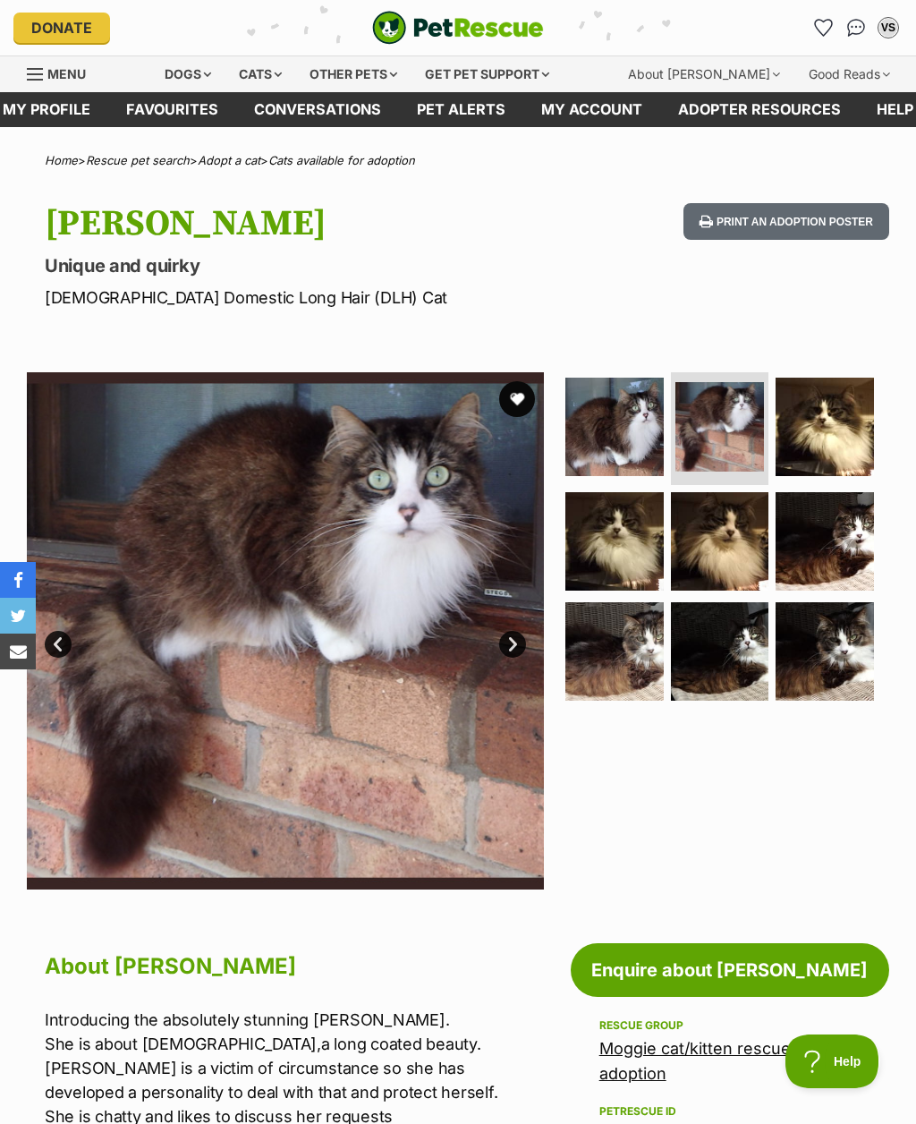
click at [510, 638] on link "Next" at bounding box center [512, 644] width 27 height 27
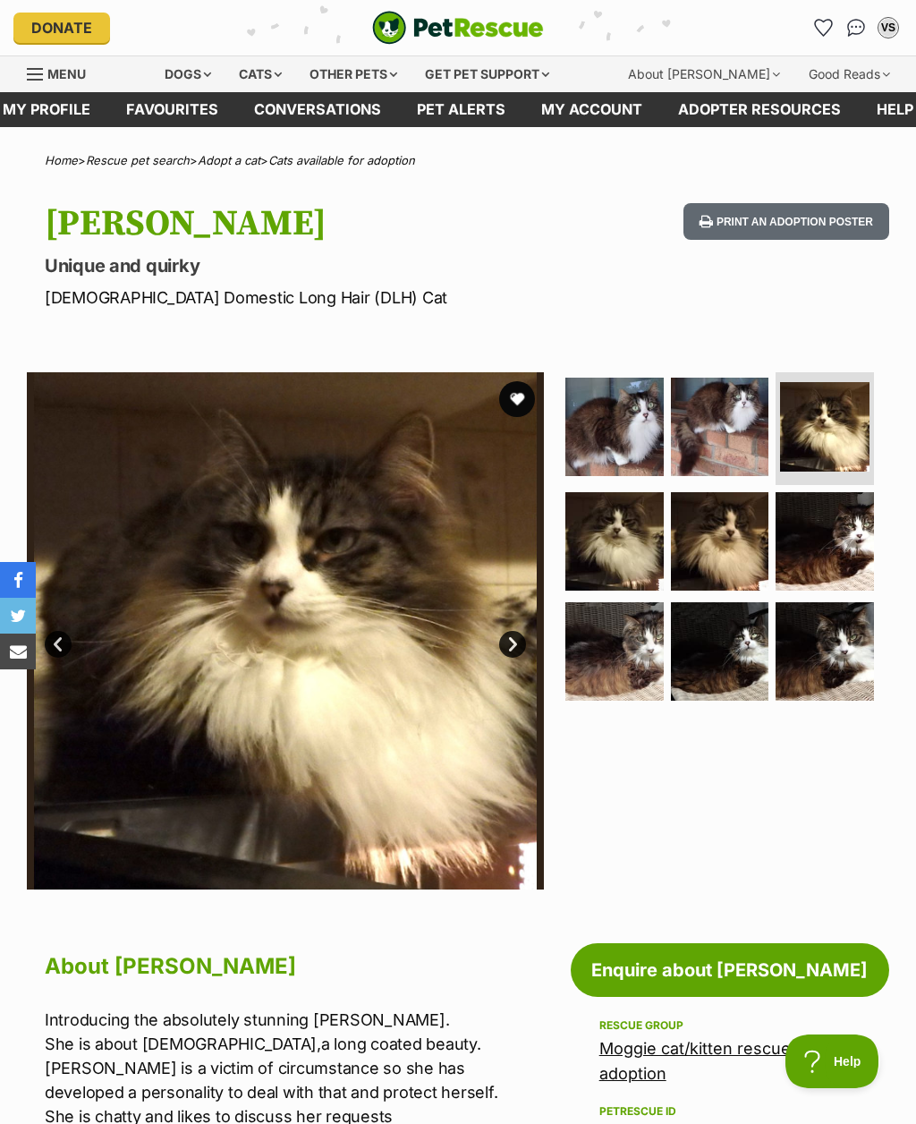
click at [514, 639] on link "Next" at bounding box center [512, 644] width 27 height 27
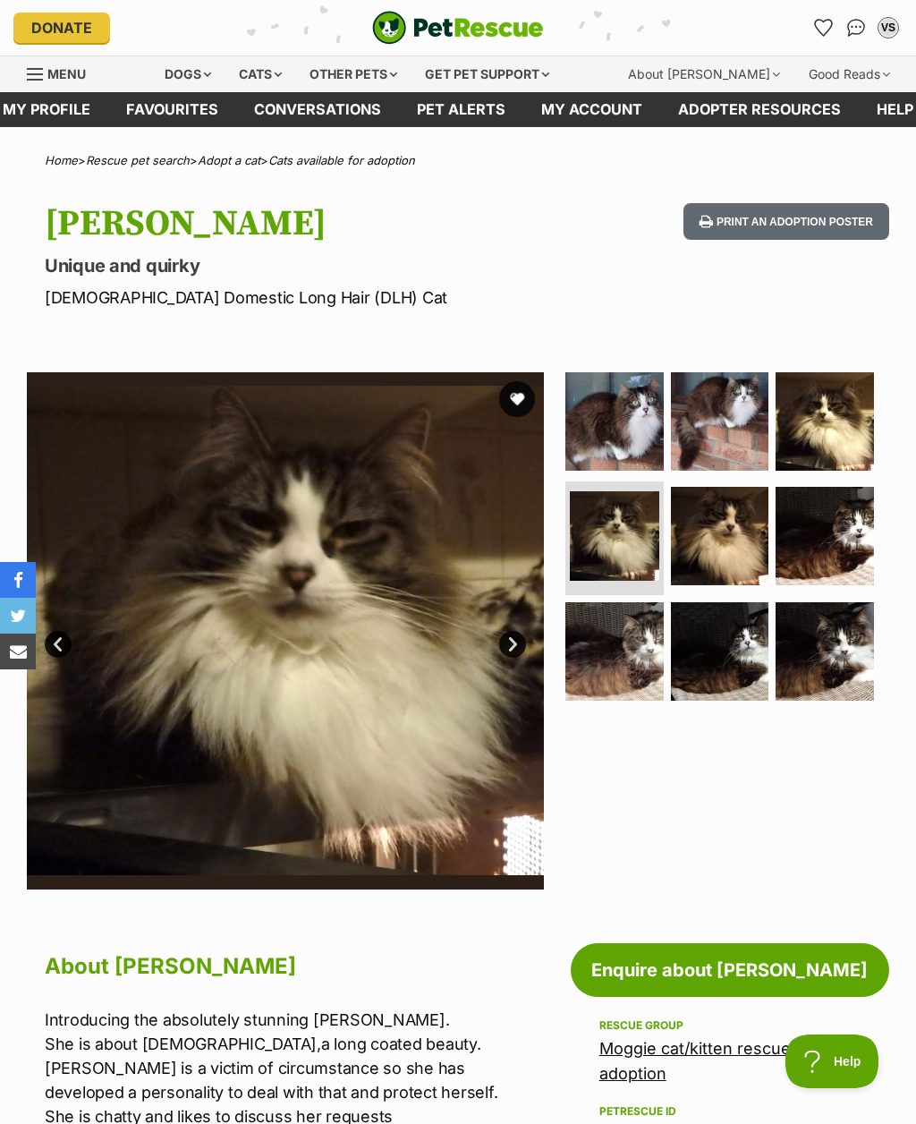
click at [510, 637] on link "Next" at bounding box center [512, 644] width 27 height 27
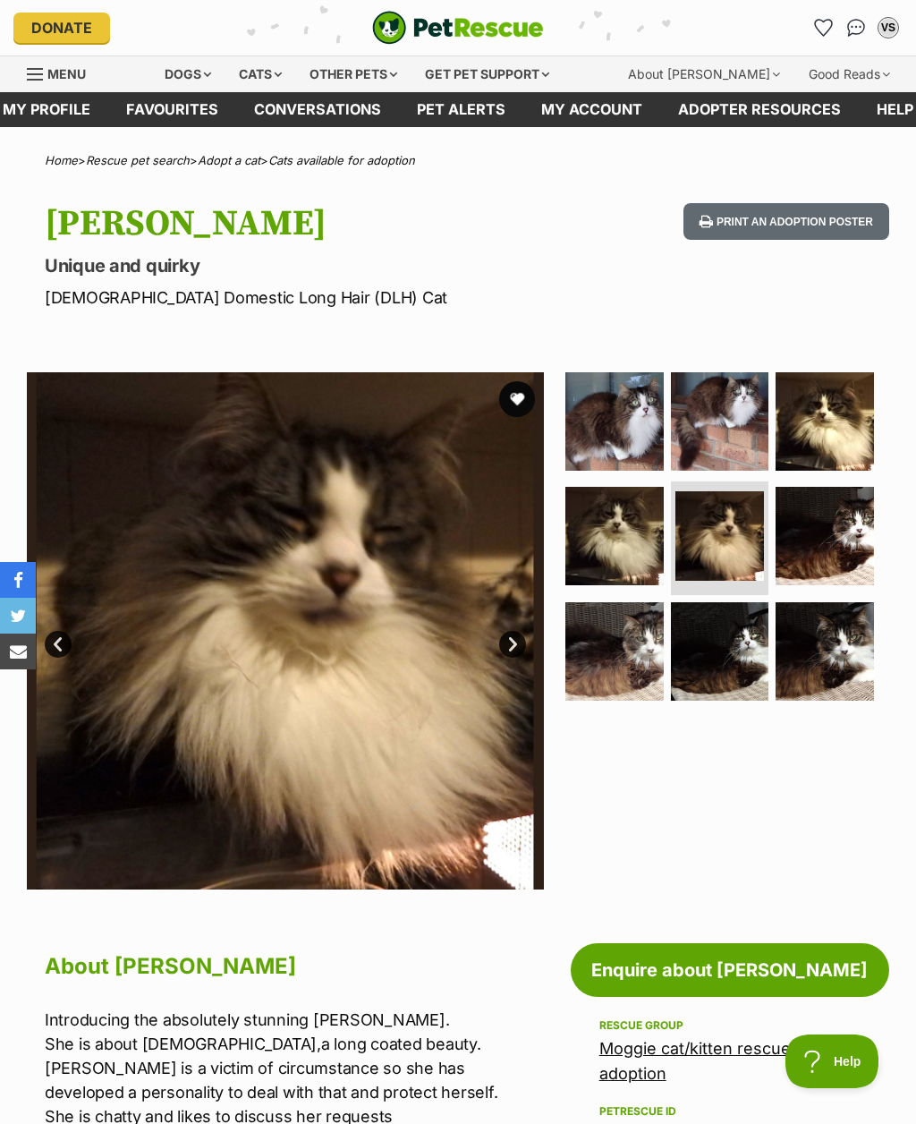
click at [512, 642] on link "Next" at bounding box center [512, 644] width 27 height 27
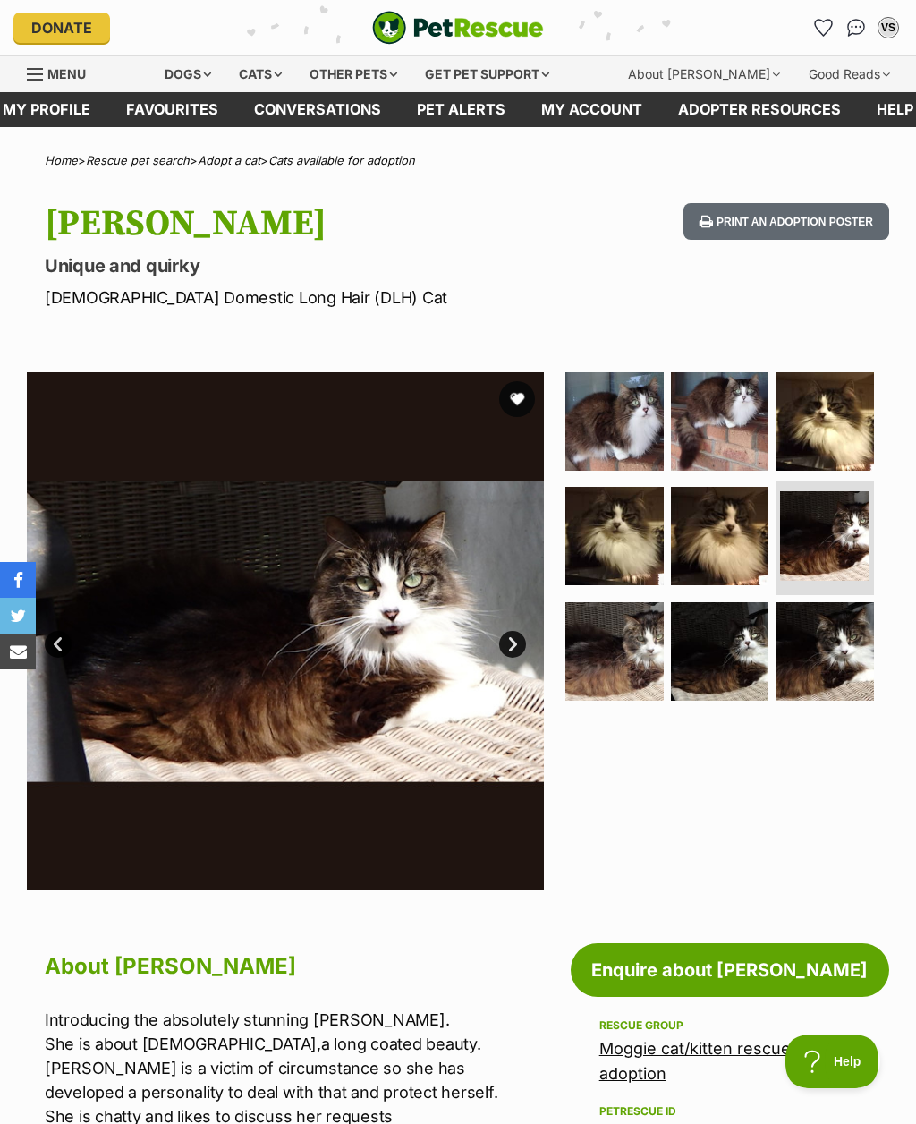
click at [514, 640] on link "Next" at bounding box center [512, 644] width 27 height 27
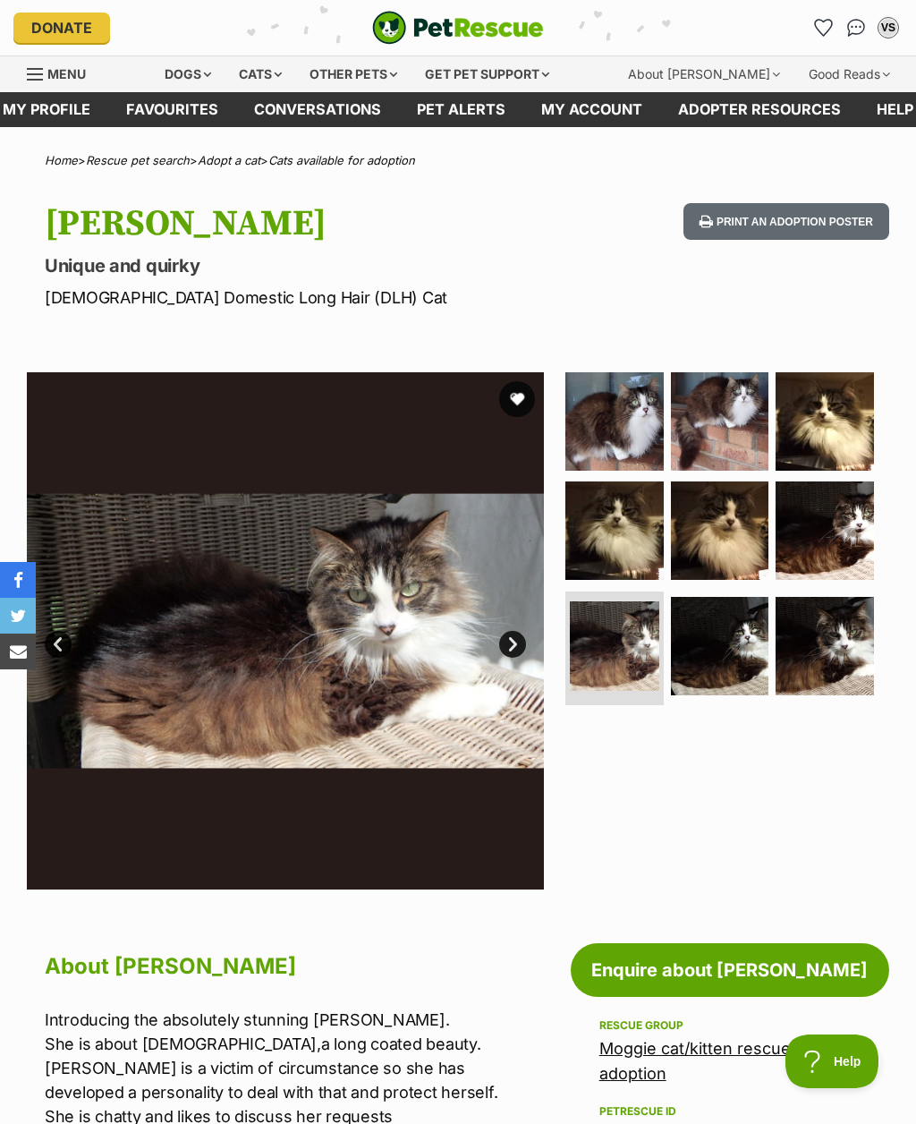
click at [513, 640] on link "Next" at bounding box center [512, 644] width 27 height 27
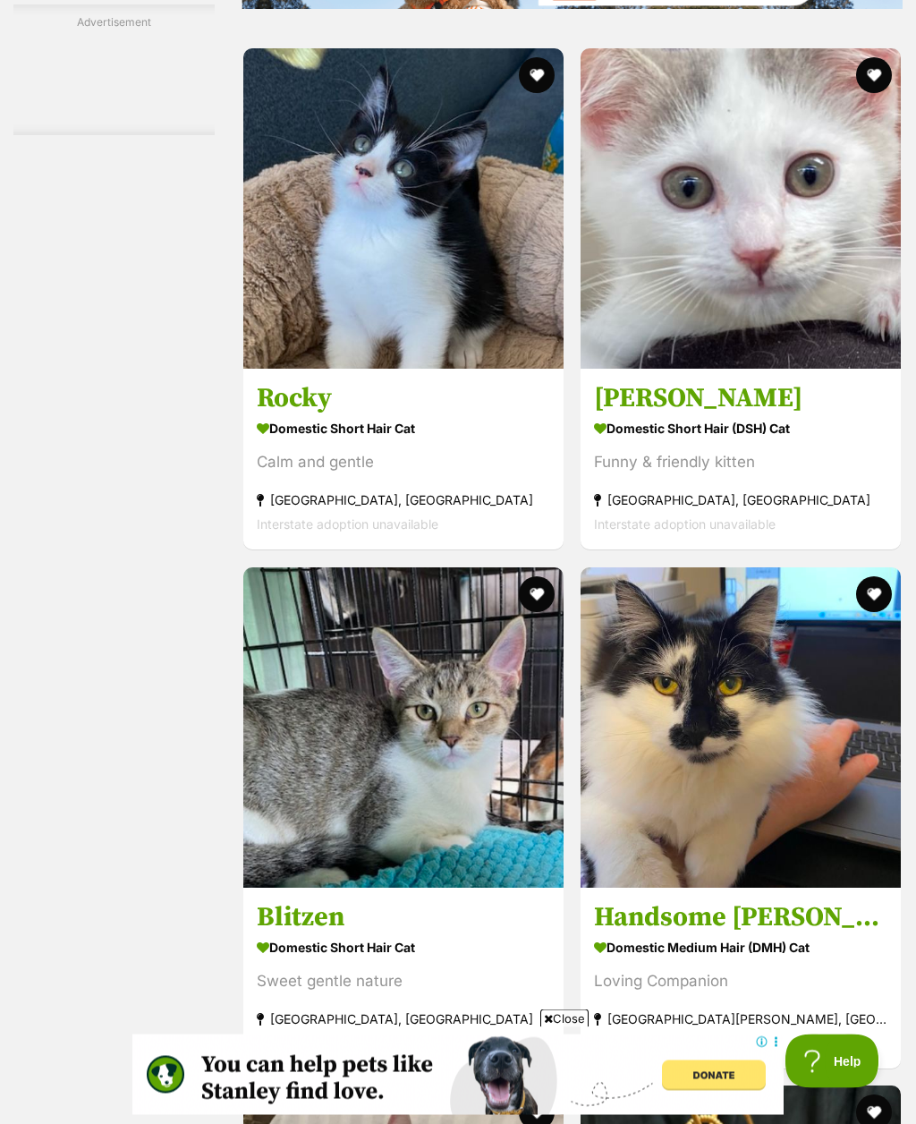
scroll to position [4011, 0]
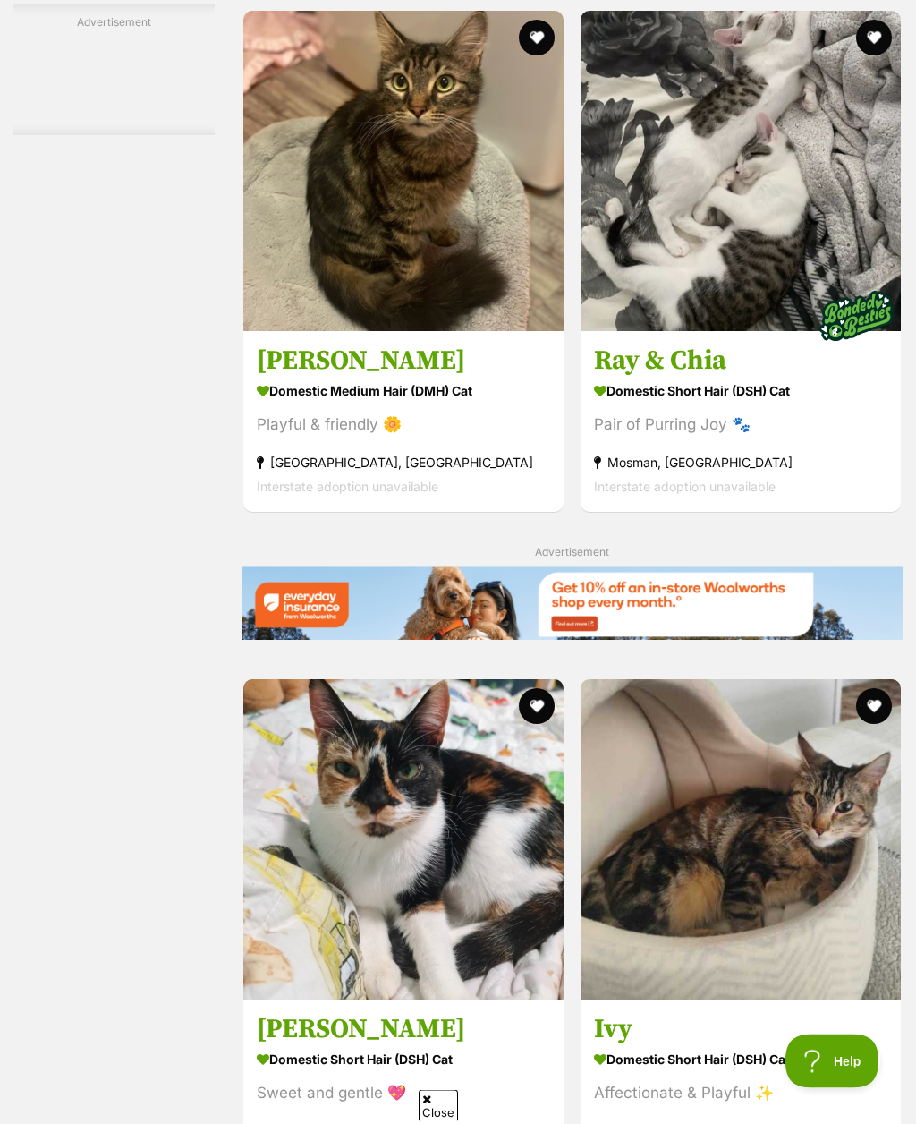
scroll to position [3575, 0]
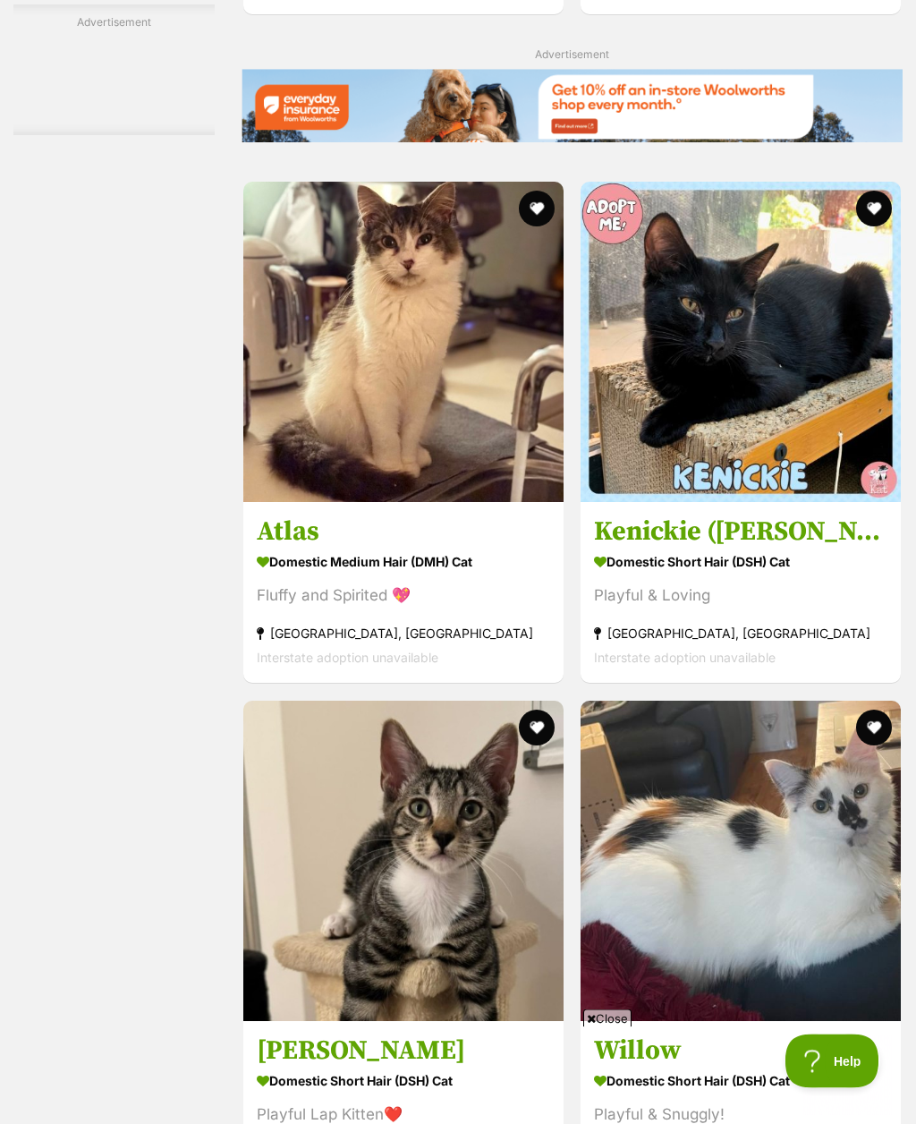
scroll to position [3882, 0]
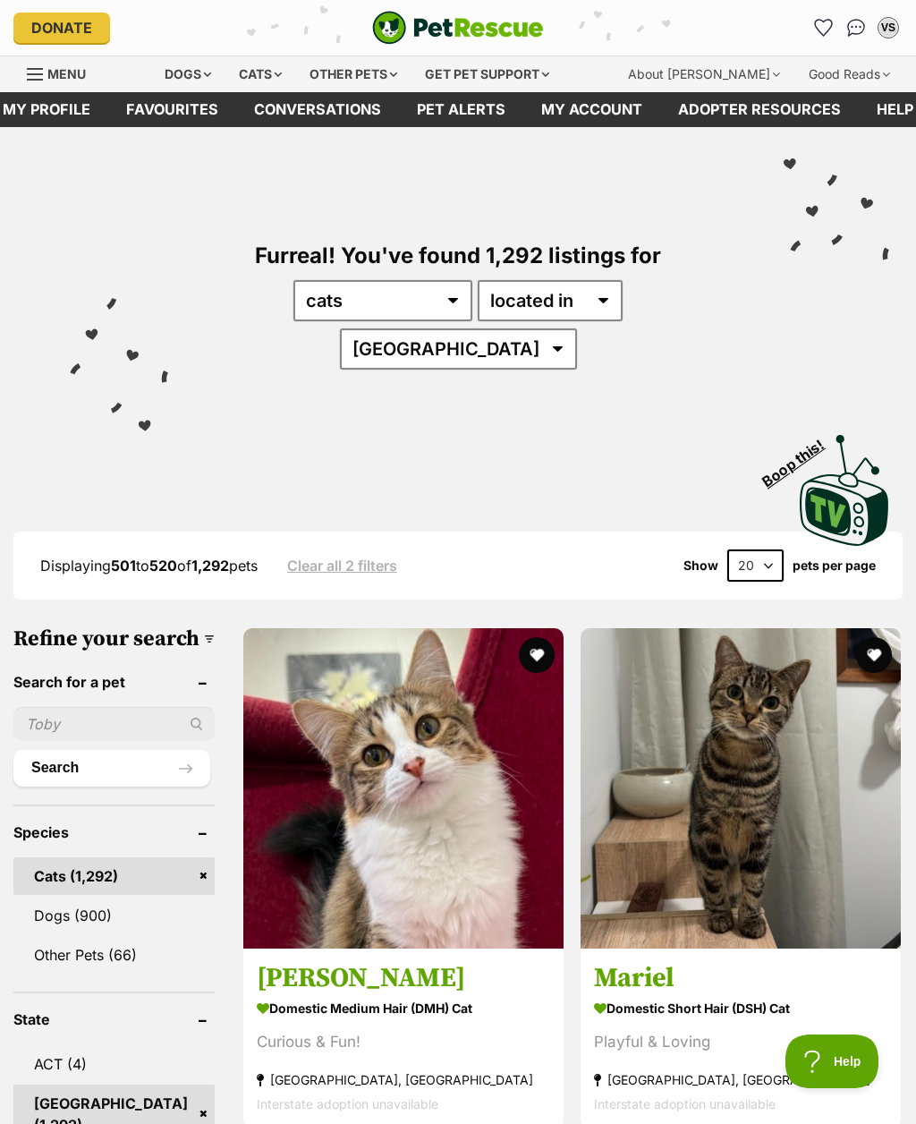
click at [823, 32] on icon "Favourites" at bounding box center [823, 28] width 17 height 16
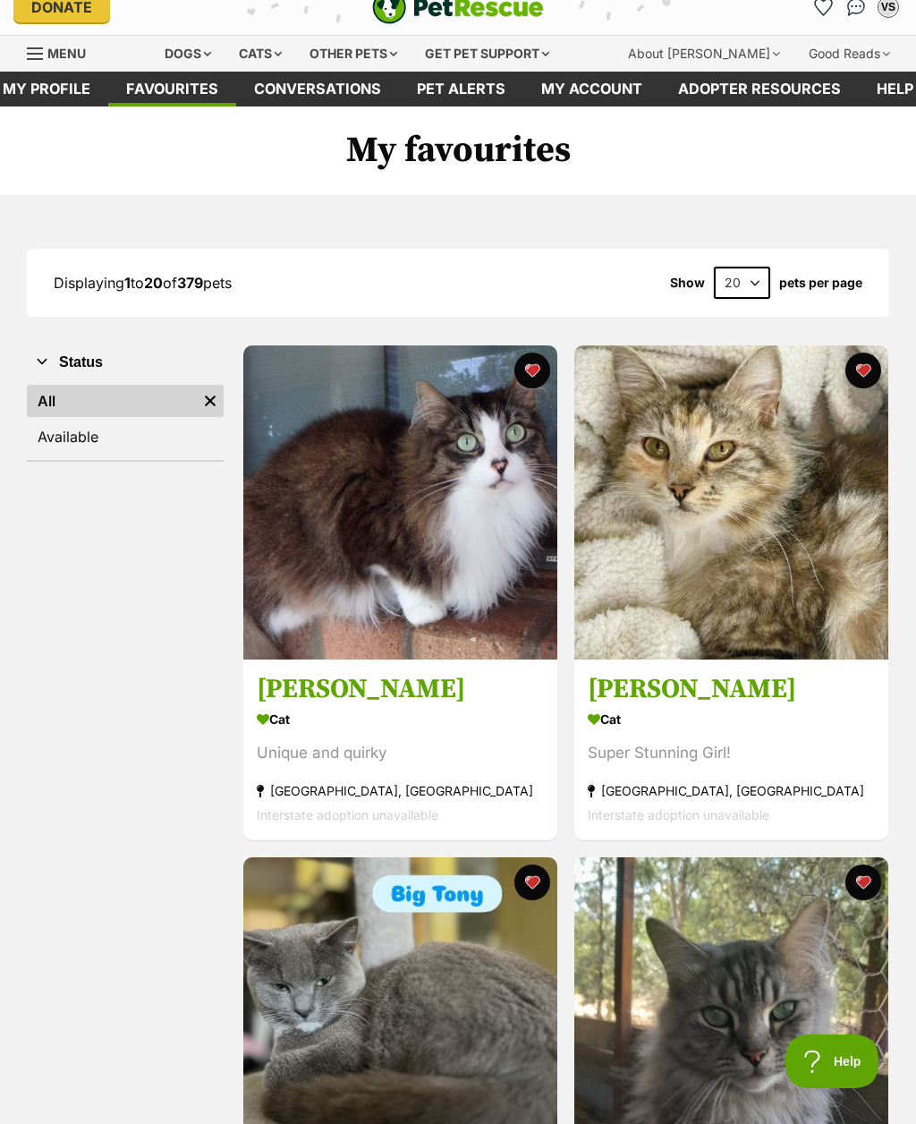
scroll to position [30, 0]
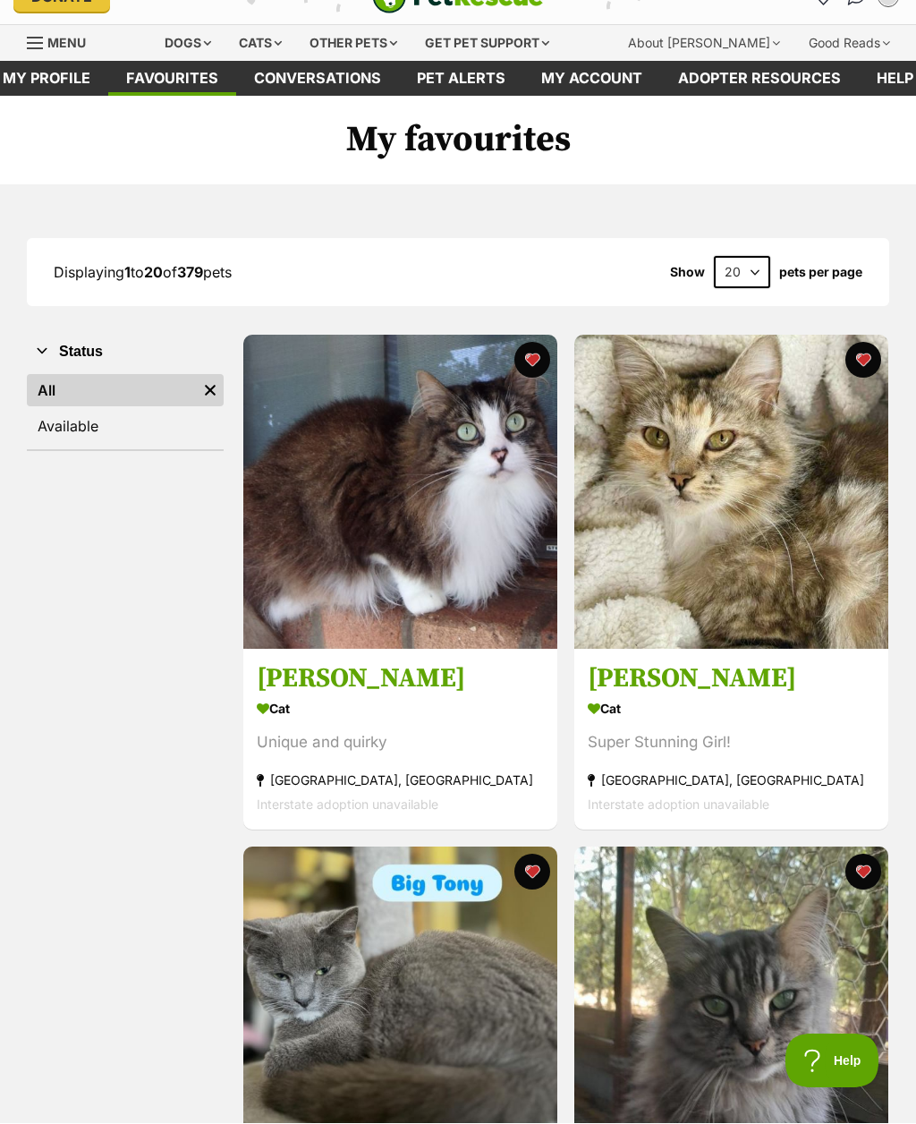
click at [757, 276] on select "20 40 60" at bounding box center [742, 273] width 56 height 32
select select "60"
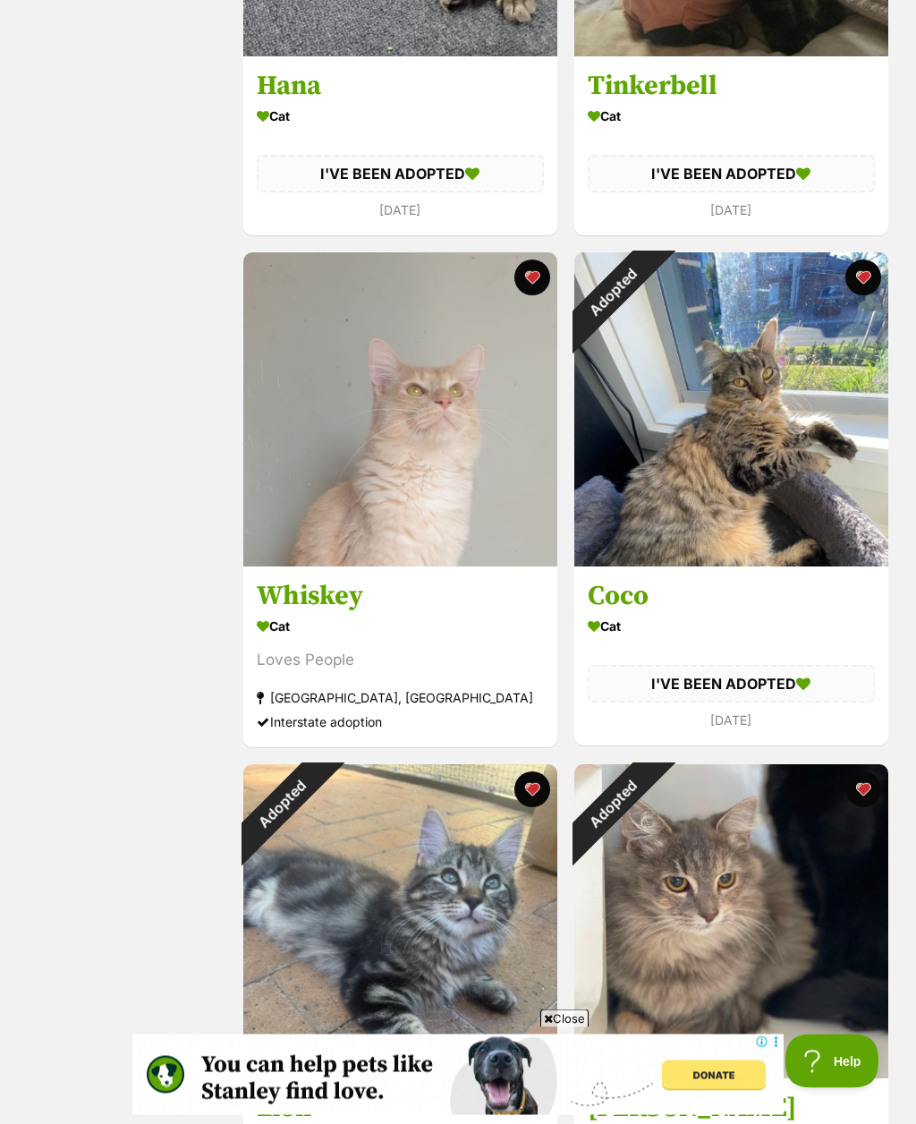
scroll to position [13407, 0]
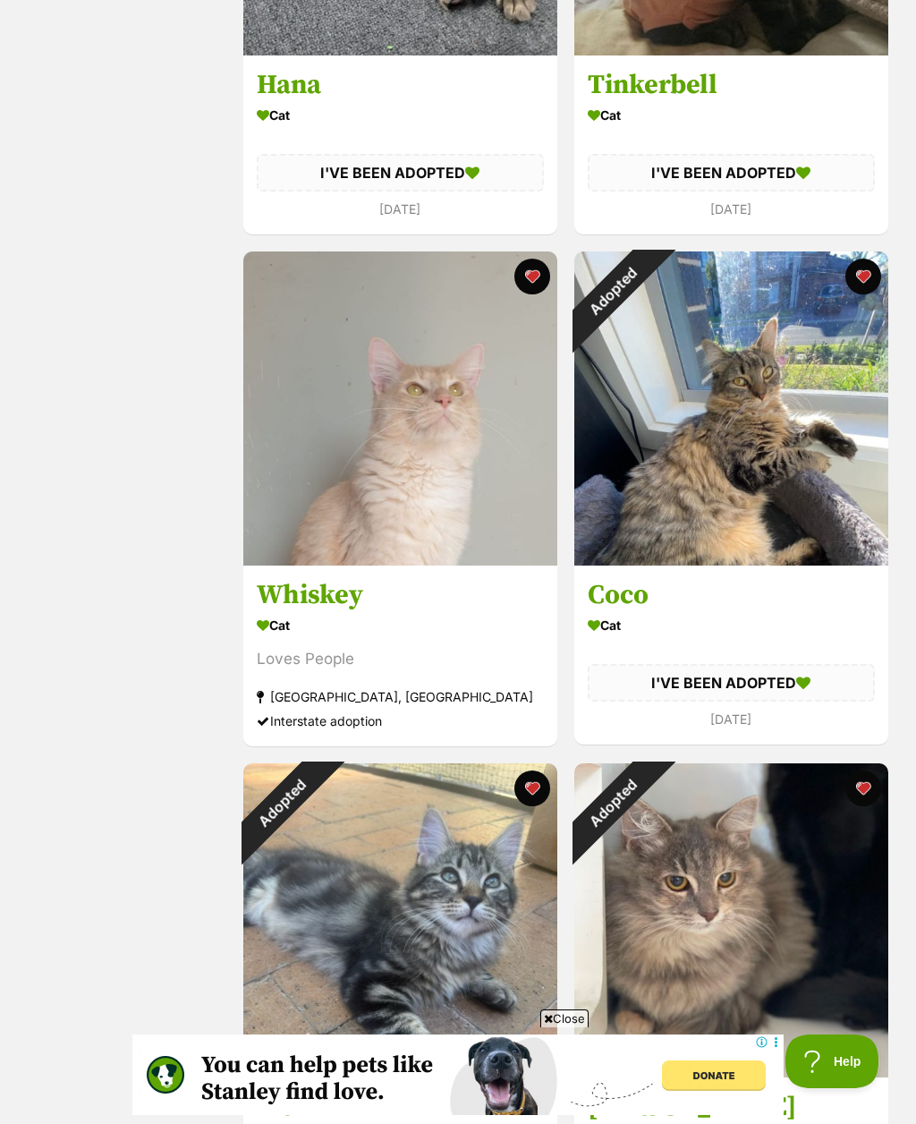
click at [455, 480] on img at bounding box center [400, 408] width 314 height 314
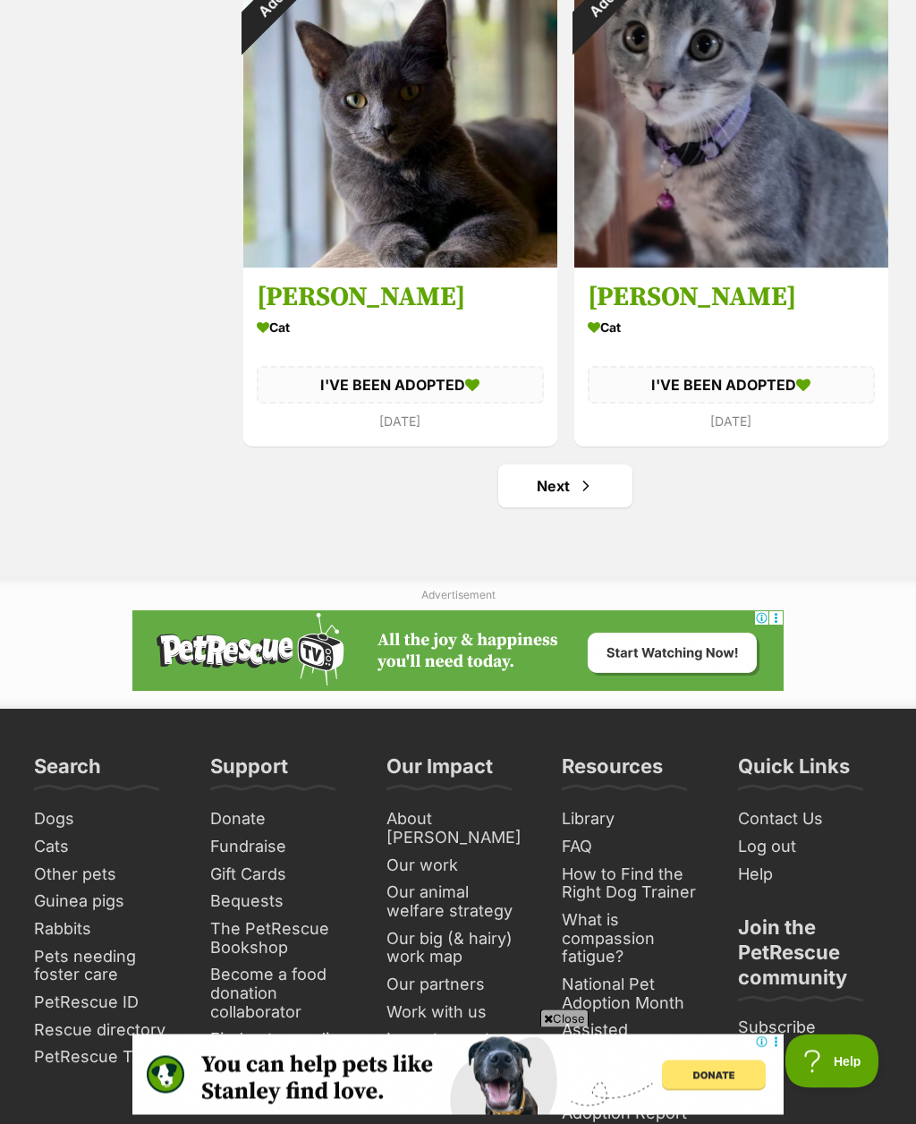
scroll to position [15238, 0]
click at [564, 507] on link "Next" at bounding box center [565, 485] width 134 height 43
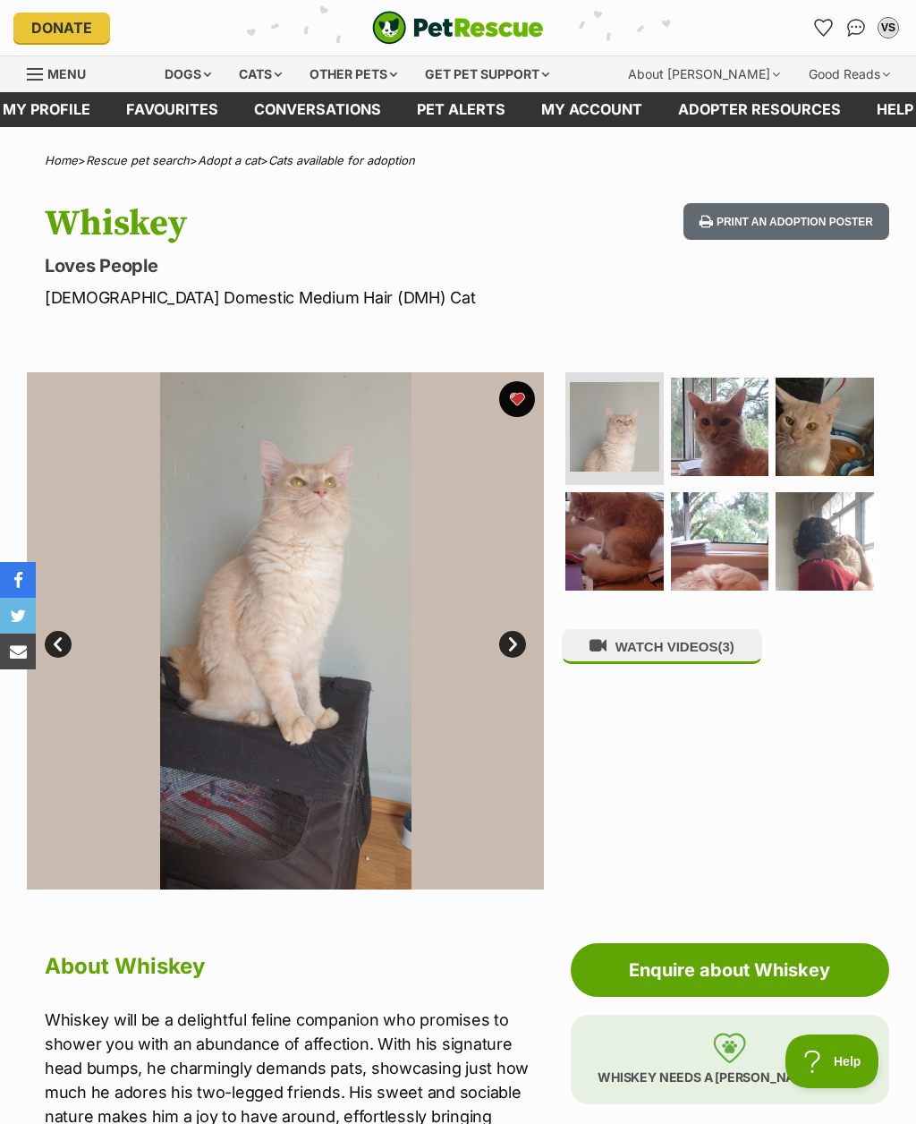
click at [512, 631] on link "Next" at bounding box center [512, 644] width 27 height 27
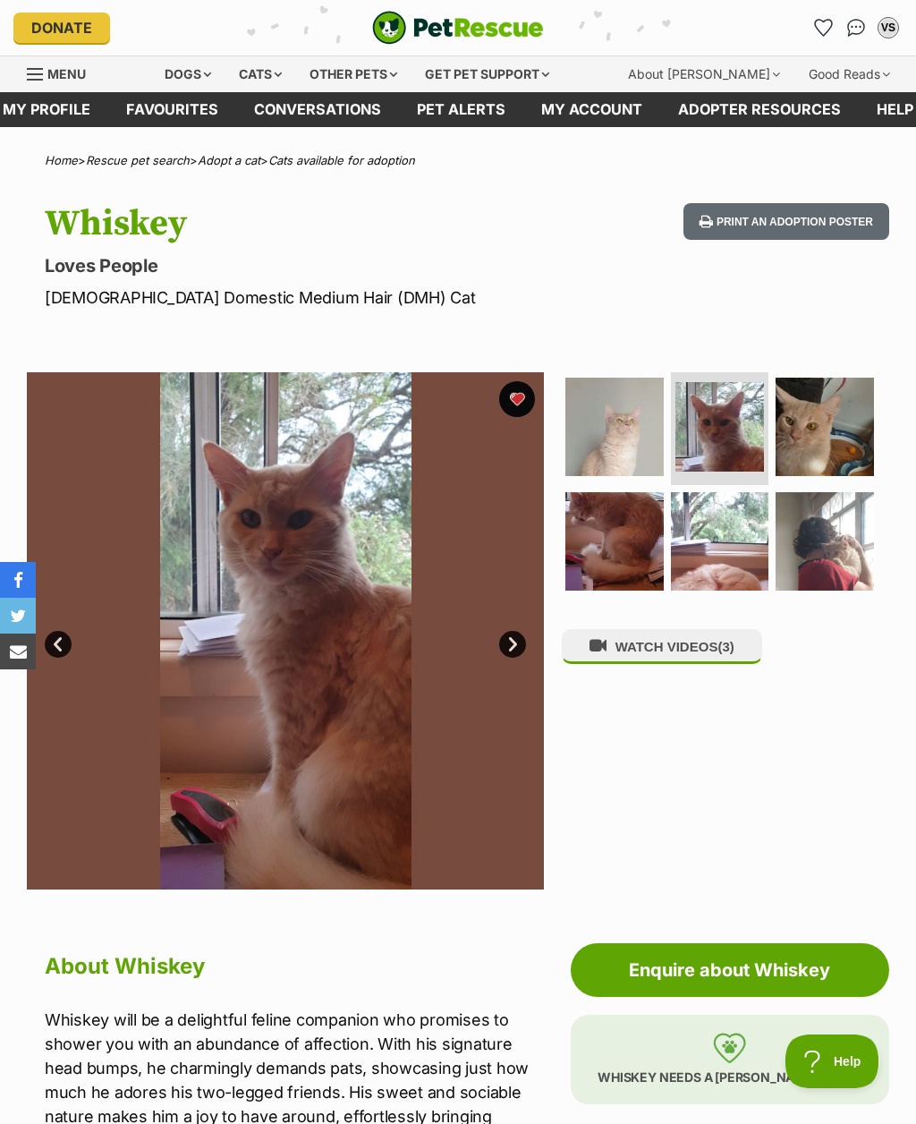
click at [511, 631] on link "Next" at bounding box center [512, 644] width 27 height 27
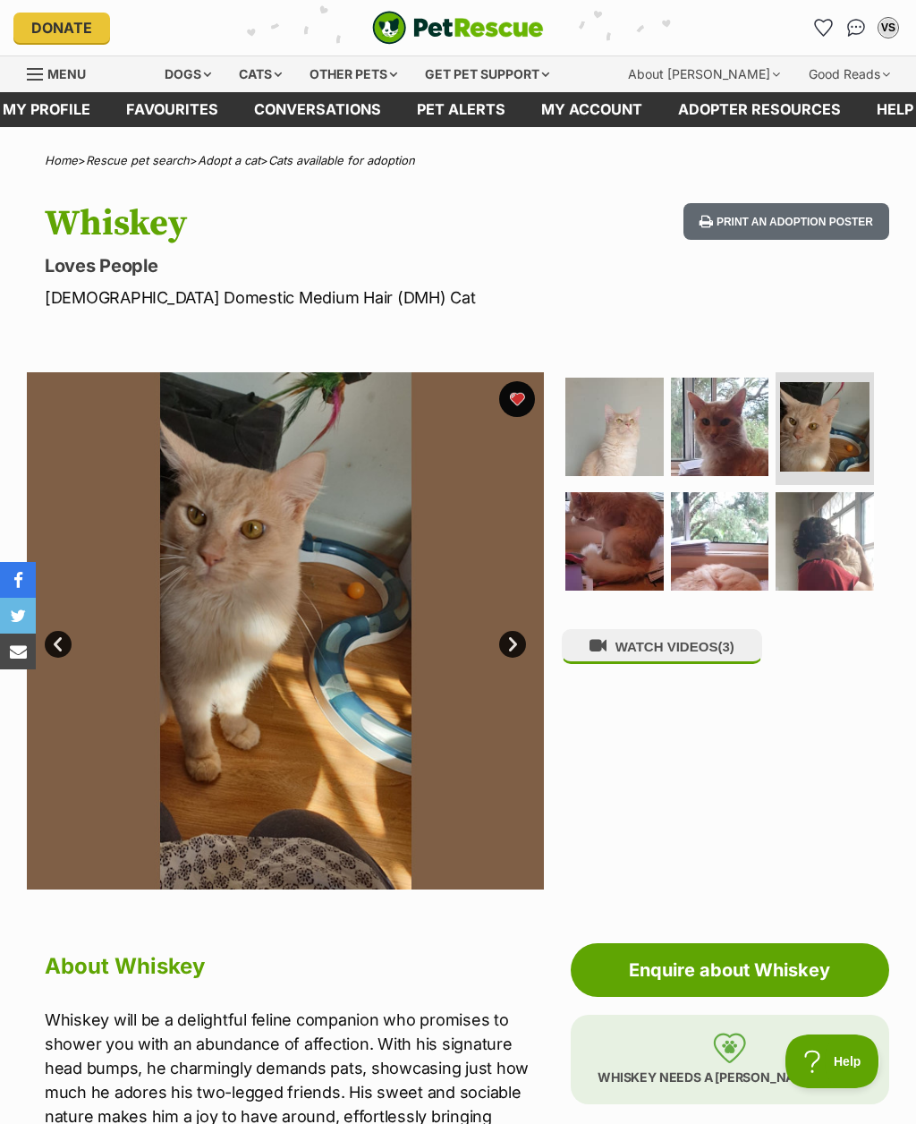
click at [518, 636] on link "Next" at bounding box center [512, 644] width 27 height 27
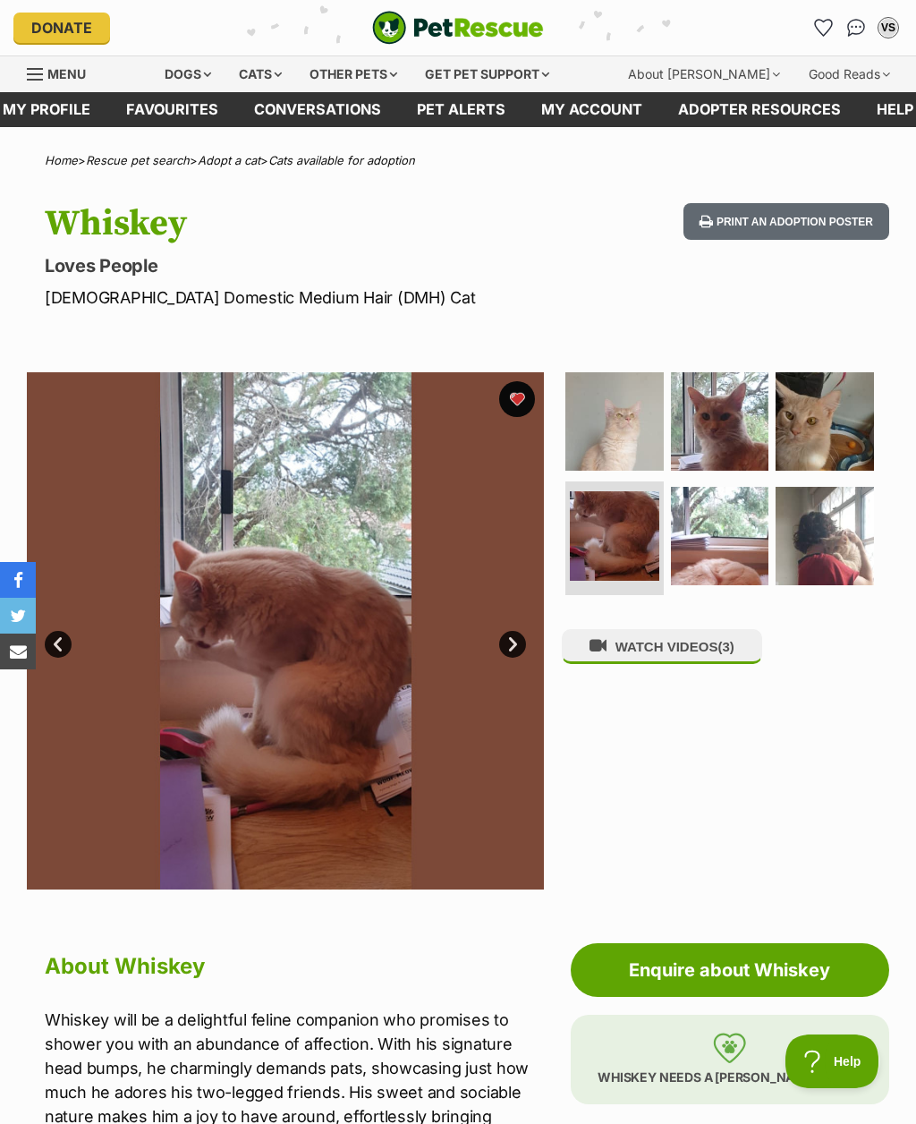
click at [522, 638] on link "Next" at bounding box center [512, 644] width 27 height 27
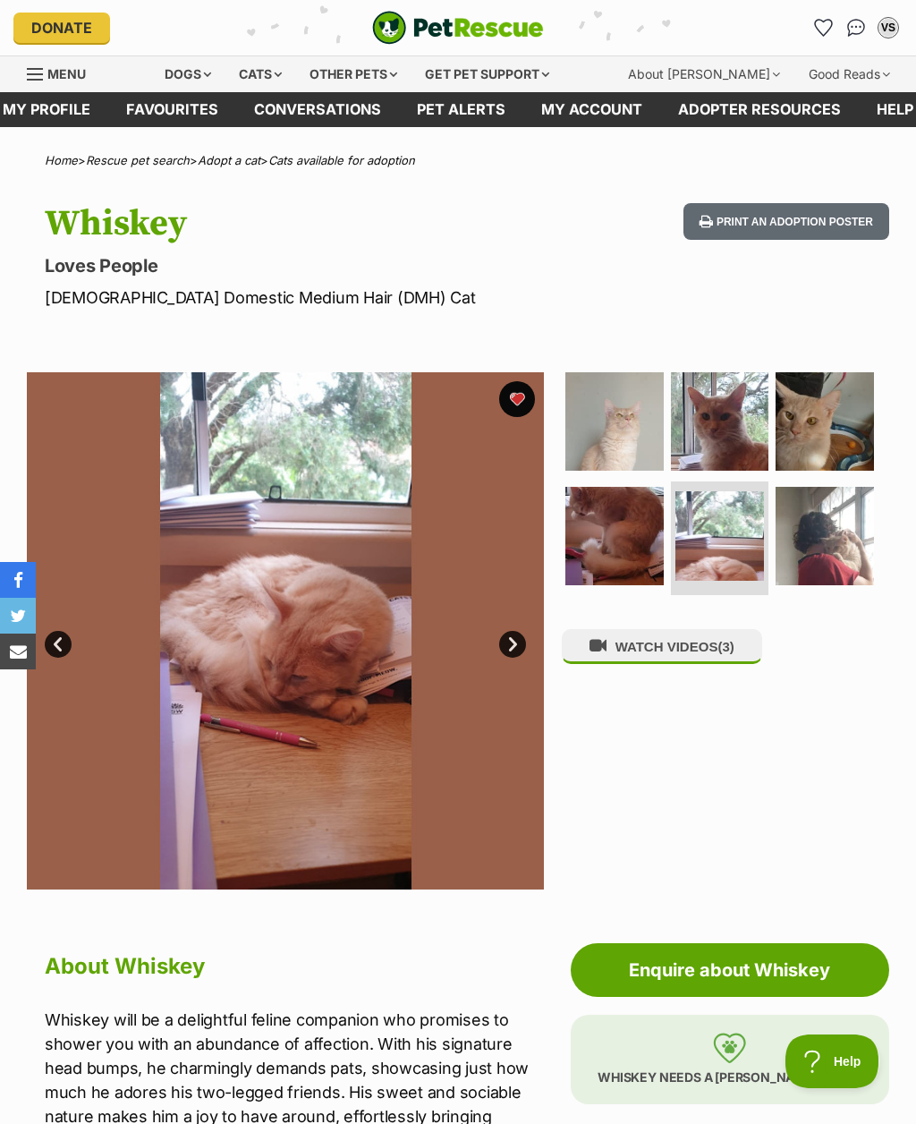
click at [516, 636] on link "Next" at bounding box center [512, 644] width 27 height 27
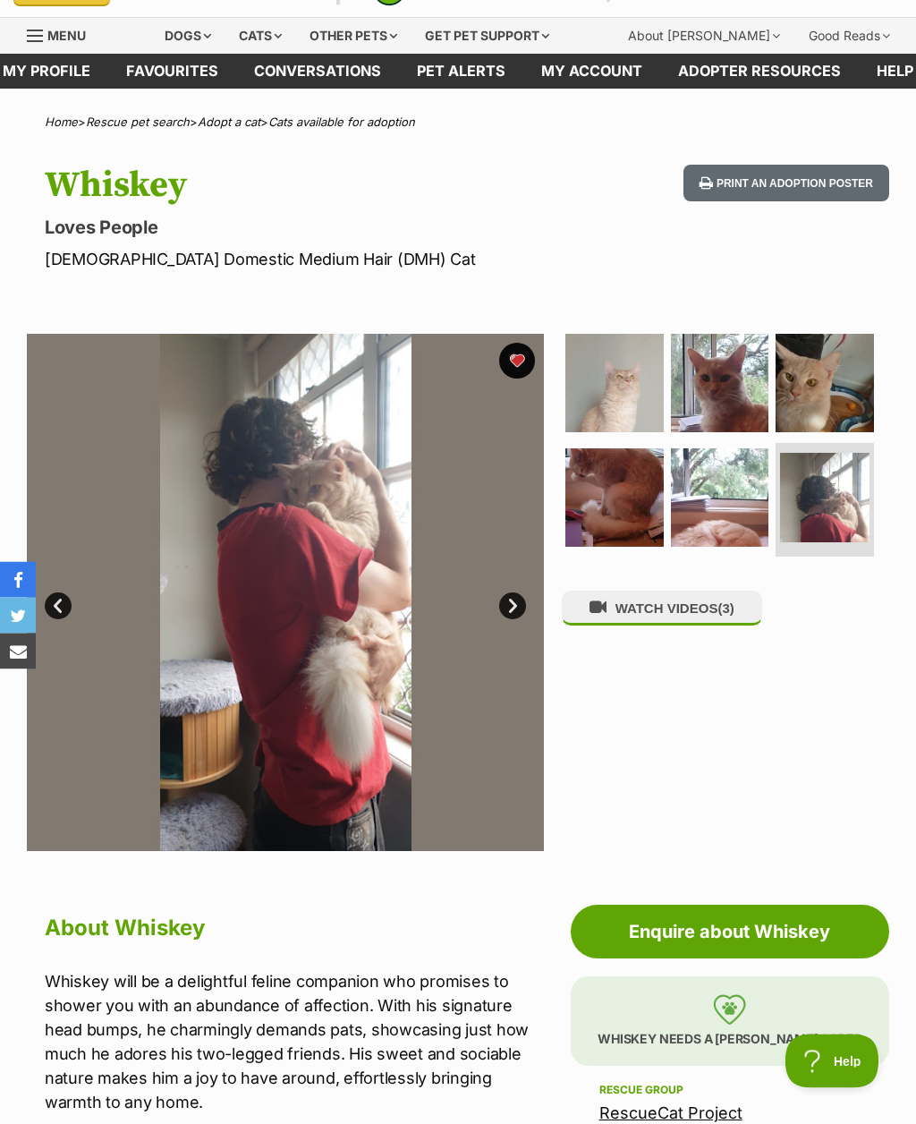
scroll to position [27, 0]
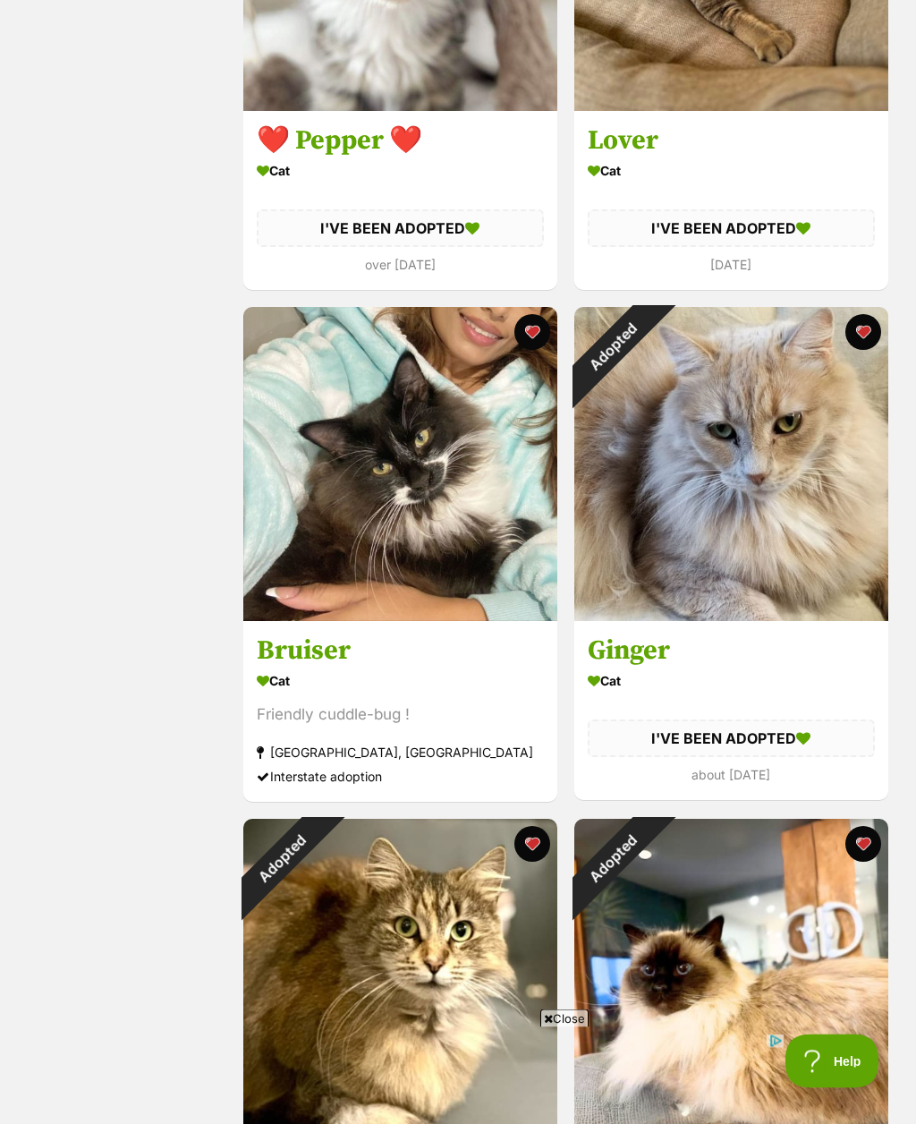
scroll to position [13335, 0]
click at [467, 522] on img at bounding box center [400, 464] width 314 height 314
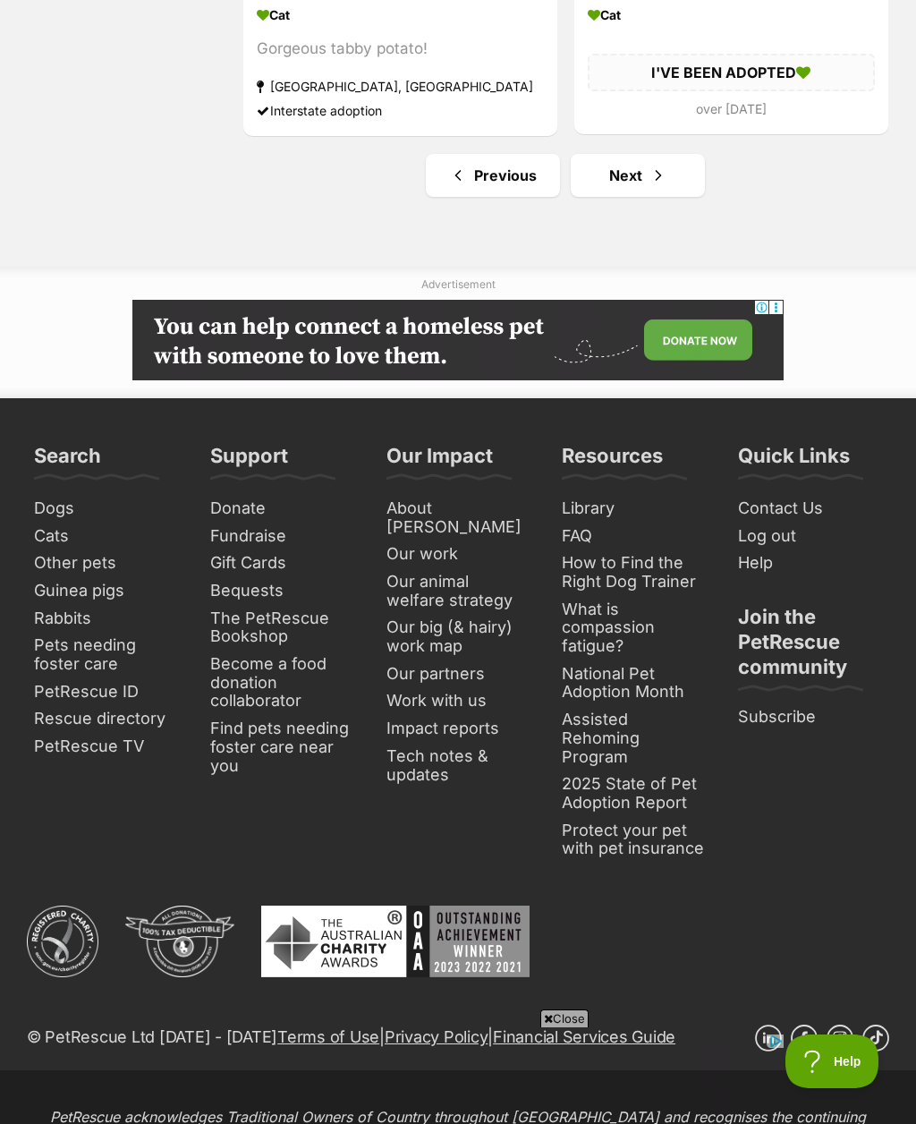
scroll to position [15073, 0]
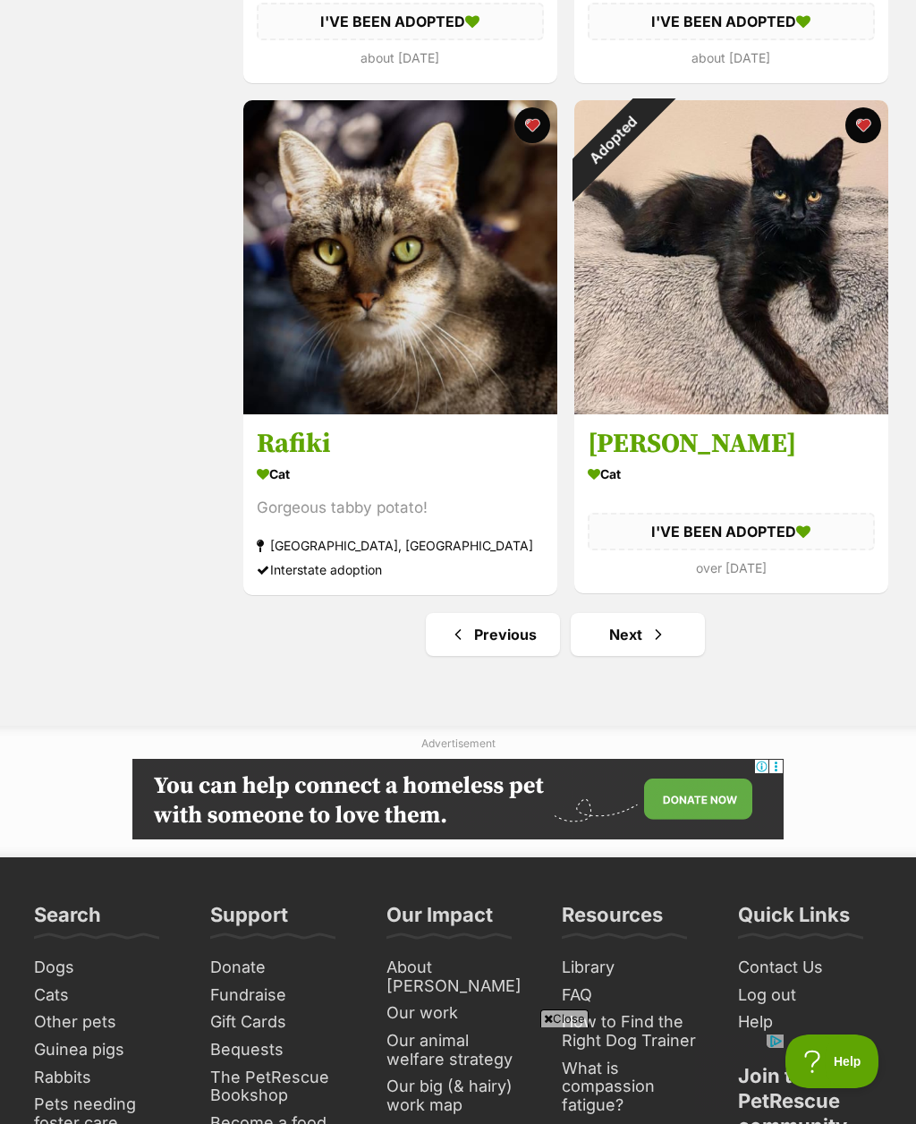
click at [636, 656] on link "Next" at bounding box center [638, 634] width 134 height 43
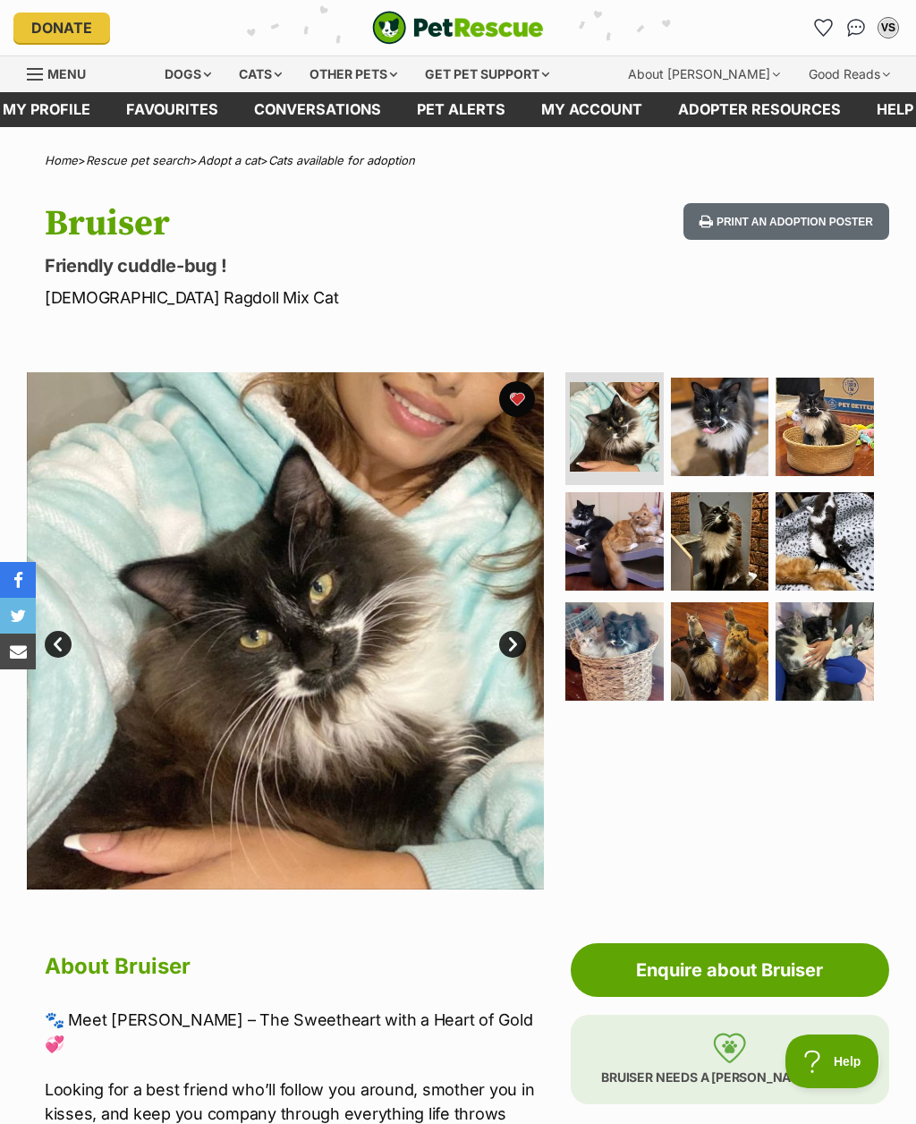
click at [519, 635] on link "Next" at bounding box center [512, 644] width 27 height 27
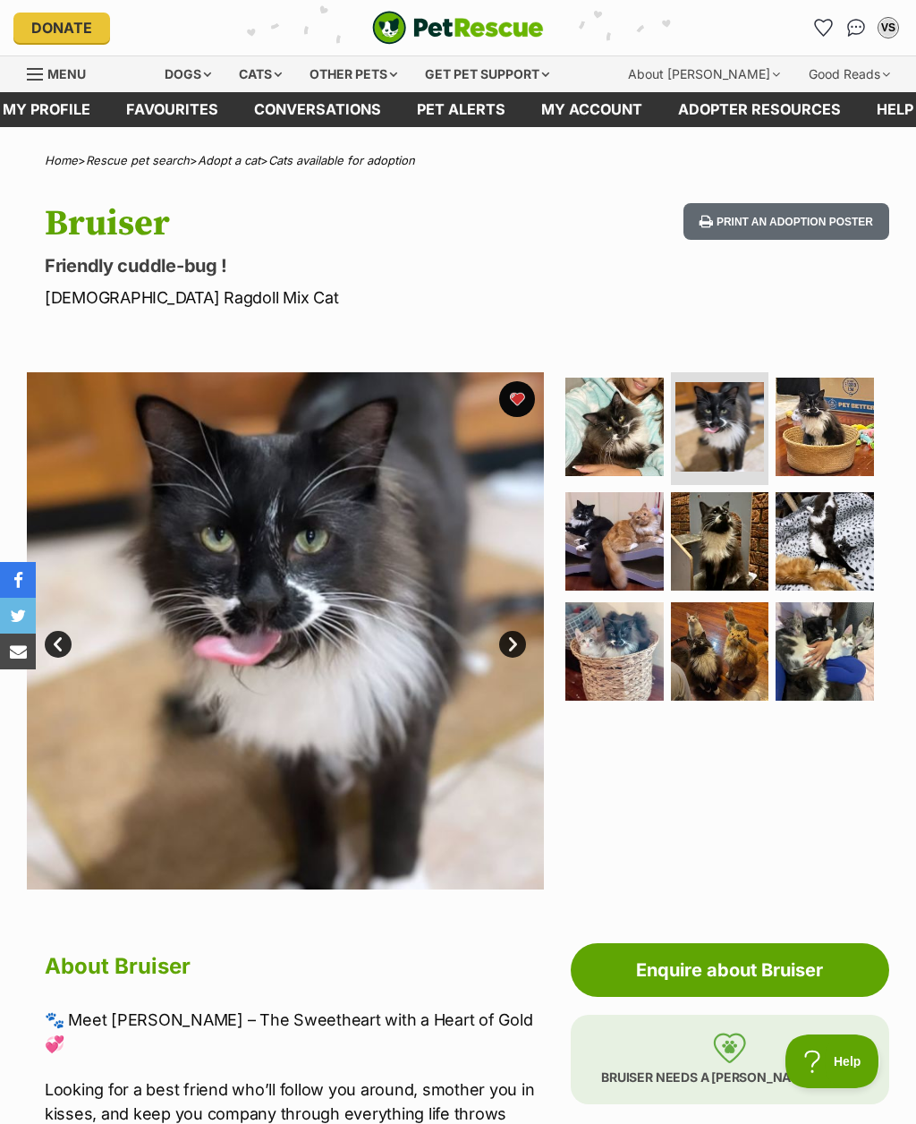
click at [513, 633] on link "Next" at bounding box center [512, 644] width 27 height 27
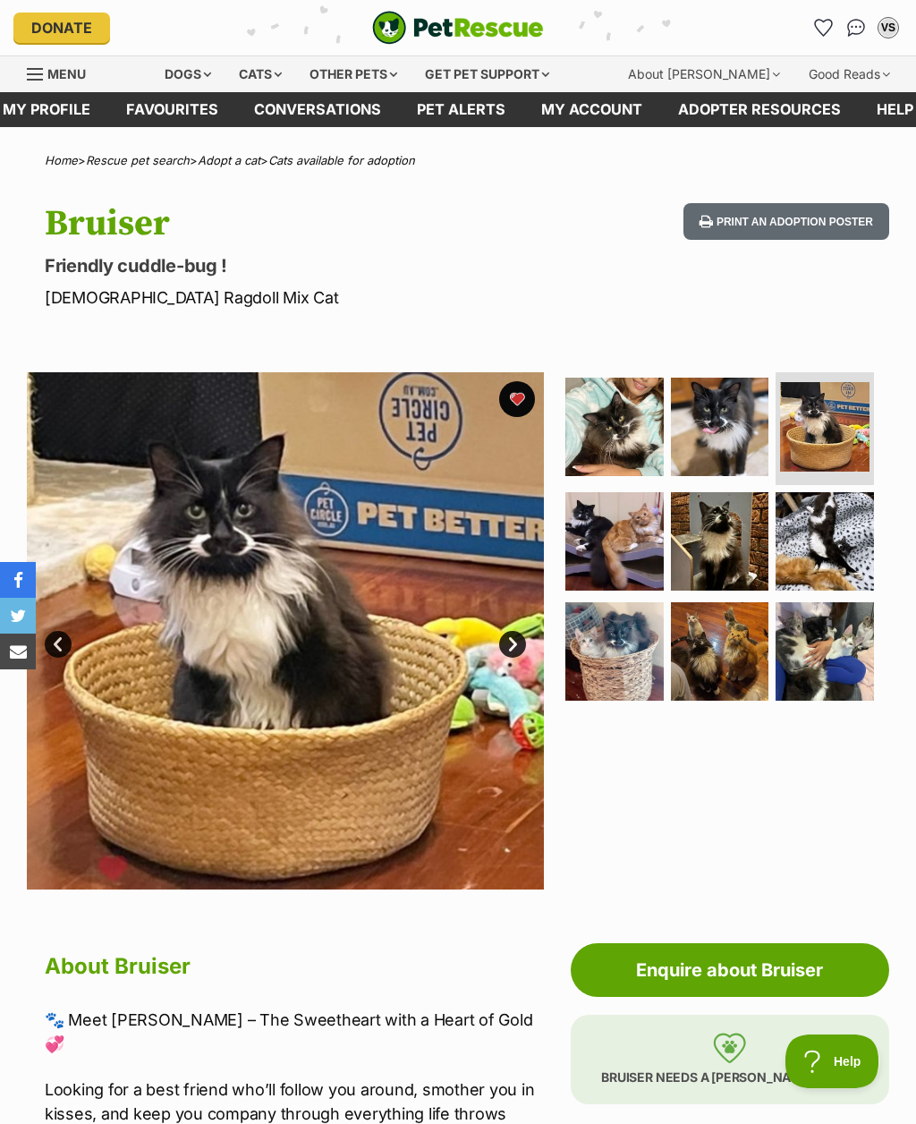
click at [517, 638] on link "Next" at bounding box center [512, 644] width 27 height 27
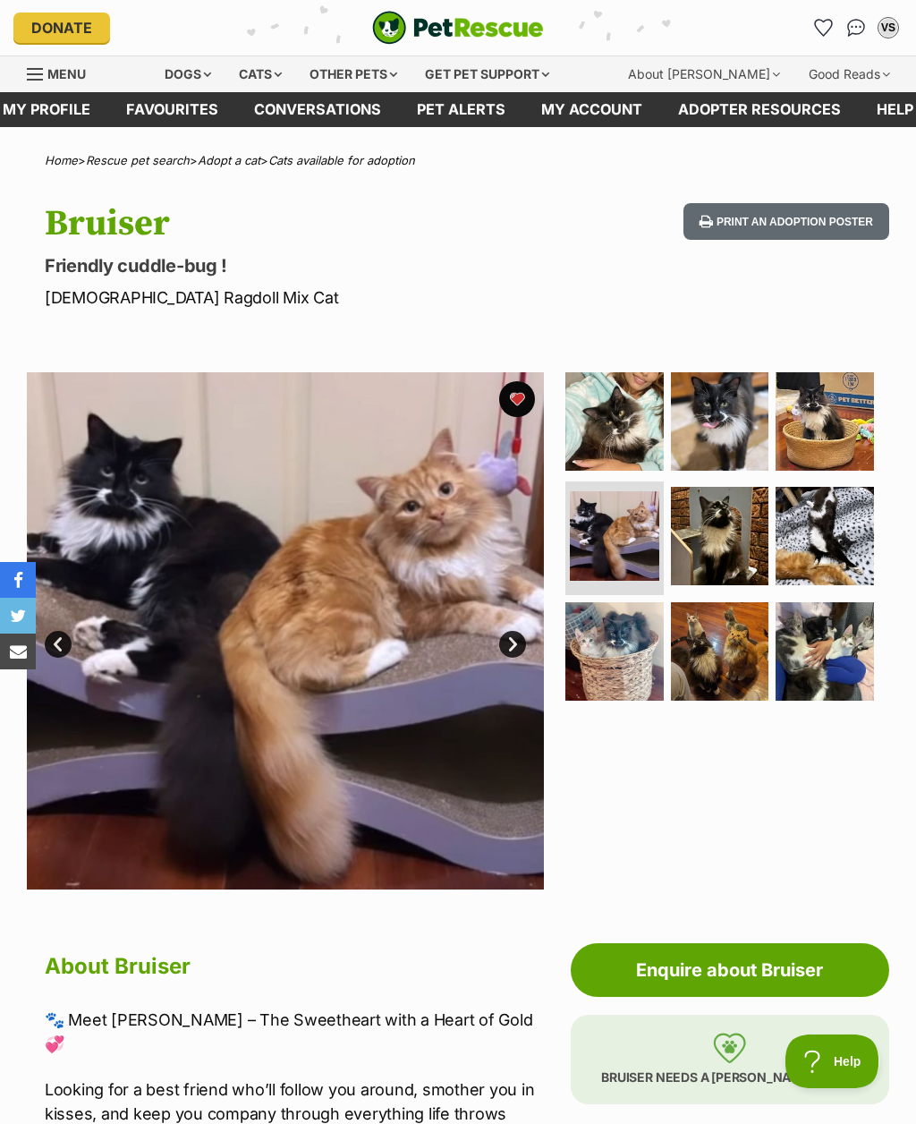
click at [505, 633] on link "Next" at bounding box center [512, 644] width 27 height 27
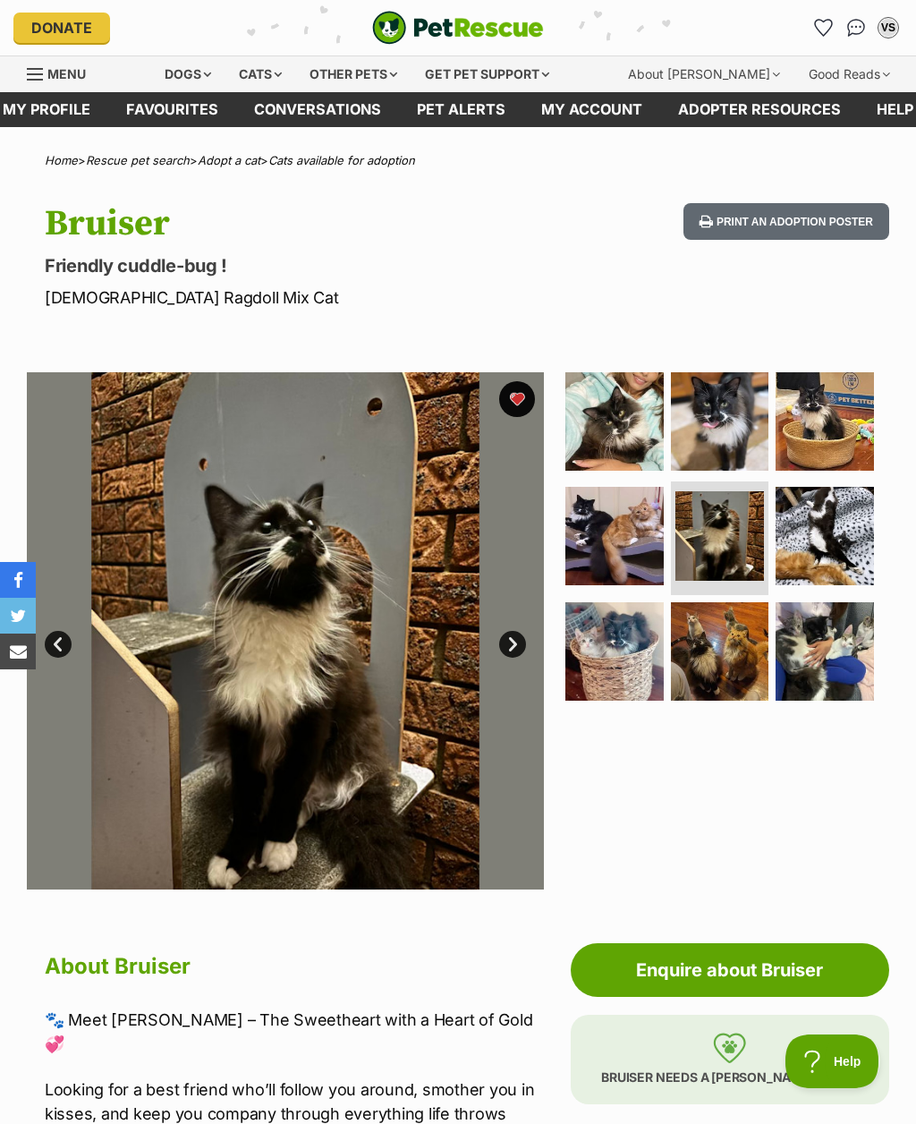
click at [509, 636] on link "Next" at bounding box center [512, 644] width 27 height 27
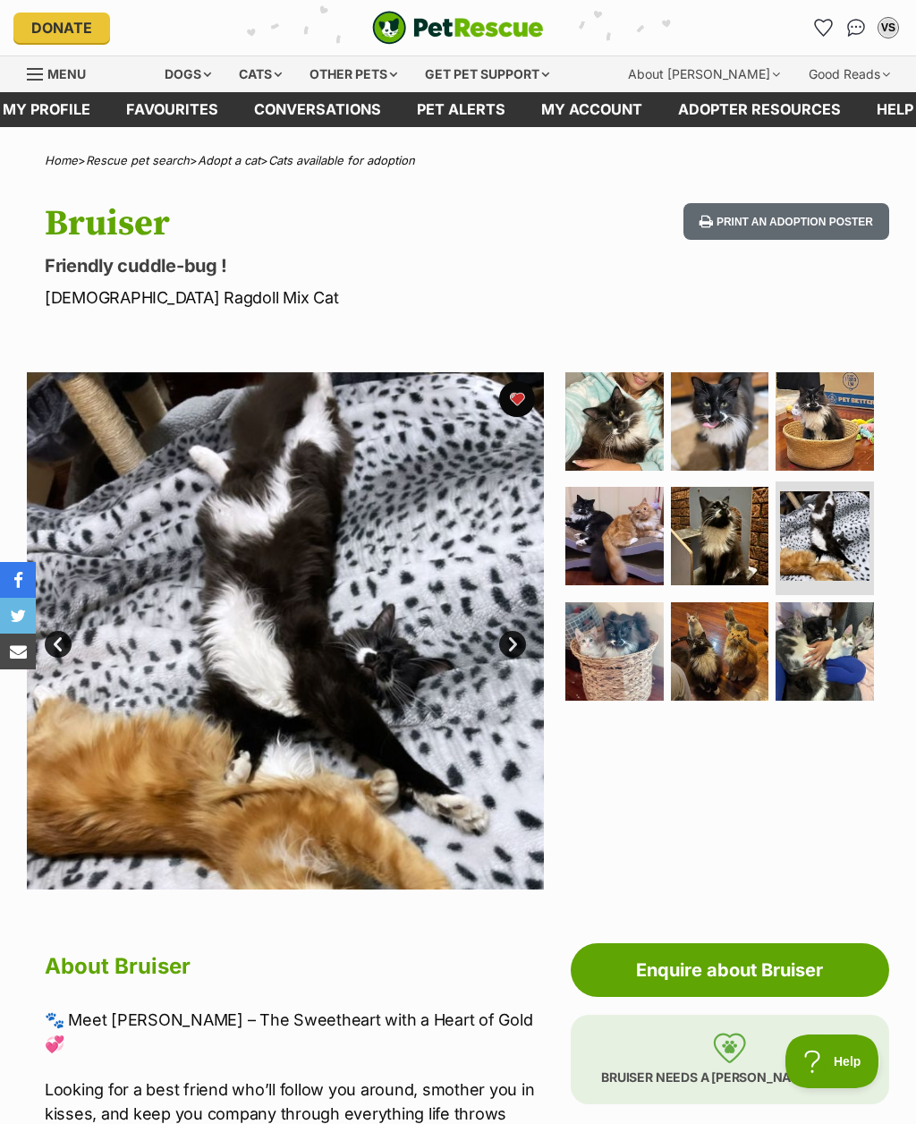
click at [617, 437] on img at bounding box center [614, 421] width 98 height 98
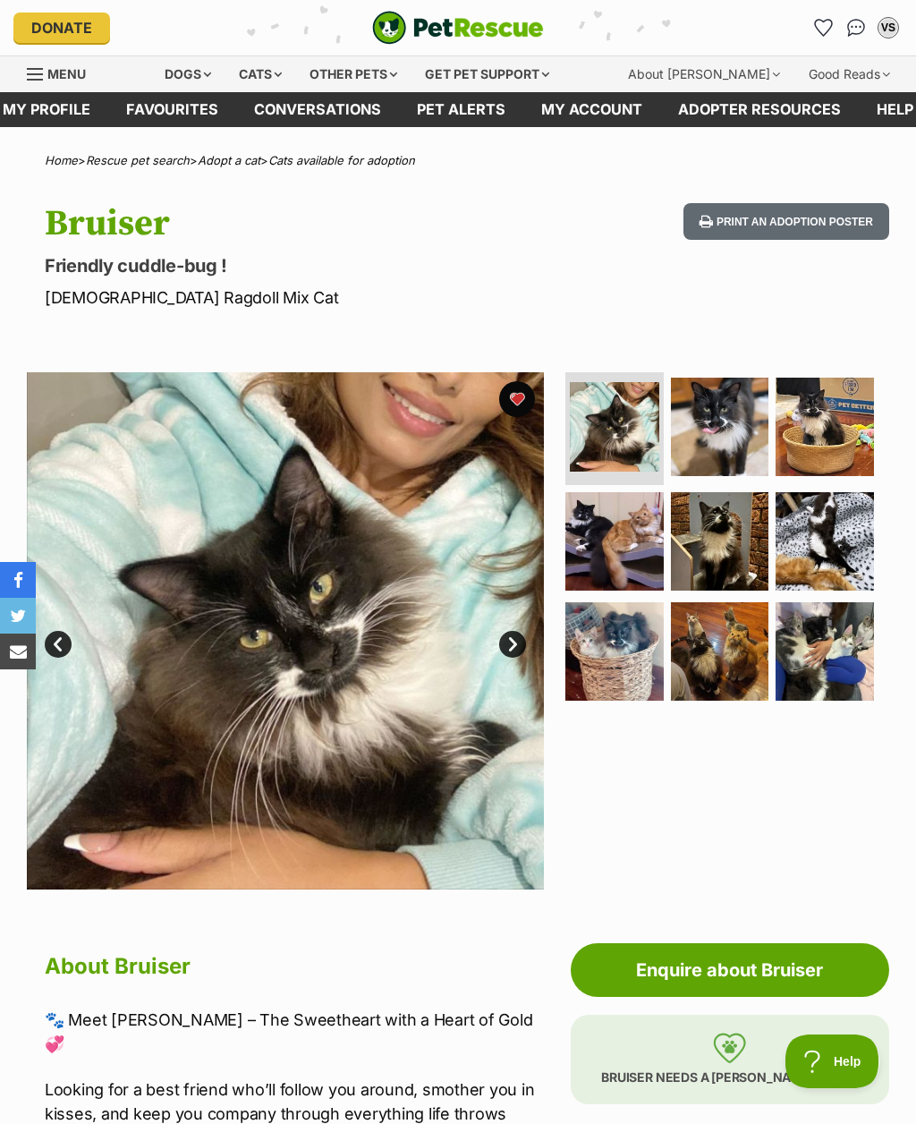
click at [735, 552] on img at bounding box center [720, 541] width 98 height 98
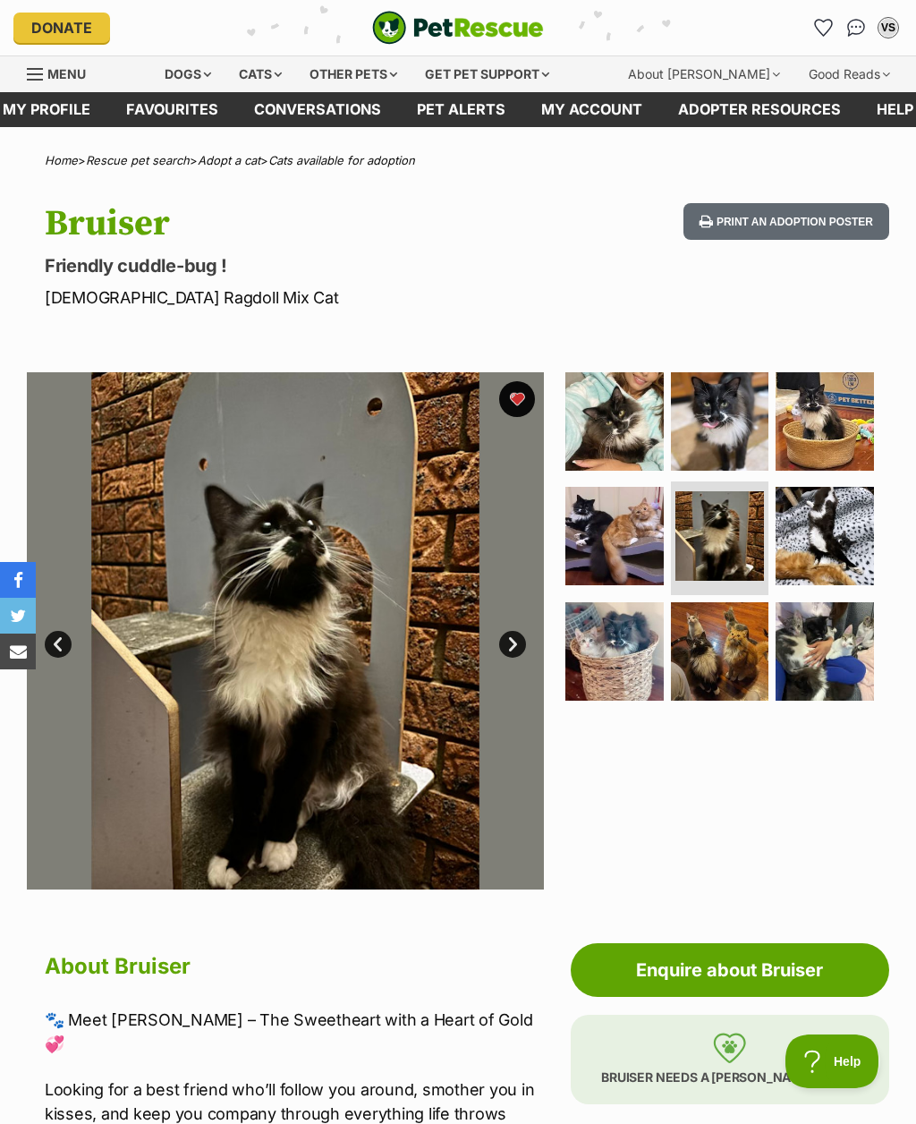
click at [858, 537] on img at bounding box center [825, 536] width 98 height 98
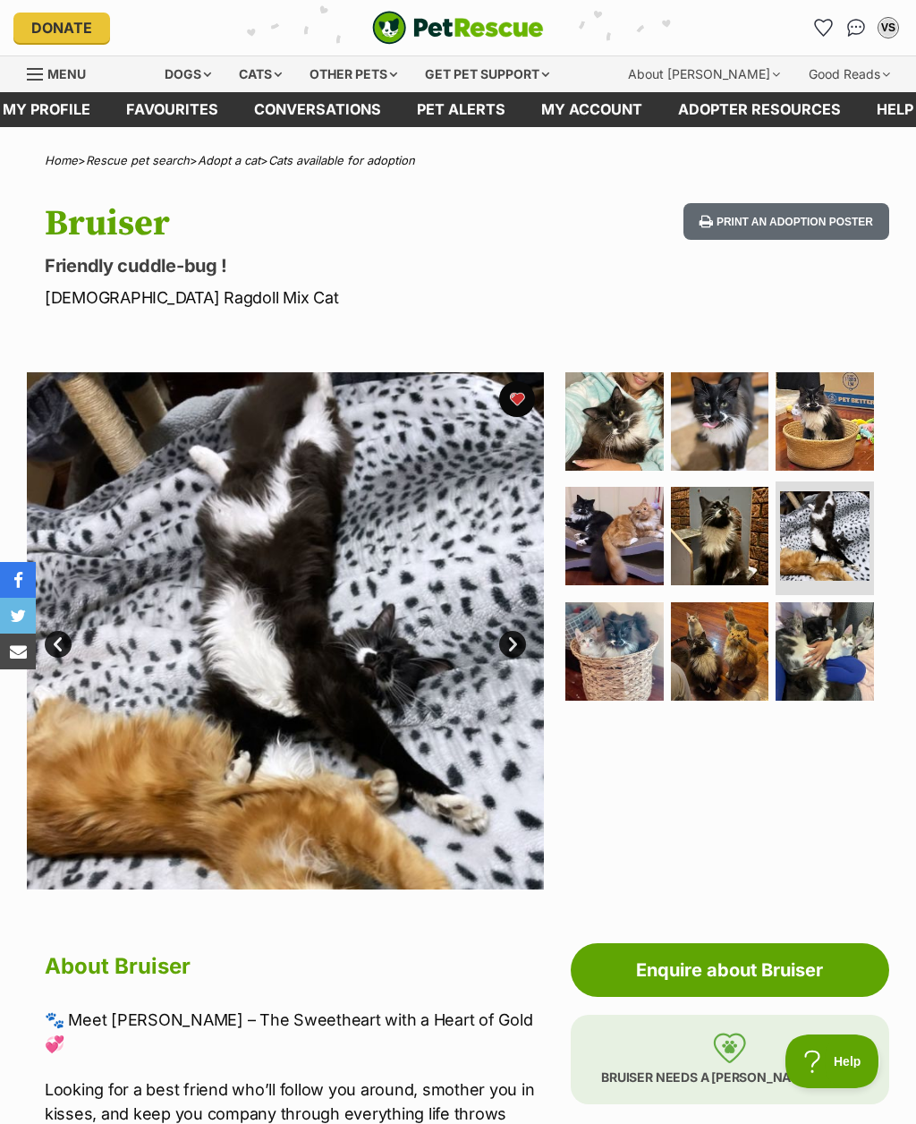
click at [854, 428] on img at bounding box center [825, 421] width 98 height 98
